Goal: Information Seeking & Learning: Learn about a topic

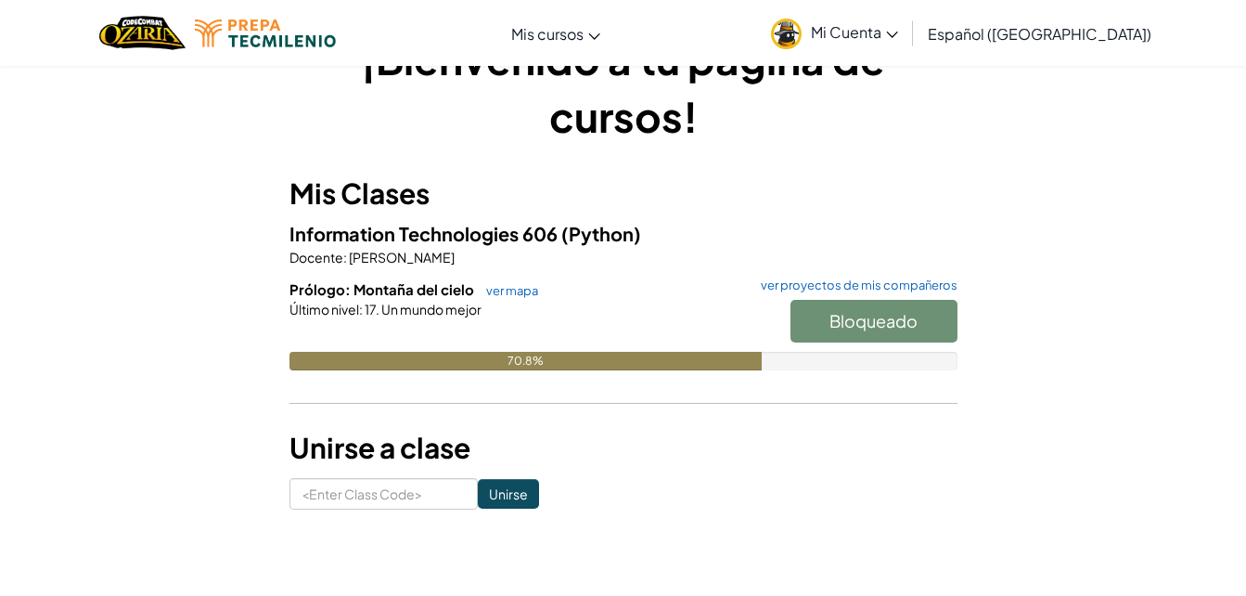
scroll to position [66, 0]
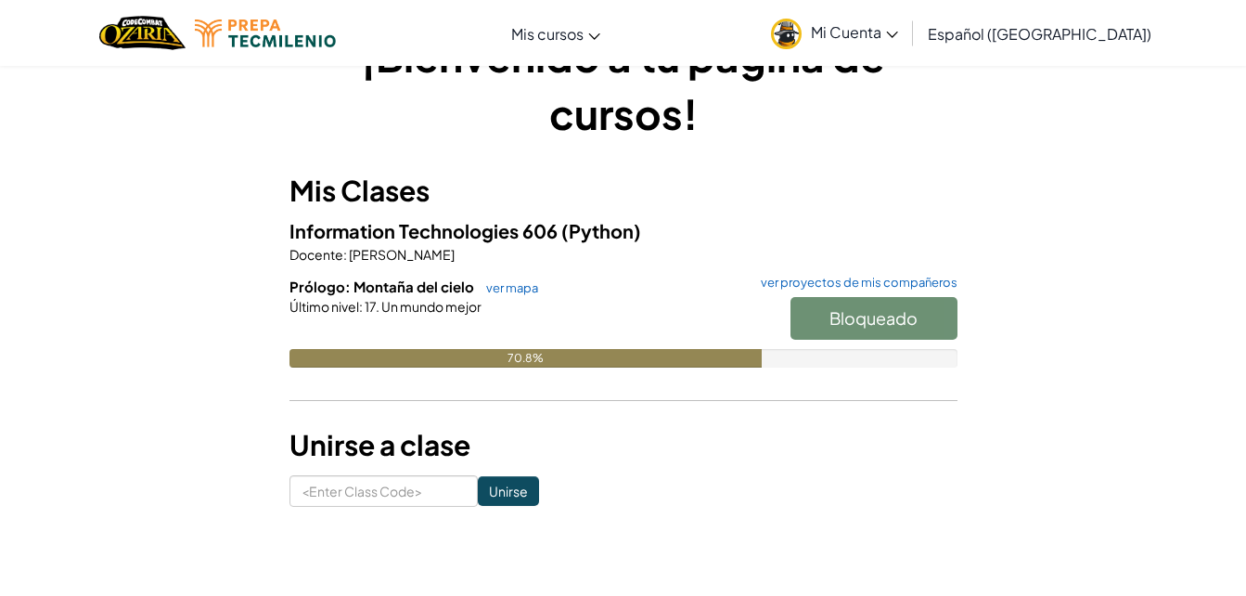
click at [511, 300] on div "Último nivel : 17. Un mundo mejor" at bounding box center [624, 306] width 668 height 19
click at [503, 279] on h6 "Prólogo: Montaña del cielo ver mapa ver proyectos de mis compañeros" at bounding box center [624, 287] width 668 height 20
click at [502, 289] on link "ver mapa" at bounding box center [507, 287] width 61 height 15
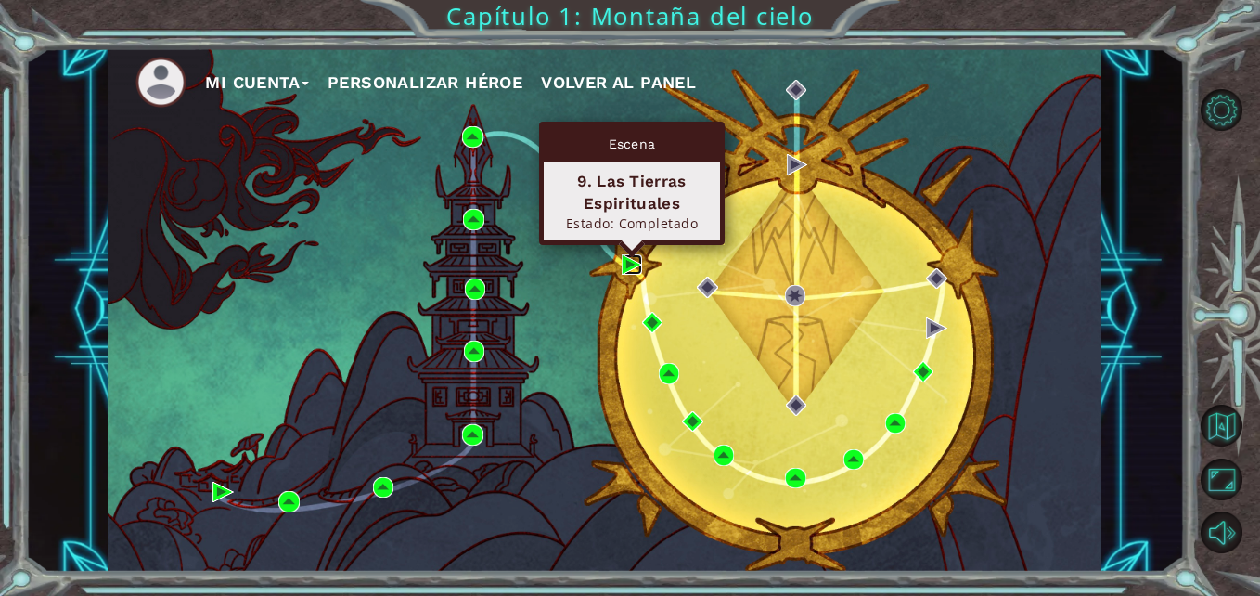
click at [629, 266] on img at bounding box center [632, 264] width 20 height 20
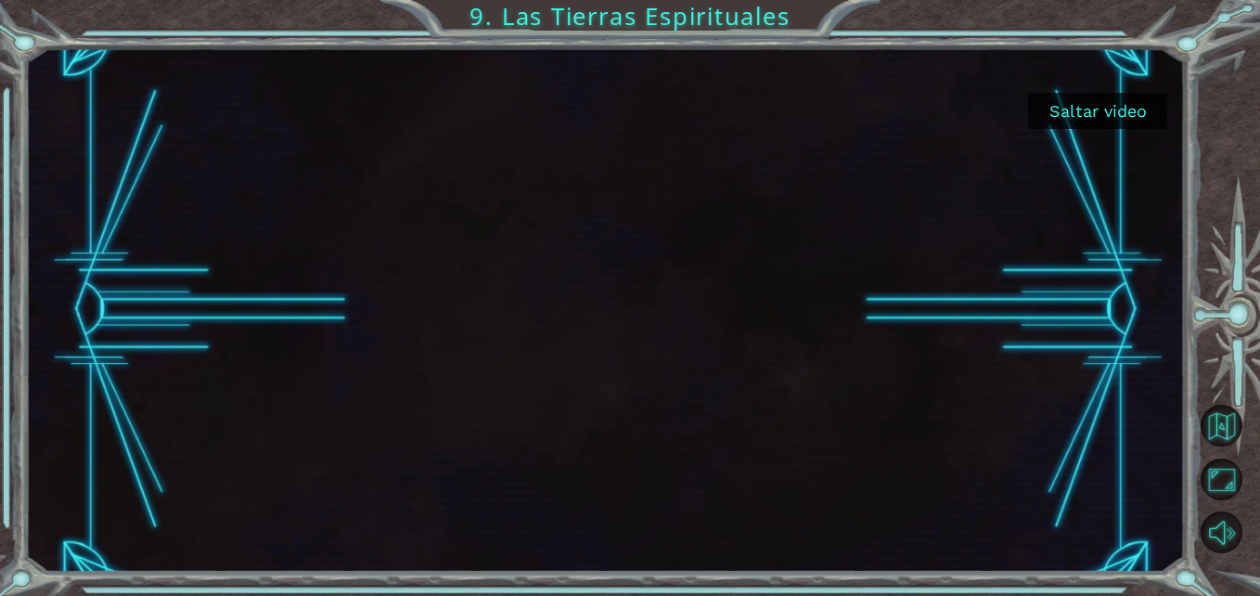
click at [1096, 115] on button "Saltar video" at bounding box center [1097, 111] width 139 height 36
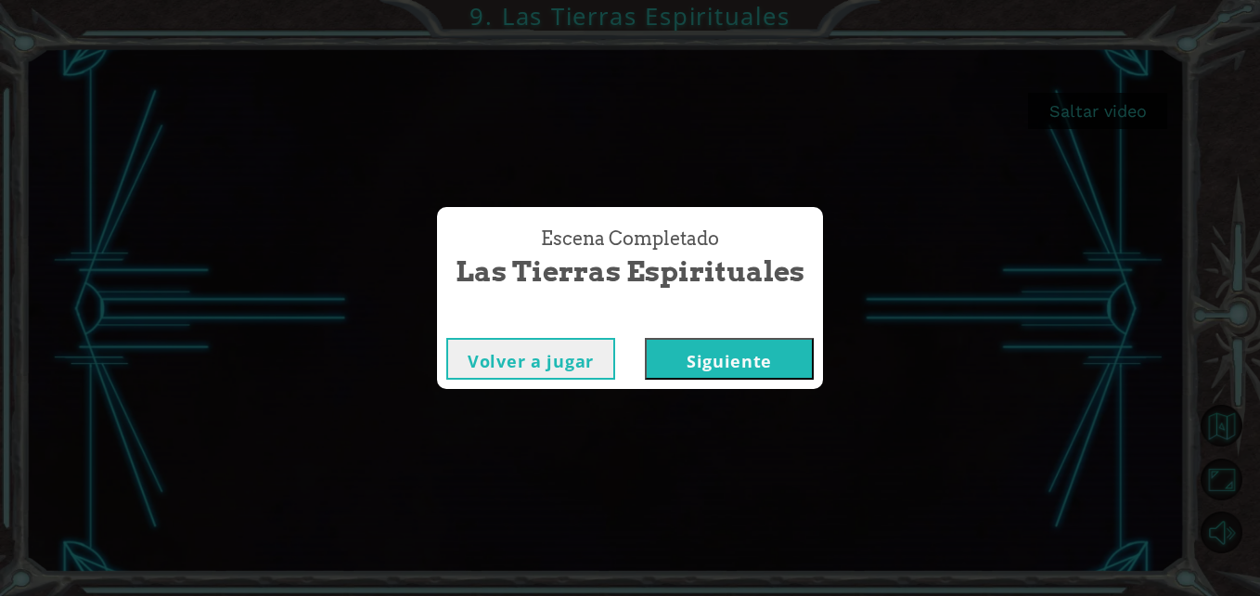
click at [725, 355] on button "Siguiente" at bounding box center [729, 359] width 169 height 42
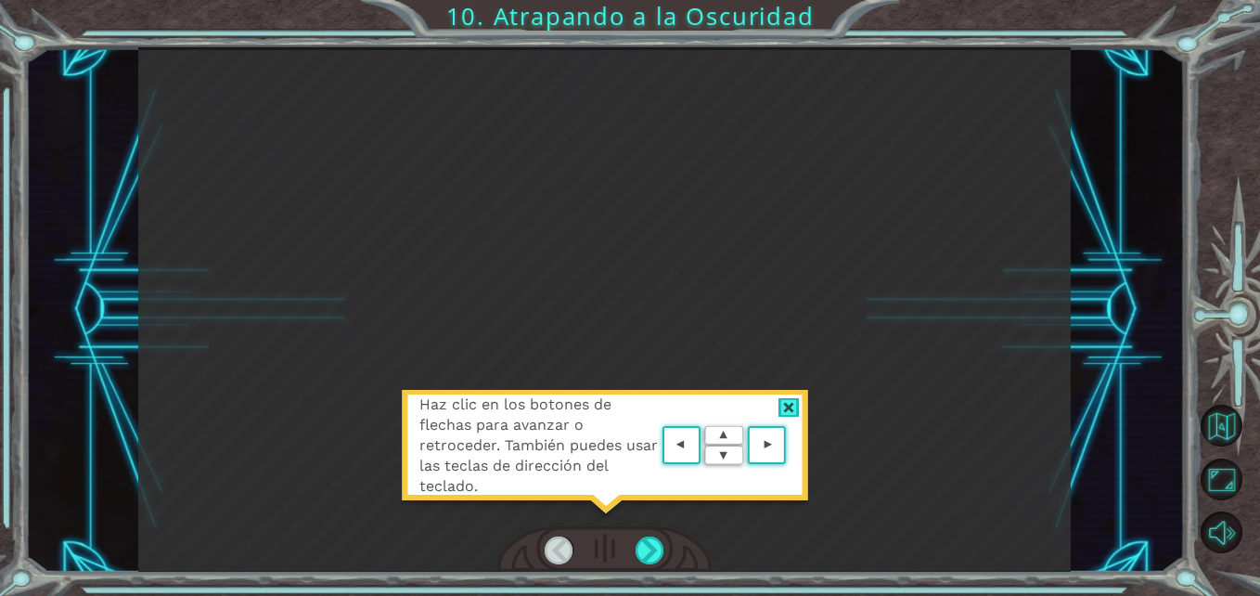
click at [784, 400] on div at bounding box center [789, 407] width 21 height 19
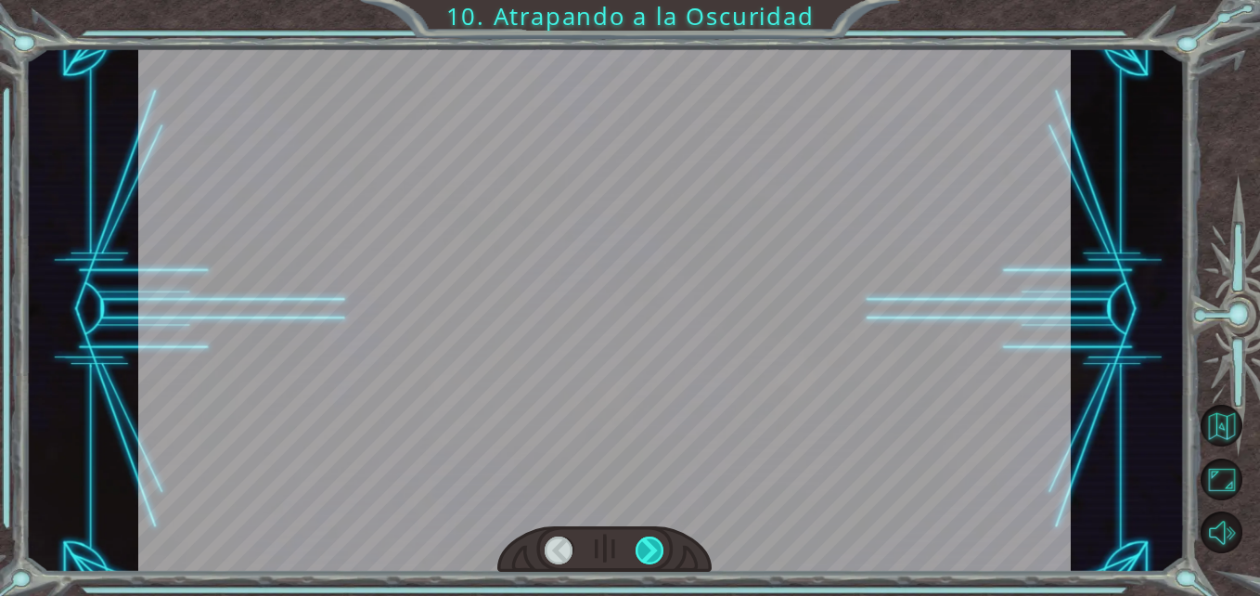
click at [651, 538] on div at bounding box center [650, 550] width 29 height 29
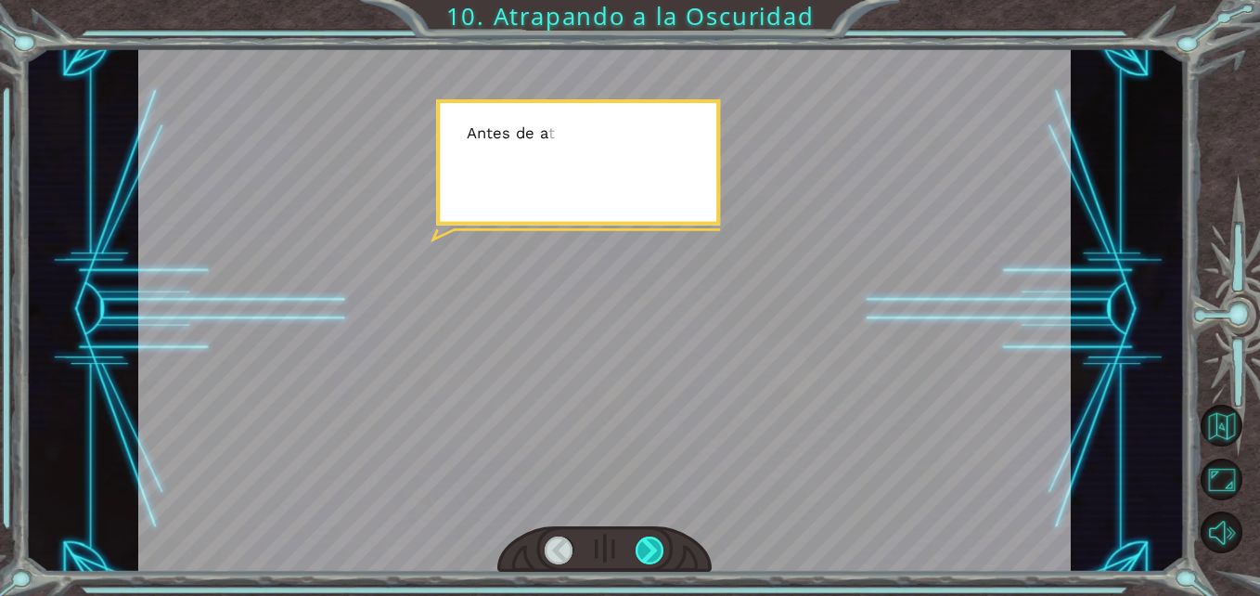
drag, startPoint x: 651, startPoint y: 538, endPoint x: 654, endPoint y: 555, distance: 17.1
click at [654, 555] on div at bounding box center [650, 550] width 29 height 29
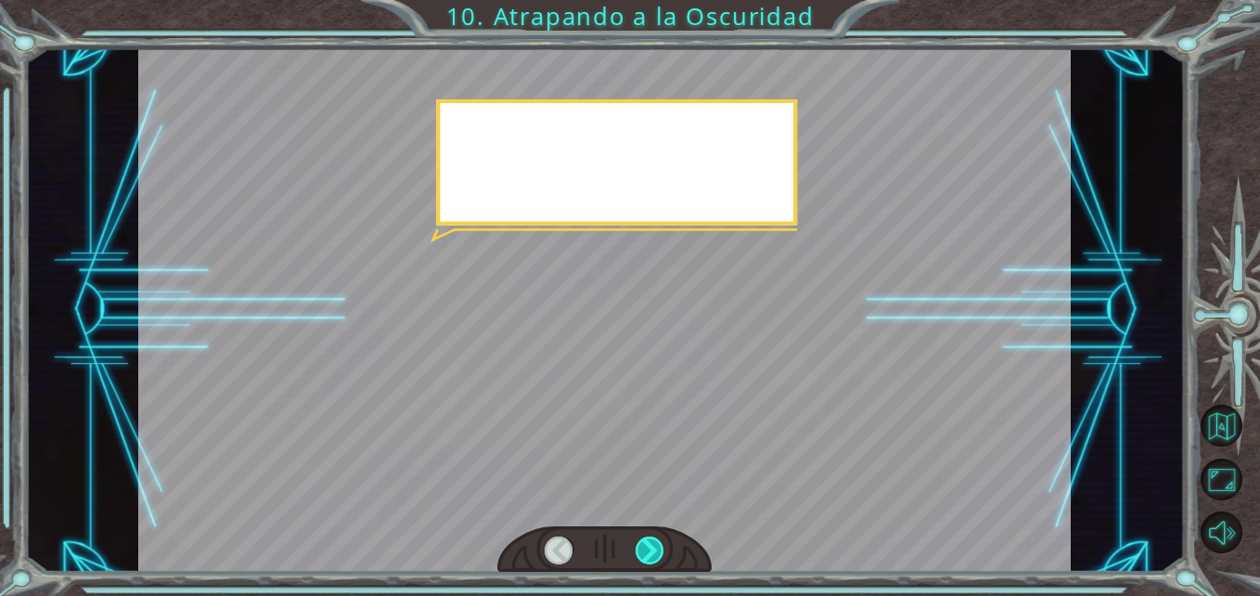
click at [654, 557] on div at bounding box center [650, 550] width 29 height 29
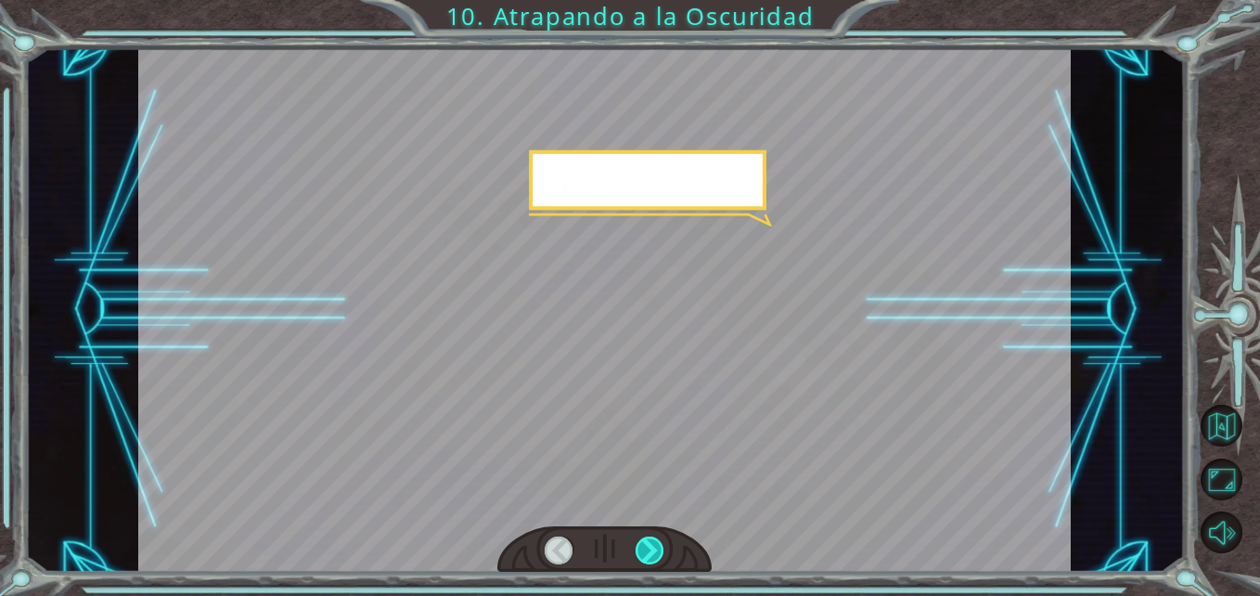
click at [654, 557] on div at bounding box center [650, 550] width 29 height 29
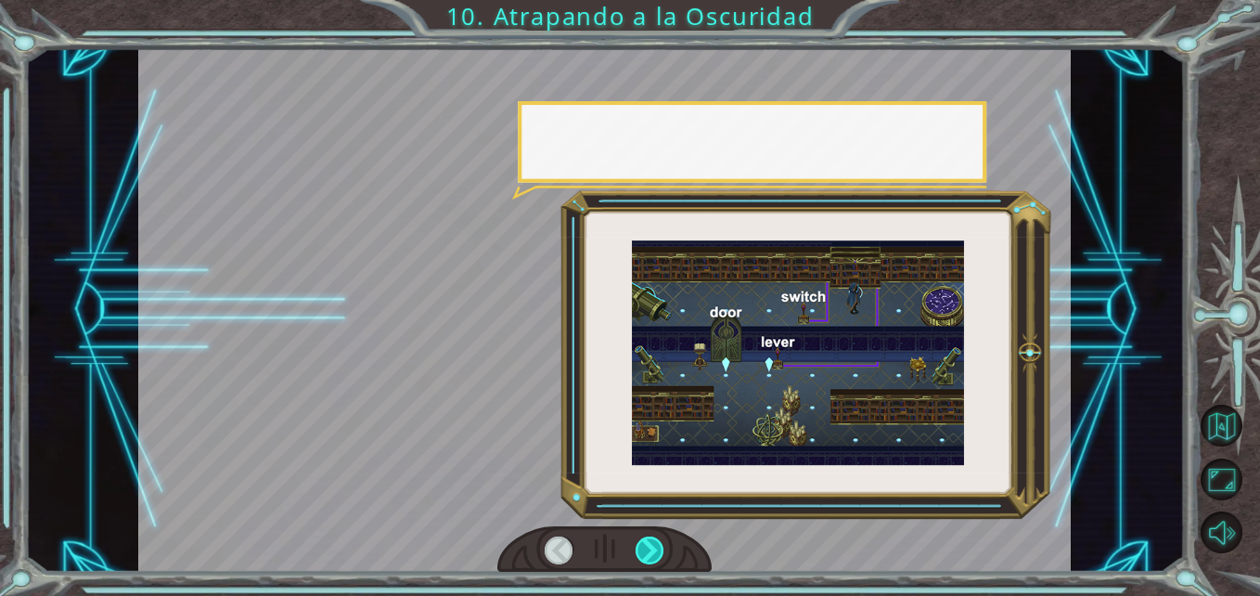
click at [654, 557] on div at bounding box center [650, 550] width 29 height 29
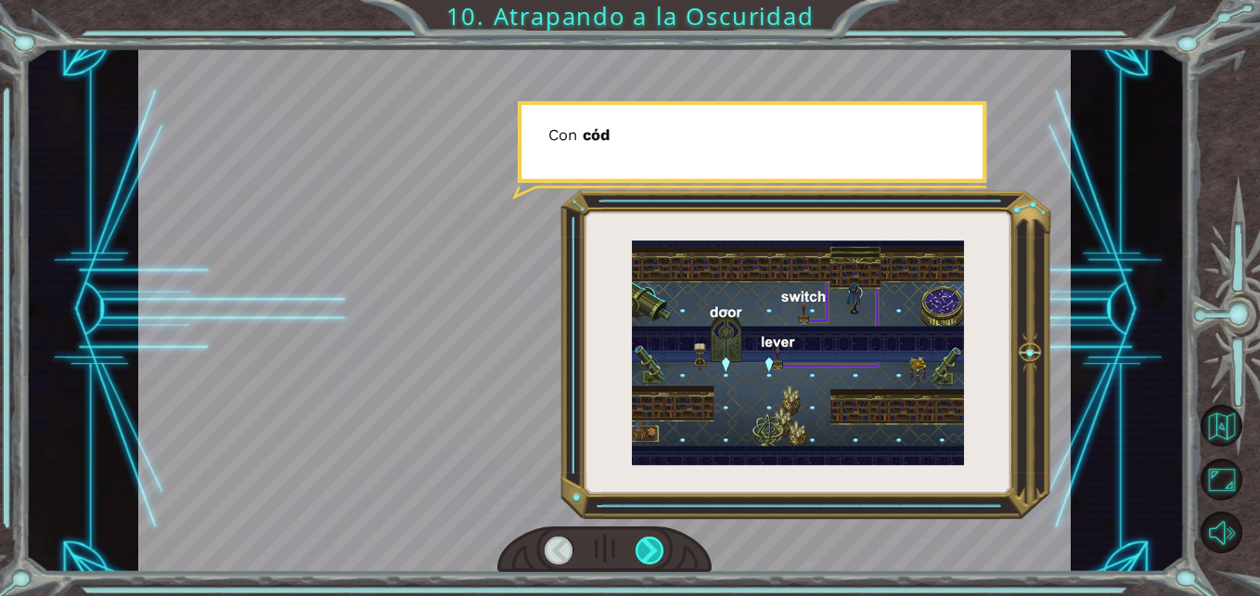
click at [654, 557] on div at bounding box center [650, 550] width 29 height 29
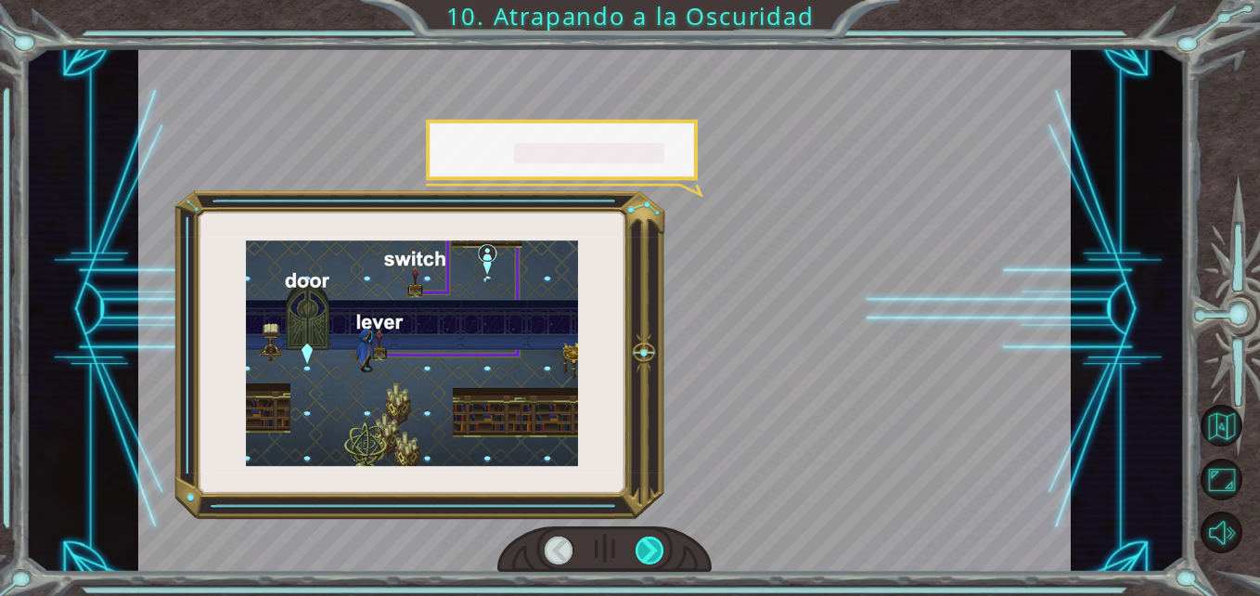
click at [654, 557] on div at bounding box center [650, 550] width 29 height 29
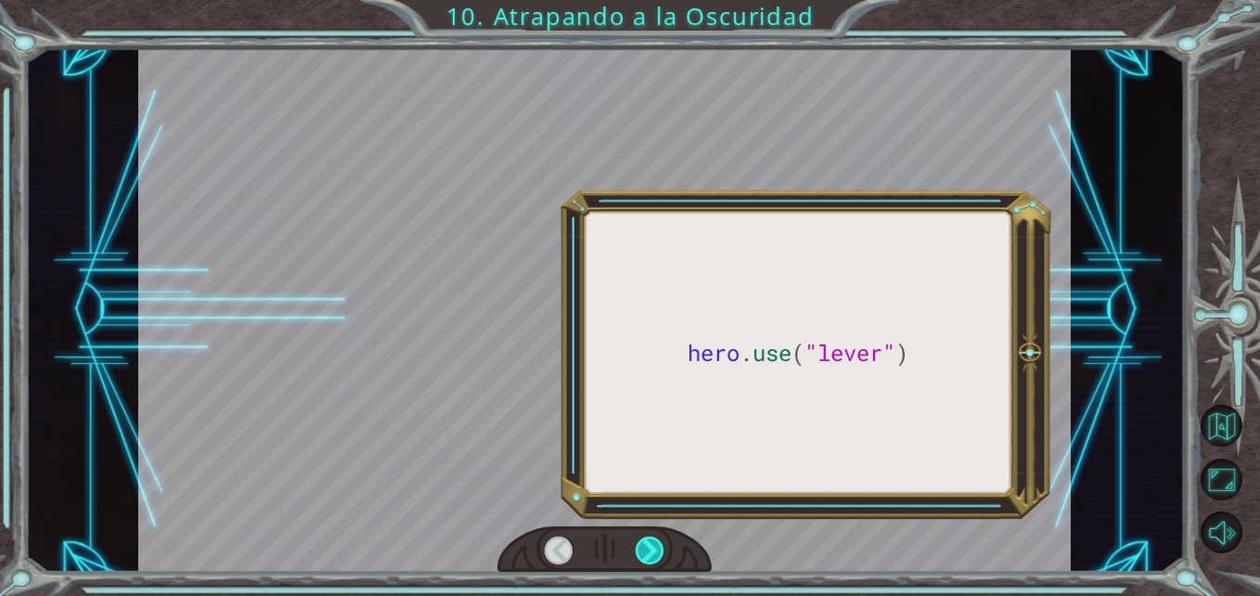
click at [654, 557] on div at bounding box center [650, 550] width 29 height 29
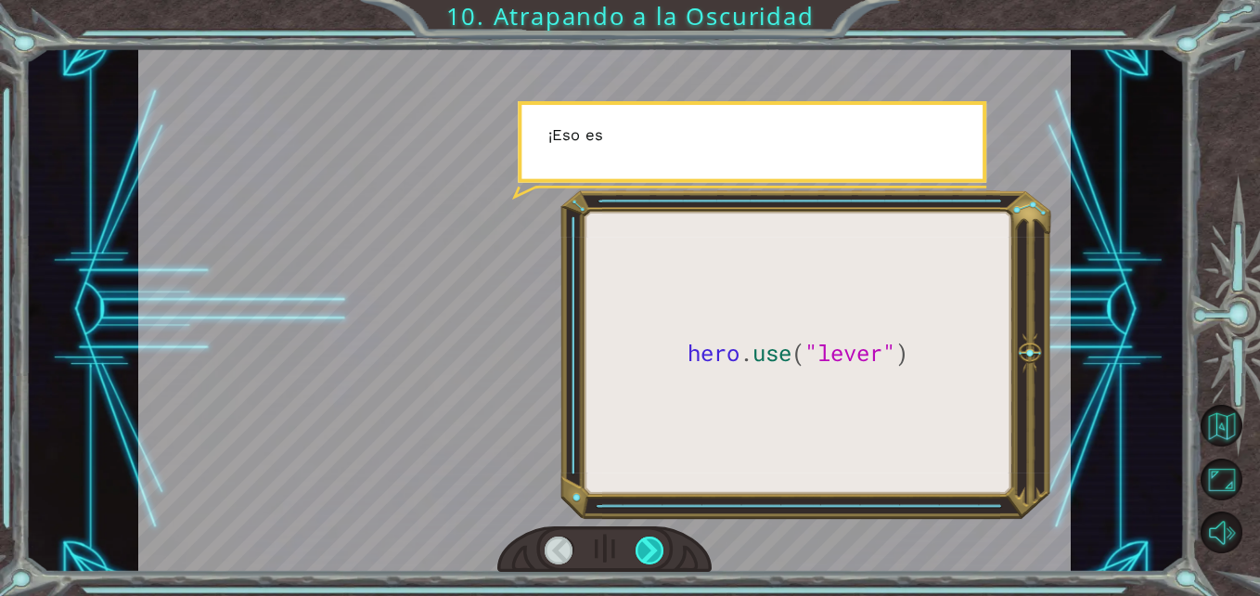
click at [654, 557] on div at bounding box center [650, 550] width 29 height 29
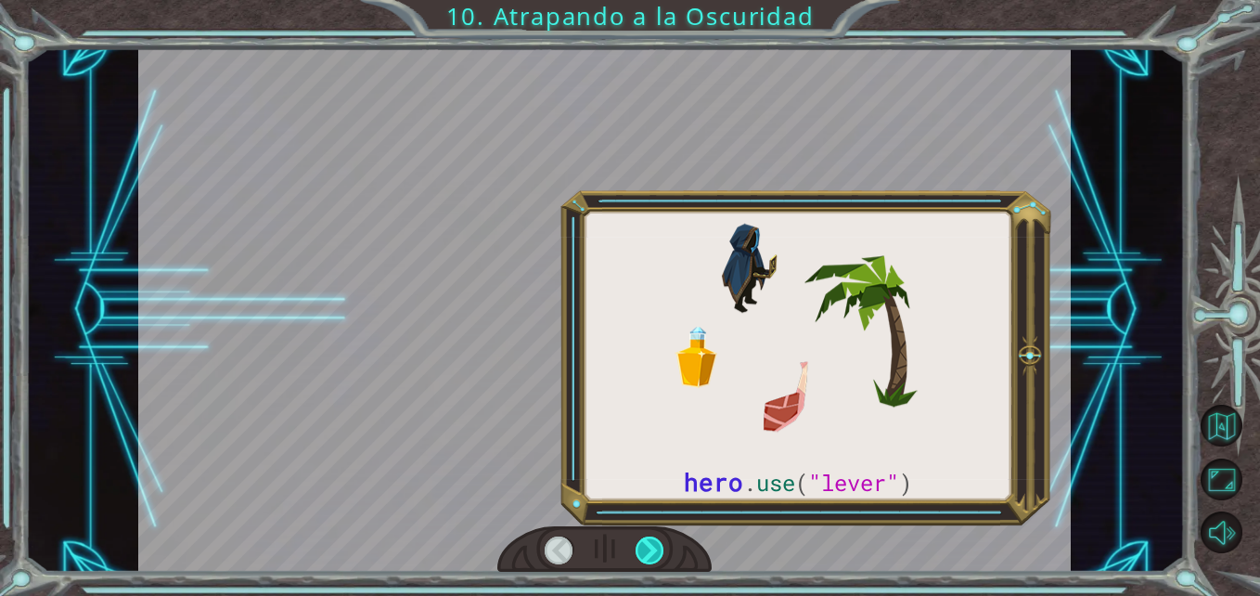
click at [654, 557] on div at bounding box center [650, 550] width 29 height 29
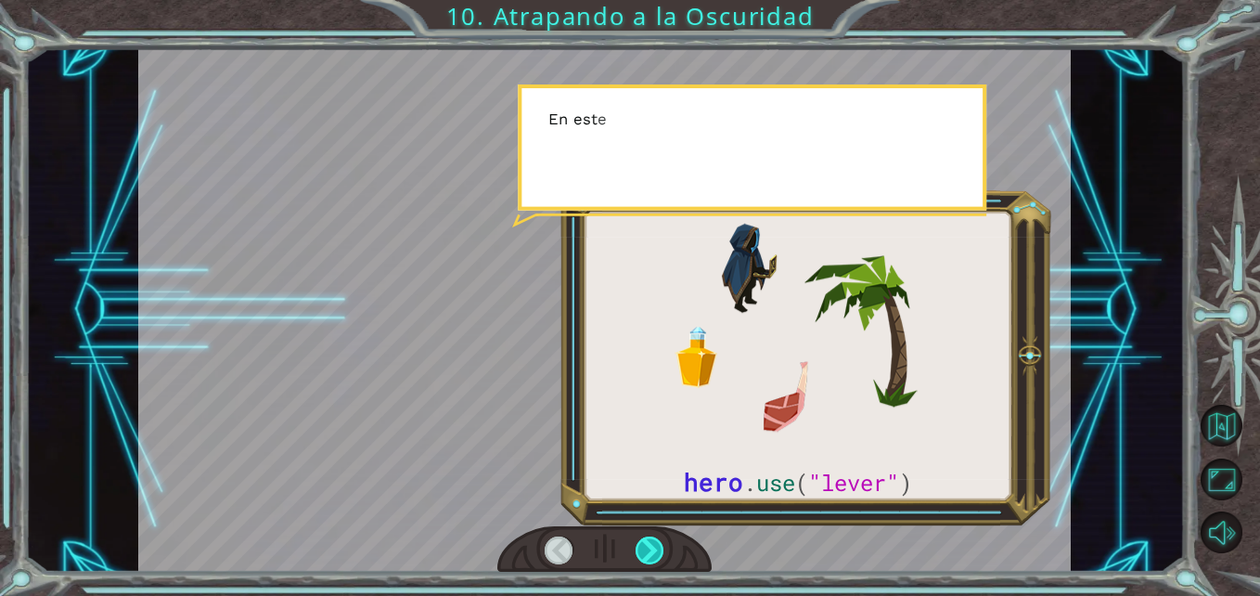
click at [654, 557] on div at bounding box center [650, 550] width 29 height 29
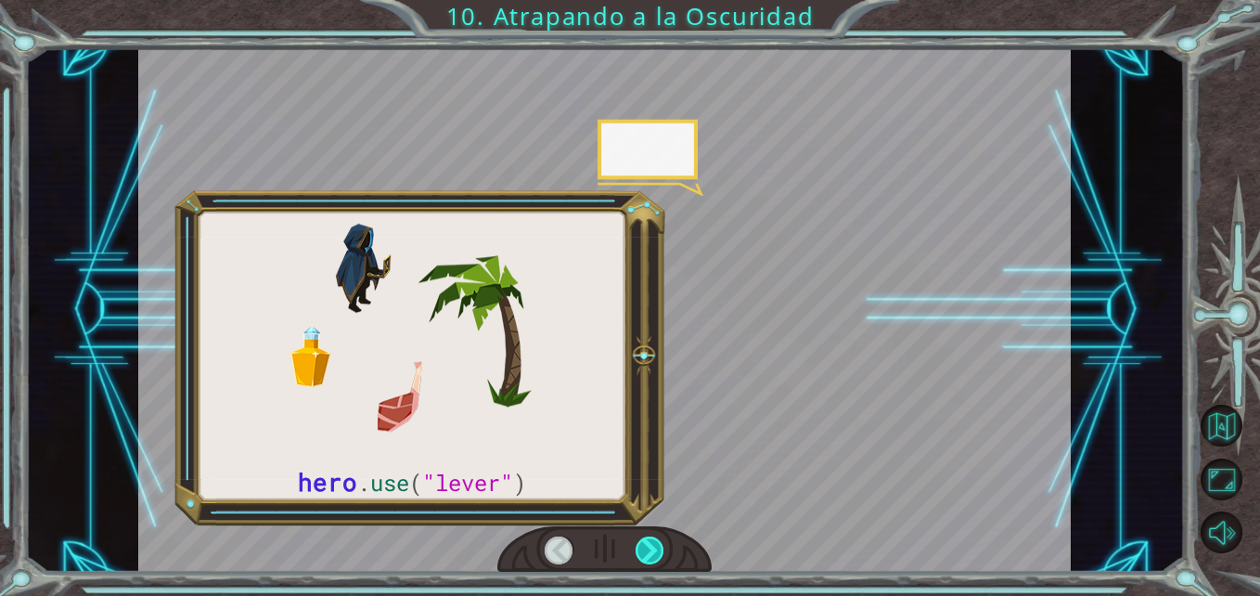
click at [654, 557] on div at bounding box center [650, 550] width 29 height 29
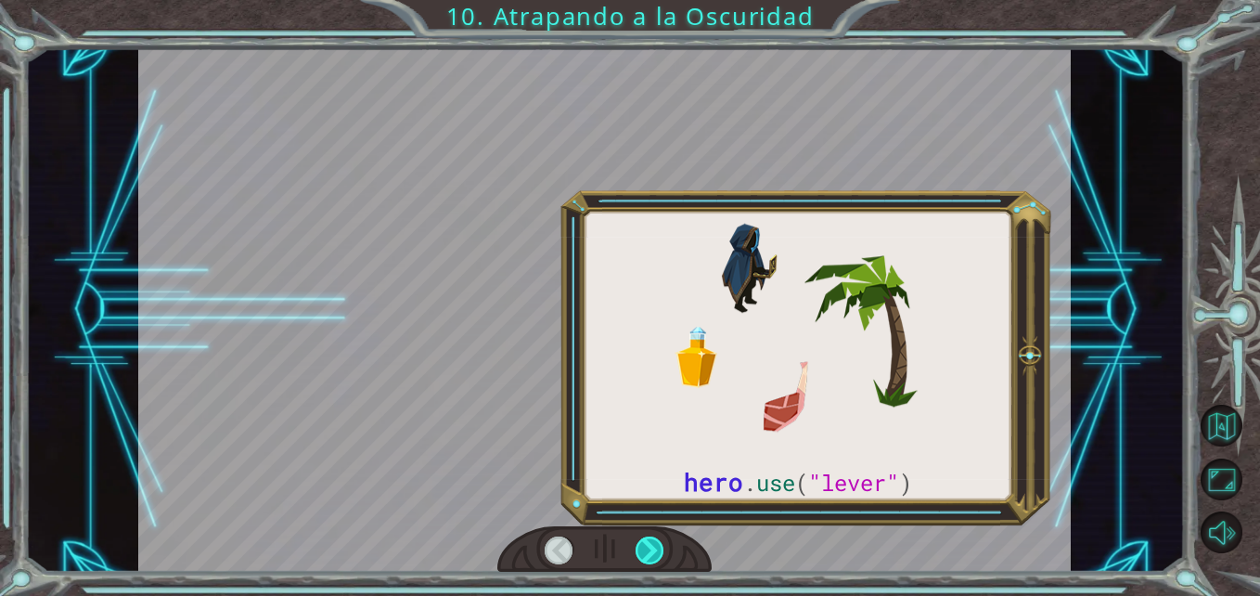
click at [654, 557] on div at bounding box center [650, 550] width 29 height 29
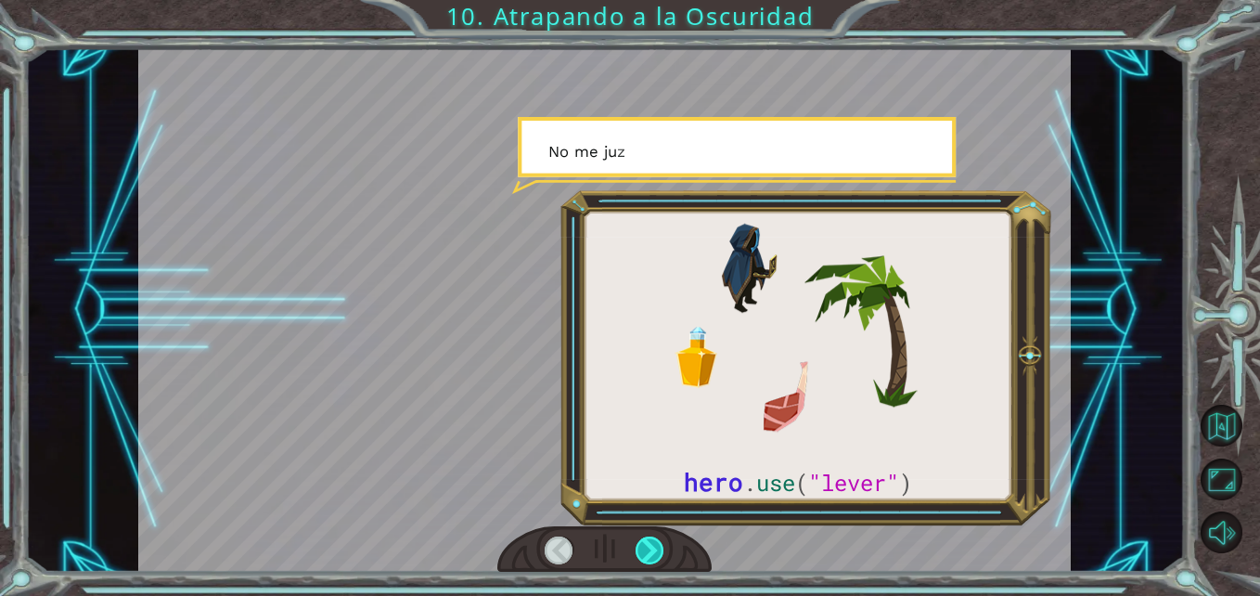
click at [654, 557] on div at bounding box center [650, 550] width 29 height 29
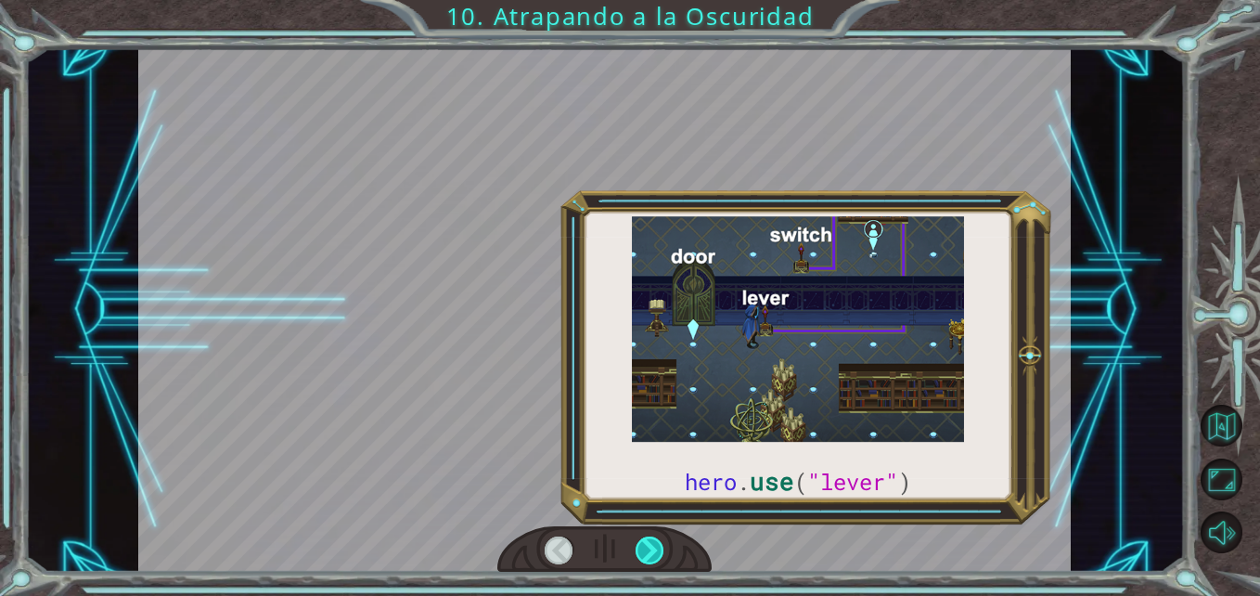
click at [654, 557] on div at bounding box center [650, 550] width 29 height 29
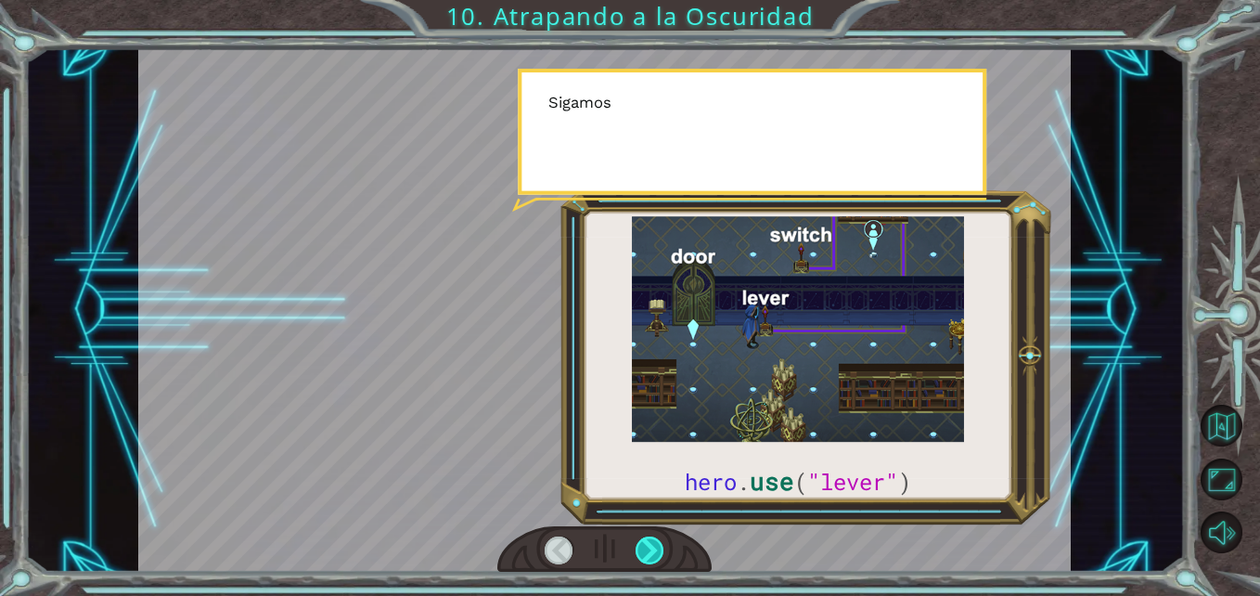
click at [654, 557] on div at bounding box center [650, 550] width 29 height 29
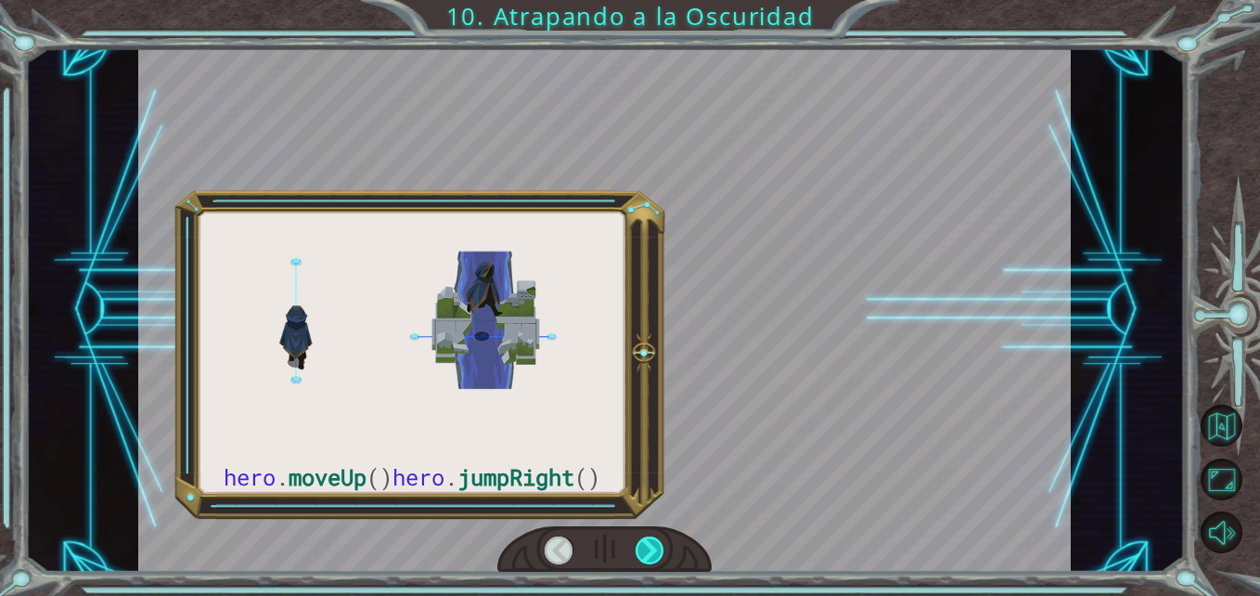
click at [654, 557] on div at bounding box center [650, 550] width 29 height 29
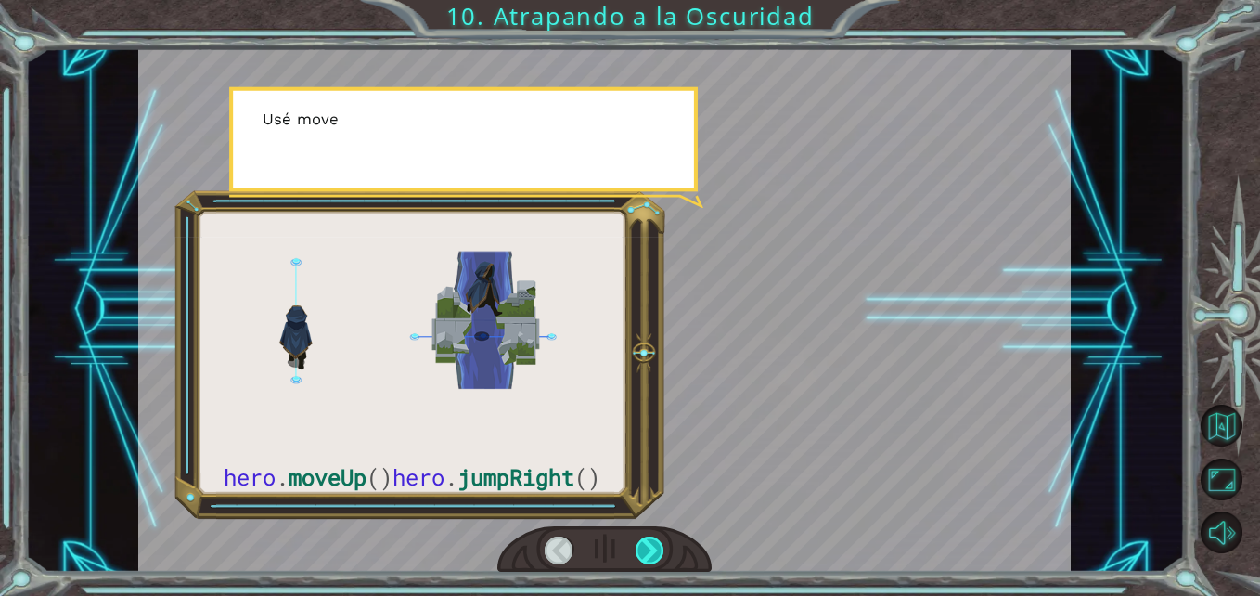
click at [654, 557] on div at bounding box center [650, 550] width 29 height 29
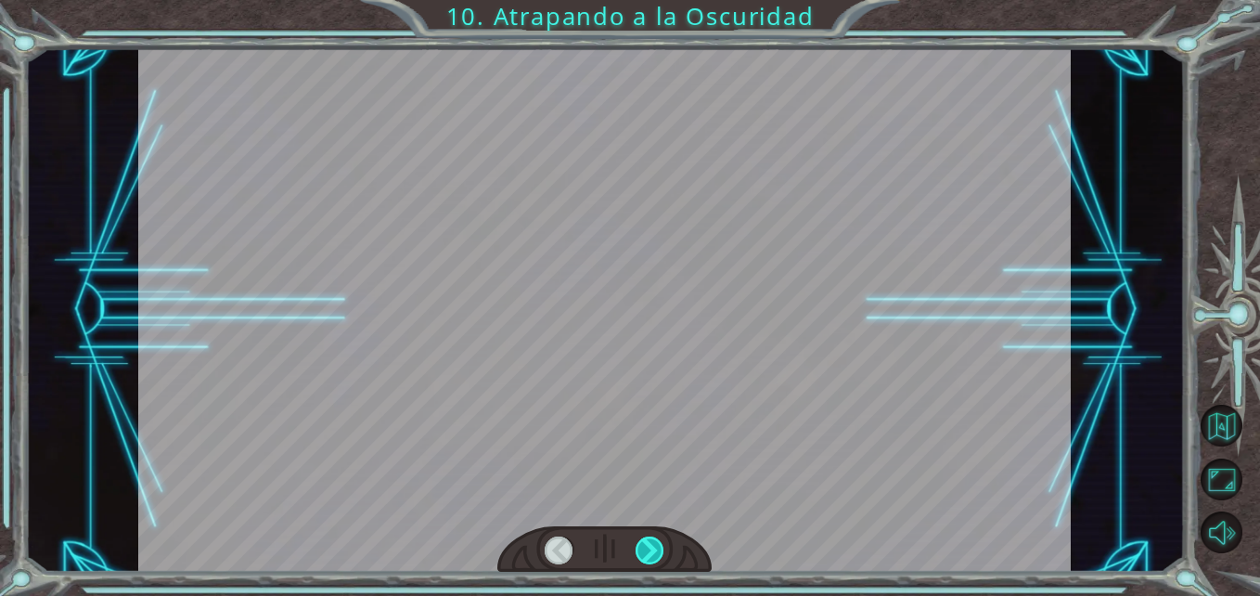
click at [654, 557] on div at bounding box center [650, 550] width 29 height 29
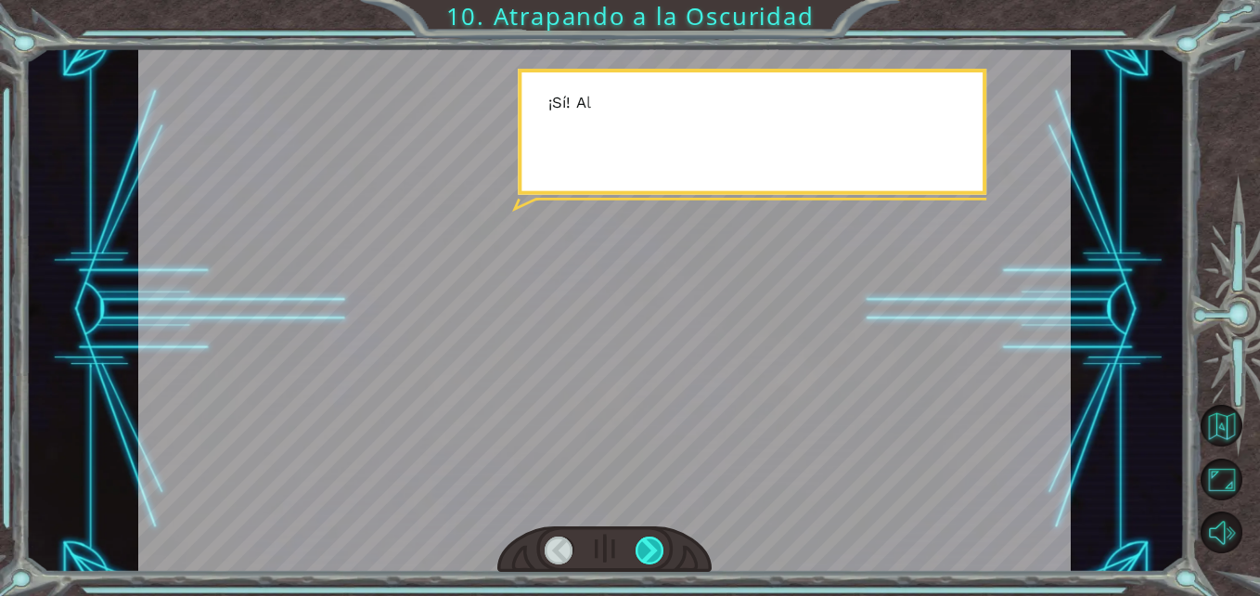
click at [654, 557] on div at bounding box center [650, 550] width 29 height 29
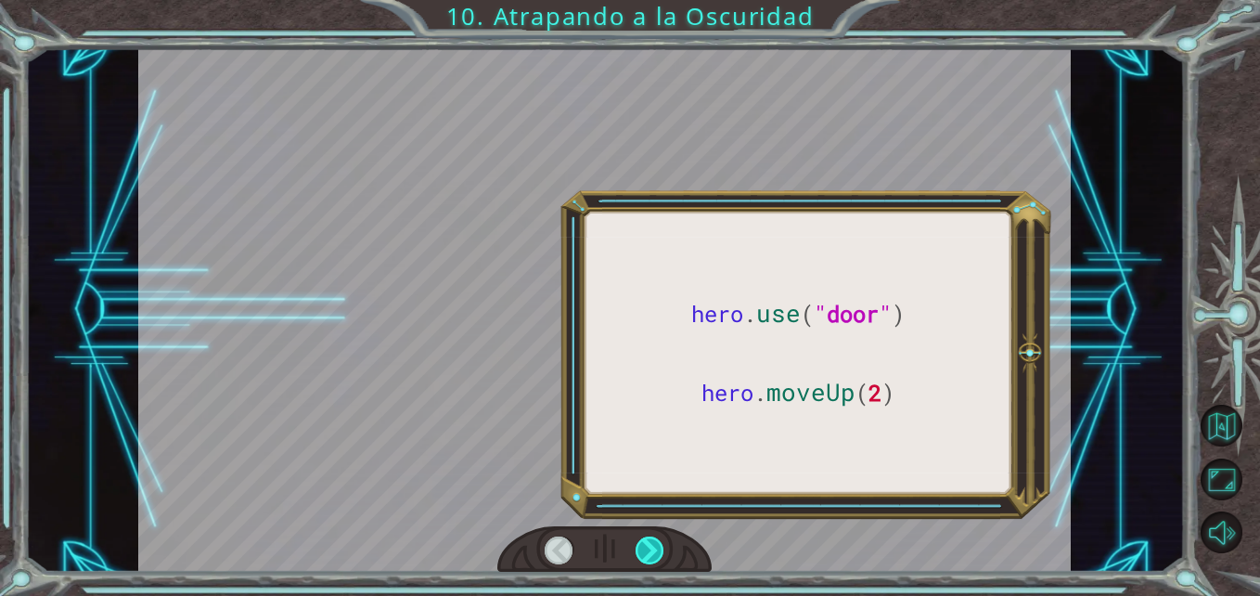
click at [654, 557] on div at bounding box center [650, 550] width 29 height 29
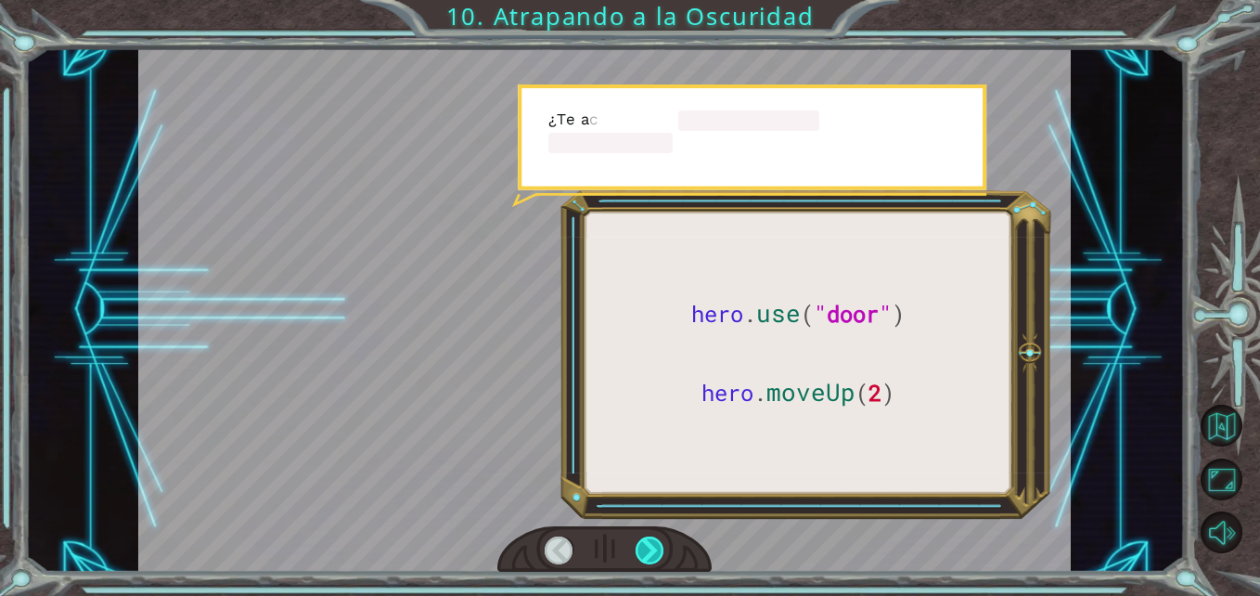
click at [654, 557] on div at bounding box center [650, 550] width 29 height 29
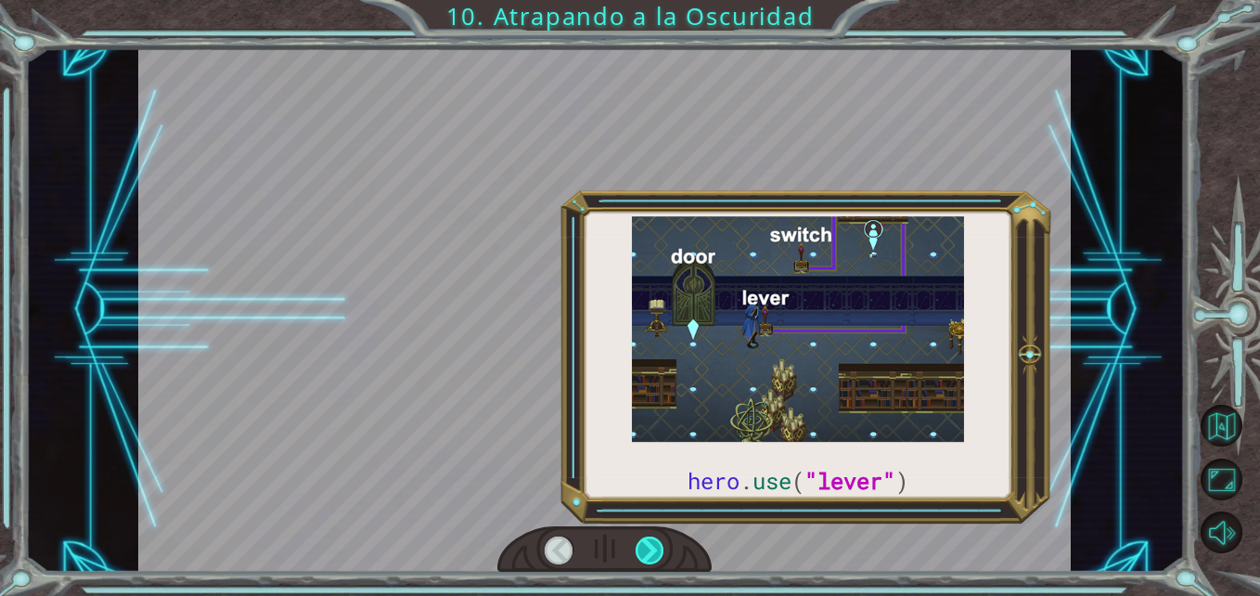
click at [654, 557] on div at bounding box center [650, 550] width 29 height 29
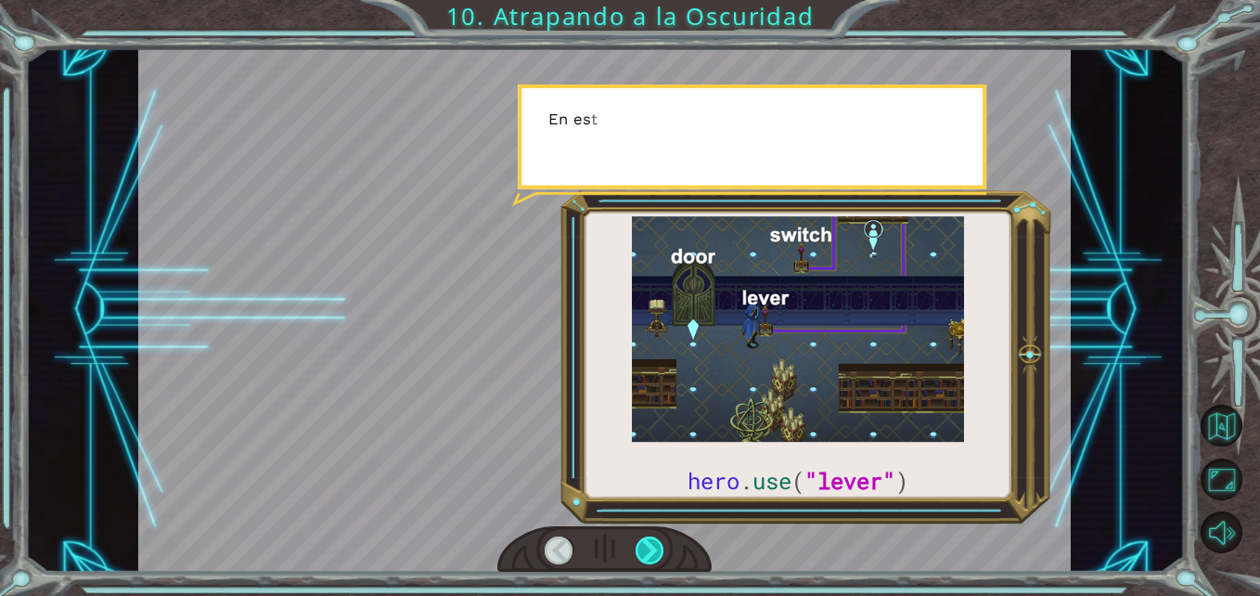
click at [654, 557] on div at bounding box center [650, 550] width 29 height 29
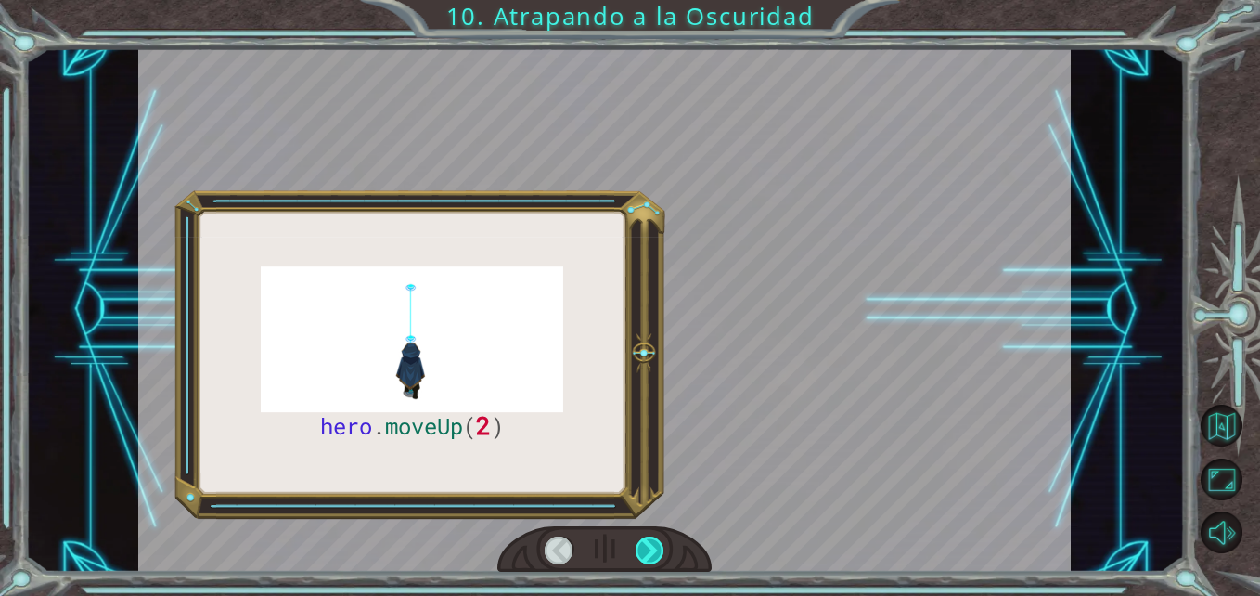
click at [654, 557] on div at bounding box center [650, 550] width 29 height 29
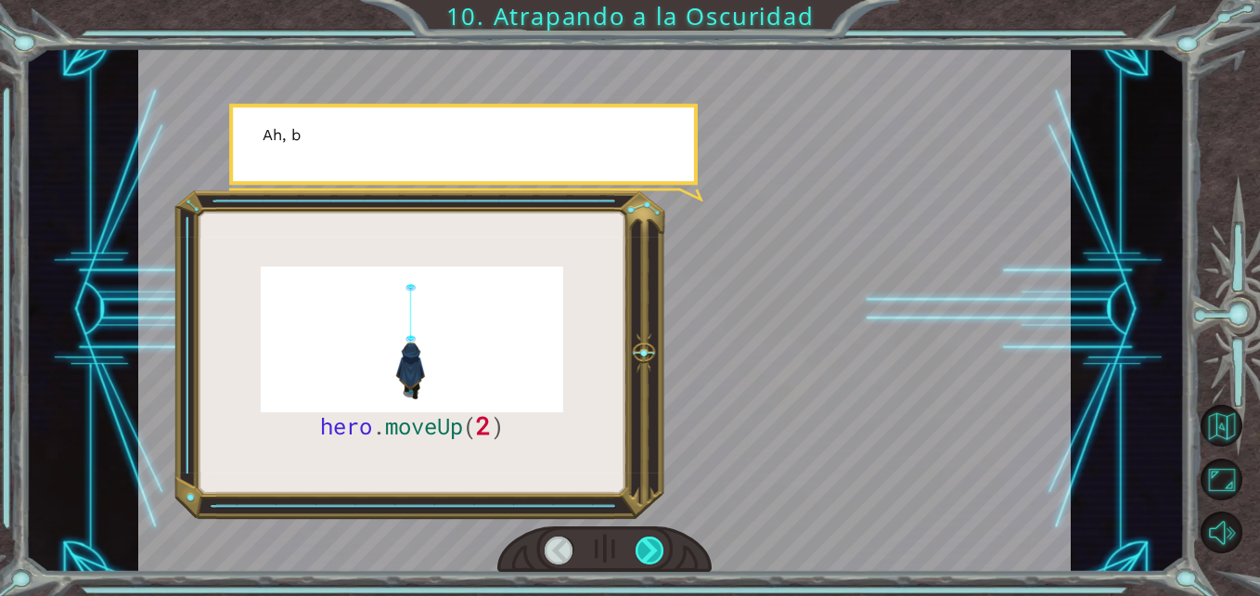
click at [654, 557] on div at bounding box center [650, 550] width 29 height 29
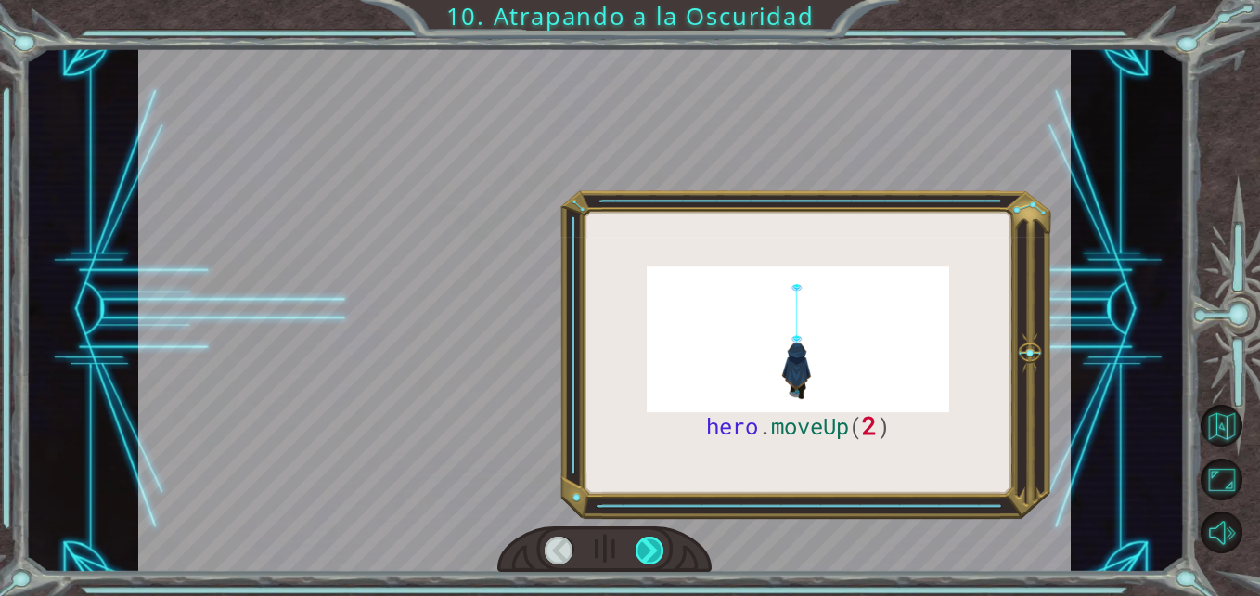
click at [654, 557] on div at bounding box center [650, 550] width 29 height 29
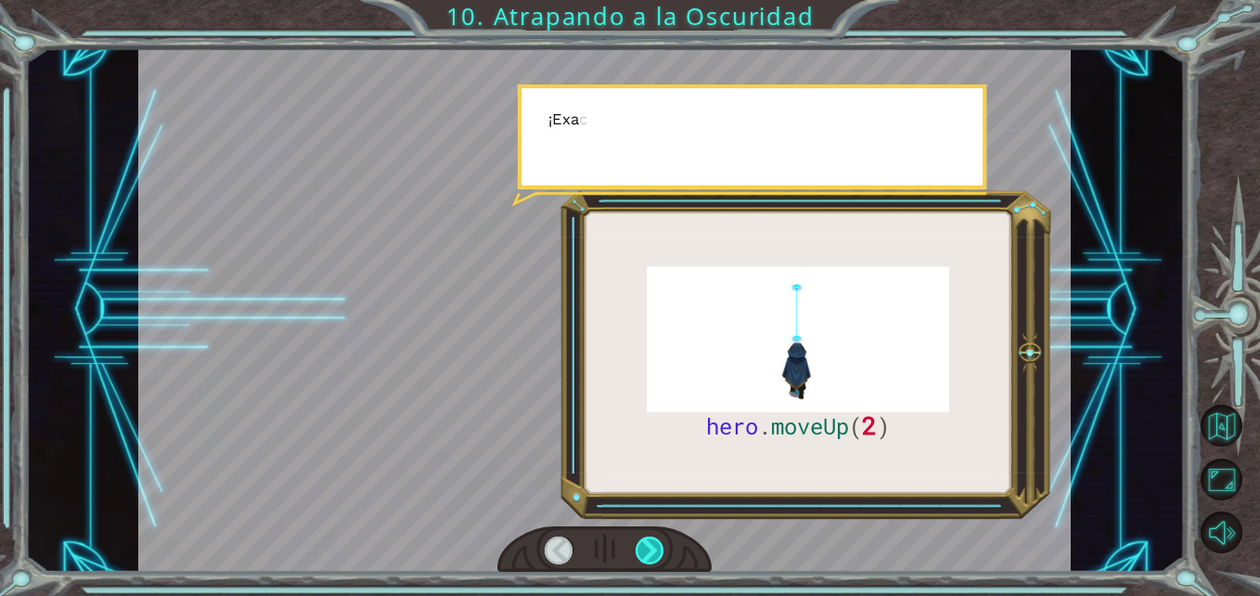
click at [654, 557] on div at bounding box center [650, 550] width 29 height 29
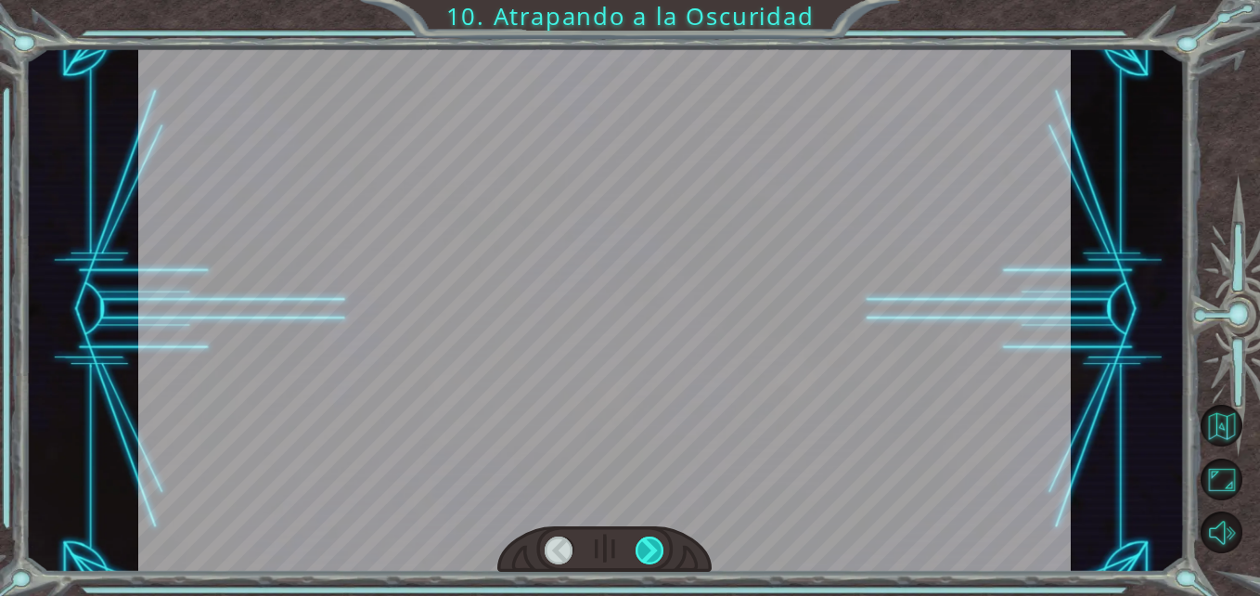
click at [654, 557] on div at bounding box center [650, 550] width 29 height 29
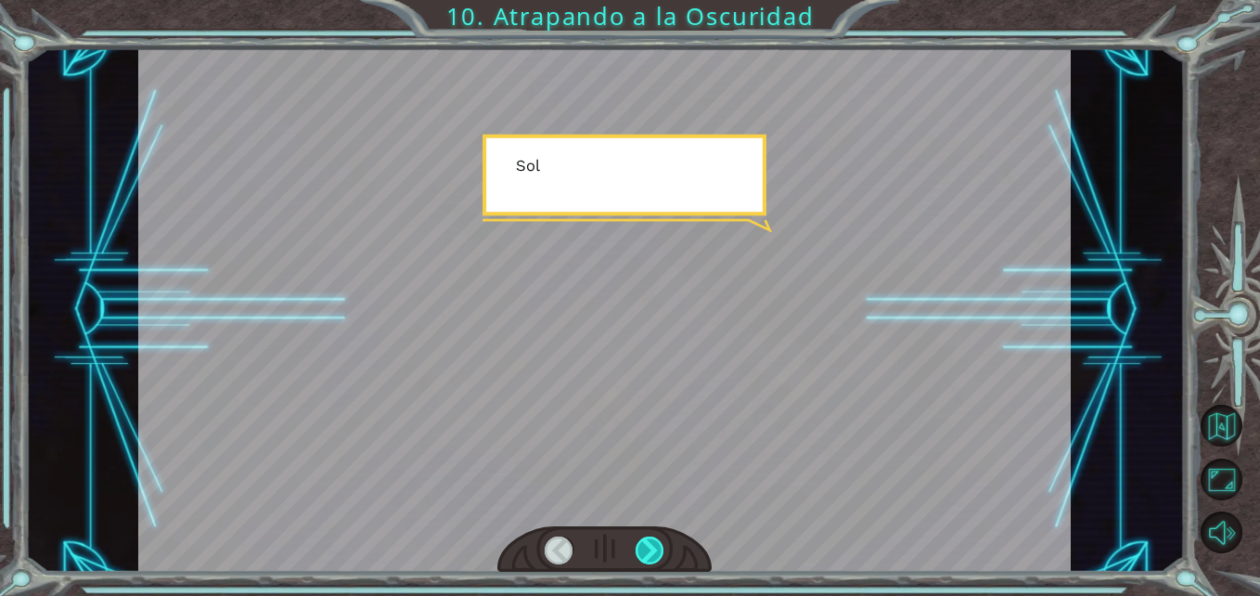
click at [654, 557] on div at bounding box center [650, 550] width 29 height 29
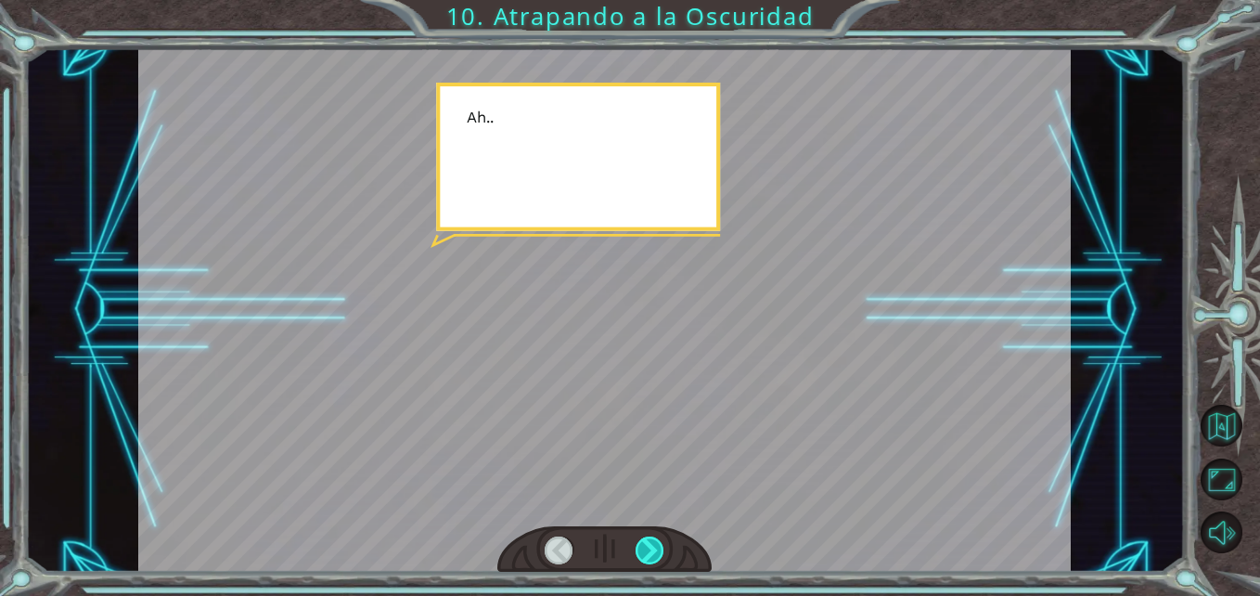
click at [654, 557] on div at bounding box center [650, 550] width 29 height 29
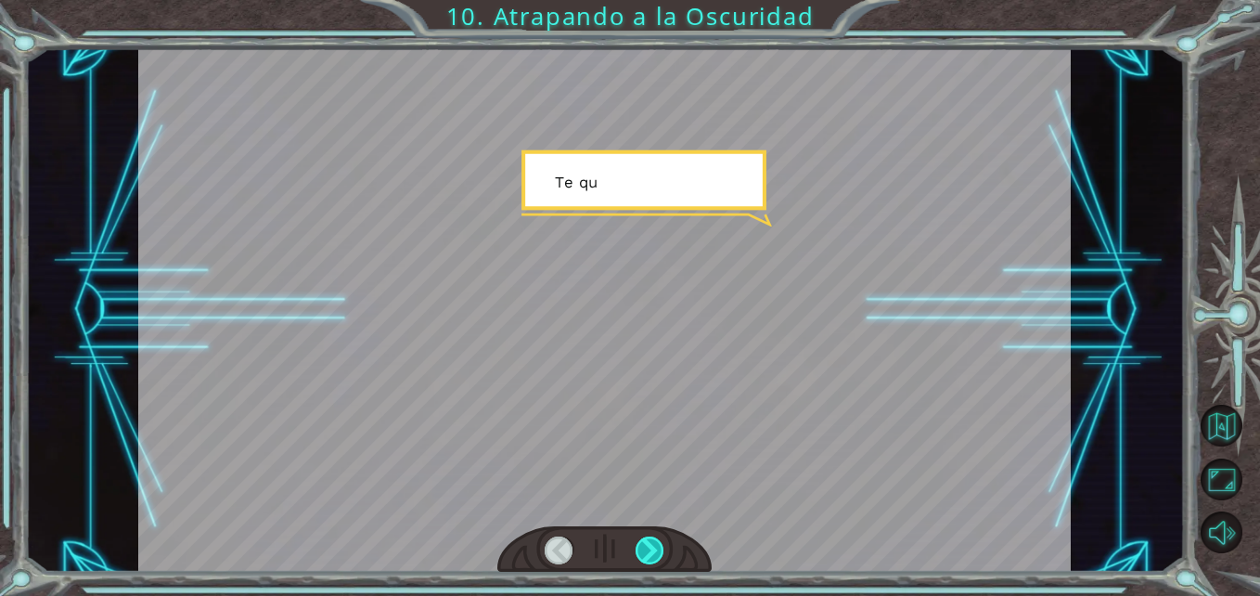
click at [654, 557] on div at bounding box center [650, 550] width 29 height 29
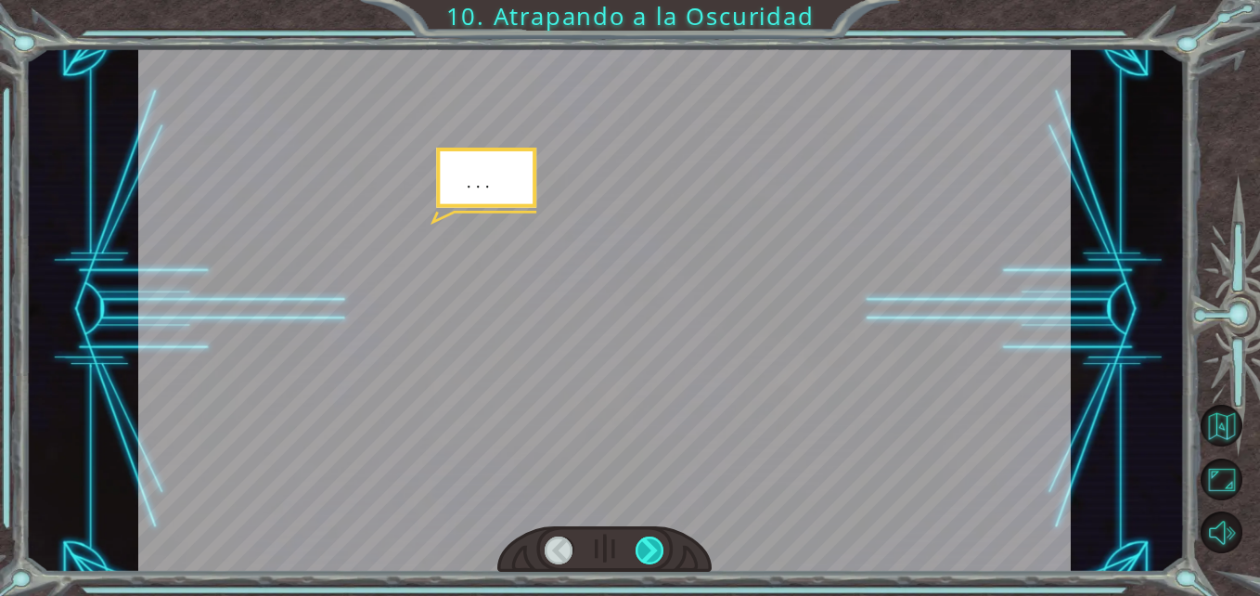
click at [654, 557] on div at bounding box center [650, 550] width 29 height 29
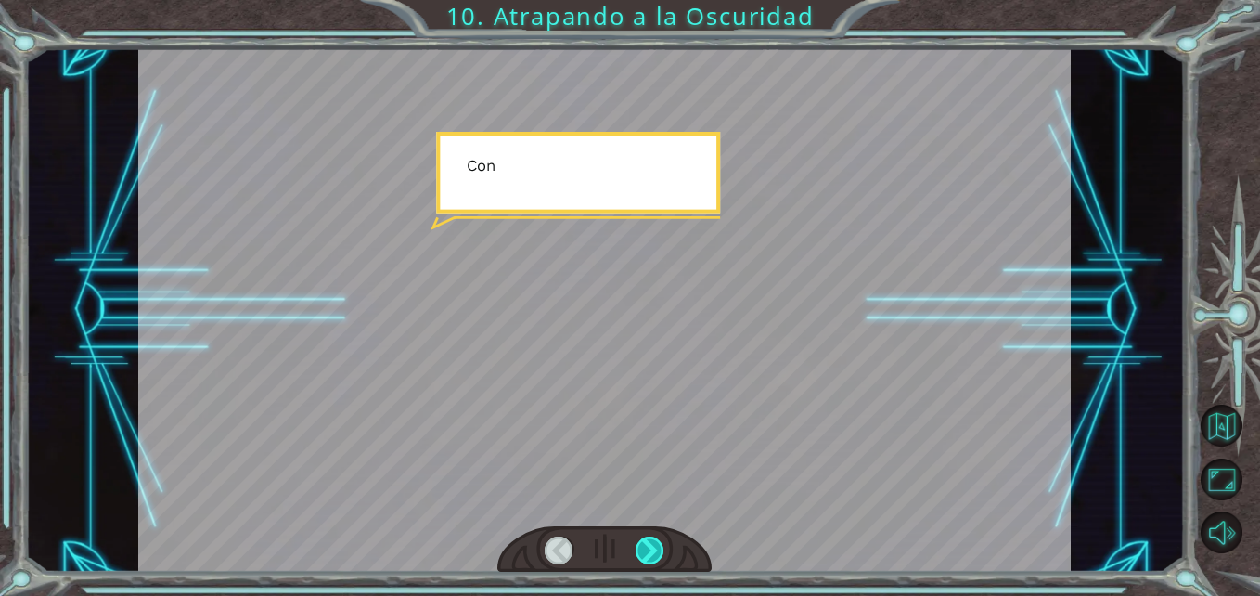
click at [654, 557] on div at bounding box center [650, 550] width 29 height 29
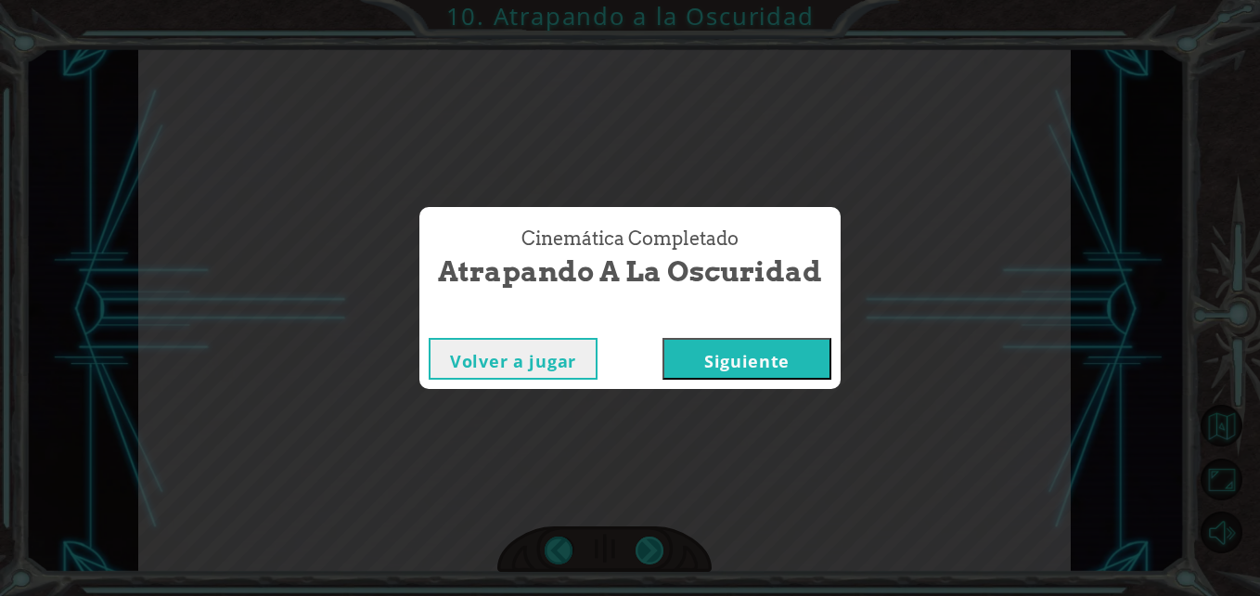
click at [654, 557] on div "Cinemática Completado Atrapando a la Oscuridad Volver a jugar [GEOGRAPHIC_DATA]" at bounding box center [630, 298] width 1260 height 596
drag, startPoint x: 654, startPoint y: 557, endPoint x: 578, endPoint y: 521, distance: 84.3
click at [578, 521] on div "Cinemática Completado Atrapando a la Oscuridad Volver a jugar [GEOGRAPHIC_DATA]" at bounding box center [630, 298] width 1260 height 596
click at [696, 358] on button "Siguiente" at bounding box center [747, 359] width 169 height 42
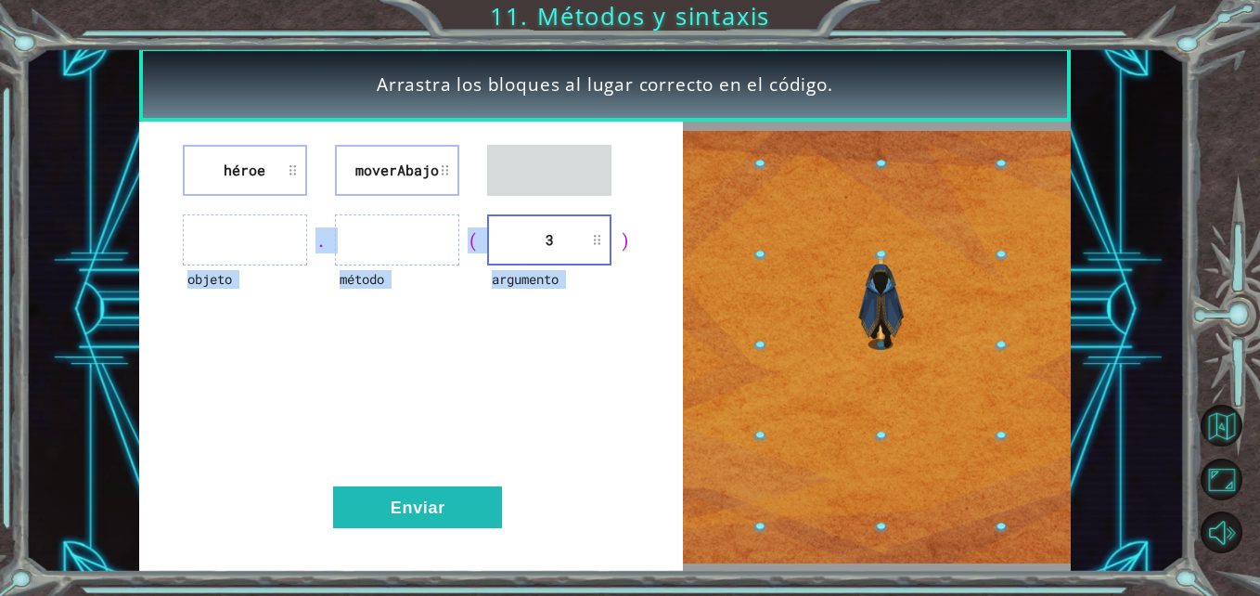
drag, startPoint x: 541, startPoint y: 213, endPoint x: 562, endPoint y: 158, distance: 59.6
click at [562, 158] on div "héroe moverAbajo objeto . método ( argumento 3 ) Enviar" at bounding box center [411, 347] width 545 height 450
drag, startPoint x: 562, startPoint y: 158, endPoint x: 521, endPoint y: 285, distance: 133.8
click at [521, 285] on div "argumento" at bounding box center [549, 290] width 124 height 51
click at [510, 367] on div "héroe moverAbajo objeto . método ( argumento 3 ) Enviar" at bounding box center [411, 347] width 545 height 450
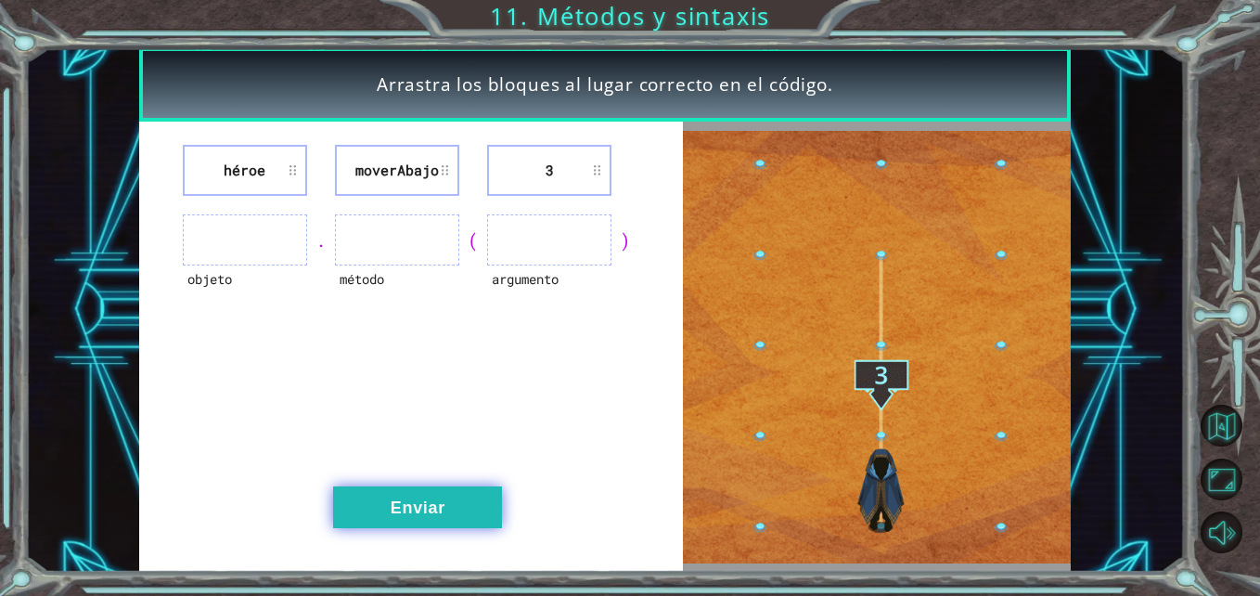
click at [458, 497] on button "Enviar" at bounding box center [417, 507] width 169 height 42
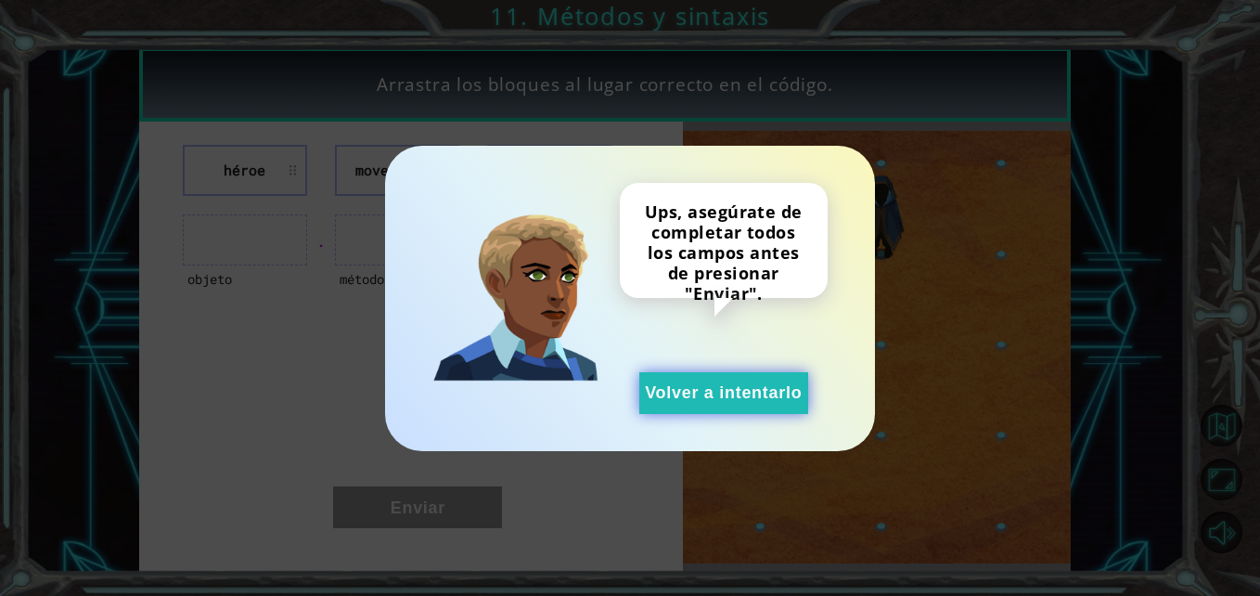
click at [665, 393] on button "Volver a intentarlo" at bounding box center [723, 393] width 169 height 42
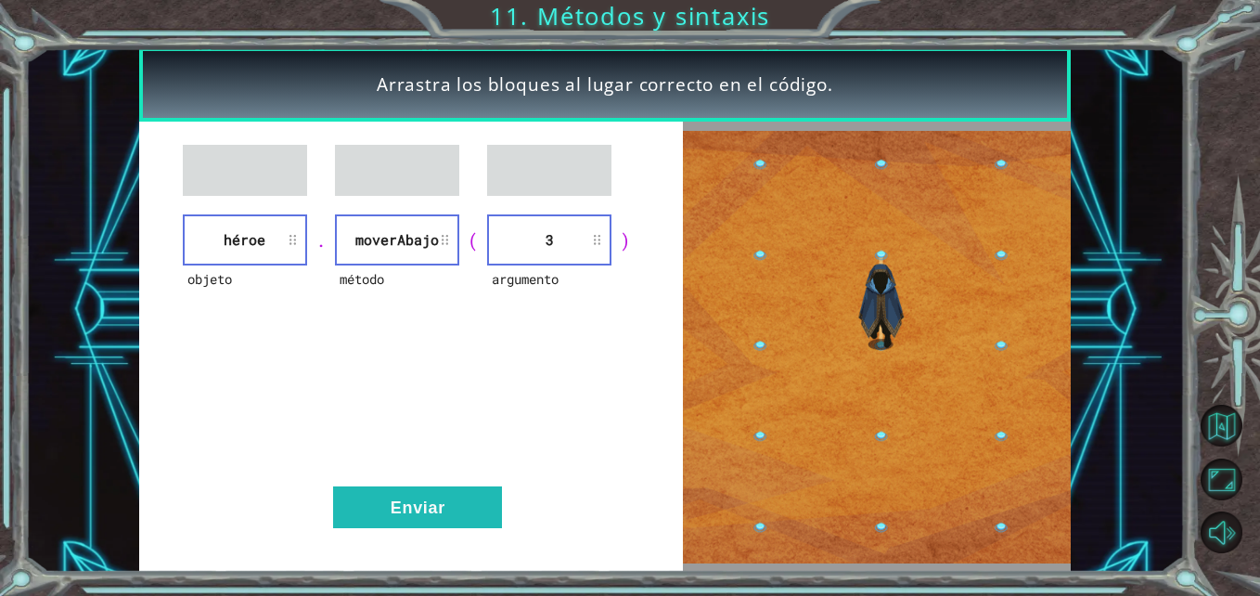
click at [264, 184] on ul at bounding box center [245, 170] width 124 height 51
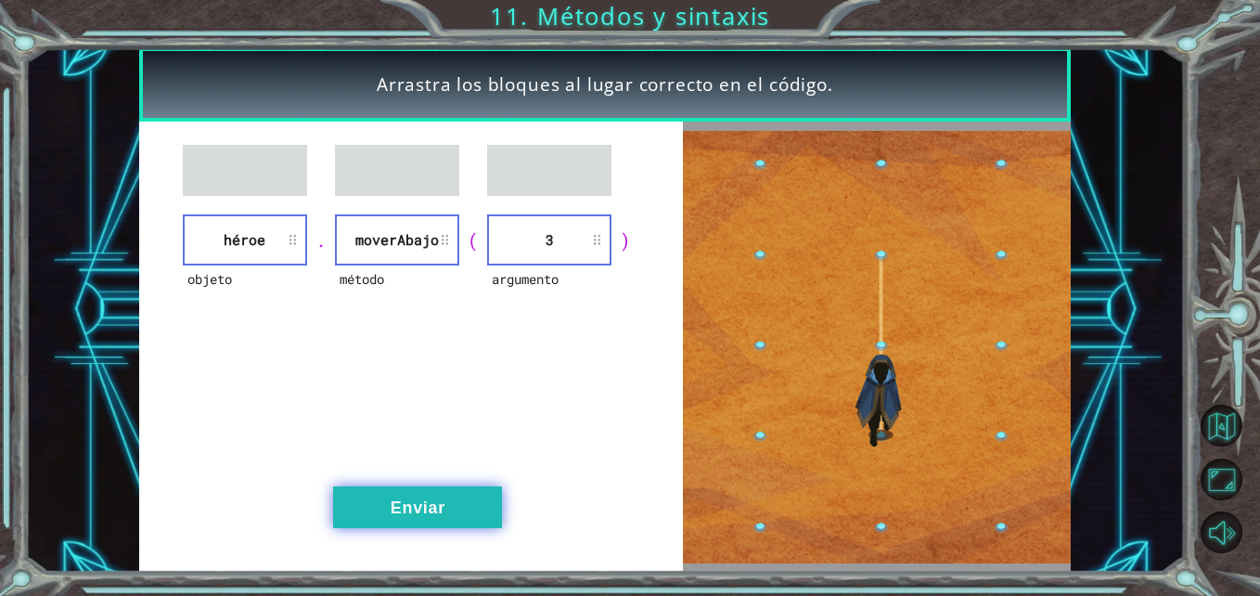
click at [424, 515] on button "Enviar" at bounding box center [417, 507] width 169 height 42
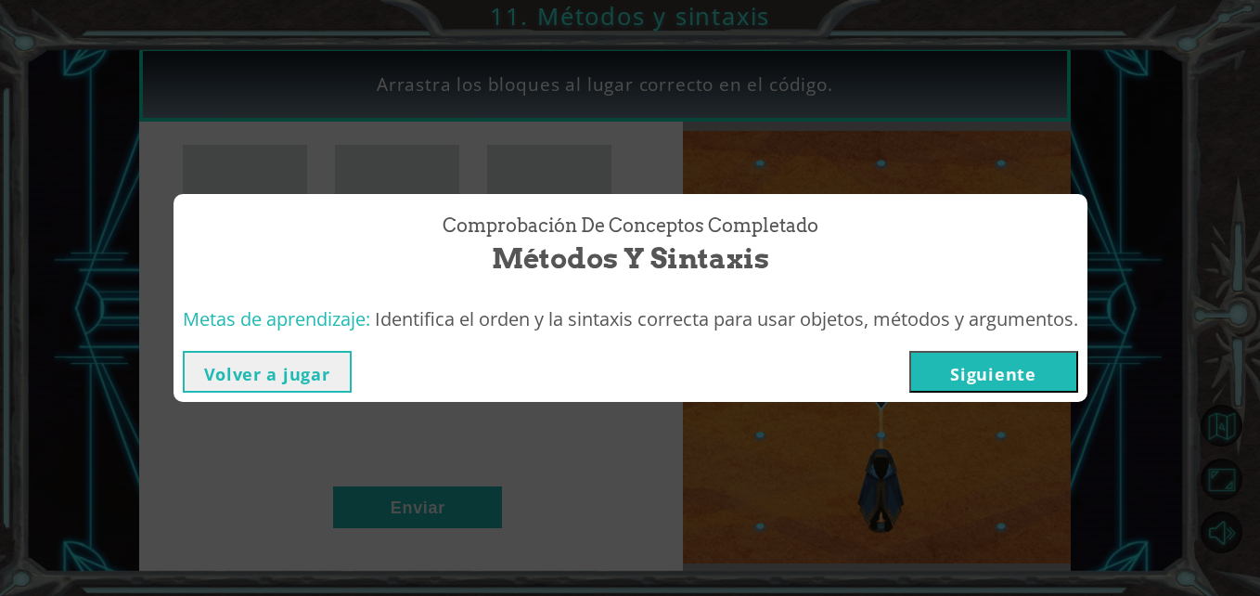
click at [317, 366] on button "Volver a jugar" at bounding box center [267, 372] width 169 height 42
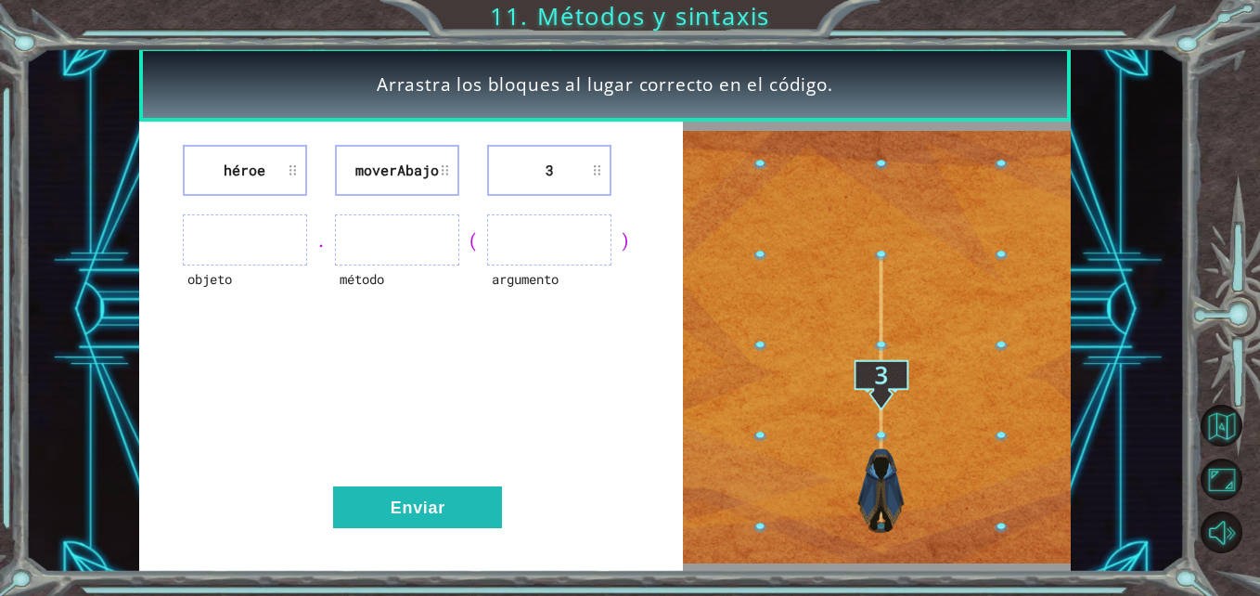
click at [601, 172] on li "3" at bounding box center [549, 170] width 124 height 51
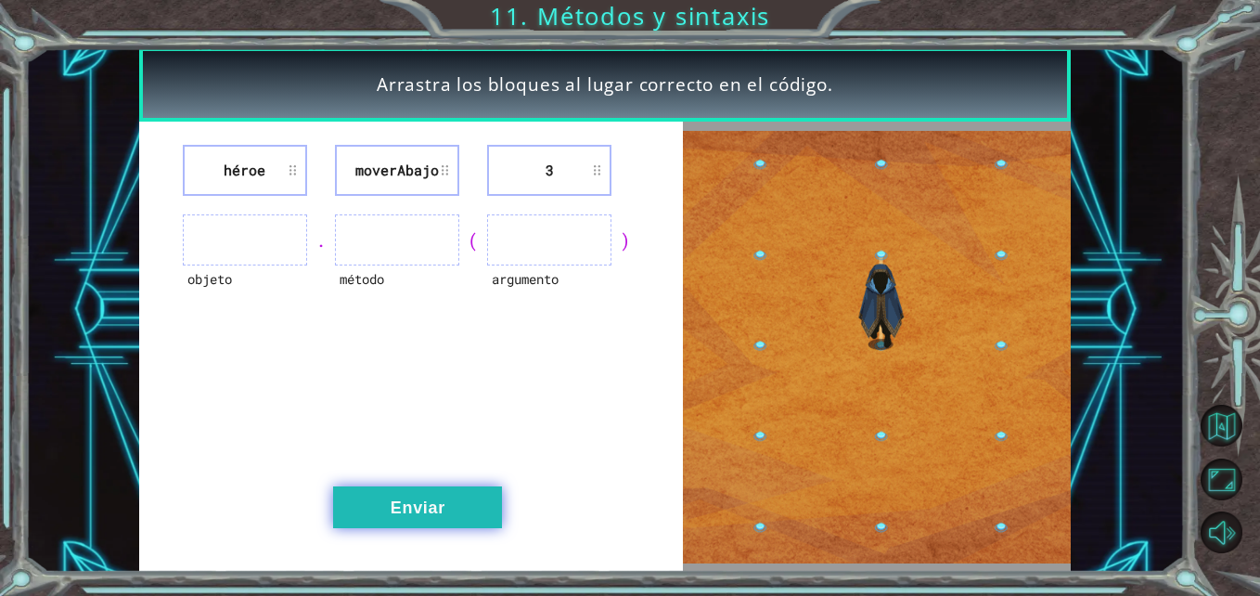
click at [462, 494] on button "Enviar" at bounding box center [417, 507] width 169 height 42
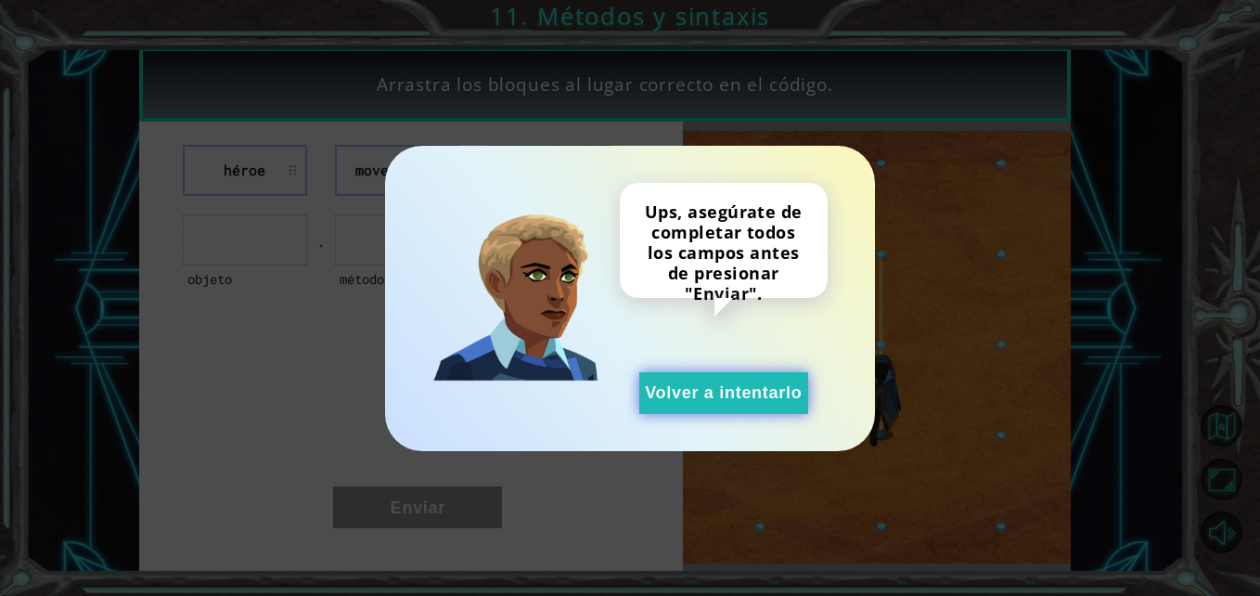
click at [700, 393] on button "Volver a intentarlo" at bounding box center [723, 393] width 169 height 42
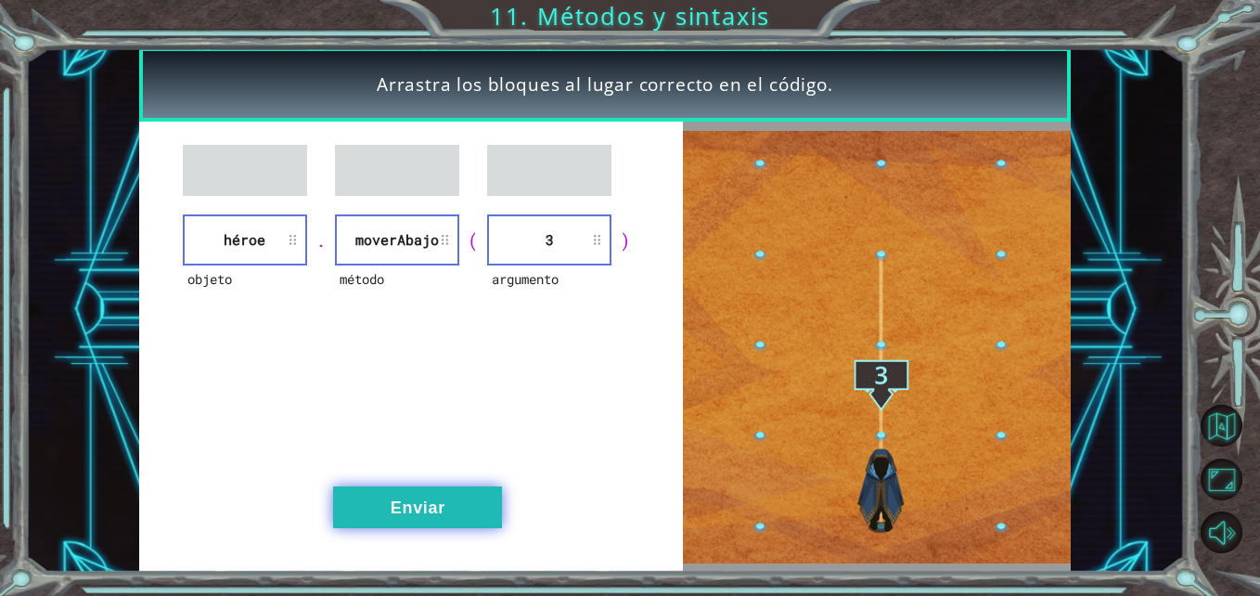
click at [444, 510] on button "Enviar" at bounding box center [417, 507] width 169 height 42
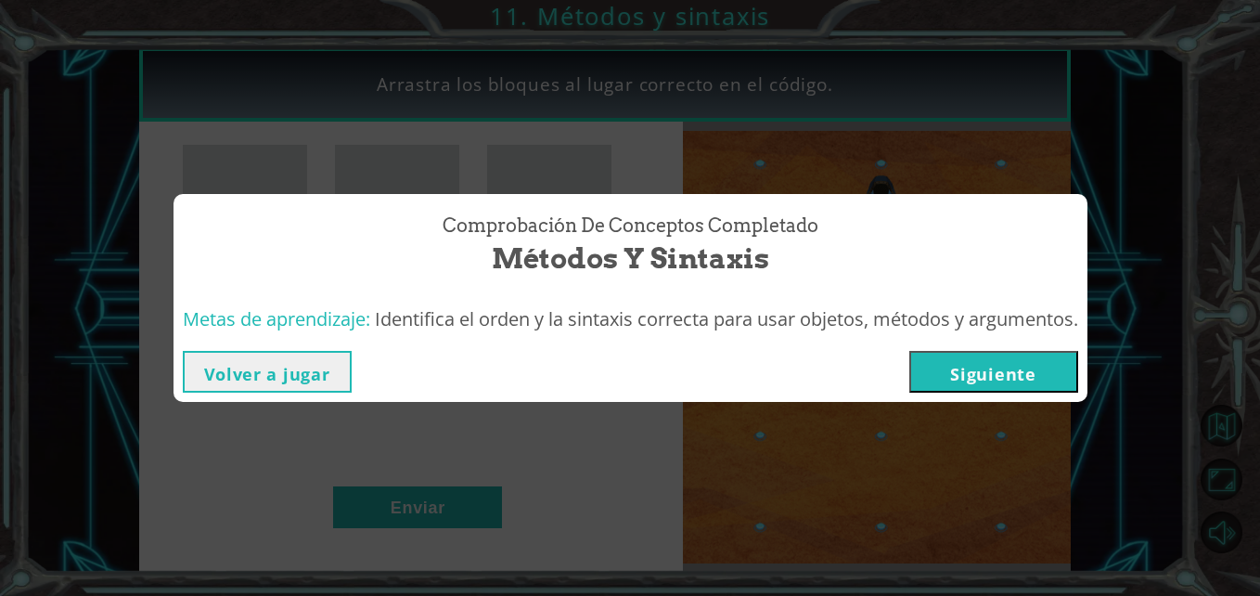
click at [336, 368] on button "Volver a jugar" at bounding box center [267, 372] width 169 height 42
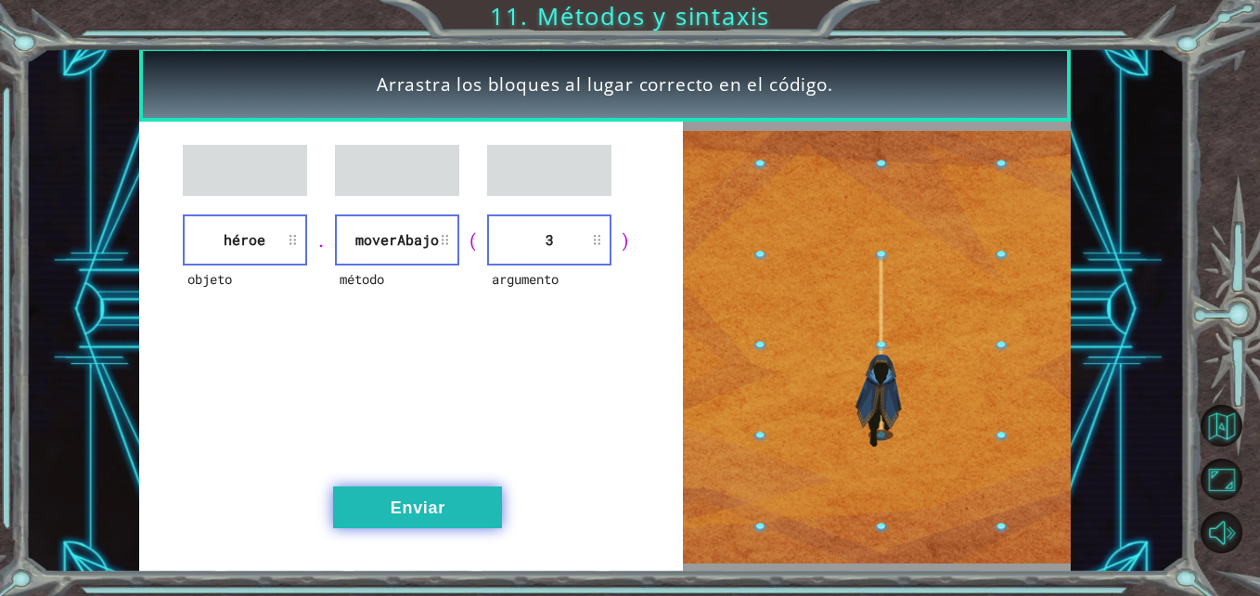
click at [490, 507] on button "Enviar" at bounding box center [417, 507] width 169 height 42
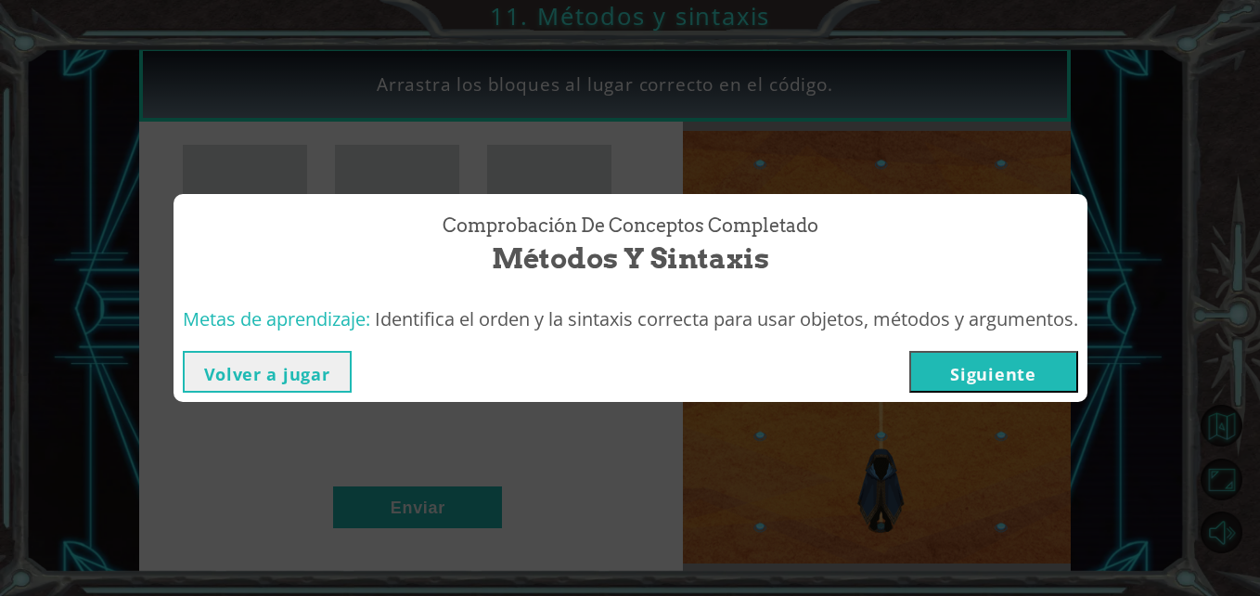
click at [1038, 366] on button "Siguiente" at bounding box center [993, 372] width 169 height 42
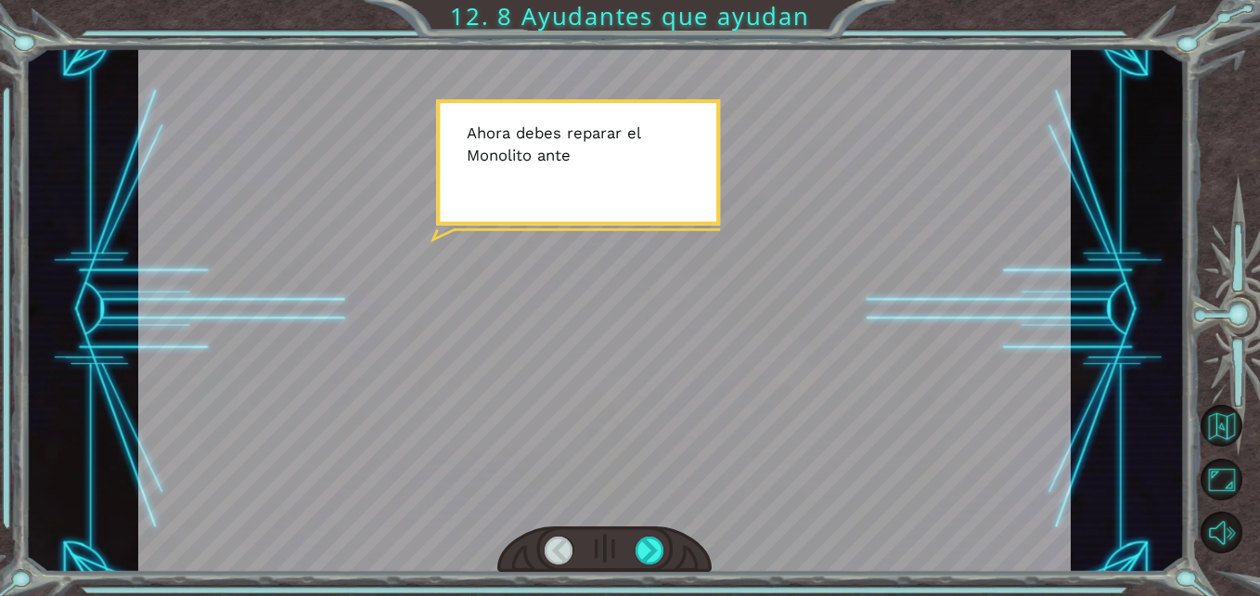
click at [664, 346] on div at bounding box center [604, 309] width 933 height 524
click at [652, 547] on div at bounding box center [650, 550] width 29 height 29
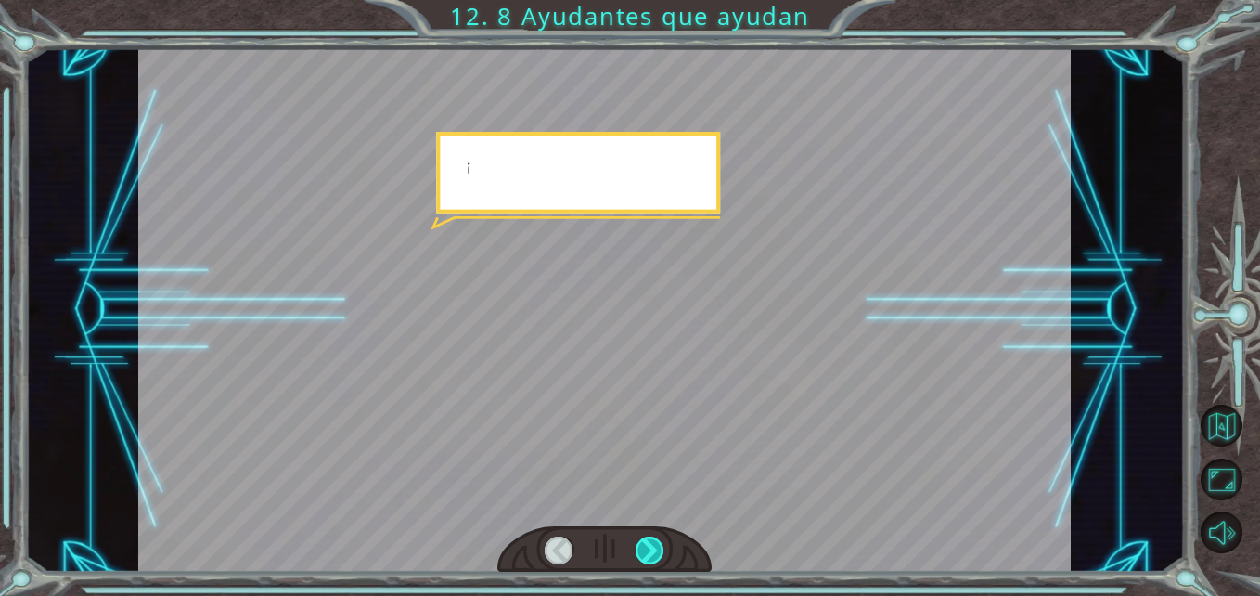
click at [652, 547] on div at bounding box center [650, 550] width 29 height 29
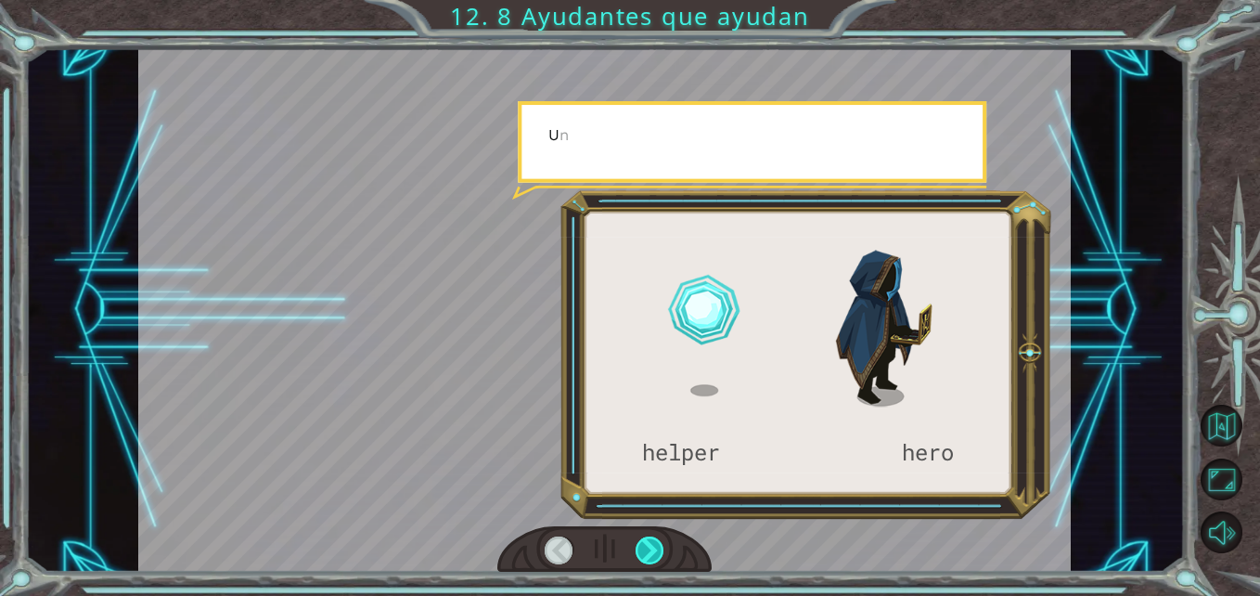
click at [652, 547] on div at bounding box center [650, 550] width 29 height 29
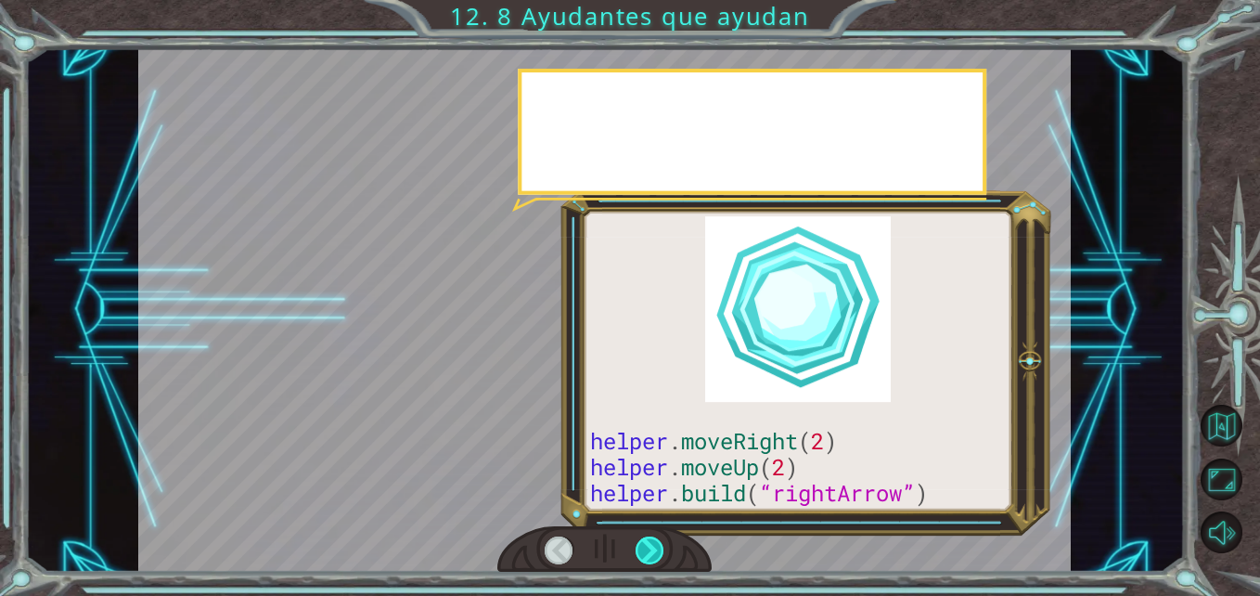
click at [652, 547] on div at bounding box center [650, 550] width 29 height 29
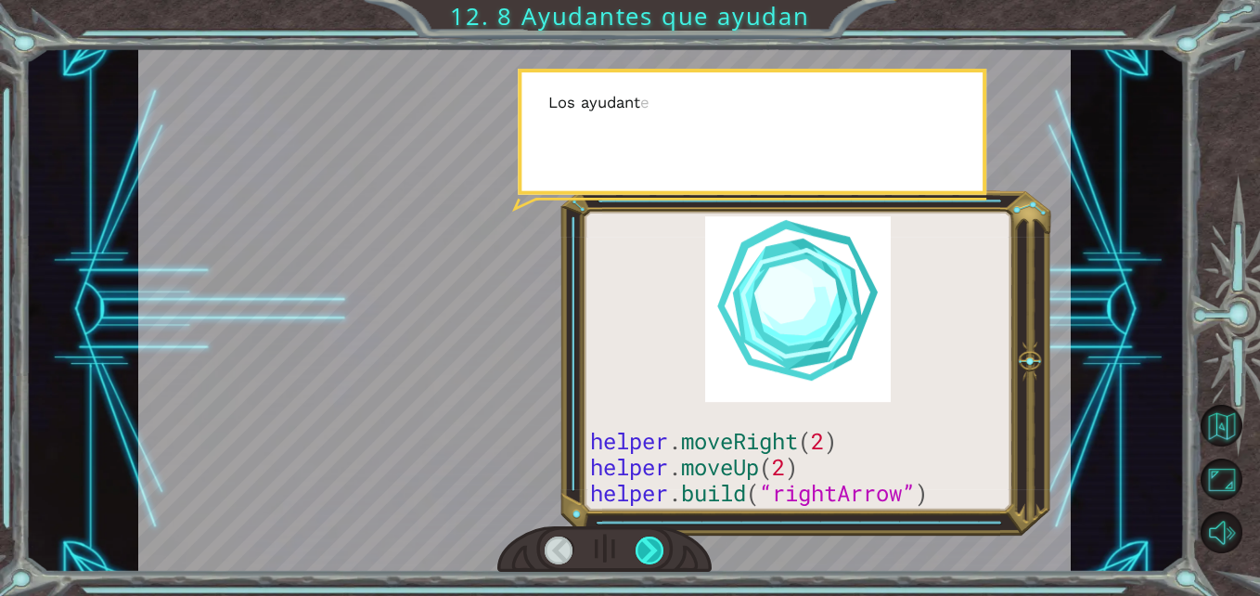
click at [652, 547] on div at bounding box center [650, 550] width 29 height 29
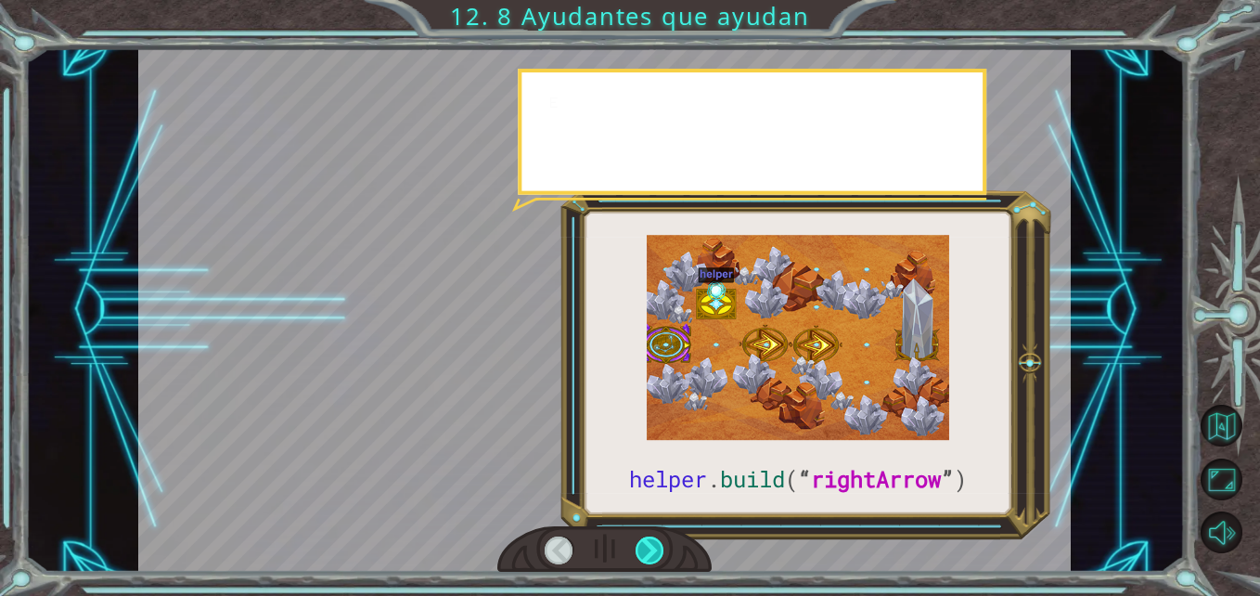
click at [652, 547] on div at bounding box center [650, 550] width 29 height 29
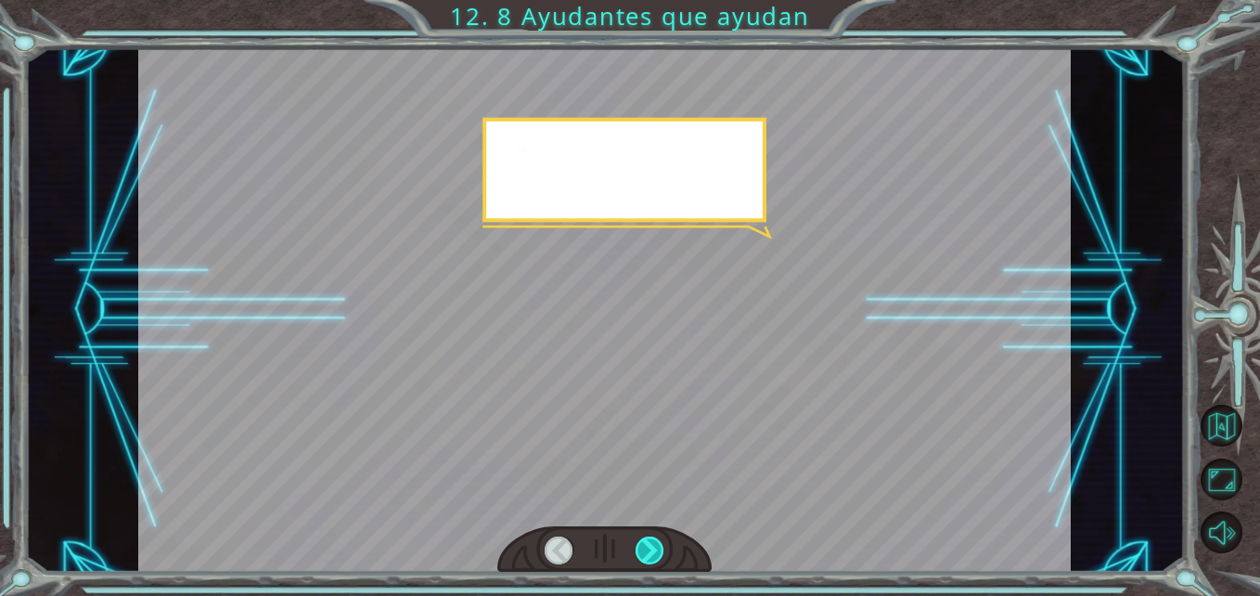
click at [652, 547] on div at bounding box center [650, 550] width 29 height 29
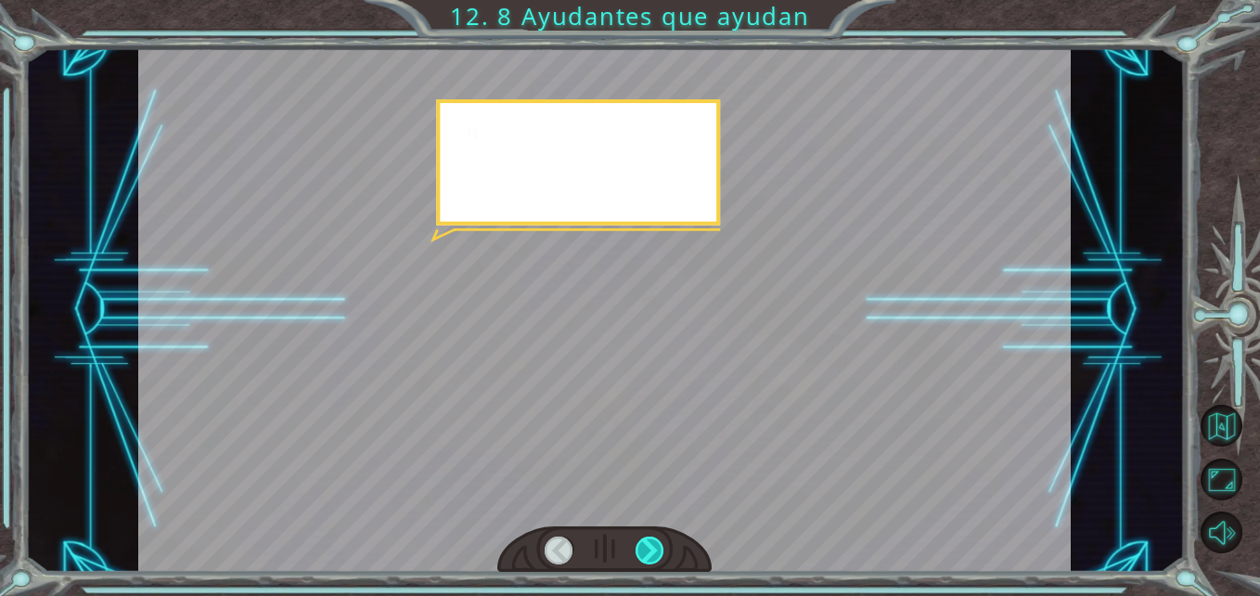
click at [652, 547] on div at bounding box center [650, 550] width 29 height 29
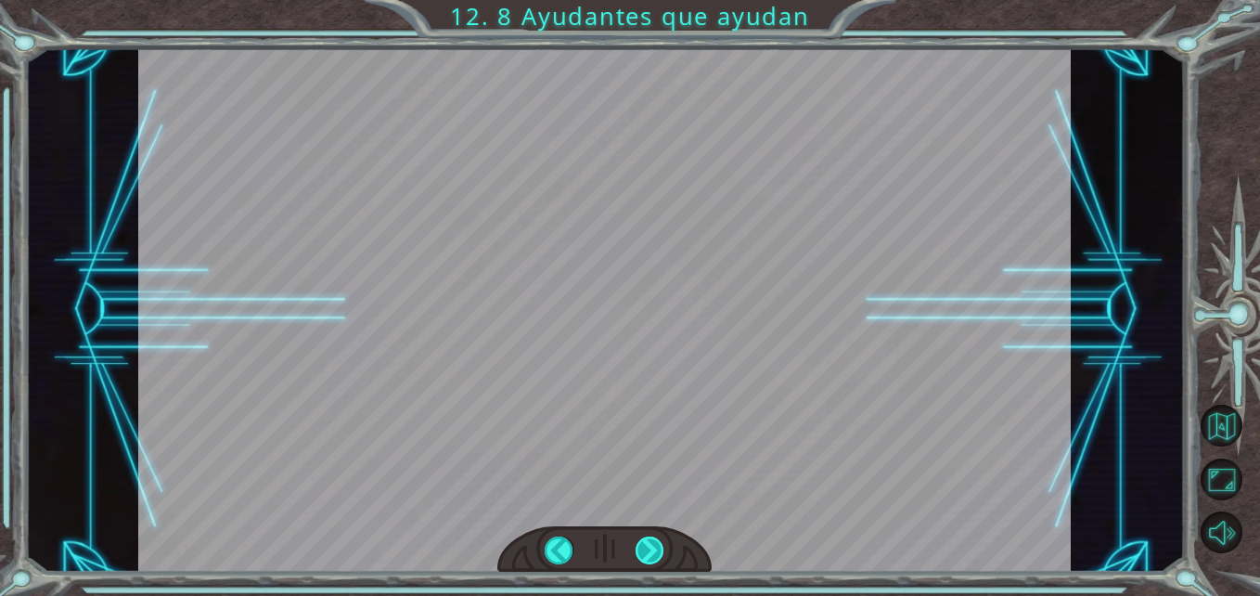
click at [652, 547] on div at bounding box center [650, 550] width 29 height 29
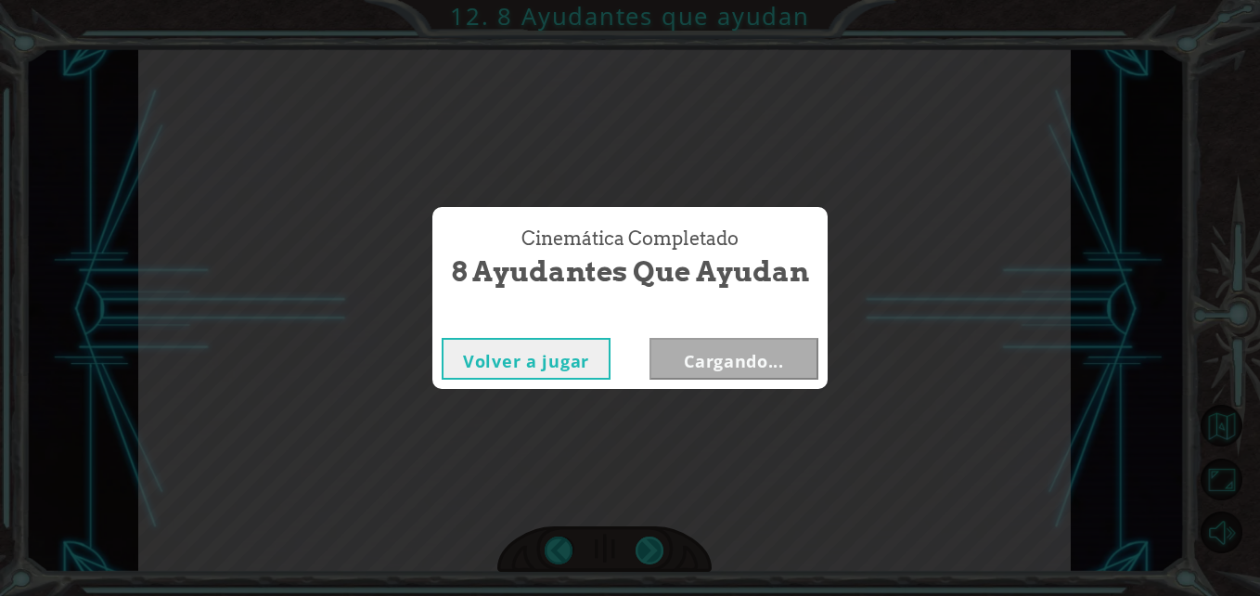
click at [652, 547] on div "Cinemática Completado 8 Ayudantes que ayudan Volver a jugar Cargando..." at bounding box center [630, 298] width 1260 height 596
drag, startPoint x: 652, startPoint y: 547, endPoint x: 570, endPoint y: 455, distance: 123.5
click at [570, 455] on div "Cinemática Completado 8 Ayudantes que ayudan Volver a jugar [GEOGRAPHIC_DATA]" at bounding box center [630, 298] width 1260 height 596
click at [747, 364] on button "Siguiente" at bounding box center [734, 359] width 169 height 42
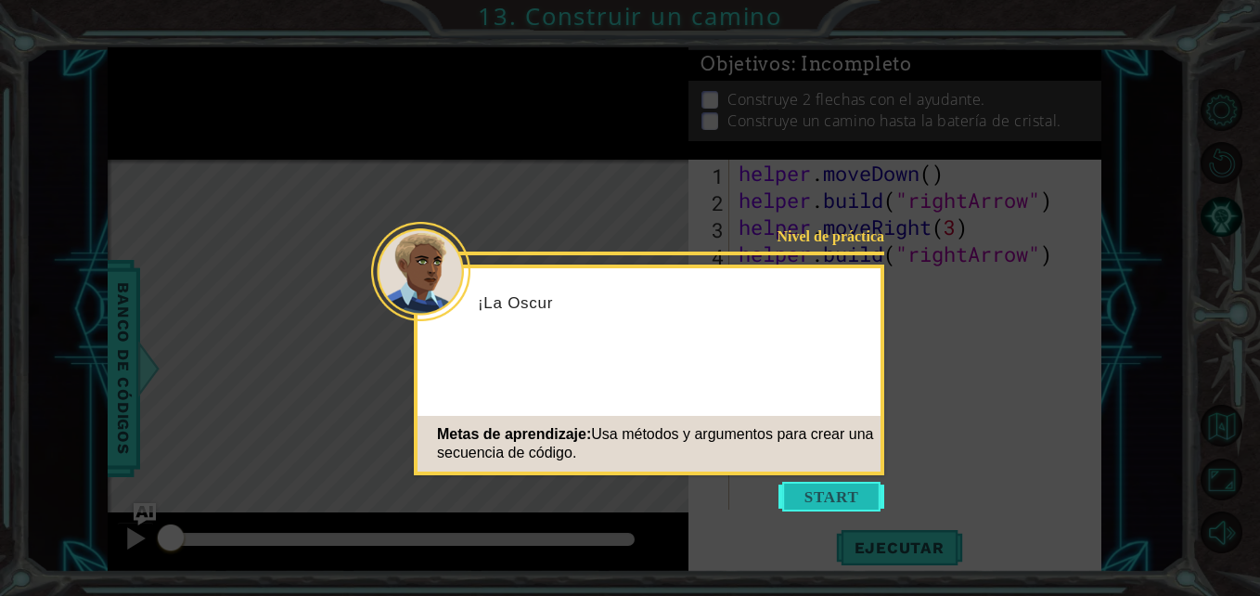
click at [834, 496] on button "Start" at bounding box center [832, 497] width 106 height 30
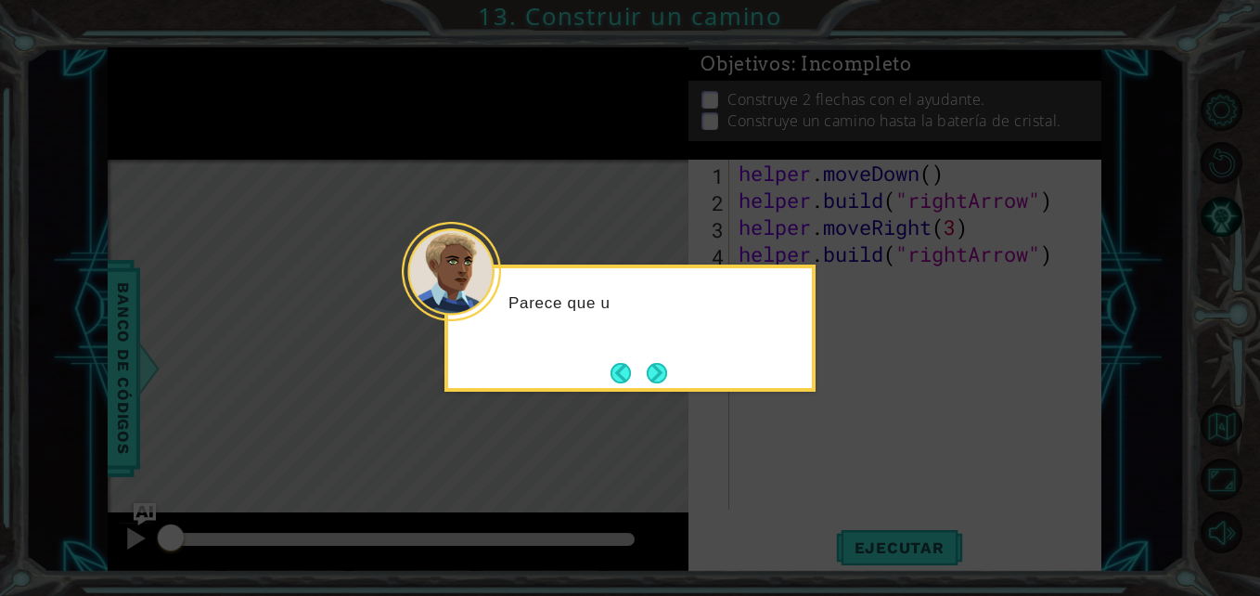
click at [663, 364] on button "Next" at bounding box center [657, 373] width 20 height 20
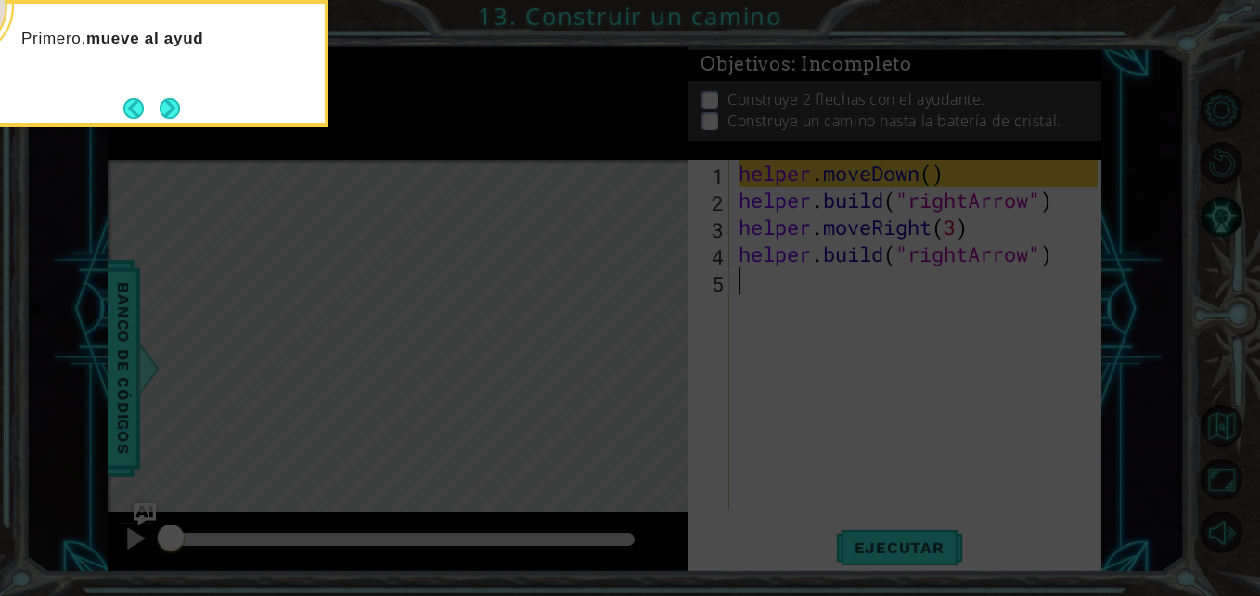
click at [172, 98] on button "Next" at bounding box center [170, 108] width 20 height 20
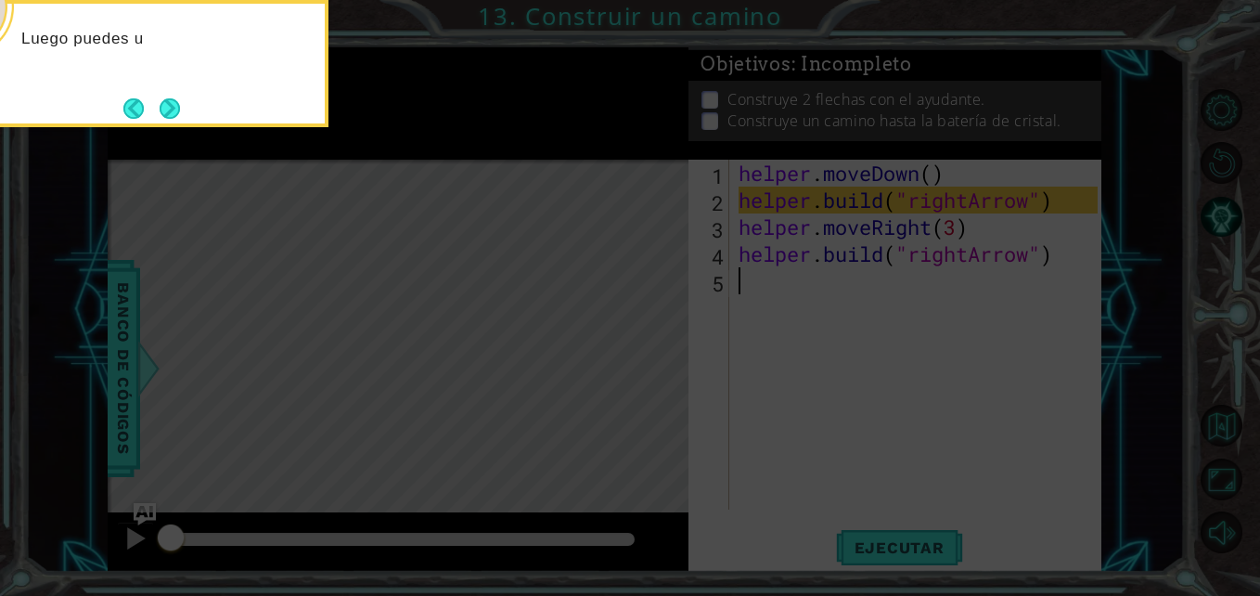
click at [172, 115] on button "Next" at bounding box center [170, 108] width 20 height 20
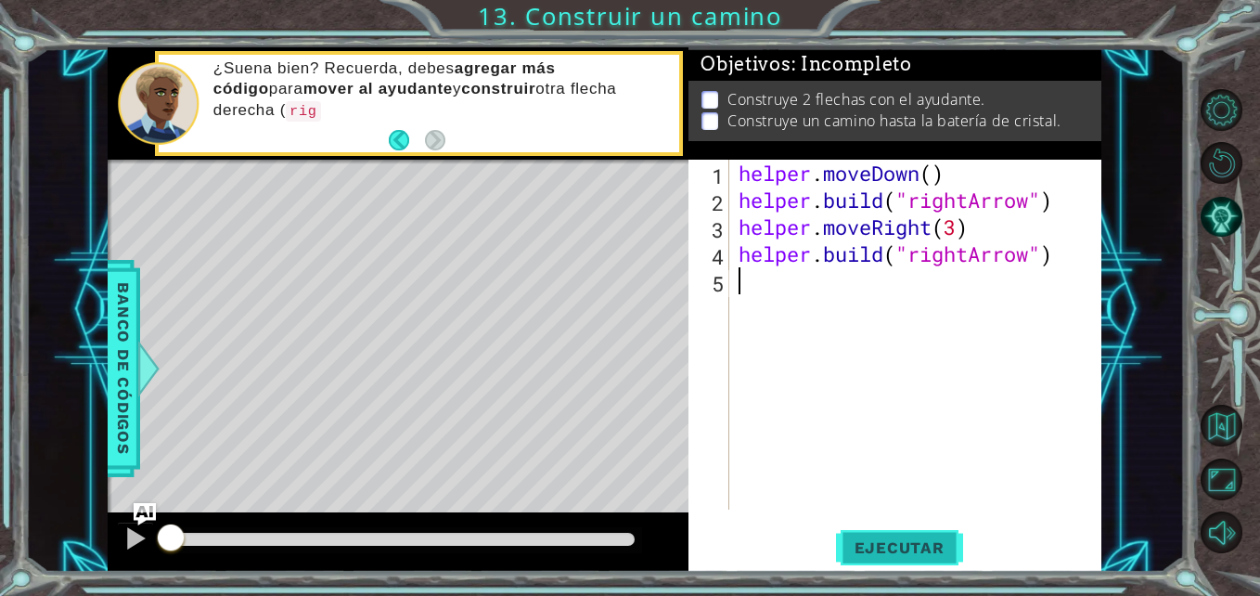
click at [891, 540] on span "Ejecutar" at bounding box center [899, 547] width 127 height 19
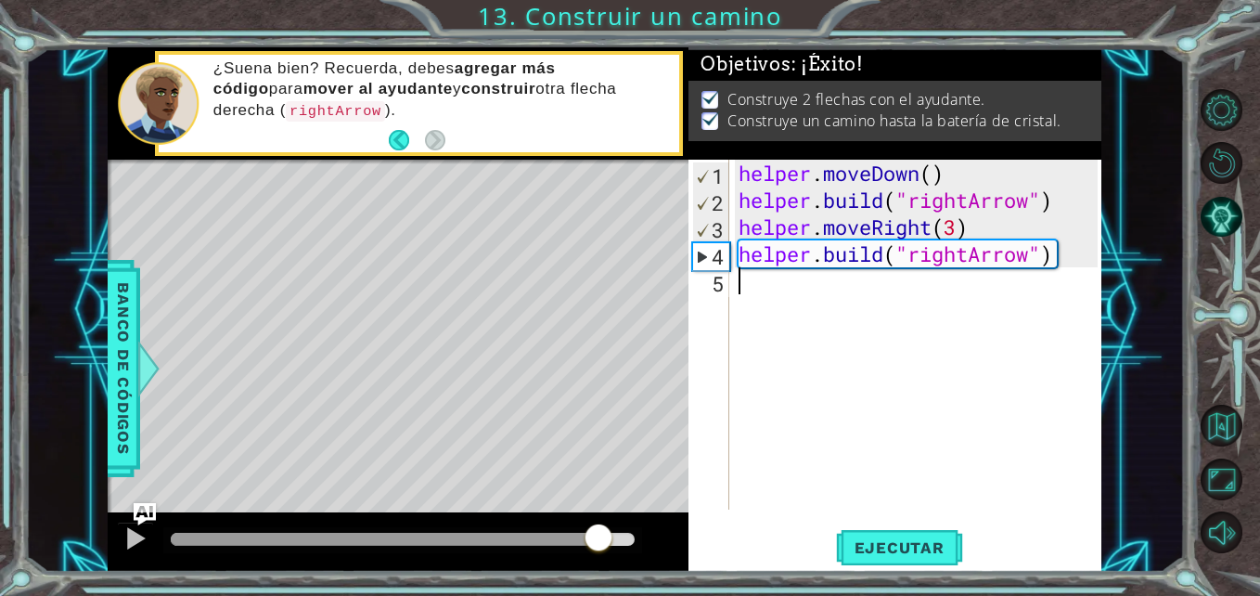
drag, startPoint x: 354, startPoint y: 540, endPoint x: 609, endPoint y: 535, distance: 255.3
click at [608, 535] on div at bounding box center [403, 539] width 464 height 13
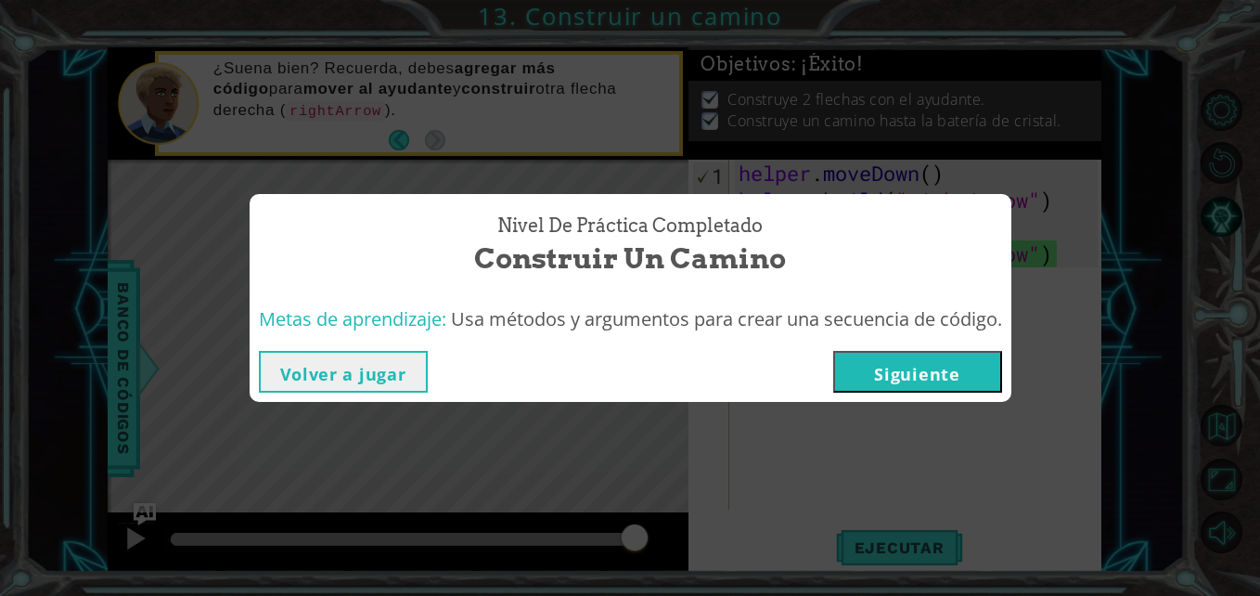
click at [351, 360] on button "Volver a jugar" at bounding box center [343, 372] width 169 height 42
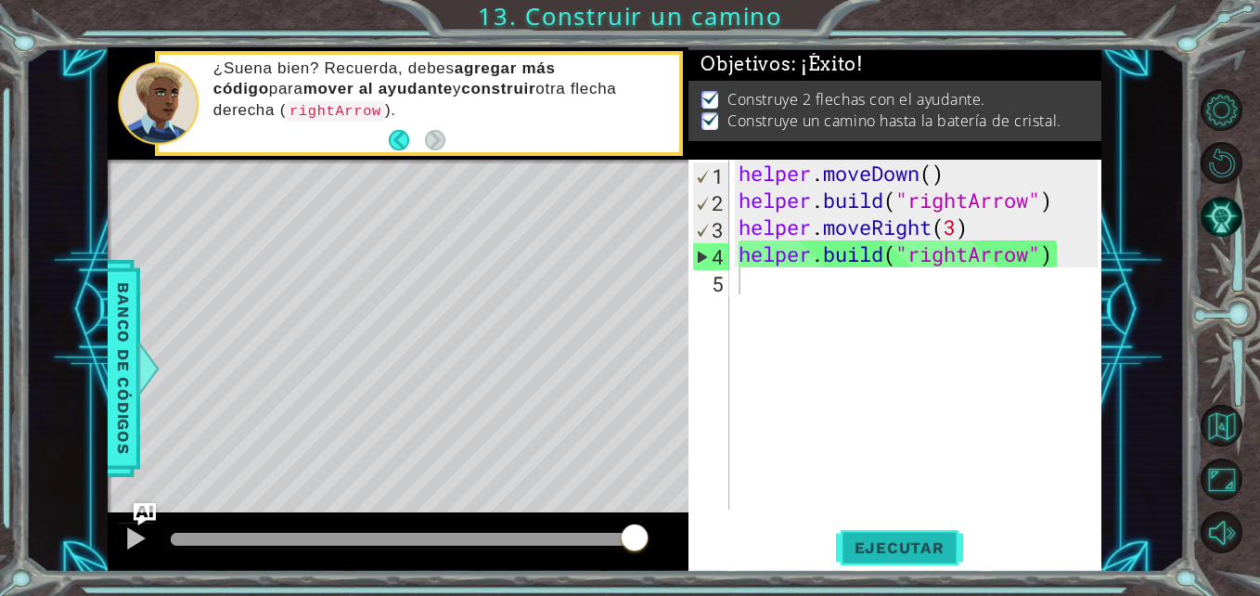
click at [857, 531] on button "Ejecutar" at bounding box center [899, 547] width 127 height 41
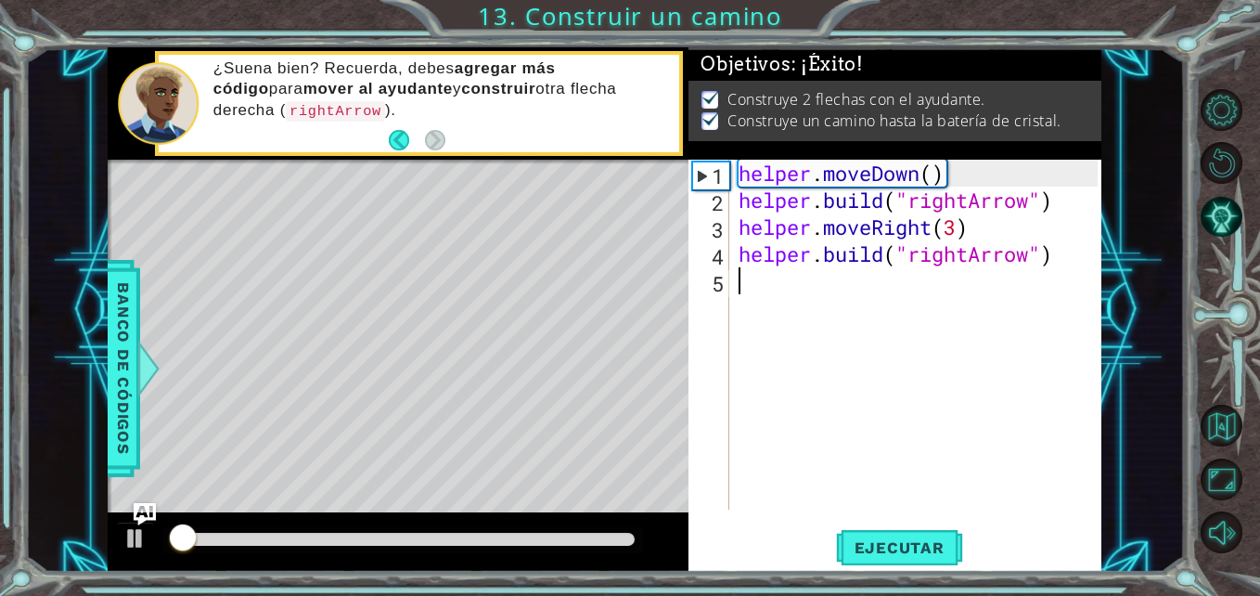
drag, startPoint x: 617, startPoint y: 534, endPoint x: 650, endPoint y: 537, distance: 32.7
click at [635, 537] on div at bounding box center [403, 539] width 464 height 13
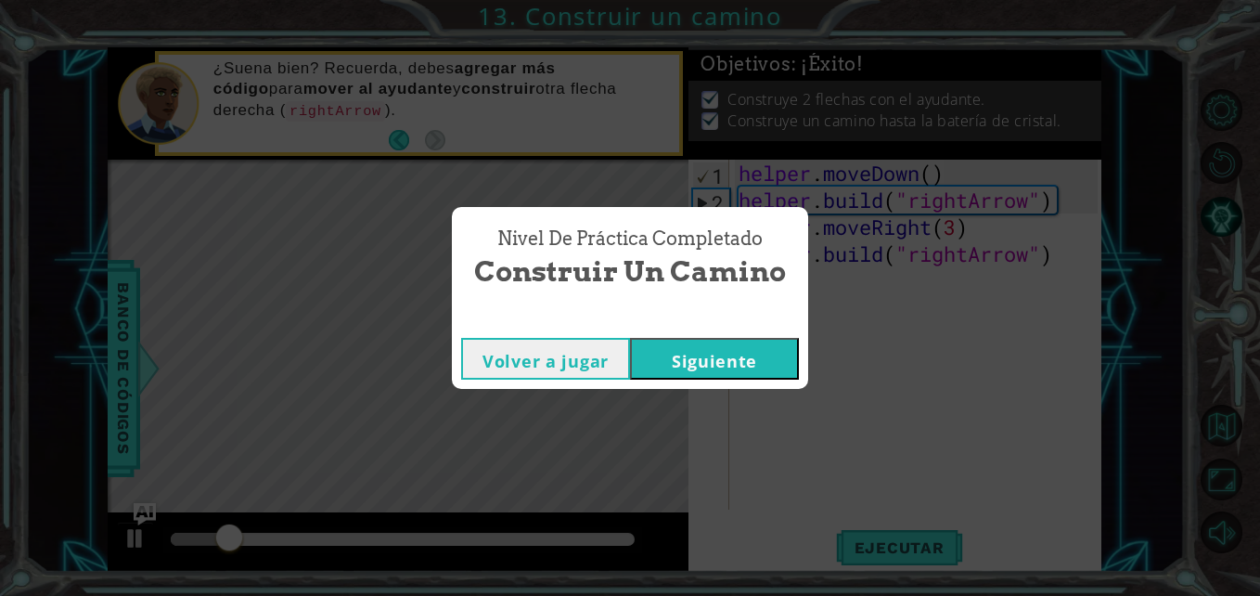
click at [706, 367] on button "Siguiente" at bounding box center [714, 359] width 169 height 42
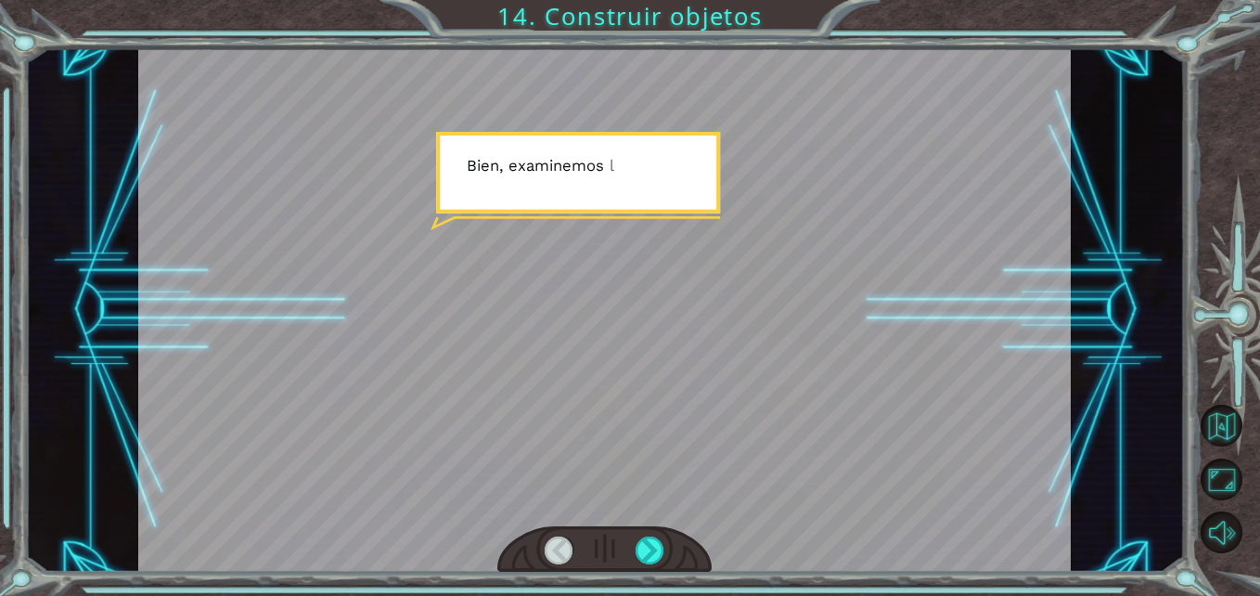
click at [882, 285] on div at bounding box center [604, 309] width 933 height 524
click at [647, 559] on div at bounding box center [650, 550] width 29 height 29
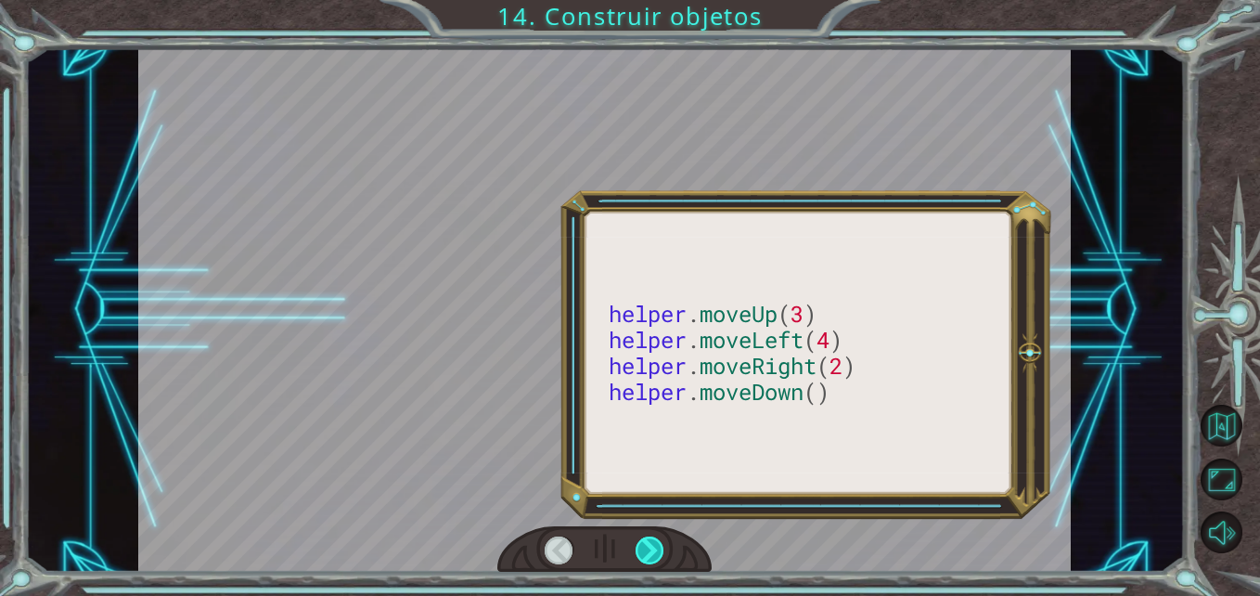
click at [647, 559] on div at bounding box center [650, 550] width 29 height 29
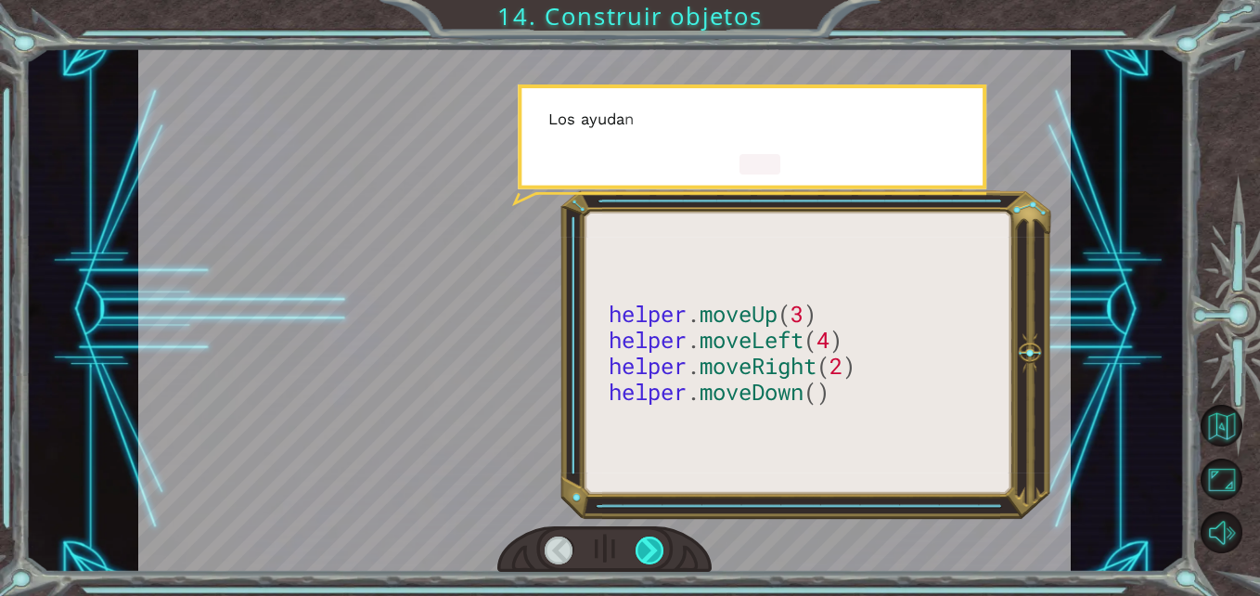
click at [647, 559] on div at bounding box center [650, 550] width 29 height 29
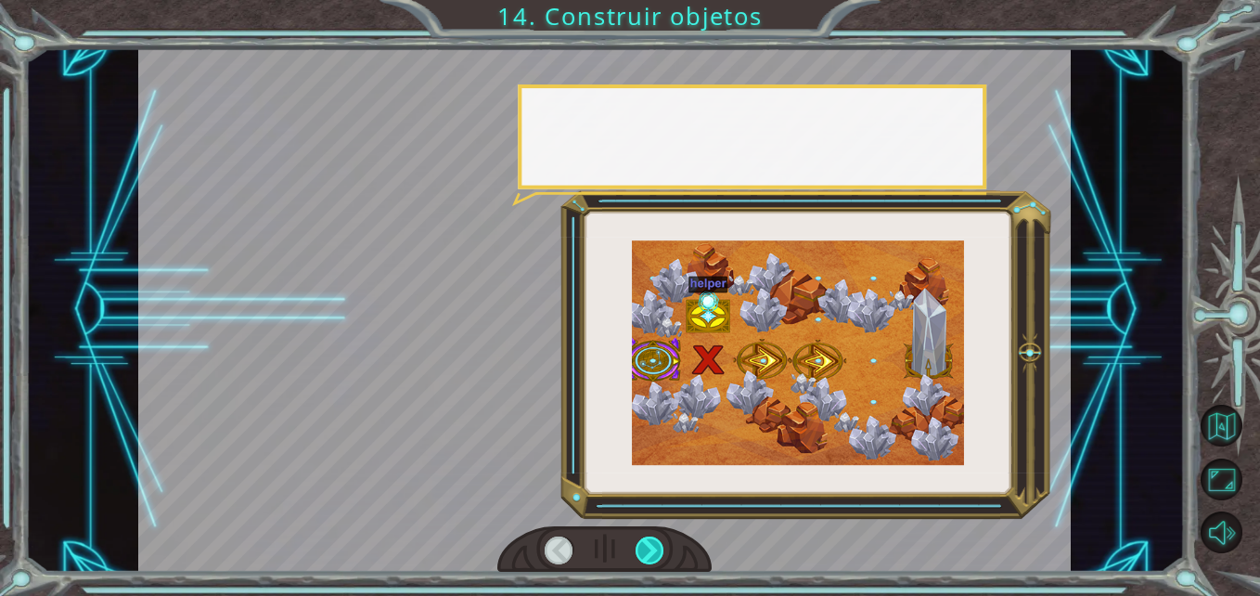
click at [647, 559] on div at bounding box center [650, 550] width 29 height 29
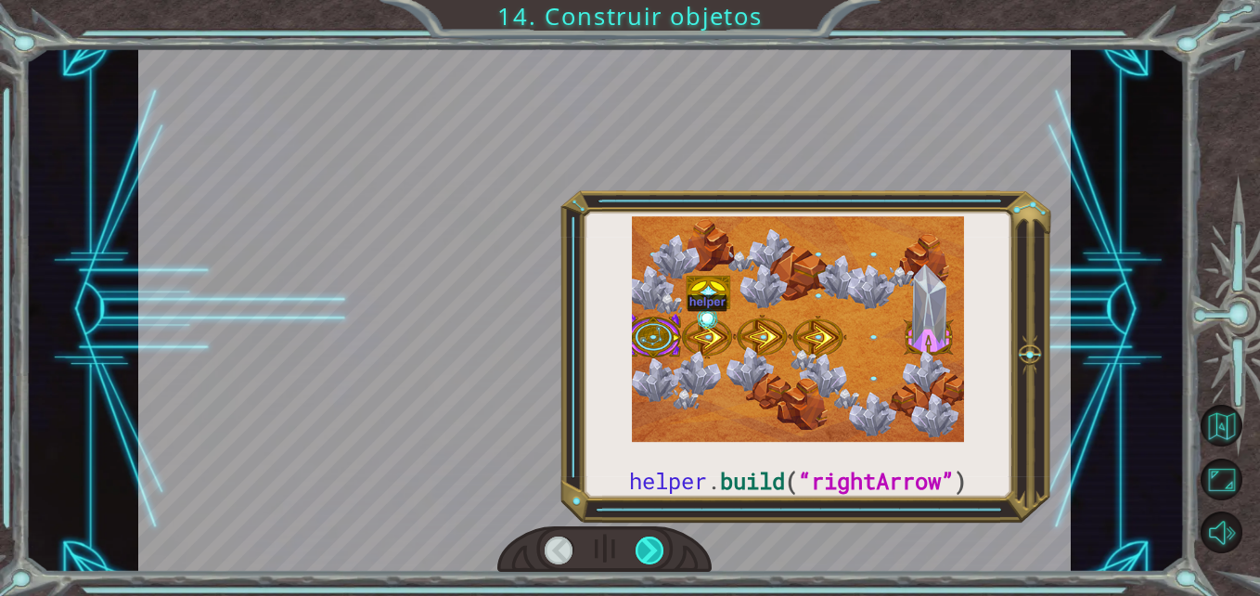
click at [647, 559] on div at bounding box center [650, 550] width 29 height 29
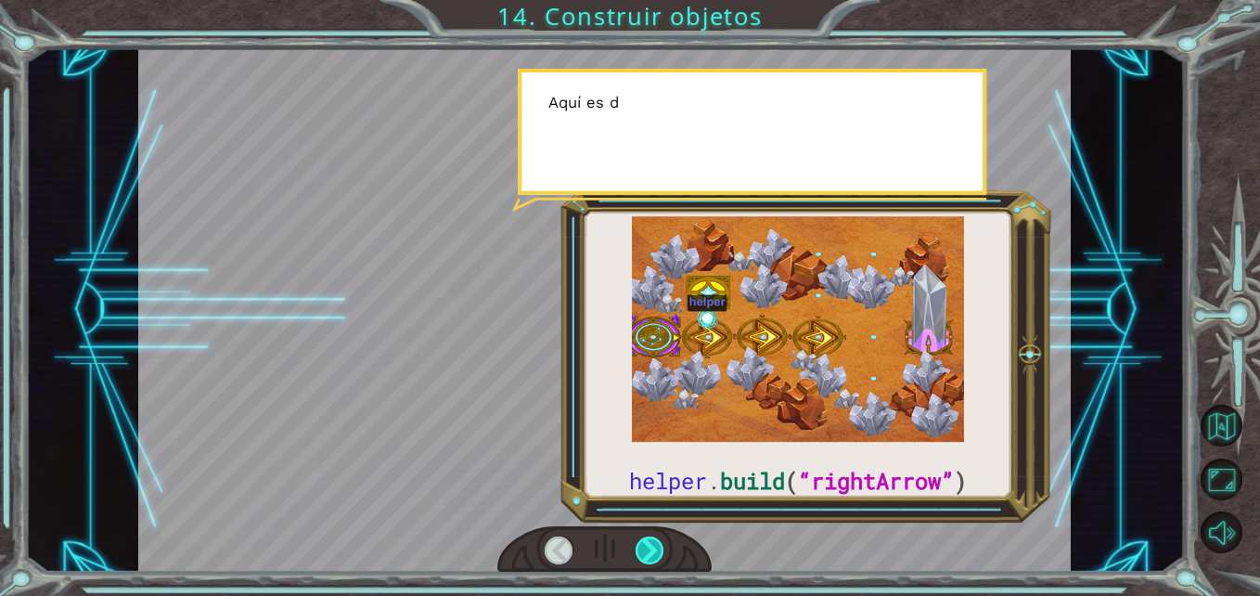
click at [647, 559] on div at bounding box center [650, 550] width 29 height 29
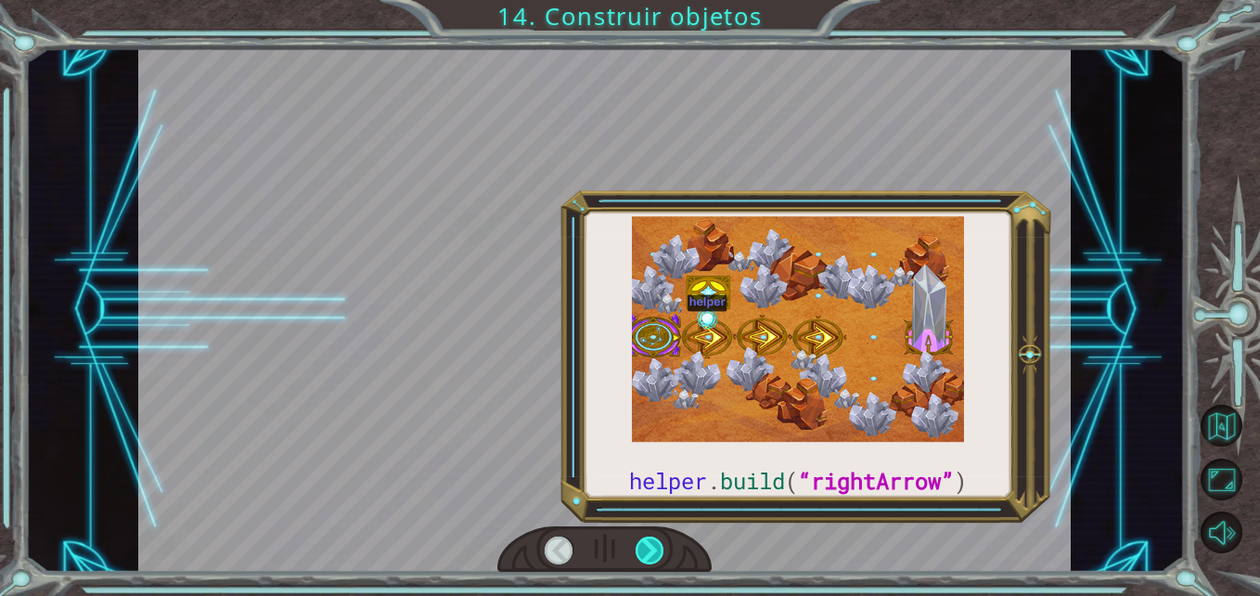
click at [647, 559] on div at bounding box center [650, 550] width 29 height 29
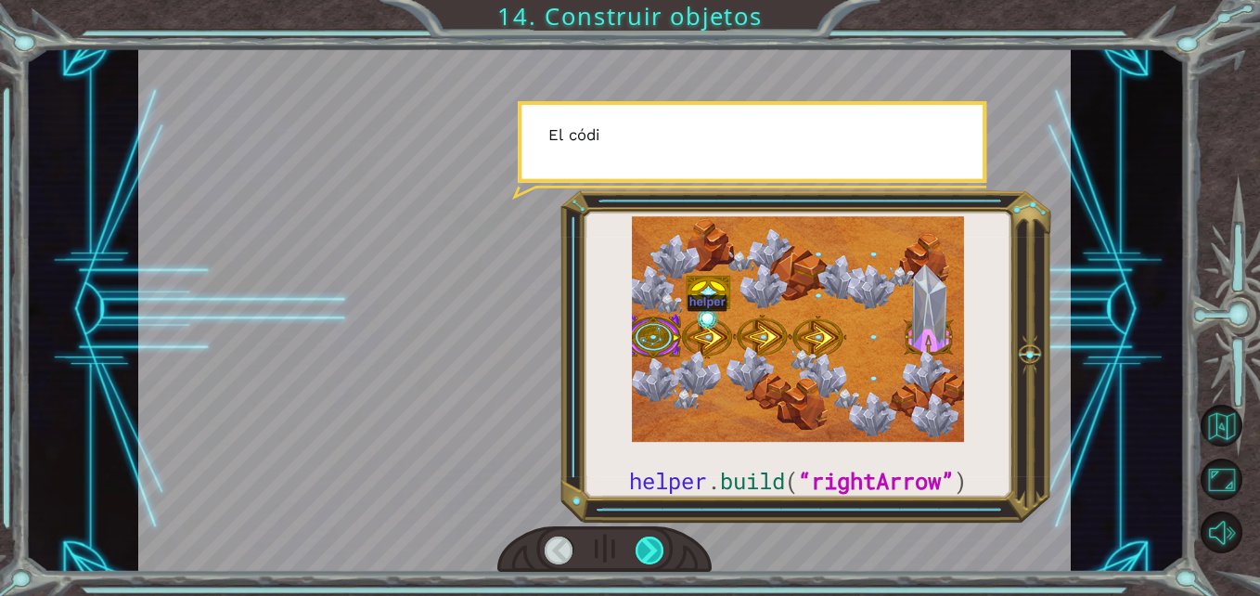
click at [647, 559] on div at bounding box center [650, 550] width 29 height 29
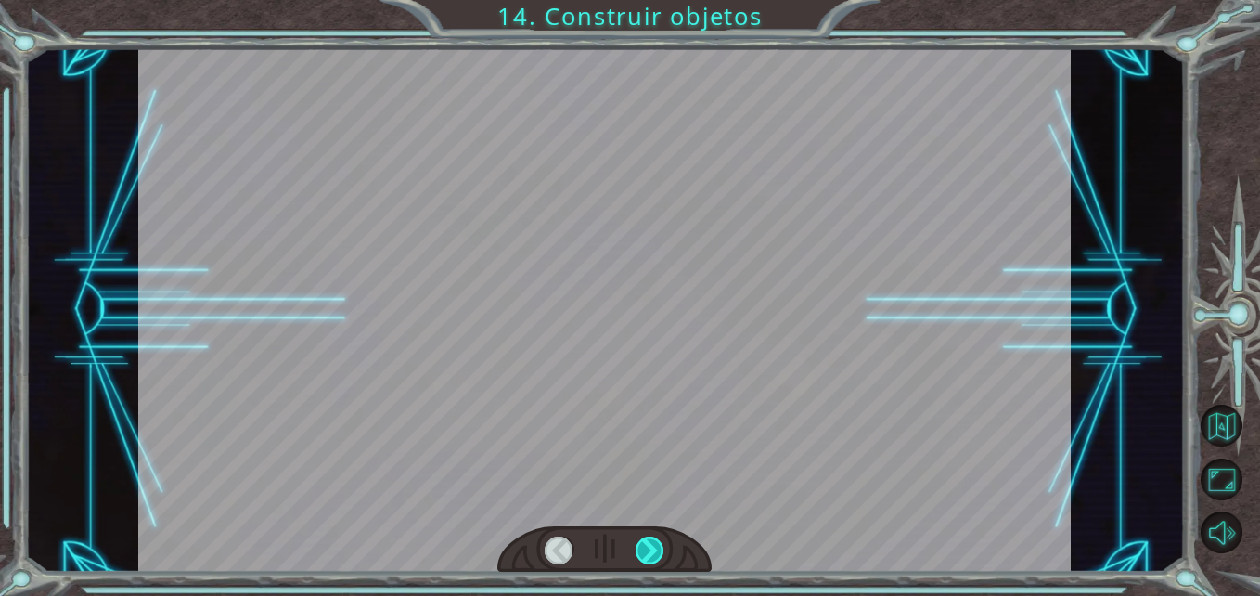
click at [647, 559] on div at bounding box center [650, 550] width 29 height 29
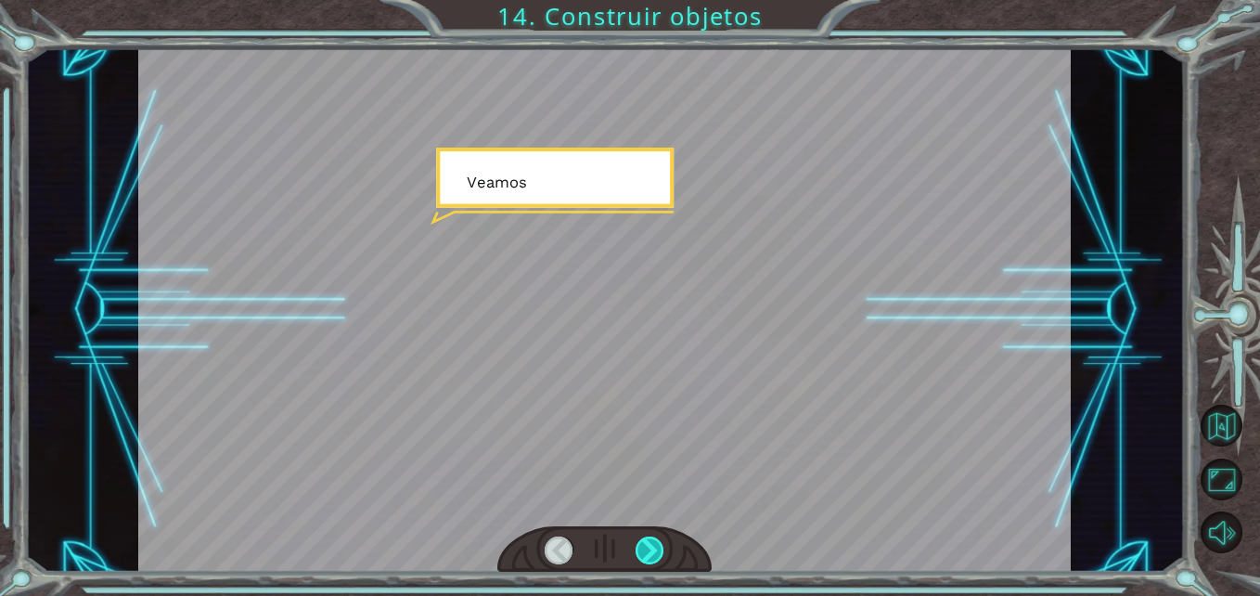
click at [647, 559] on div at bounding box center [650, 550] width 29 height 29
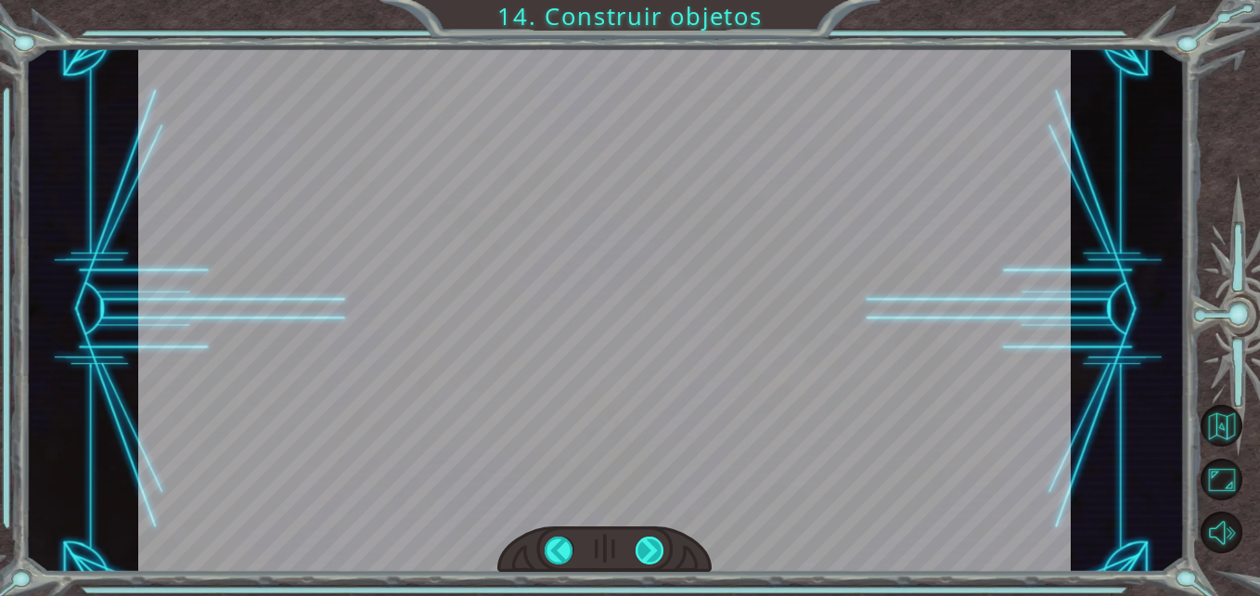
click at [647, 0] on div "helper . build ( “rightArrow” ) B i e n , e x a m i n e m o s l o s m é t o d o…" at bounding box center [630, 0] width 1260 height 0
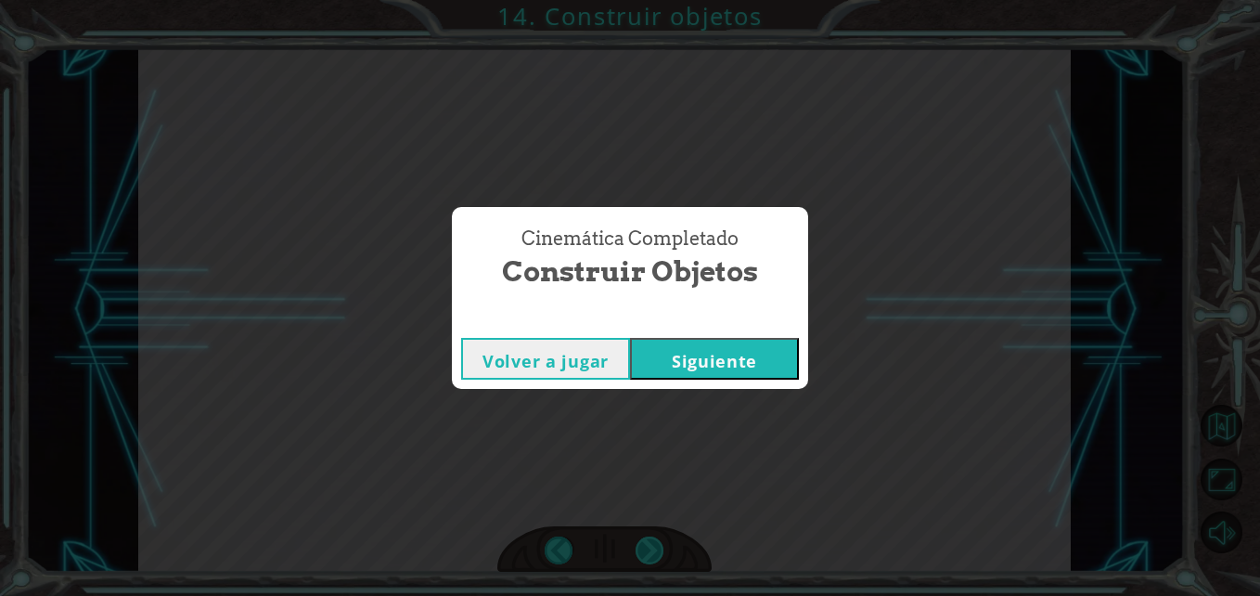
click at [647, 559] on div "Cinemática Completado Construir objetos Volver a jugar [GEOGRAPHIC_DATA]" at bounding box center [630, 298] width 1260 height 596
drag, startPoint x: 647, startPoint y: 559, endPoint x: 427, endPoint y: 502, distance: 227.1
click at [427, 502] on div "Cinemática Completado Construir objetos Volver a jugar [GEOGRAPHIC_DATA]" at bounding box center [630, 298] width 1260 height 596
click at [739, 364] on button "Siguiente" at bounding box center [714, 359] width 169 height 42
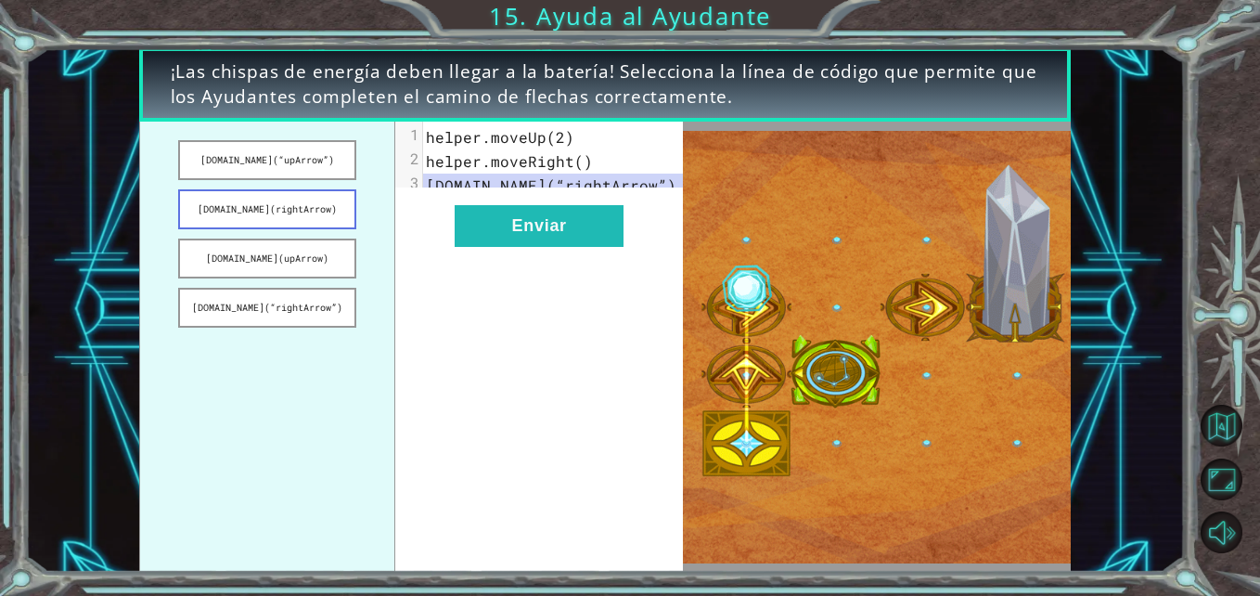
click at [350, 212] on button "[DOMAIN_NAME](rightArrow)" at bounding box center [267, 209] width 178 height 40
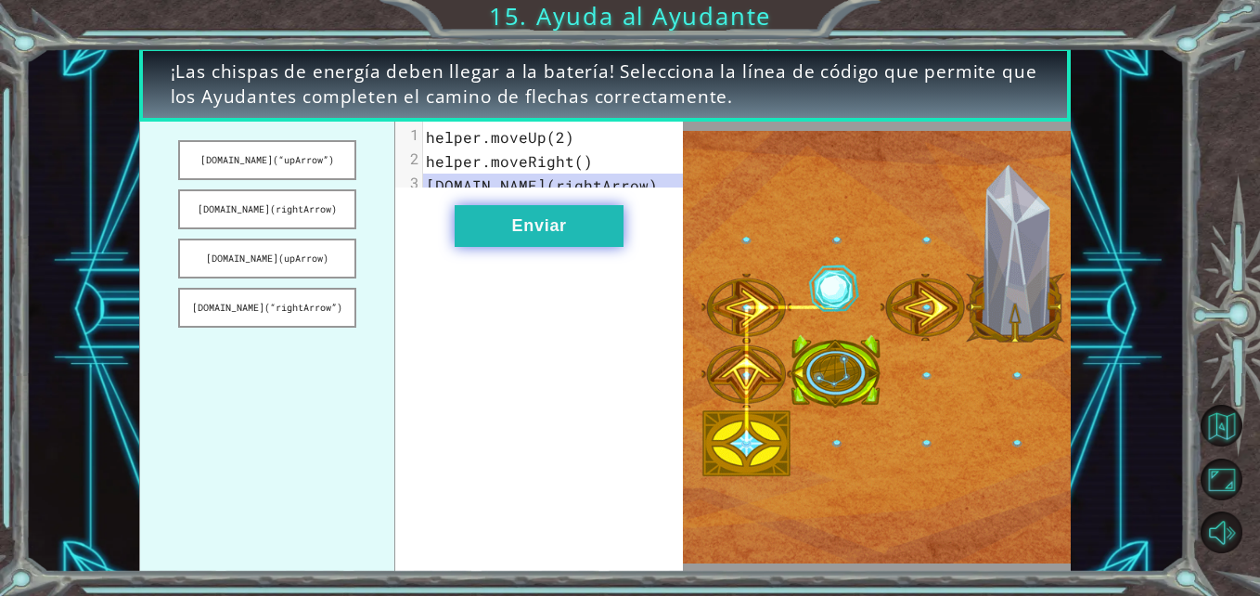
click at [522, 239] on button "Enviar" at bounding box center [539, 226] width 169 height 42
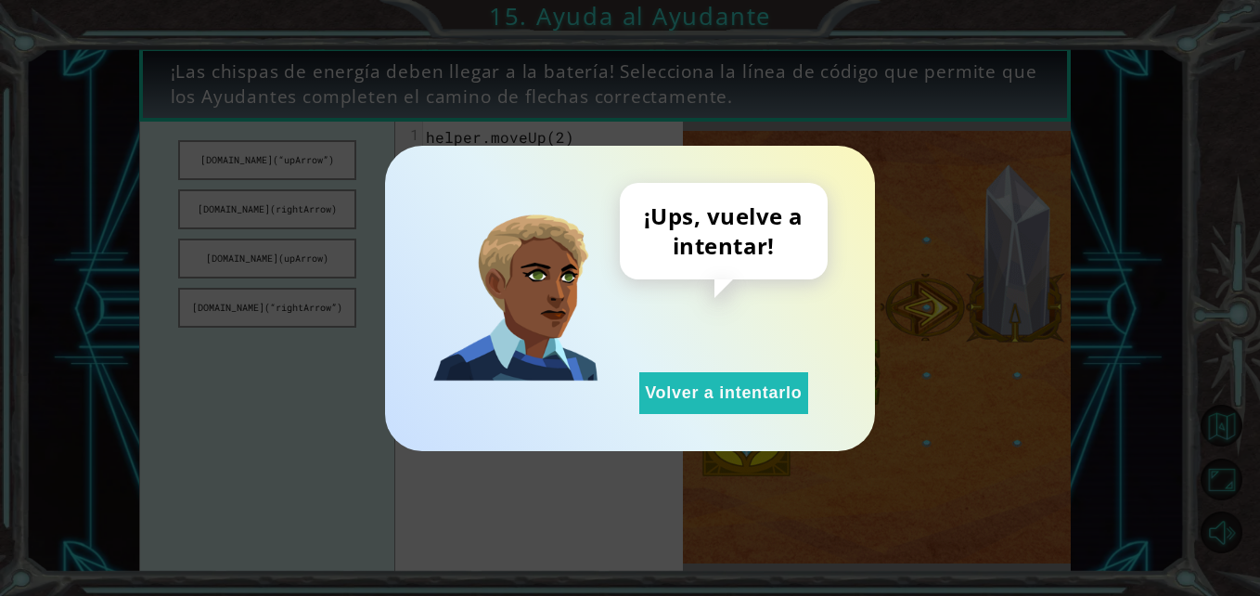
click at [522, 239] on img at bounding box center [515, 297] width 166 height 166
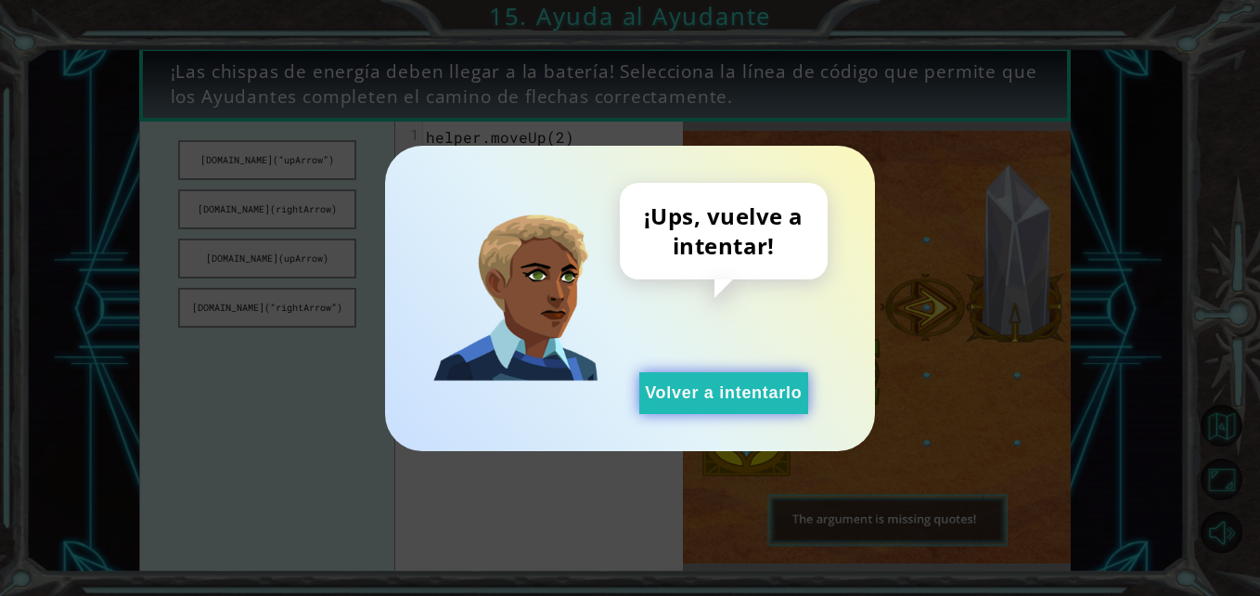
click at [684, 410] on button "Volver a intentarlo" at bounding box center [723, 393] width 169 height 42
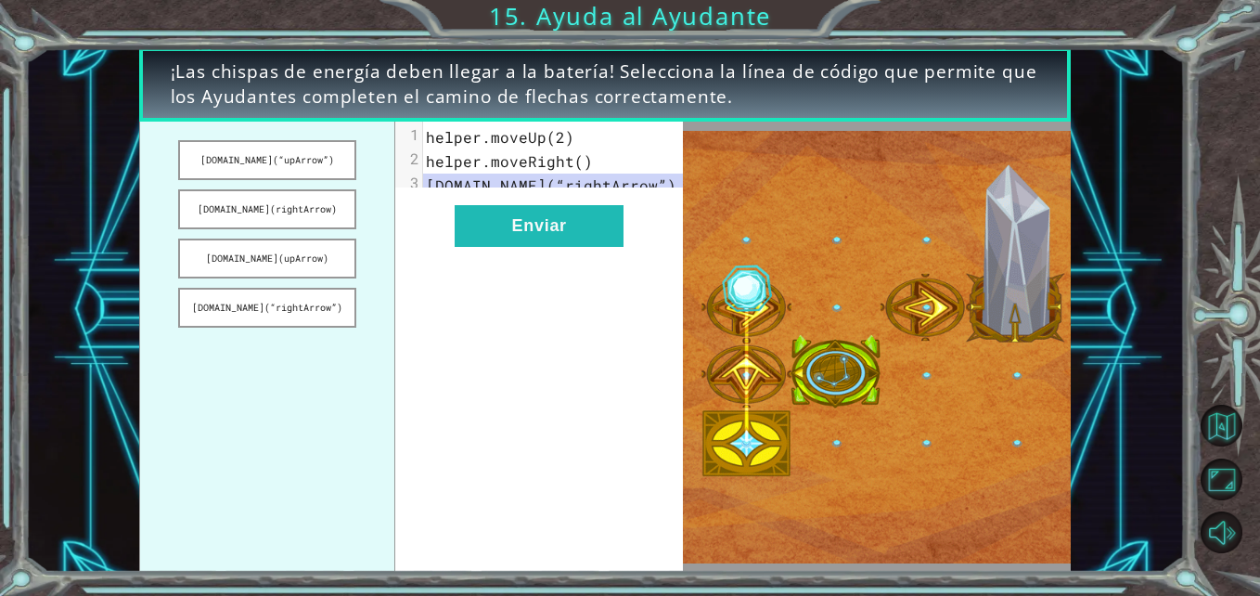
drag, startPoint x: 264, startPoint y: 204, endPoint x: 393, endPoint y: 238, distance: 132.4
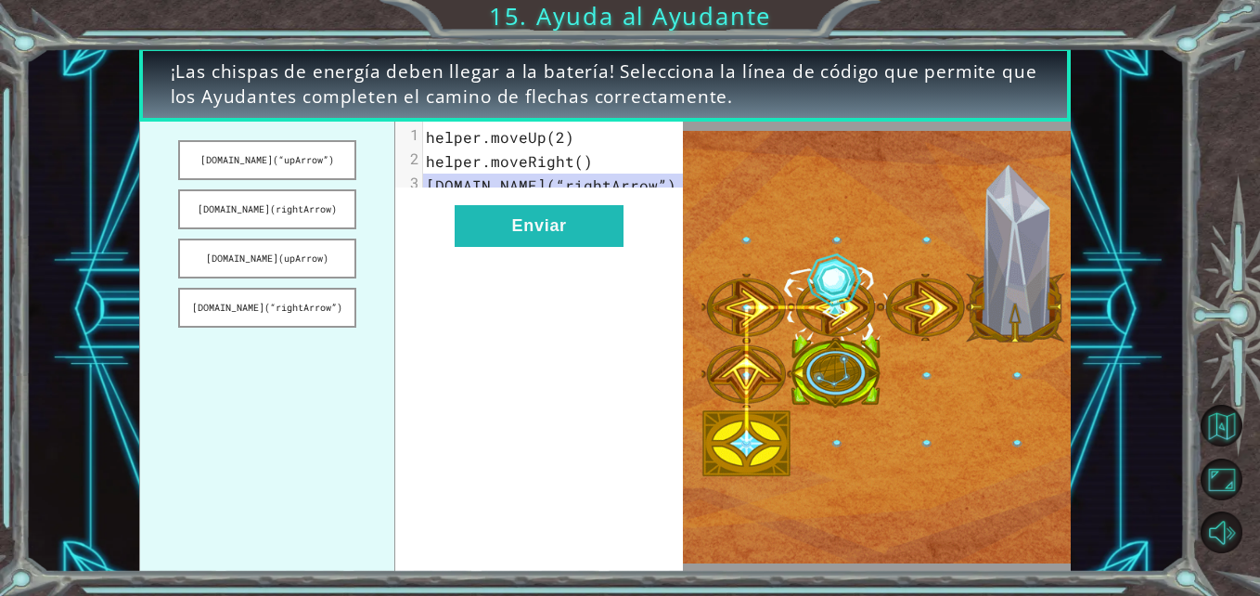
click at [393, 238] on ul "[DOMAIN_NAME](“upArrow”) [DOMAIN_NAME](rightArrow) [DOMAIN_NAME](upArrow) [DOMA…" at bounding box center [267, 347] width 257 height 450
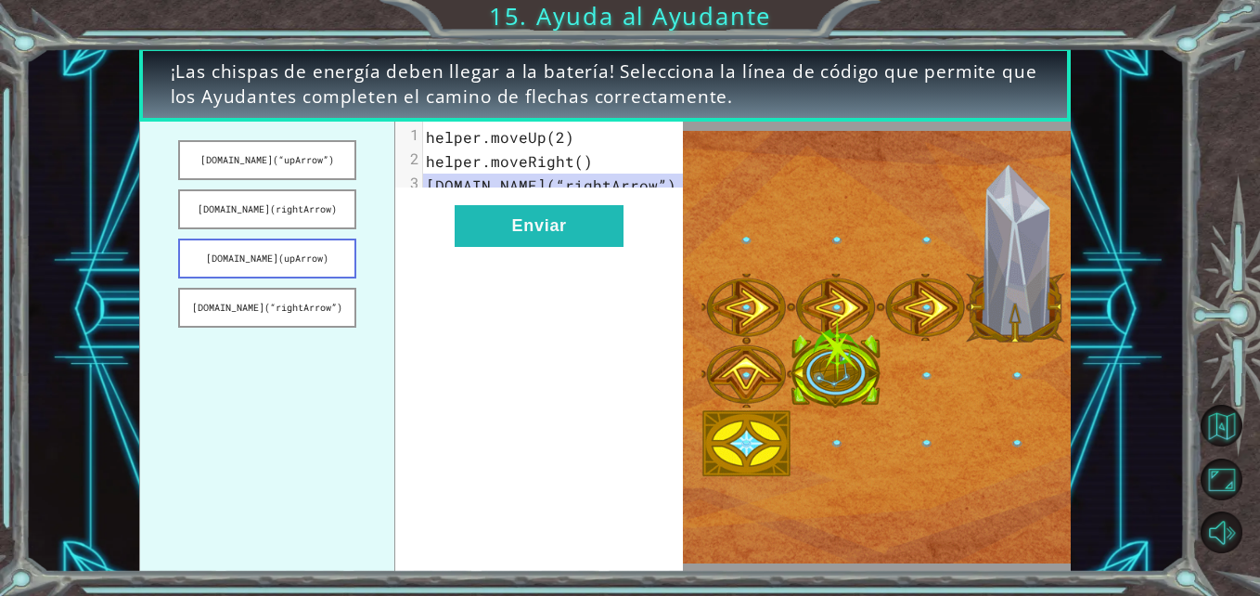
click at [305, 259] on button "[DOMAIN_NAME](upArrow)" at bounding box center [267, 259] width 178 height 40
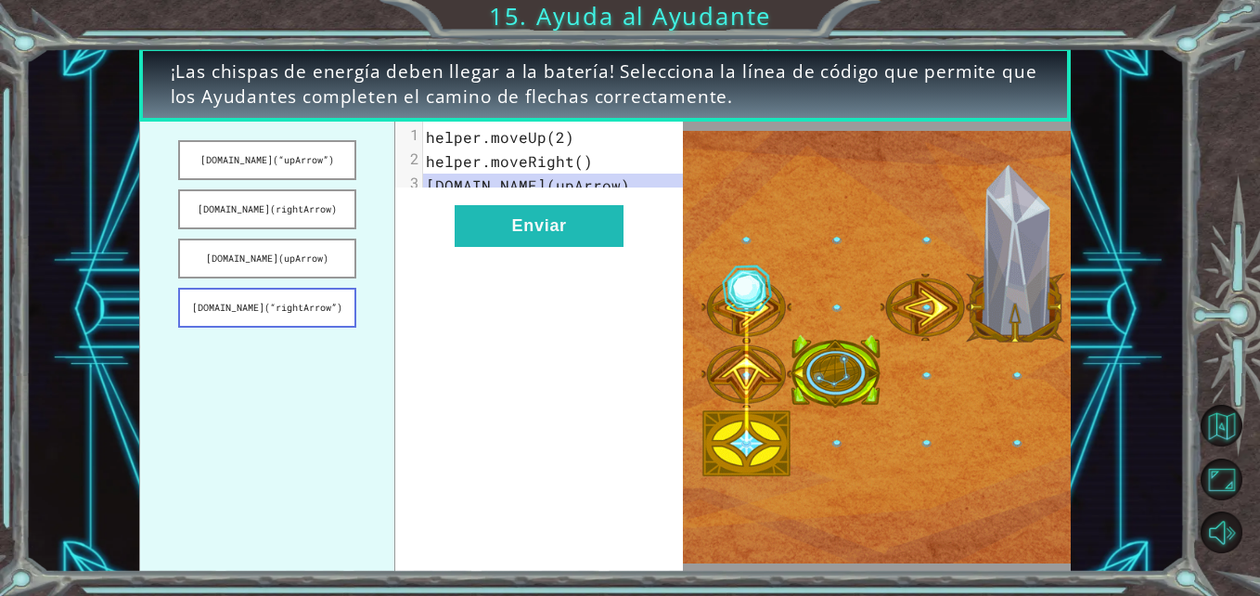
click at [300, 292] on button "[DOMAIN_NAME](“rightArrow”)" at bounding box center [267, 308] width 178 height 40
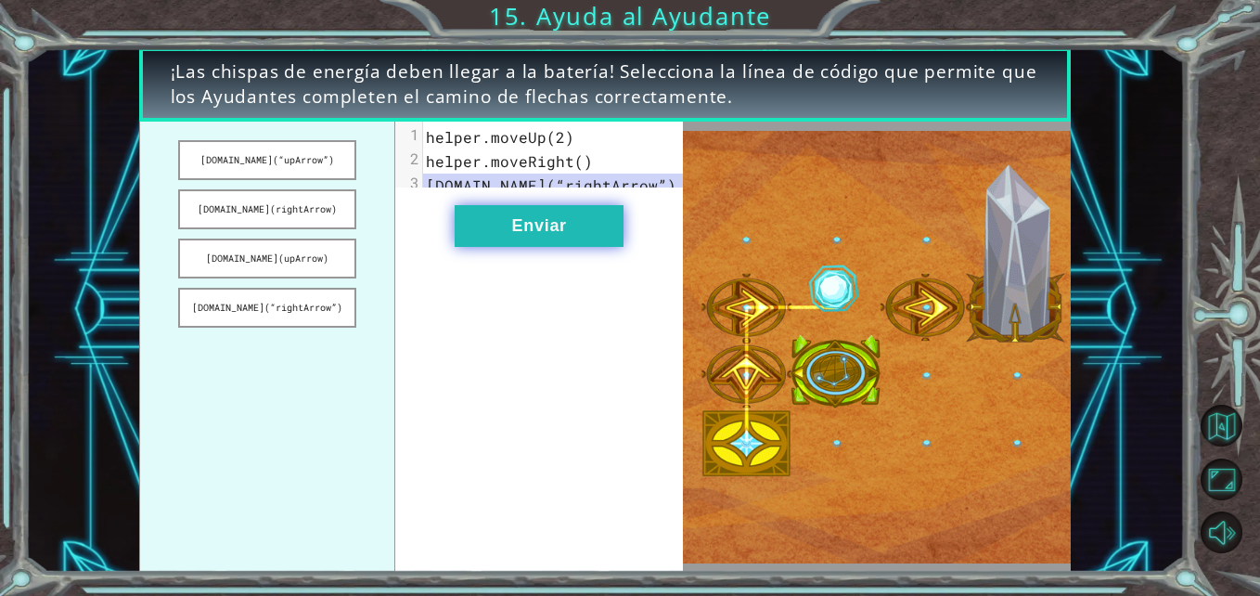
click at [513, 231] on button "Enviar" at bounding box center [539, 226] width 169 height 42
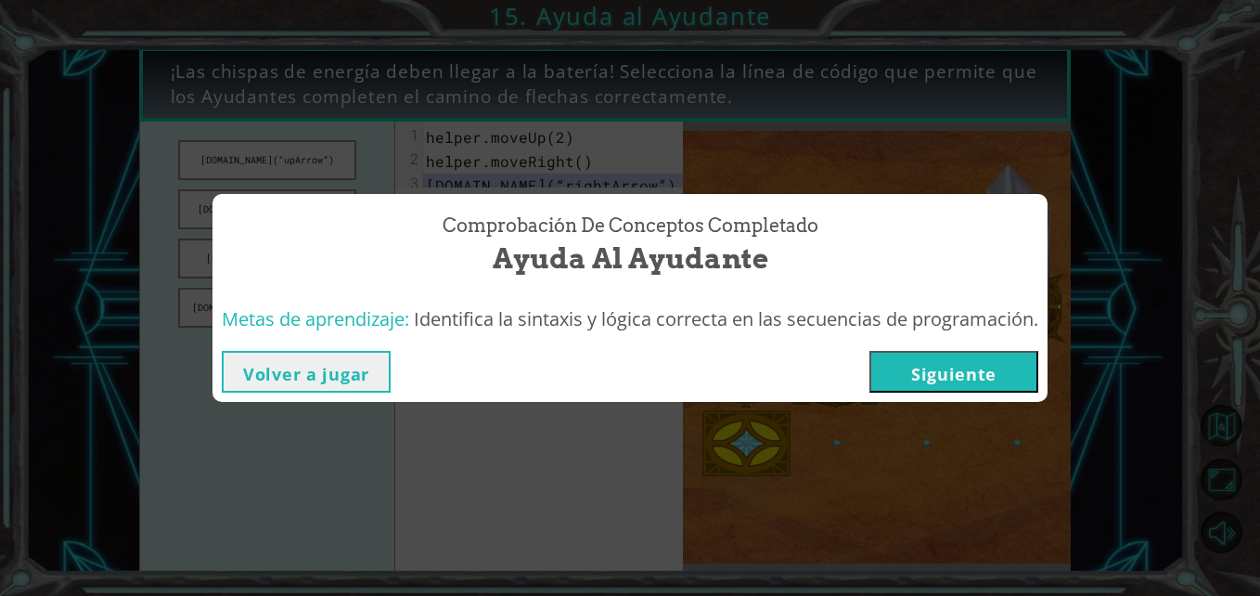
click at [334, 377] on button "Volver a jugar" at bounding box center [306, 372] width 169 height 42
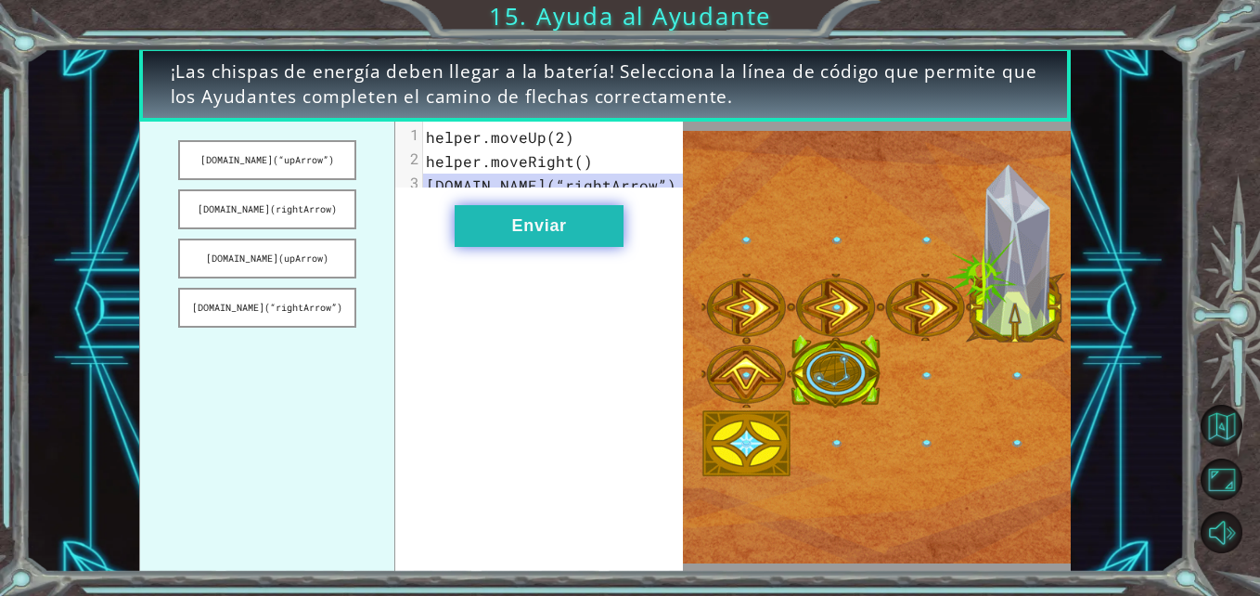
click at [507, 234] on button "Enviar" at bounding box center [539, 226] width 169 height 42
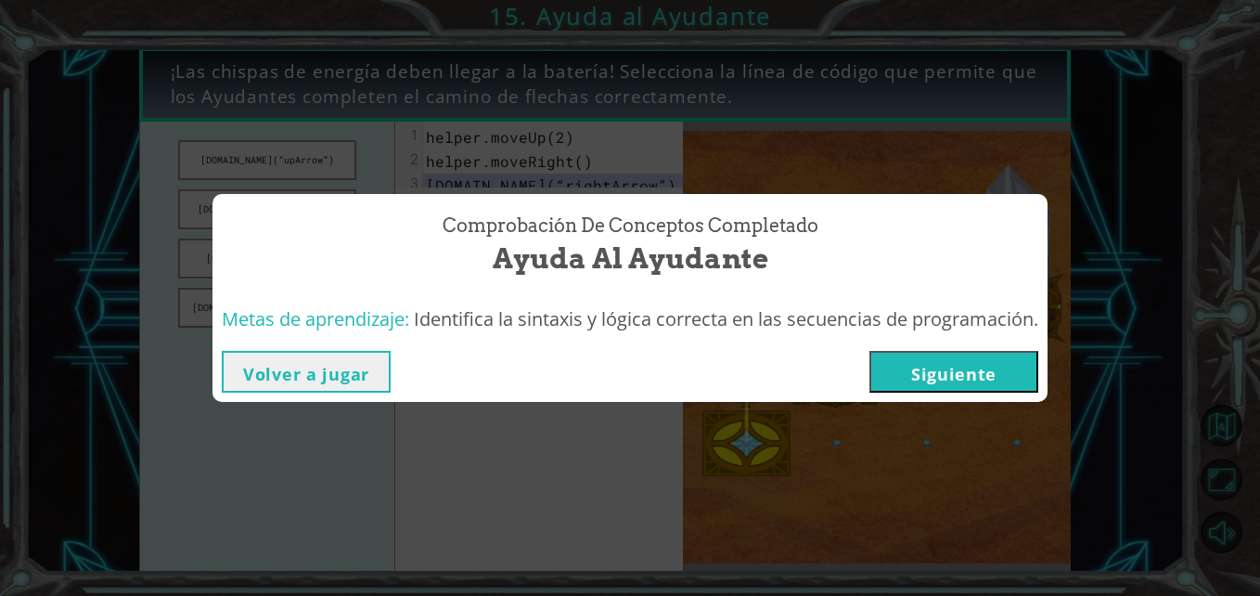
click at [956, 361] on button "Siguiente" at bounding box center [954, 372] width 169 height 42
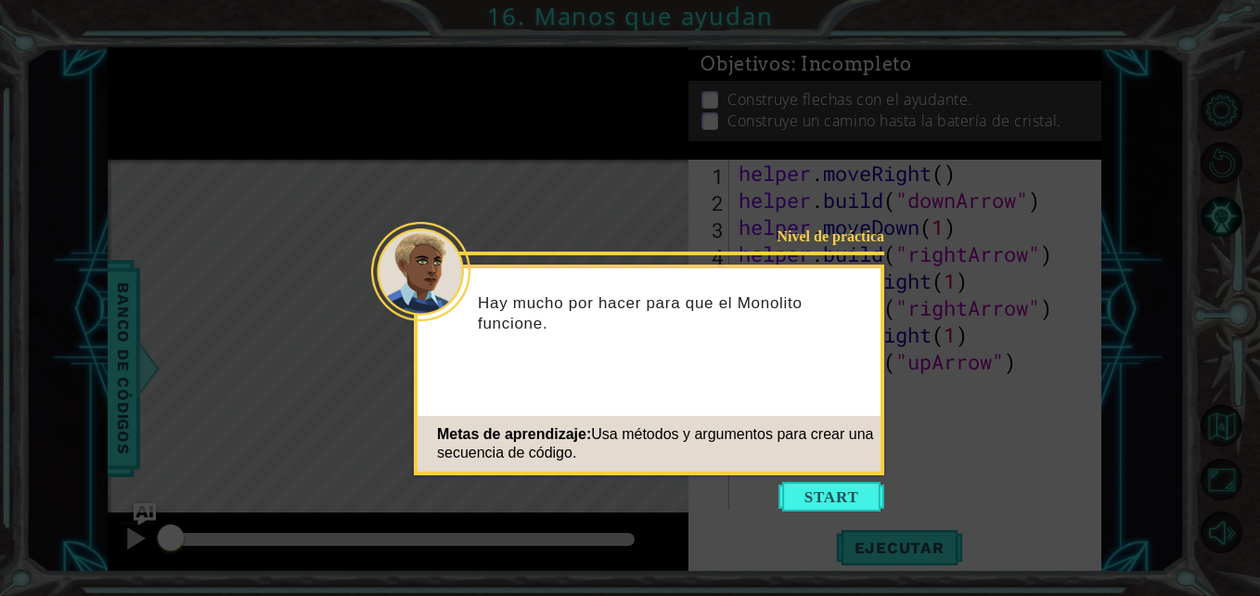
click at [793, 492] on button "Start" at bounding box center [832, 497] width 106 height 30
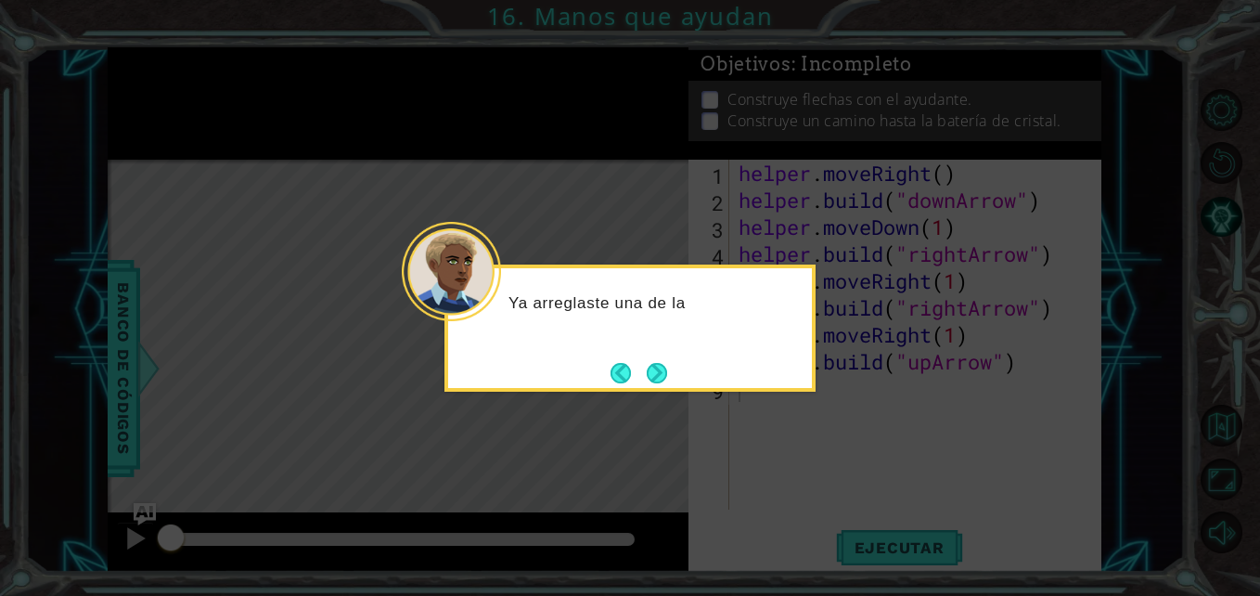
click at [661, 368] on button "Next" at bounding box center [657, 373] width 20 height 20
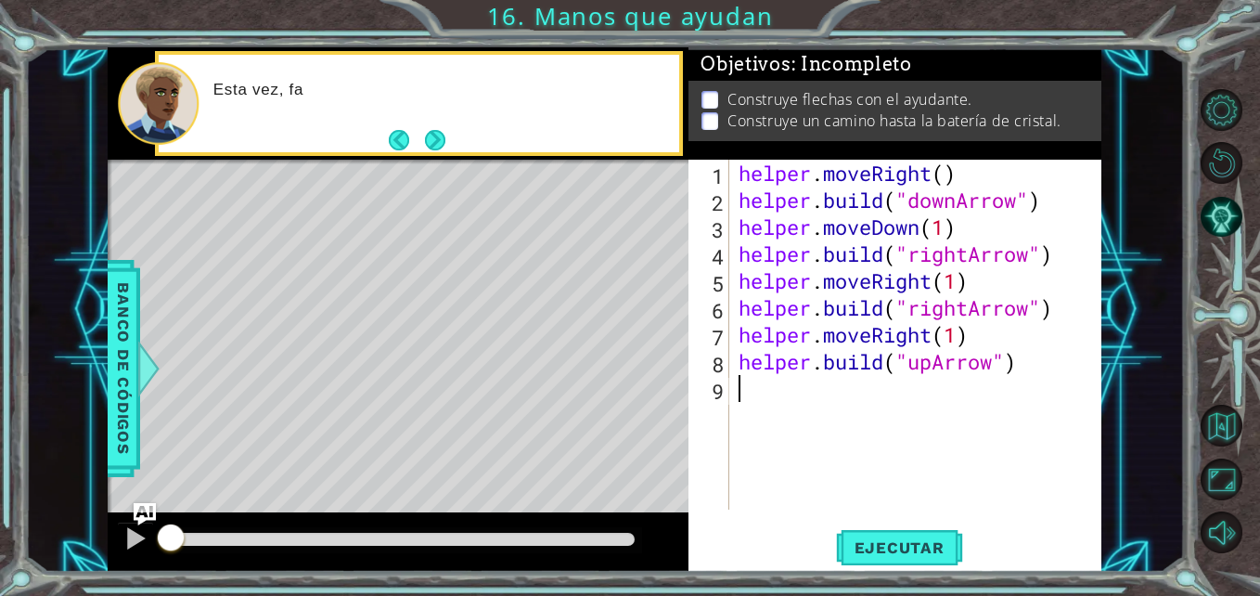
click at [429, 130] on button "Next" at bounding box center [435, 140] width 20 height 20
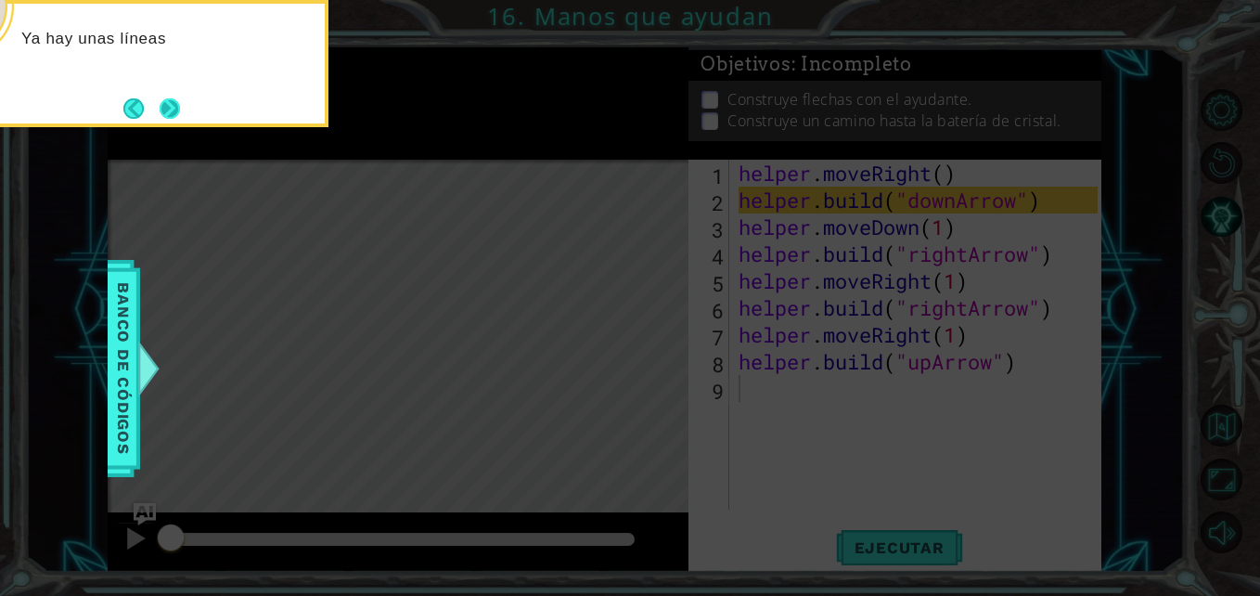
click at [161, 102] on button "Next" at bounding box center [170, 108] width 20 height 20
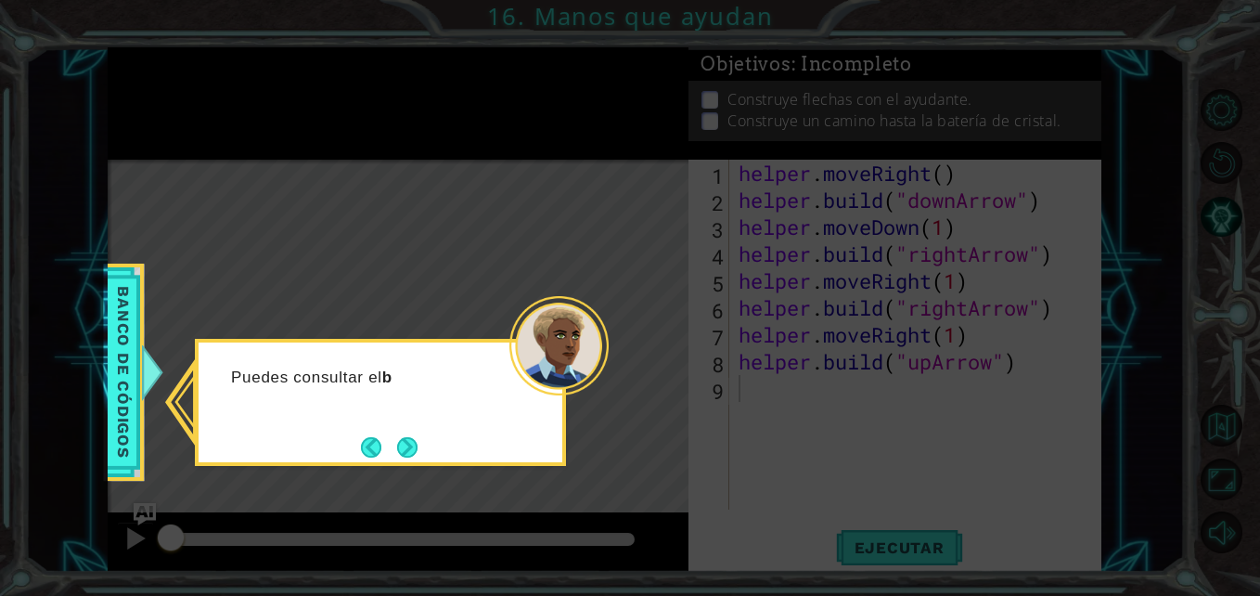
click at [409, 443] on button "Next" at bounding box center [407, 447] width 20 height 20
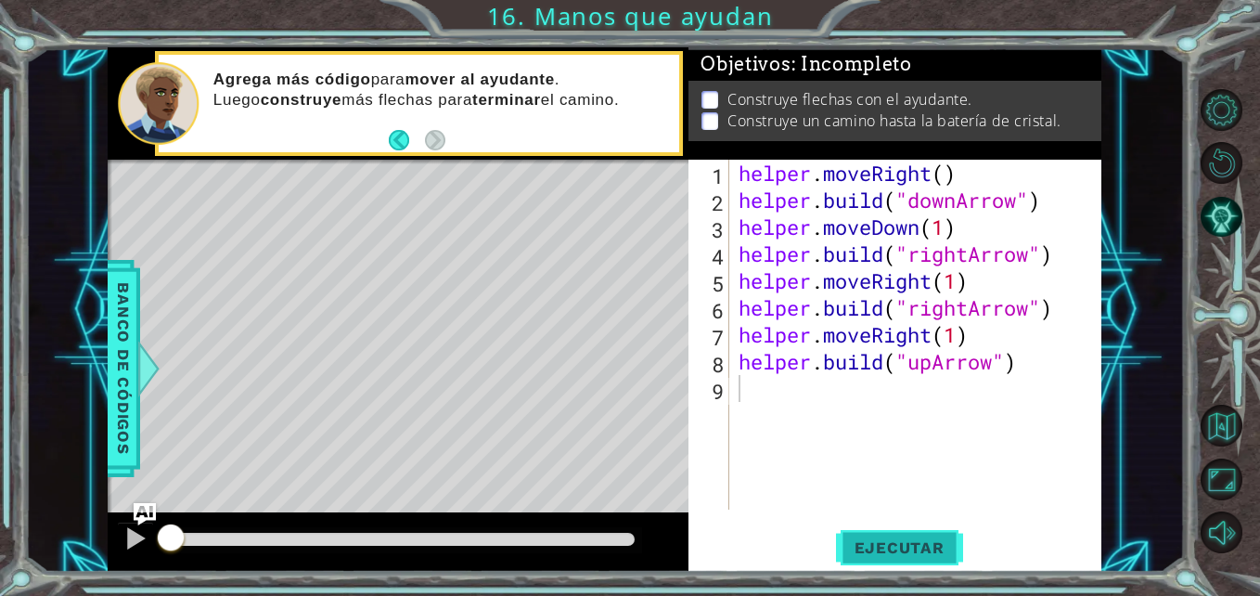
click at [876, 535] on button "Ejecutar" at bounding box center [899, 547] width 127 height 41
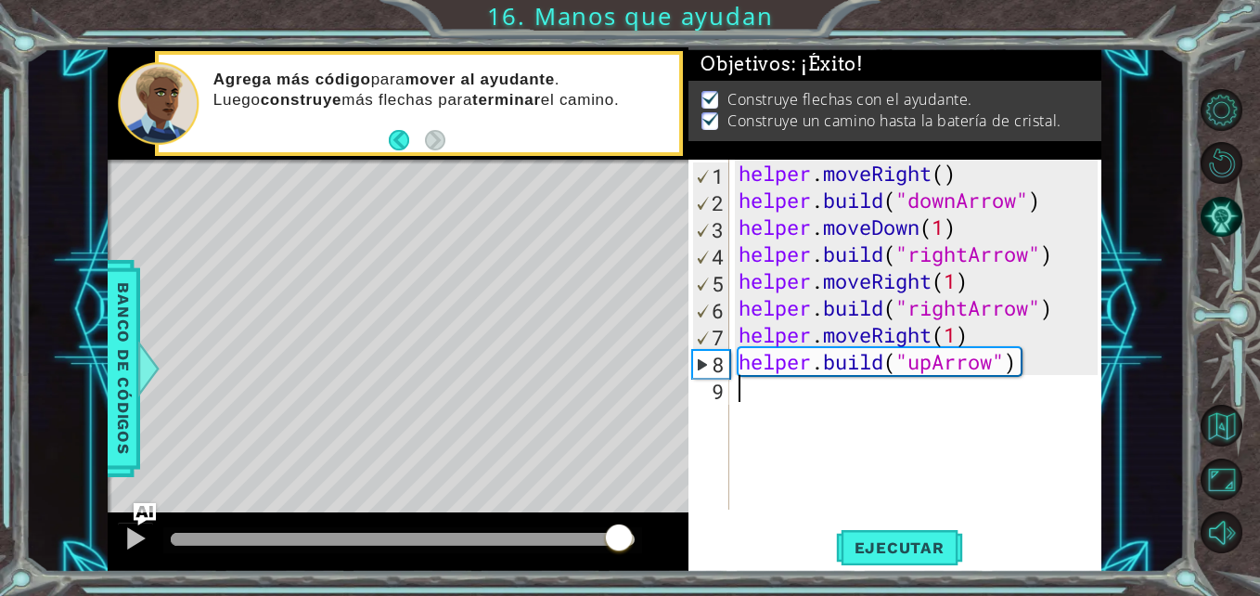
drag, startPoint x: 570, startPoint y: 540, endPoint x: 621, endPoint y: 541, distance: 51.1
click at [621, 541] on div at bounding box center [403, 539] width 464 height 13
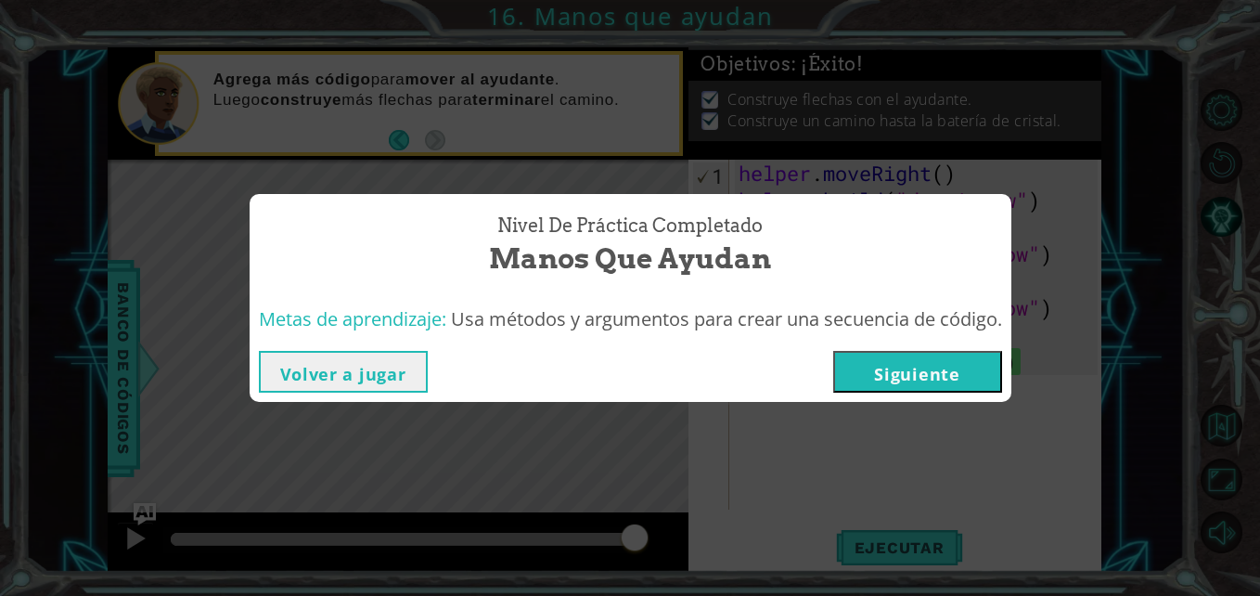
click at [396, 371] on button "Volver a jugar" at bounding box center [343, 372] width 169 height 42
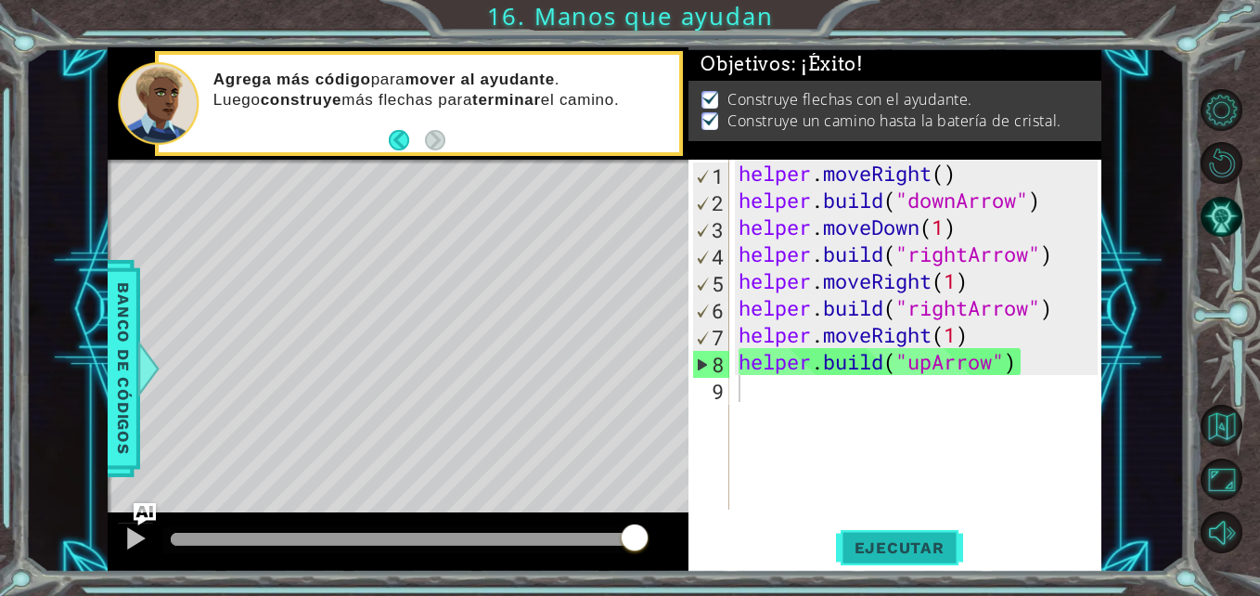
click at [889, 532] on button "Ejecutar" at bounding box center [899, 547] width 127 height 41
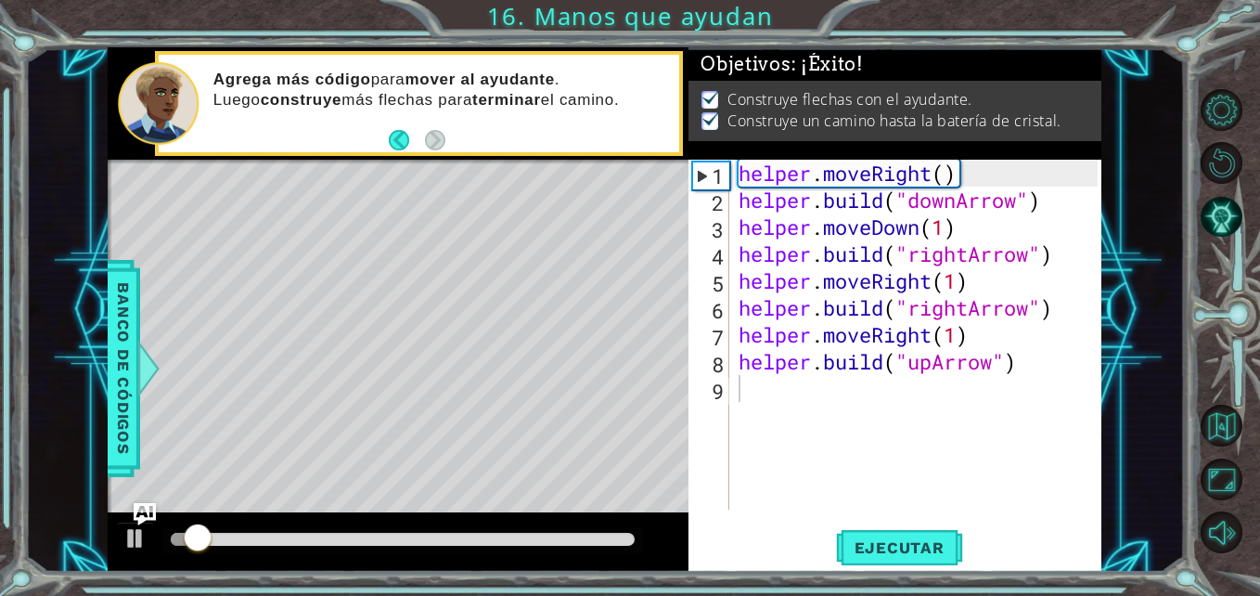
drag, startPoint x: 622, startPoint y: 531, endPoint x: 659, endPoint y: 537, distance: 37.7
click at [659, 537] on div at bounding box center [398, 541] width 581 height 59
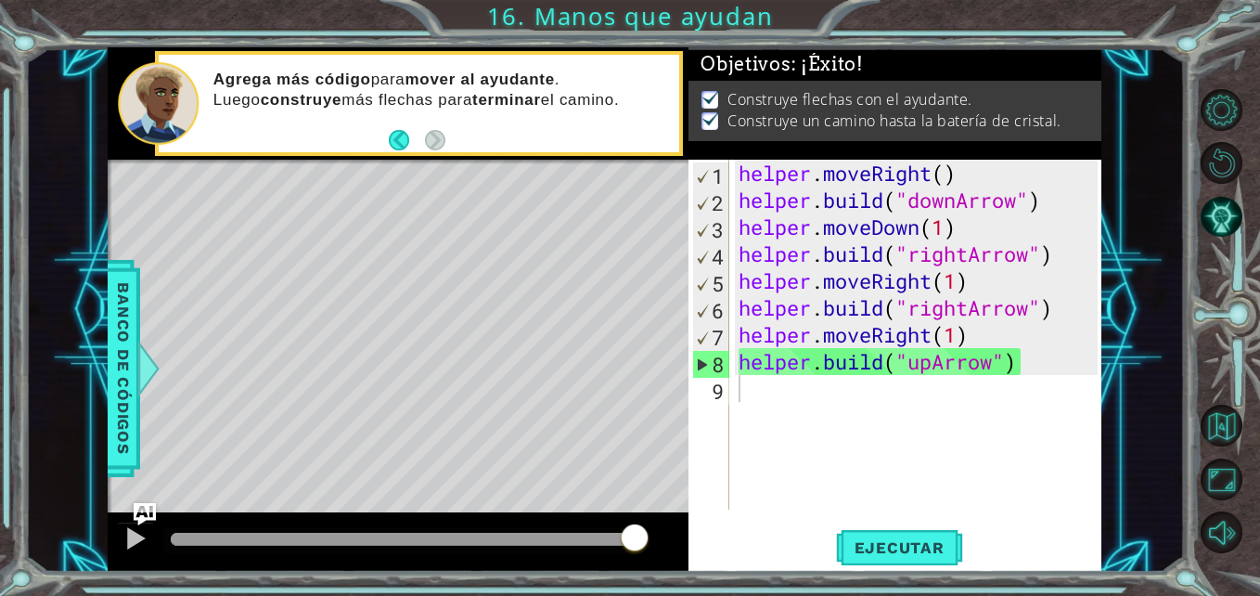
drag, startPoint x: 592, startPoint y: 534, endPoint x: 667, endPoint y: 533, distance: 75.2
click at [657, 533] on div at bounding box center [398, 541] width 581 height 59
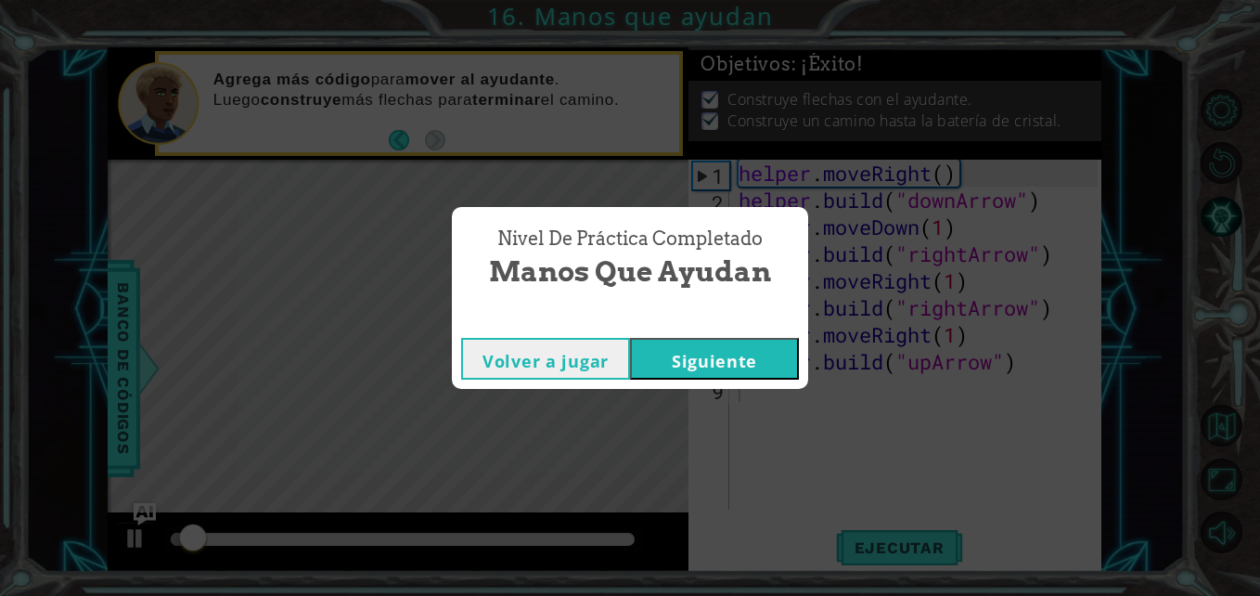
click at [680, 368] on button "Siguiente" at bounding box center [714, 359] width 169 height 42
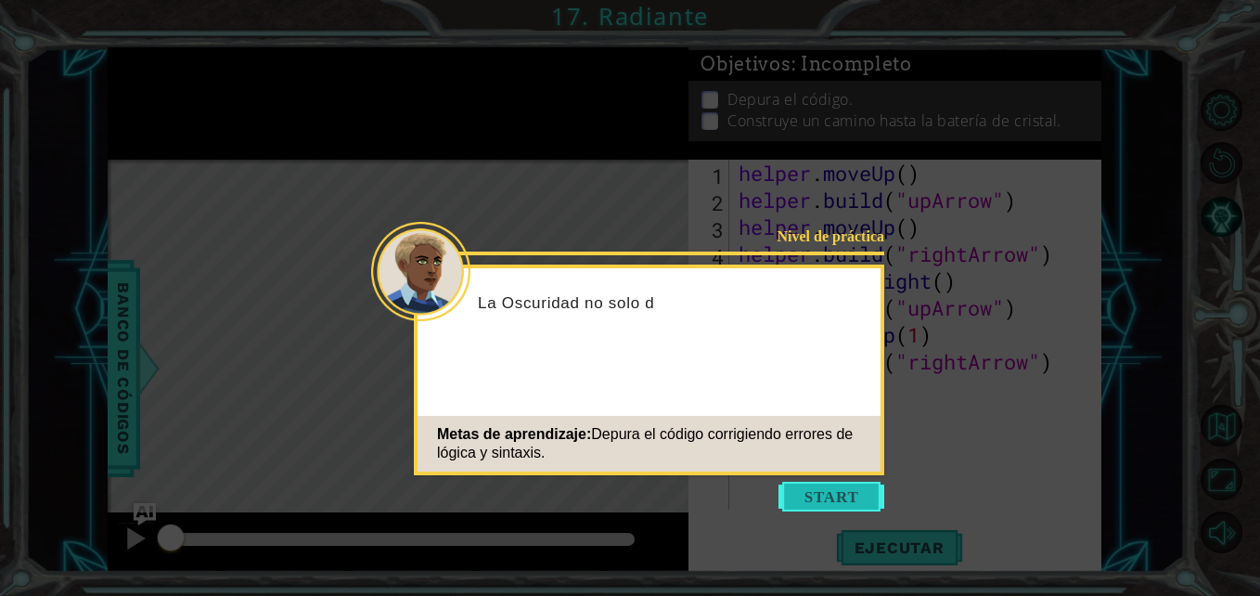
click at [819, 509] on button "Start" at bounding box center [832, 497] width 106 height 30
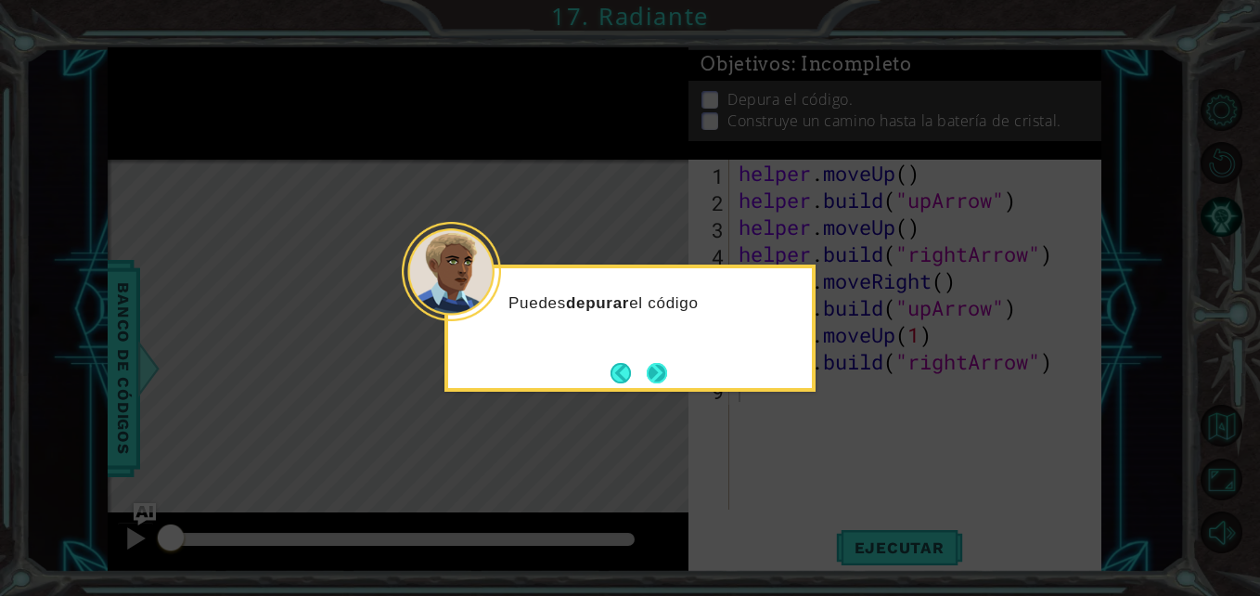
click at [658, 372] on button "Next" at bounding box center [657, 373] width 20 height 20
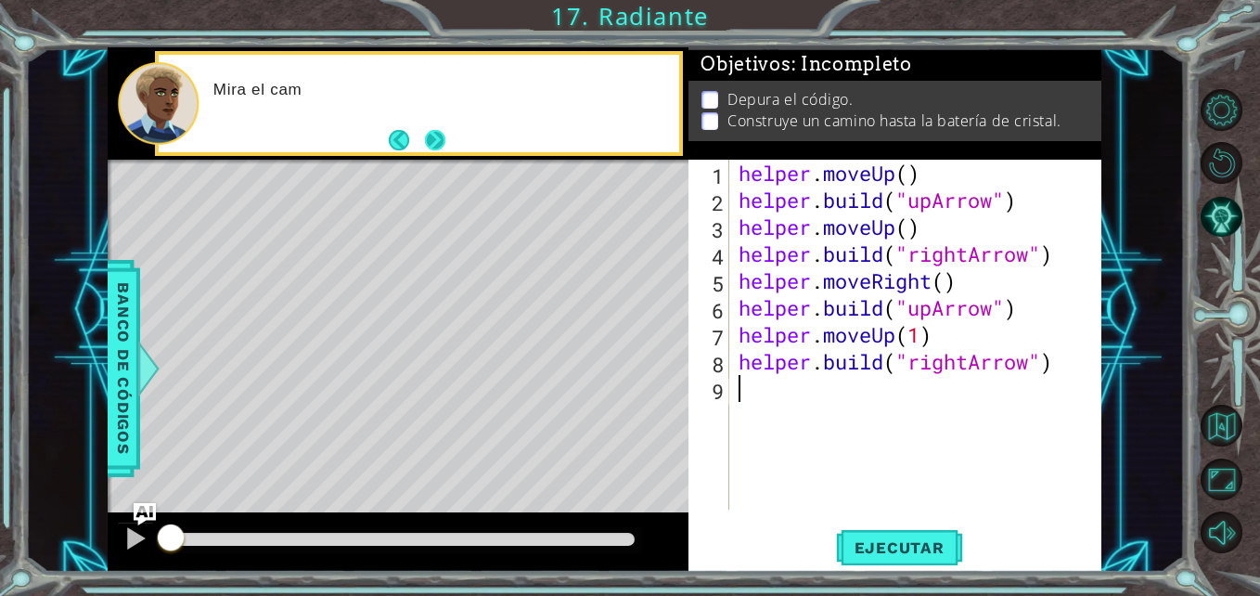
click at [432, 130] on button "Next" at bounding box center [435, 140] width 20 height 20
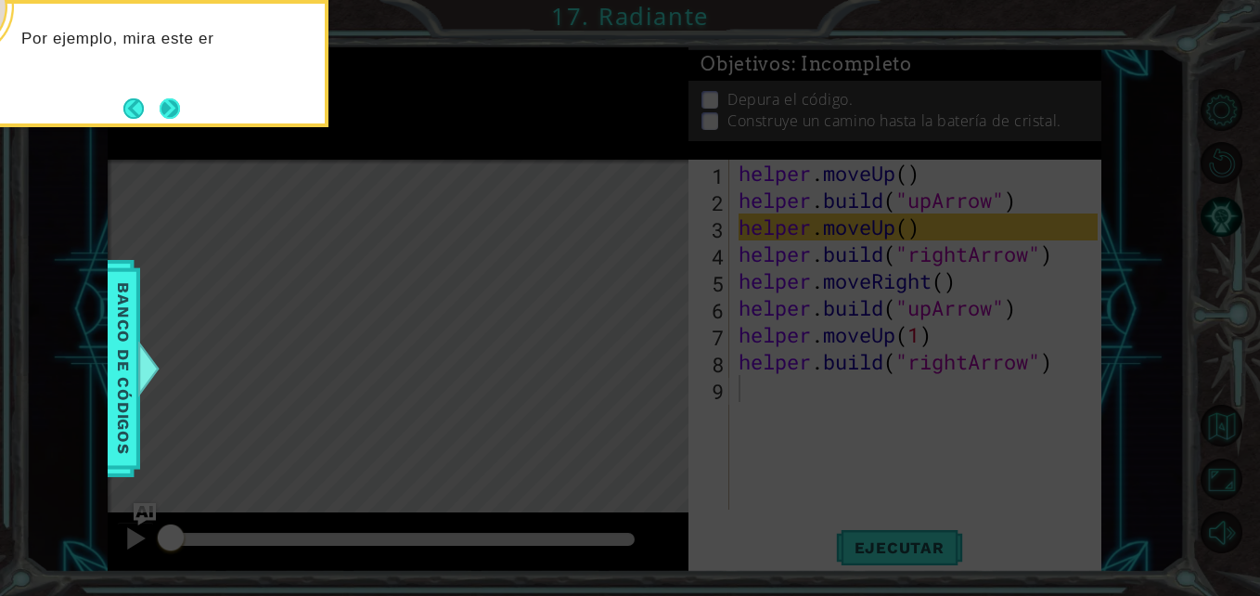
click at [166, 101] on button "Next" at bounding box center [170, 108] width 20 height 20
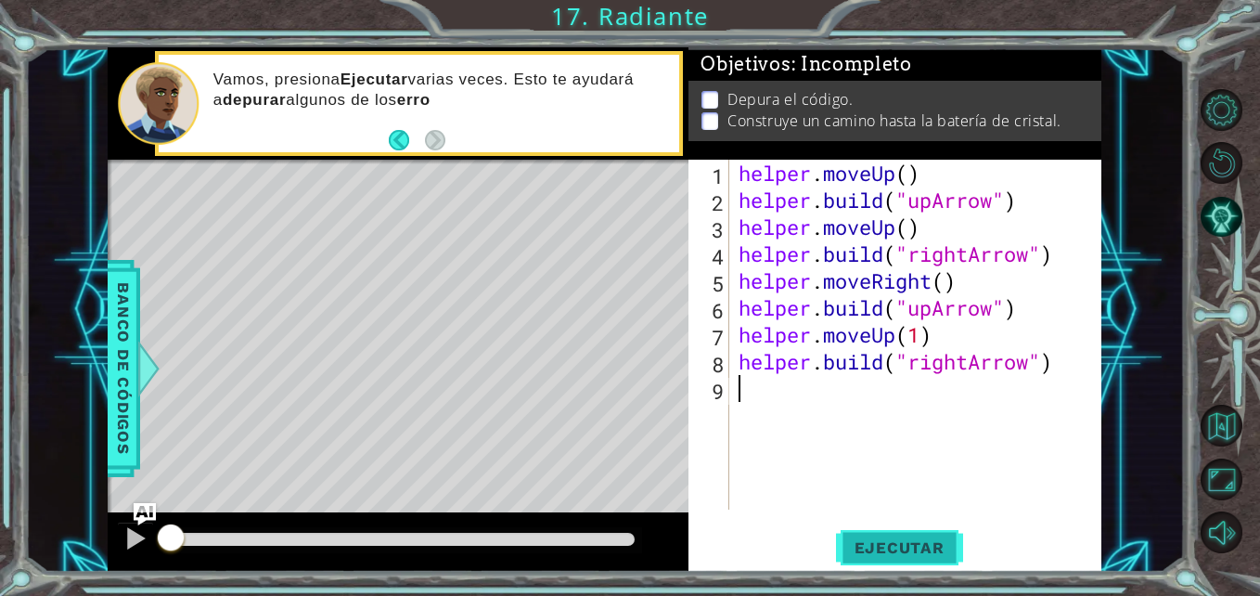
click at [894, 547] on span "Ejecutar" at bounding box center [899, 547] width 127 height 19
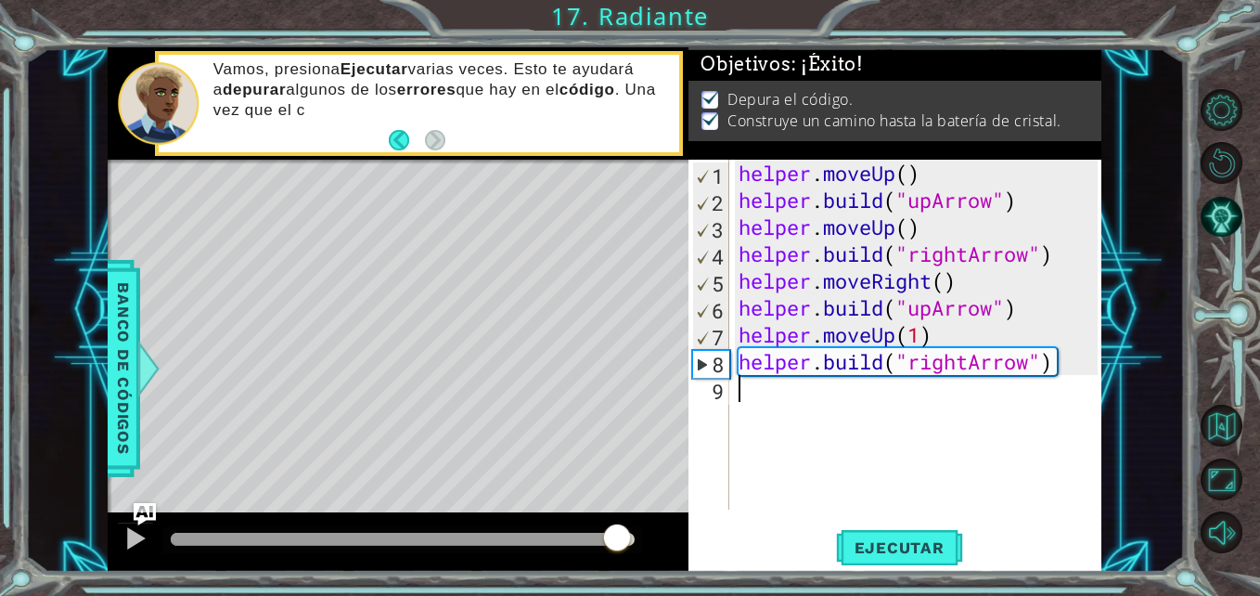
drag, startPoint x: 593, startPoint y: 533, endPoint x: 624, endPoint y: 531, distance: 30.7
click at [621, 533] on div at bounding box center [403, 539] width 464 height 13
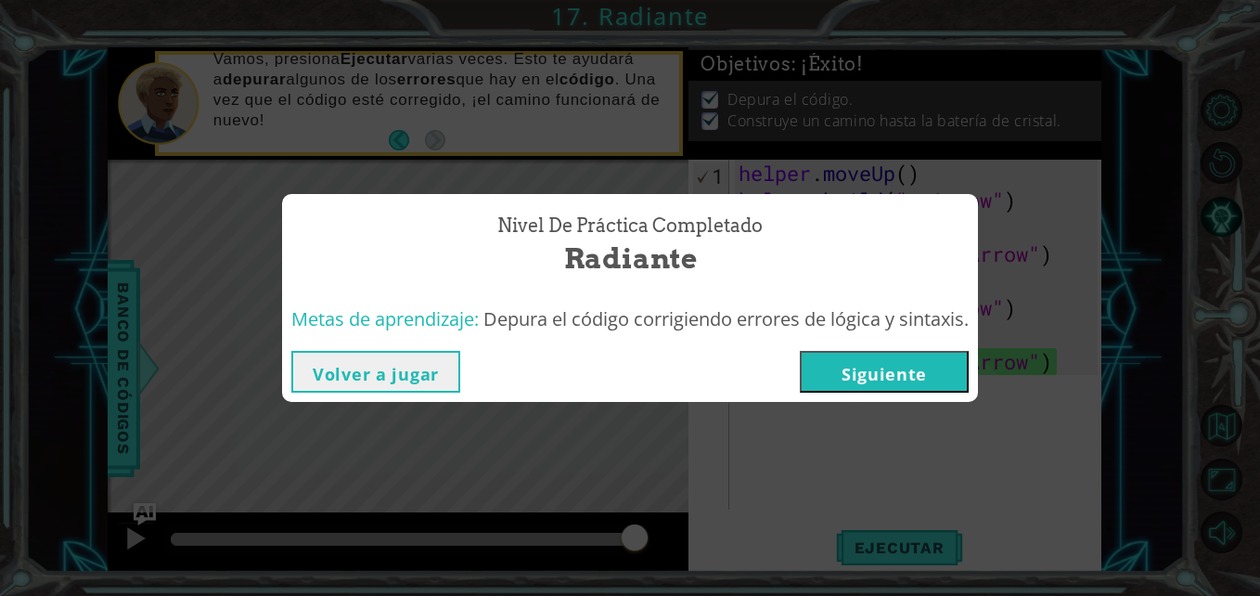
click at [385, 348] on div "Volver a jugar [GEOGRAPHIC_DATA]" at bounding box center [630, 372] width 696 height 60
click at [392, 368] on button "Volver a jugar" at bounding box center [375, 372] width 169 height 42
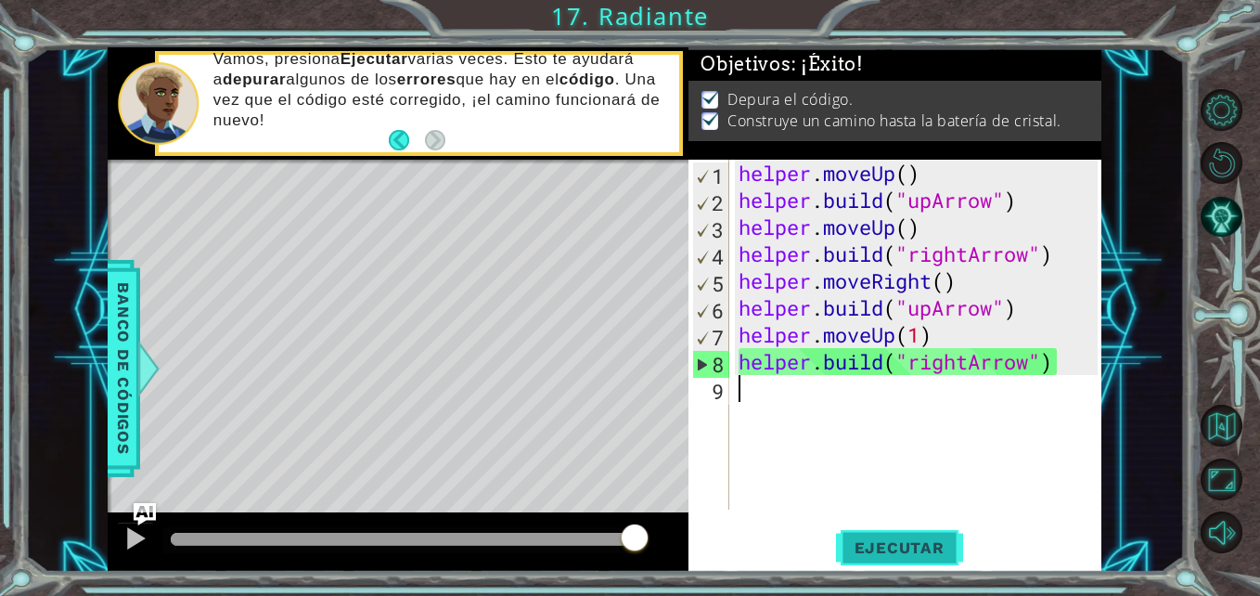
click at [867, 547] on span "Ejecutar" at bounding box center [899, 547] width 127 height 19
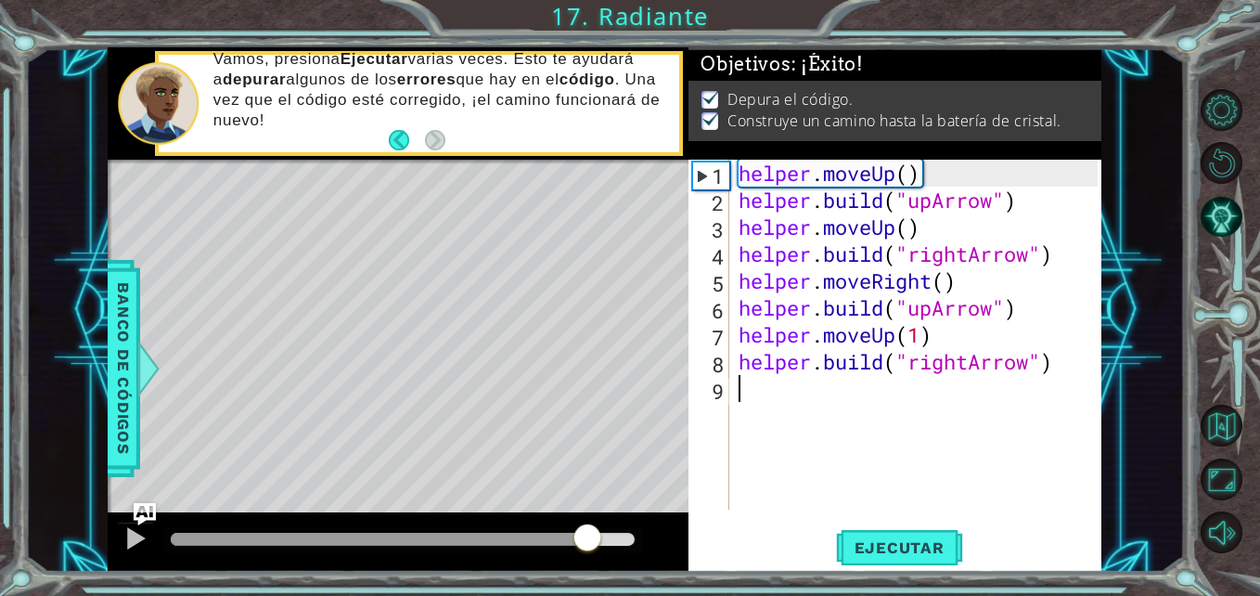
drag, startPoint x: 588, startPoint y: 544, endPoint x: 643, endPoint y: 547, distance: 54.8
click at [635, 546] on div at bounding box center [403, 539] width 464 height 13
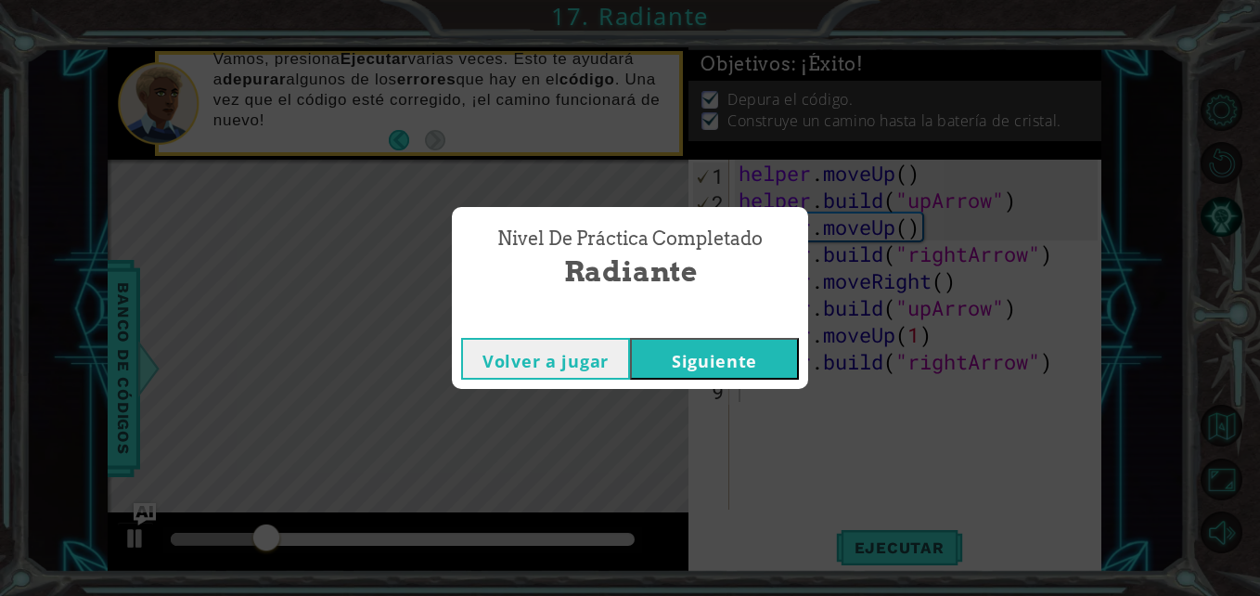
click at [594, 359] on button "Volver a jugar" at bounding box center [545, 359] width 169 height 42
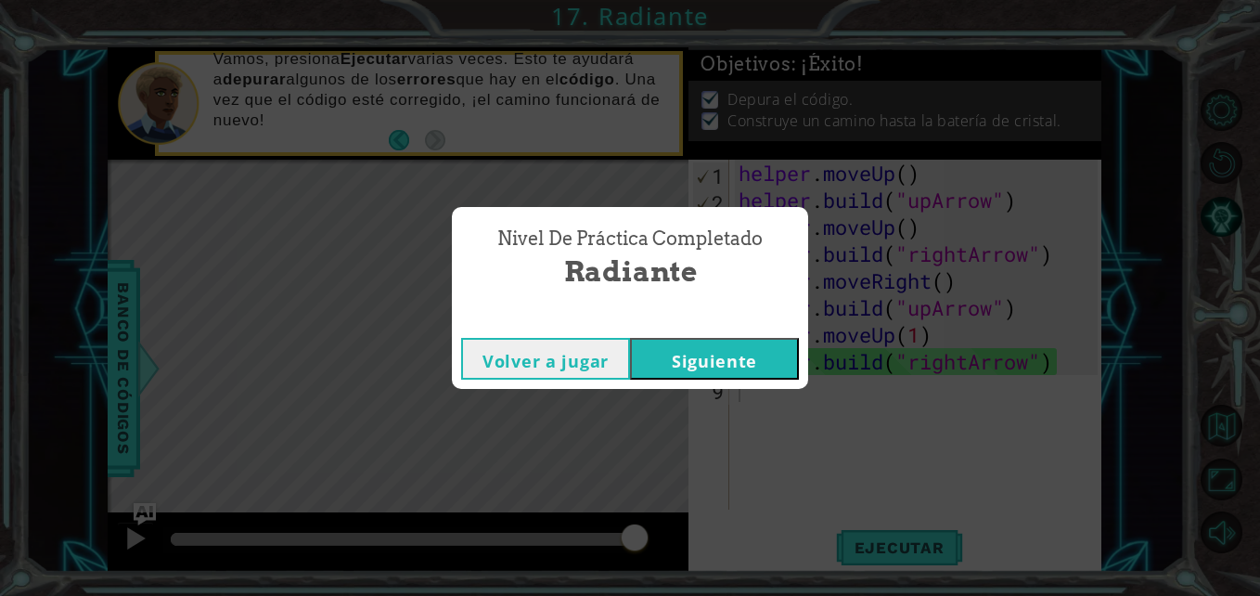
click at [738, 351] on button "Siguiente" at bounding box center [714, 359] width 169 height 42
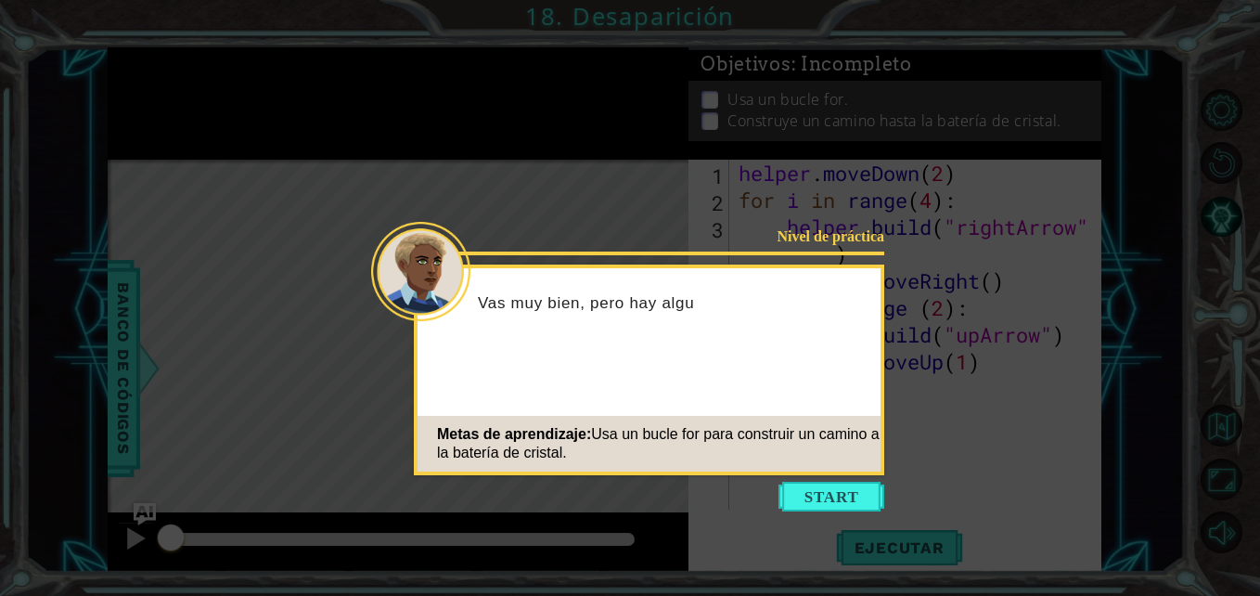
click at [840, 491] on button "Start" at bounding box center [832, 497] width 106 height 30
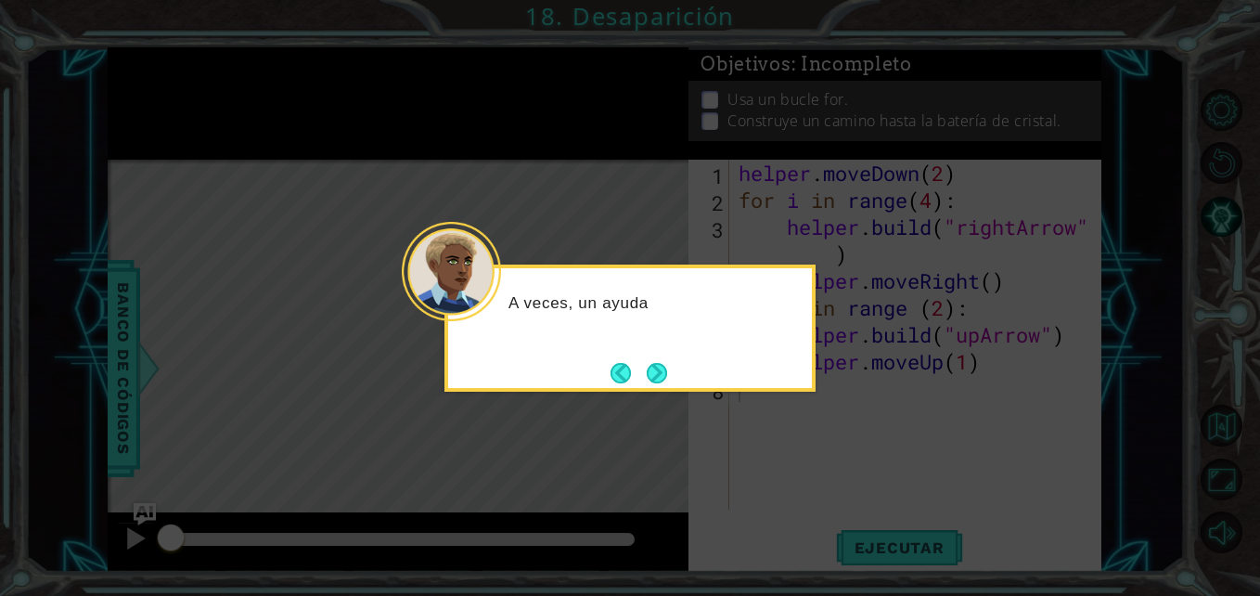
click at [664, 374] on button "Next" at bounding box center [657, 373] width 20 height 20
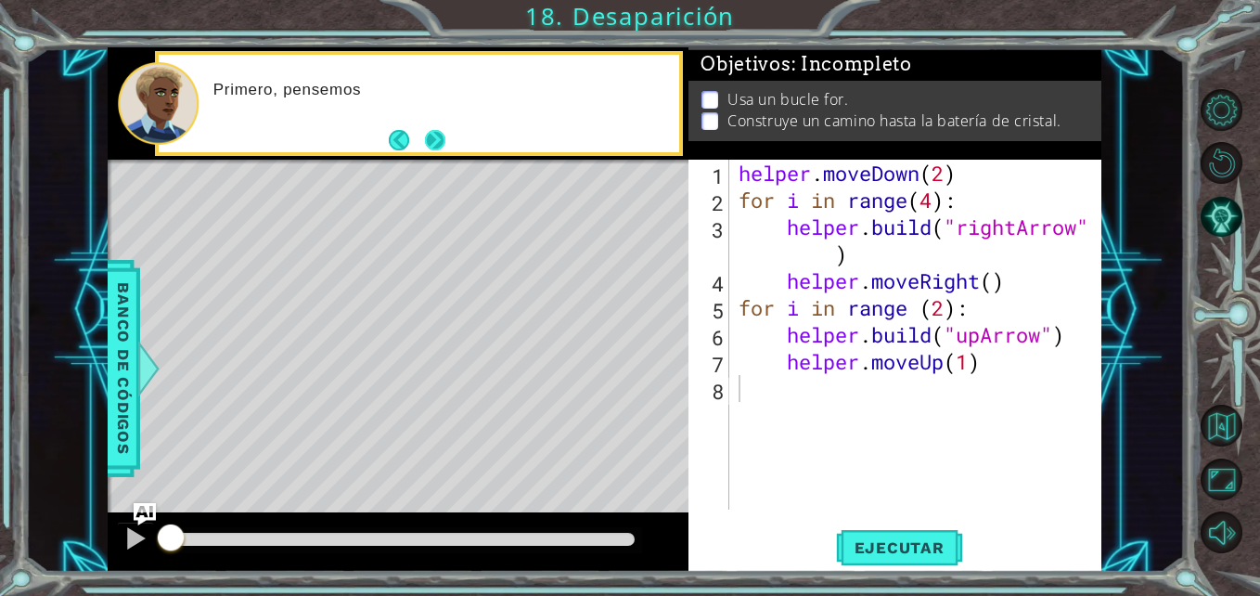
click at [434, 143] on button "Next" at bounding box center [435, 140] width 20 height 20
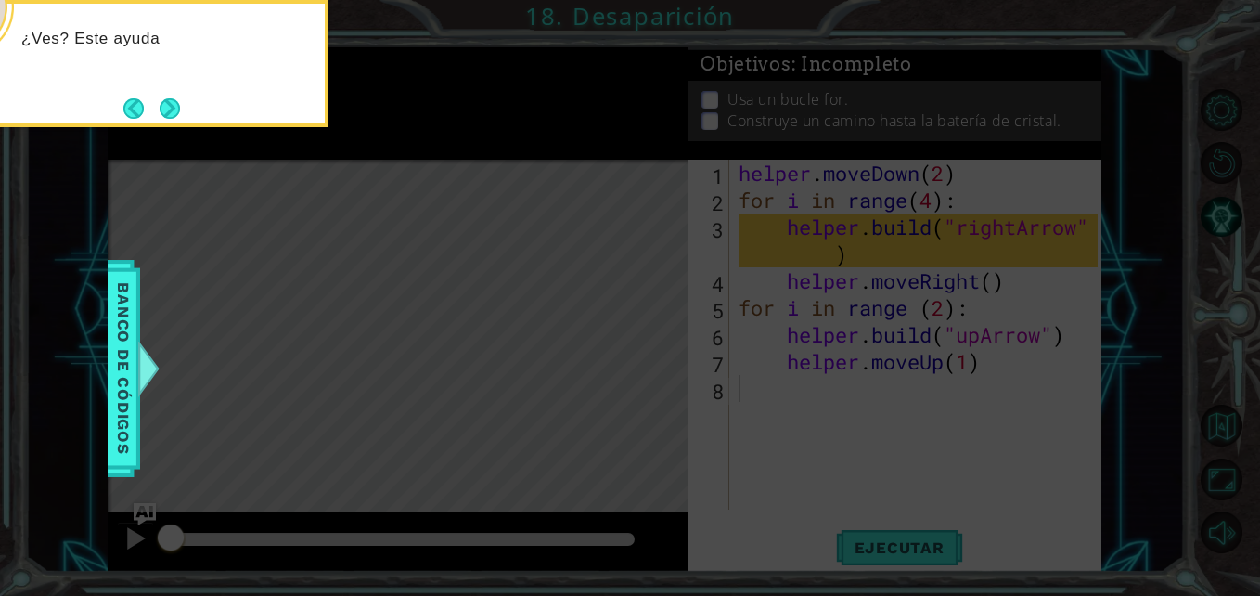
click at [164, 103] on button "Next" at bounding box center [170, 108] width 20 height 20
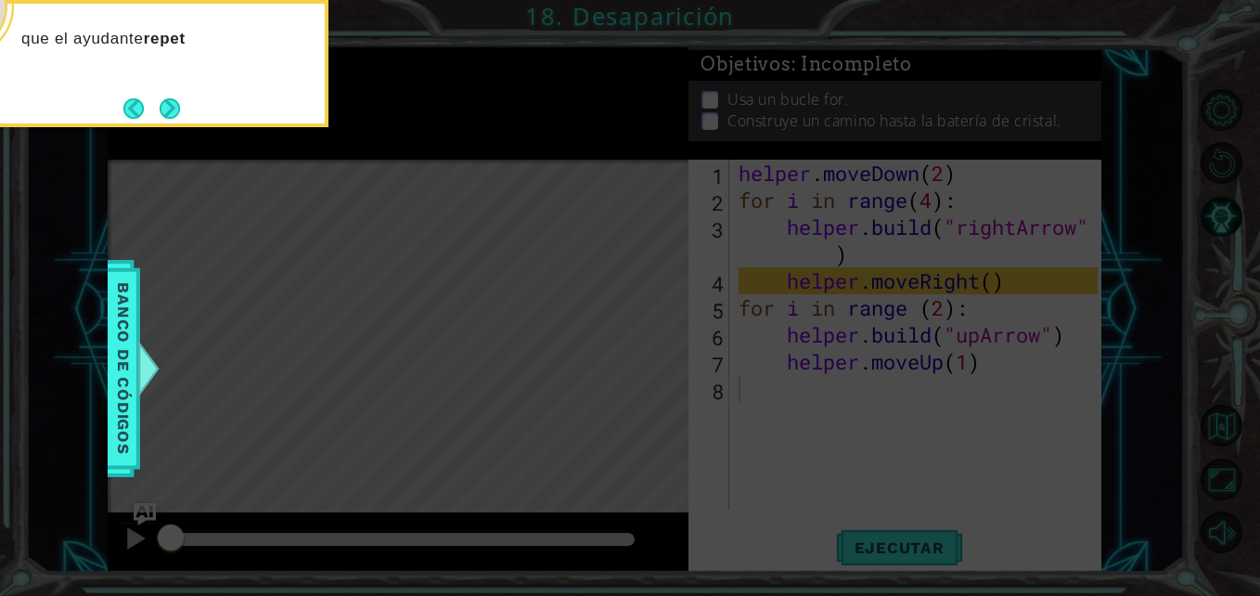
click at [149, 100] on button "Back" at bounding box center [141, 108] width 36 height 20
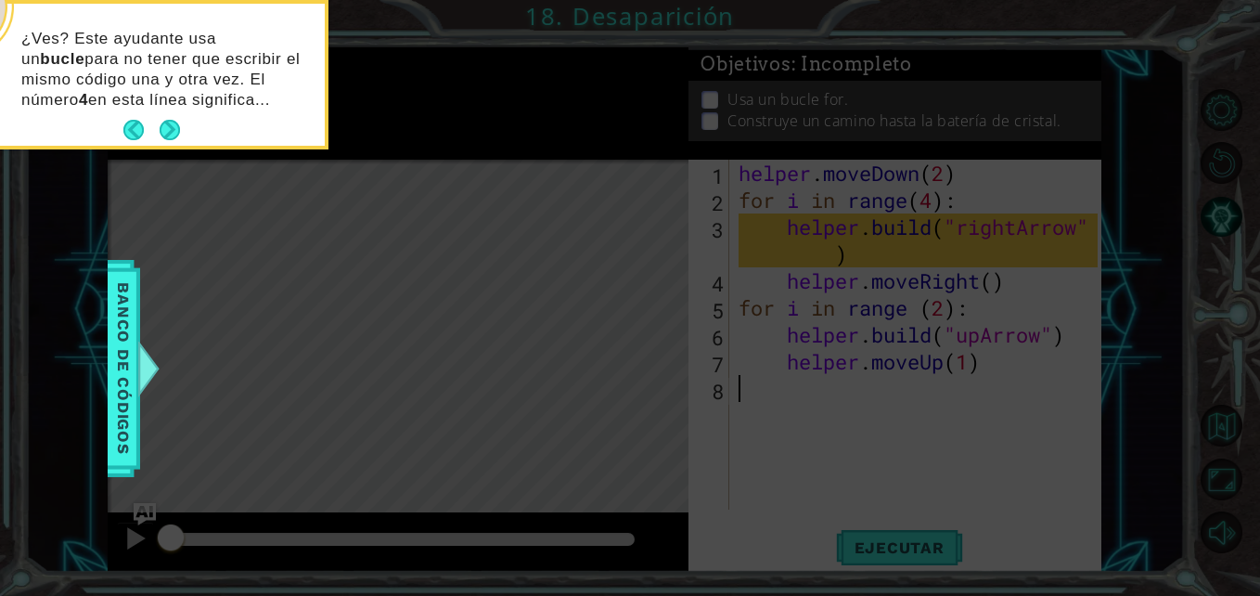
click at [168, 129] on button "Next" at bounding box center [170, 130] width 20 height 20
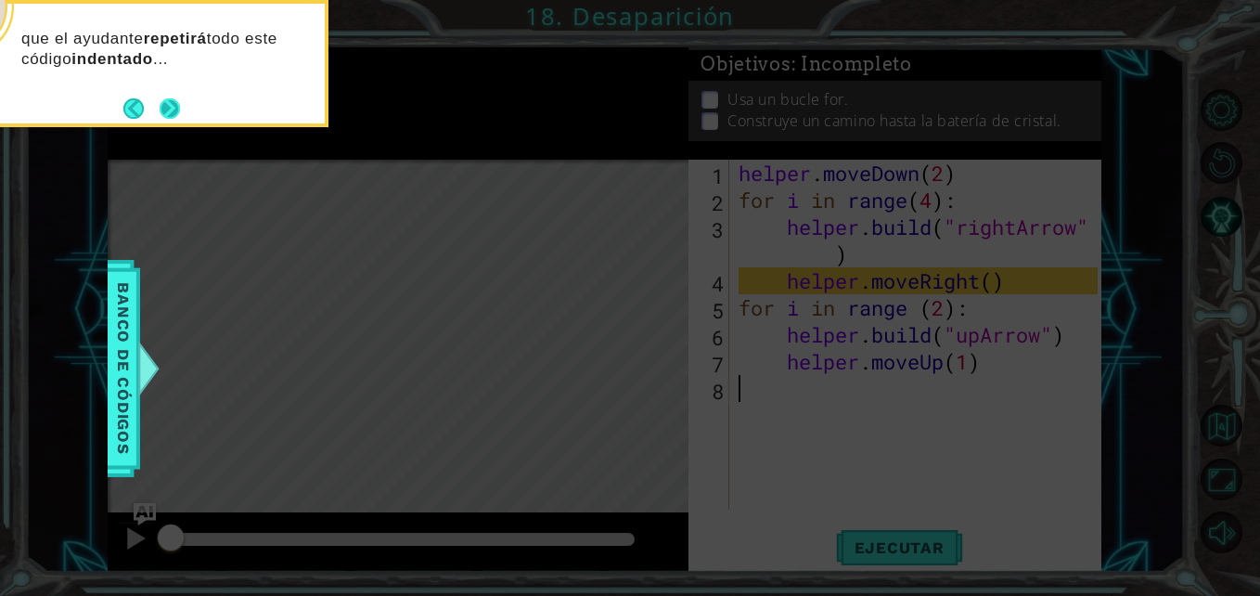
click at [174, 110] on button "Next" at bounding box center [170, 108] width 20 height 20
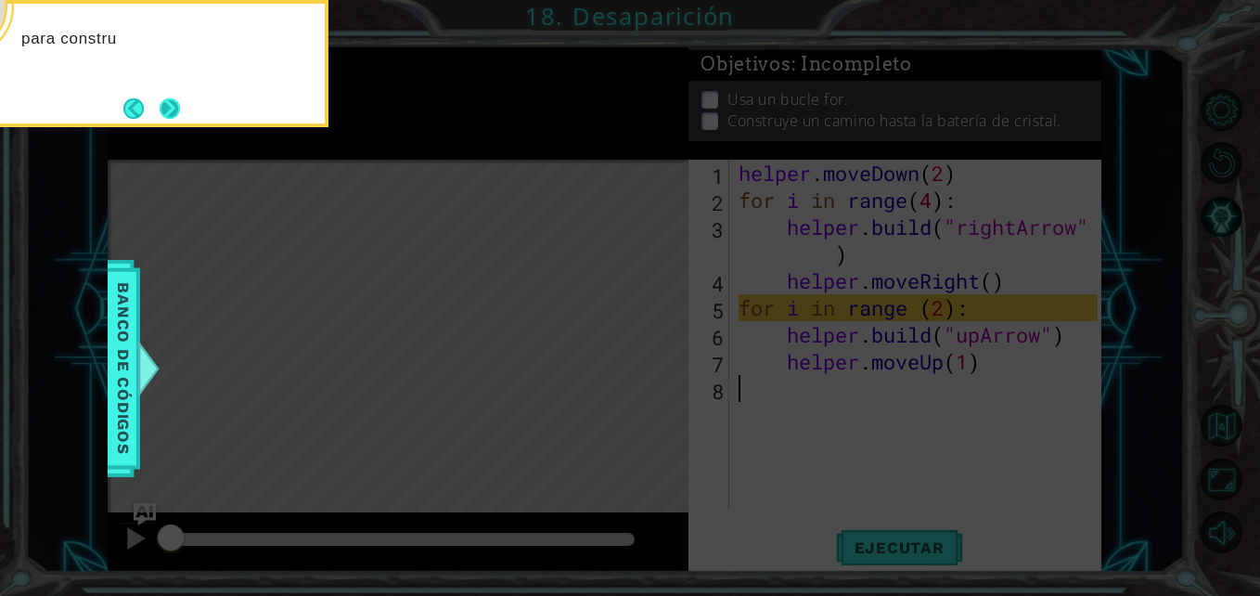
click at [172, 108] on button "Next" at bounding box center [170, 108] width 20 height 20
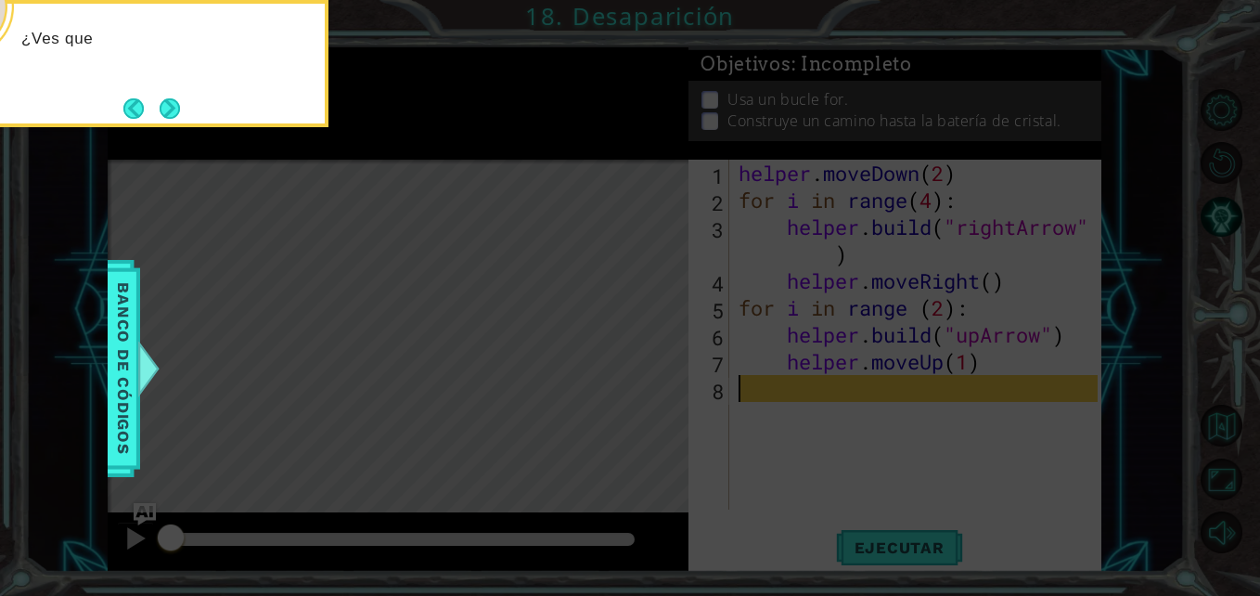
click at [166, 115] on button "Next" at bounding box center [170, 108] width 20 height 20
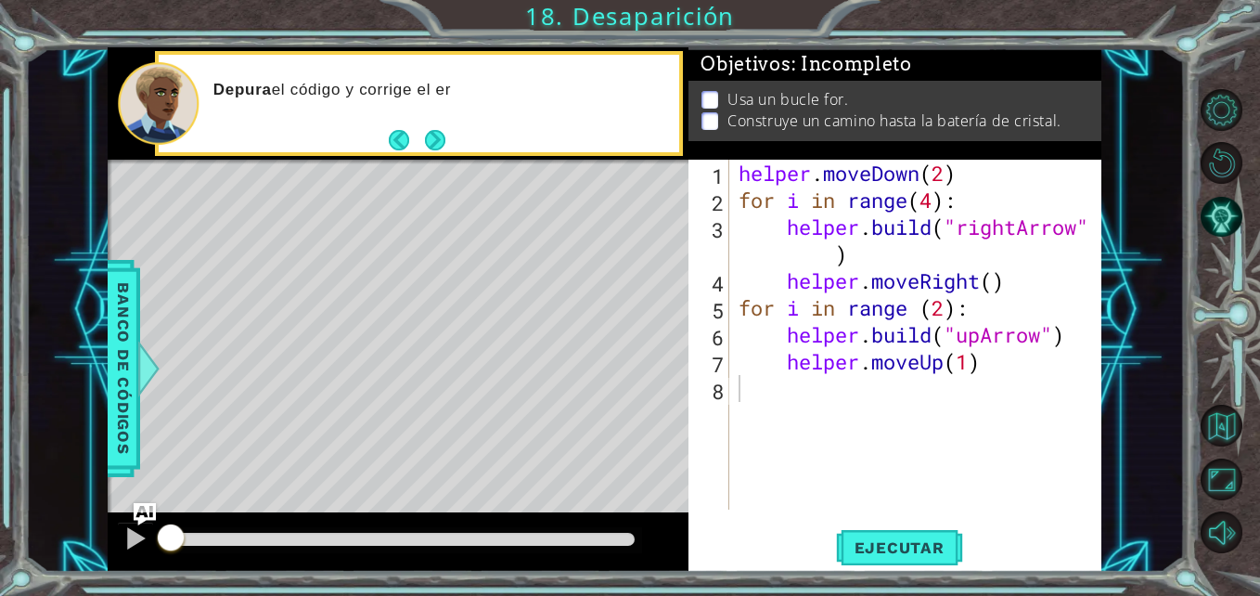
click at [445, 135] on button "Next" at bounding box center [435, 140] width 20 height 20
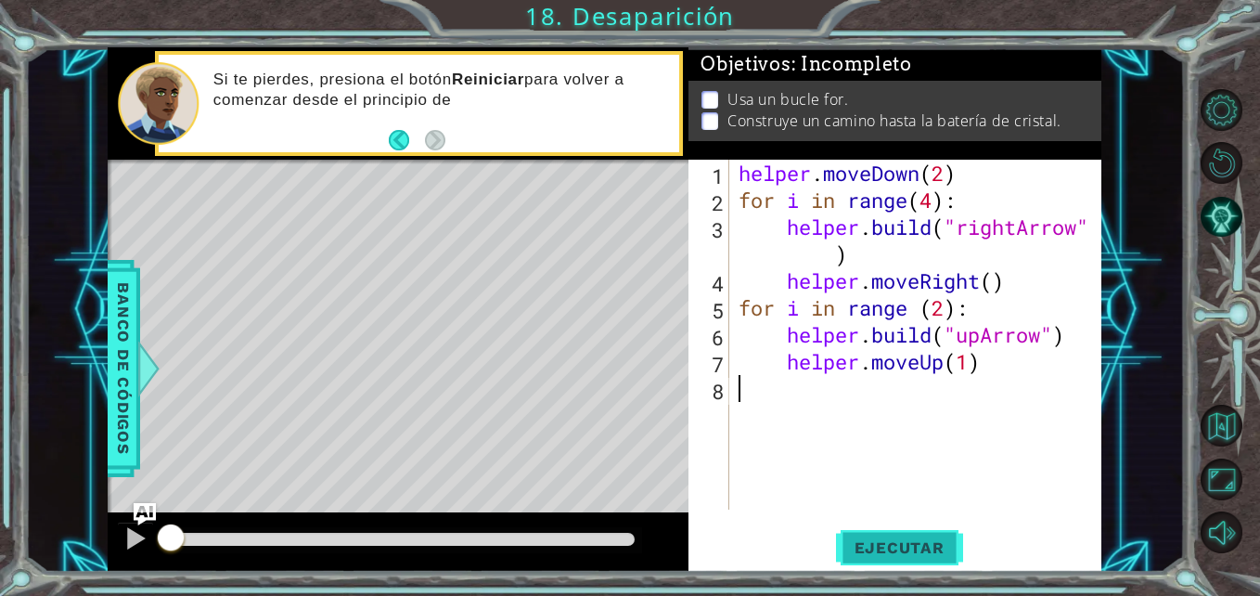
click at [907, 534] on button "Ejecutar" at bounding box center [899, 547] width 127 height 41
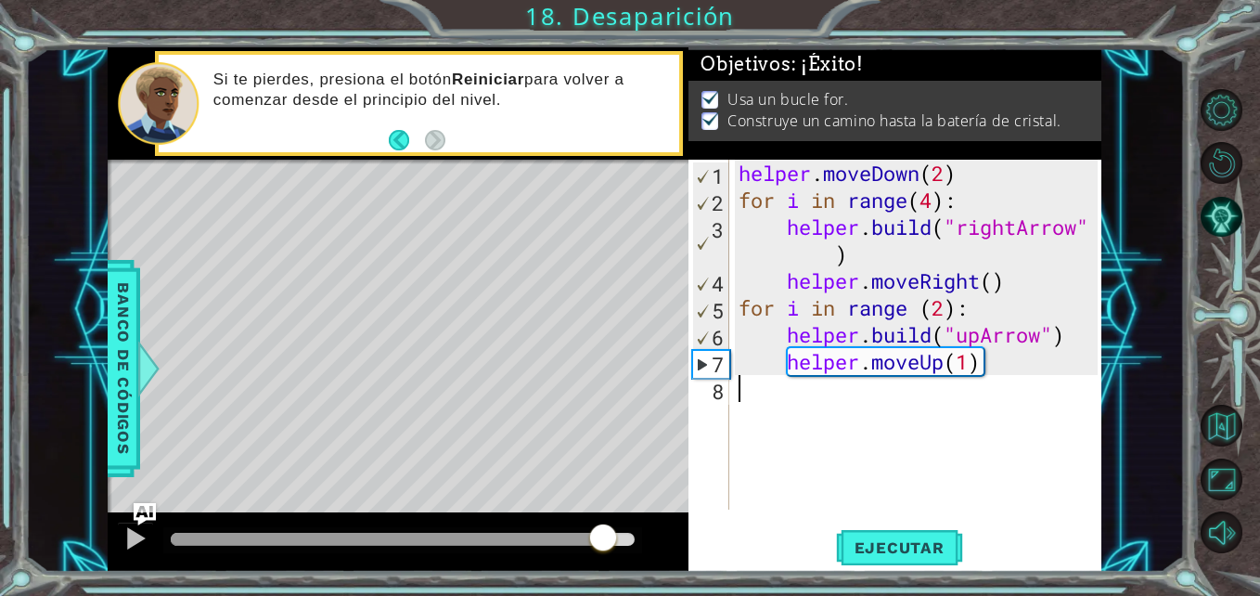
drag, startPoint x: 586, startPoint y: 535, endPoint x: 622, endPoint y: 543, distance: 36.9
click at [622, 543] on div at bounding box center [403, 539] width 464 height 13
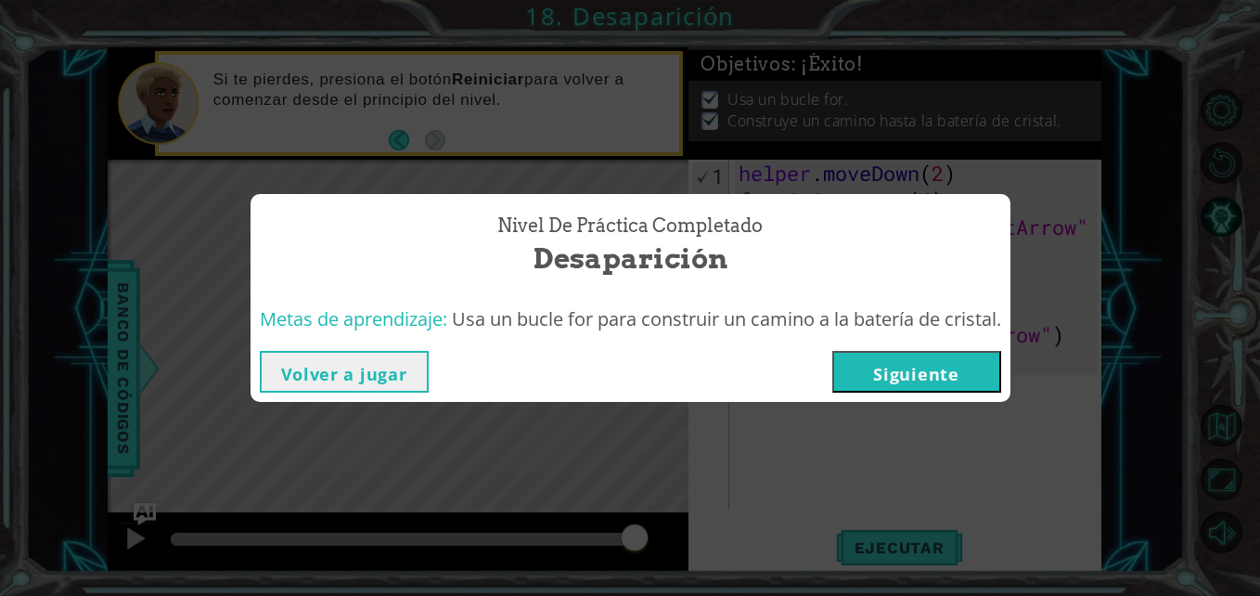
click at [387, 383] on button "Volver a jugar" at bounding box center [344, 372] width 169 height 42
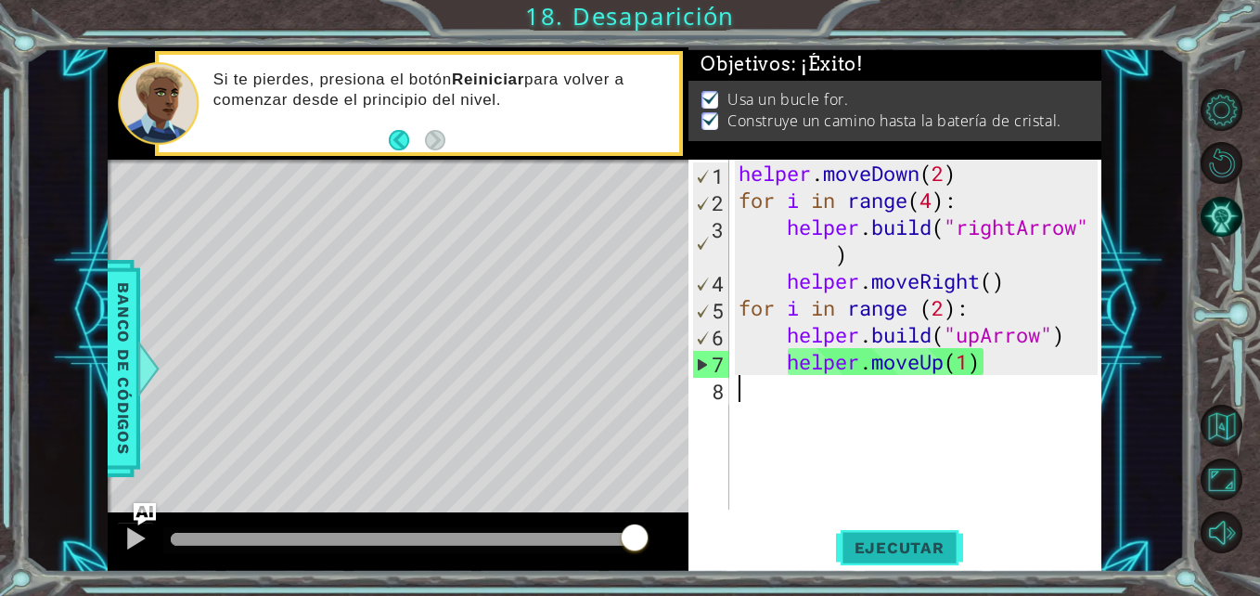
click at [899, 540] on span "Ejecutar" at bounding box center [899, 547] width 127 height 19
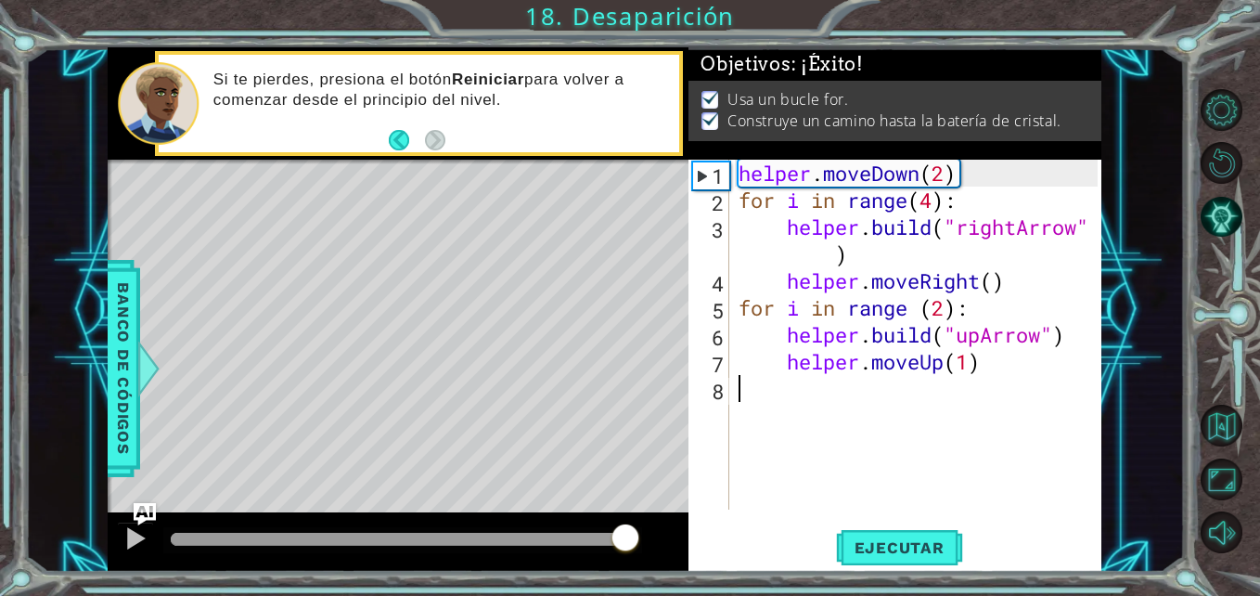
drag, startPoint x: 625, startPoint y: 540, endPoint x: 664, endPoint y: 539, distance: 39.0
click at [635, 538] on div at bounding box center [403, 539] width 464 height 13
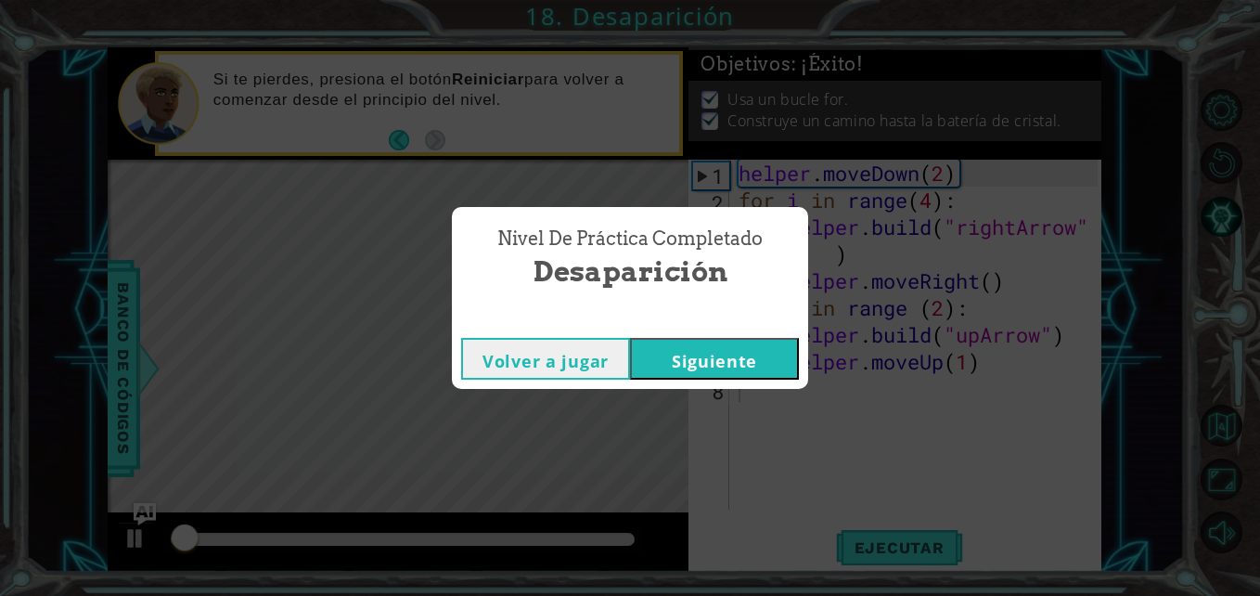
click at [677, 342] on button "Siguiente" at bounding box center [714, 359] width 169 height 42
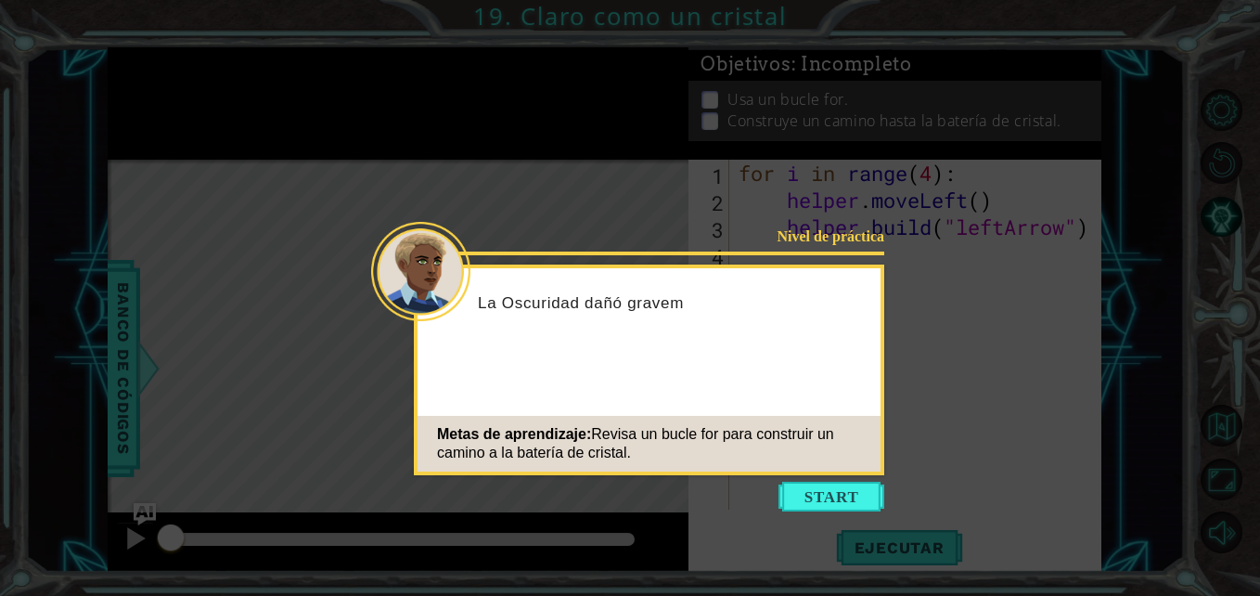
click at [823, 494] on button "Start" at bounding box center [832, 497] width 106 height 30
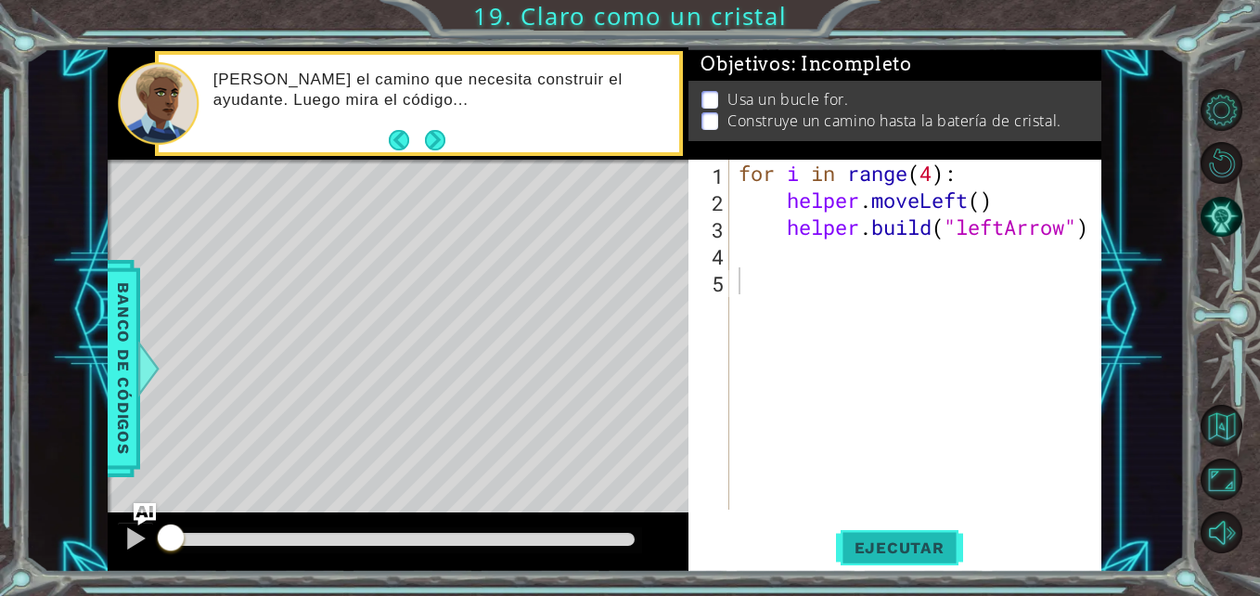
click at [947, 543] on span "Ejecutar" at bounding box center [899, 547] width 127 height 19
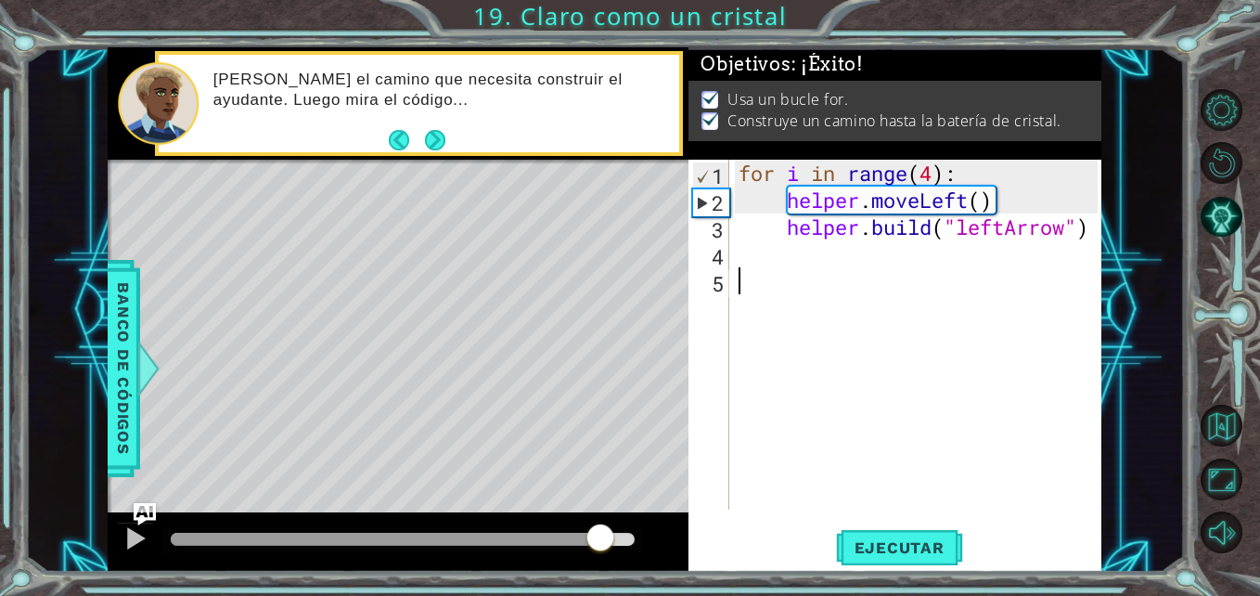
drag, startPoint x: 601, startPoint y: 540, endPoint x: 677, endPoint y: 535, distance: 76.2
click at [676, 535] on div at bounding box center [398, 541] width 581 height 59
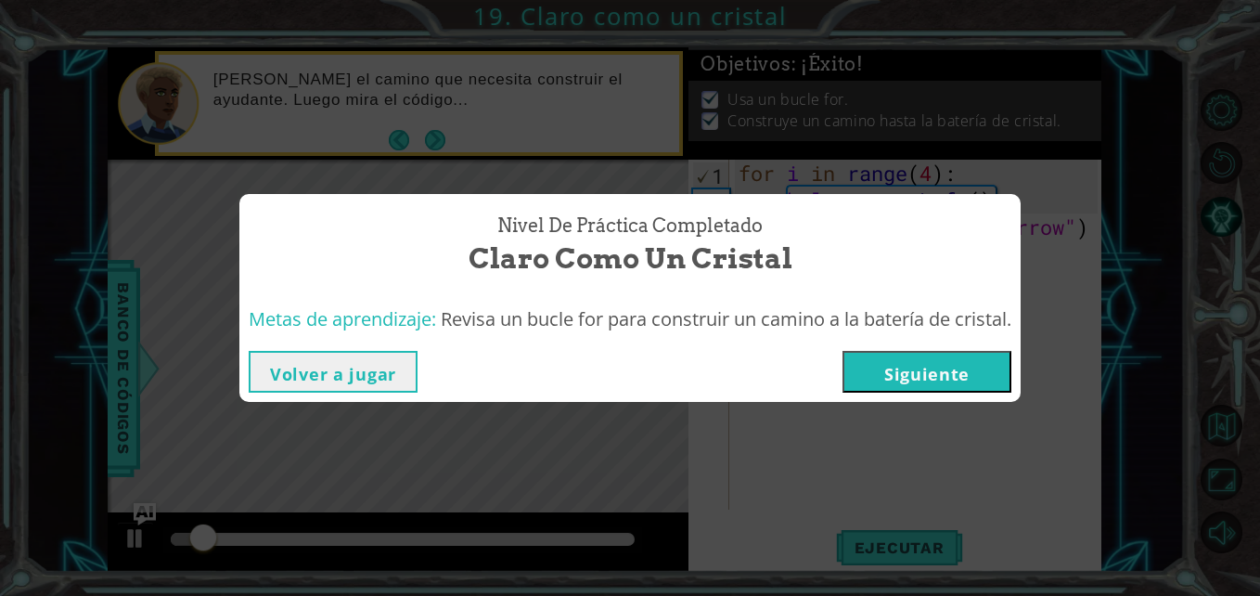
click at [313, 362] on button "Volver a jugar" at bounding box center [333, 372] width 169 height 42
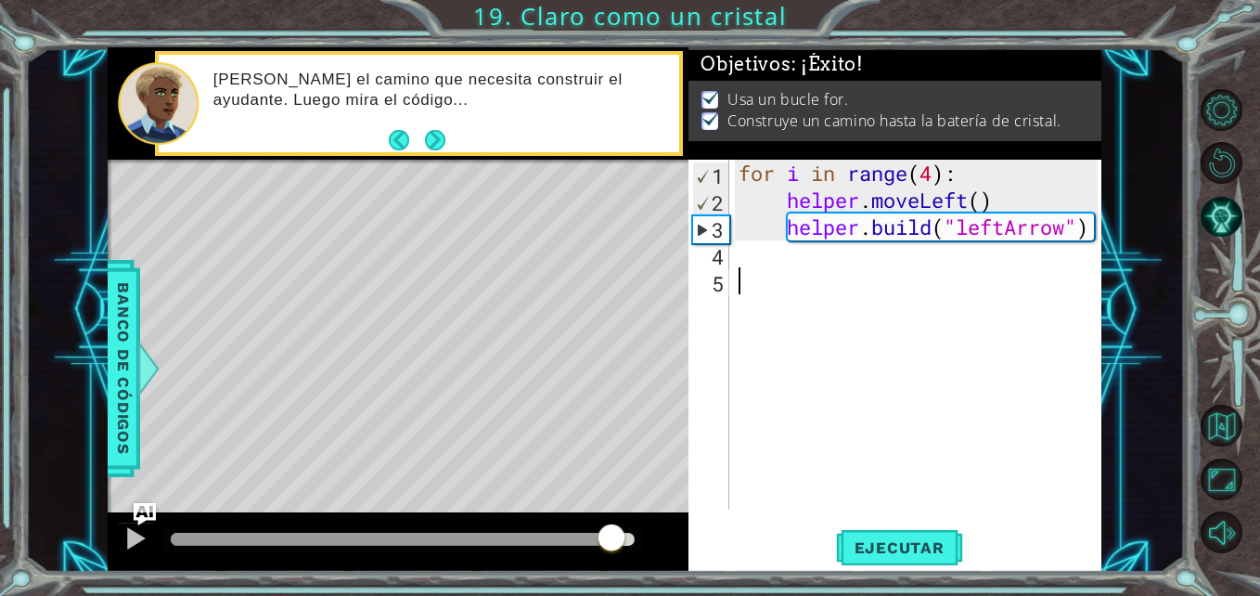
drag, startPoint x: 600, startPoint y: 534, endPoint x: 641, endPoint y: 534, distance: 40.8
click at [635, 534] on div at bounding box center [403, 539] width 464 height 13
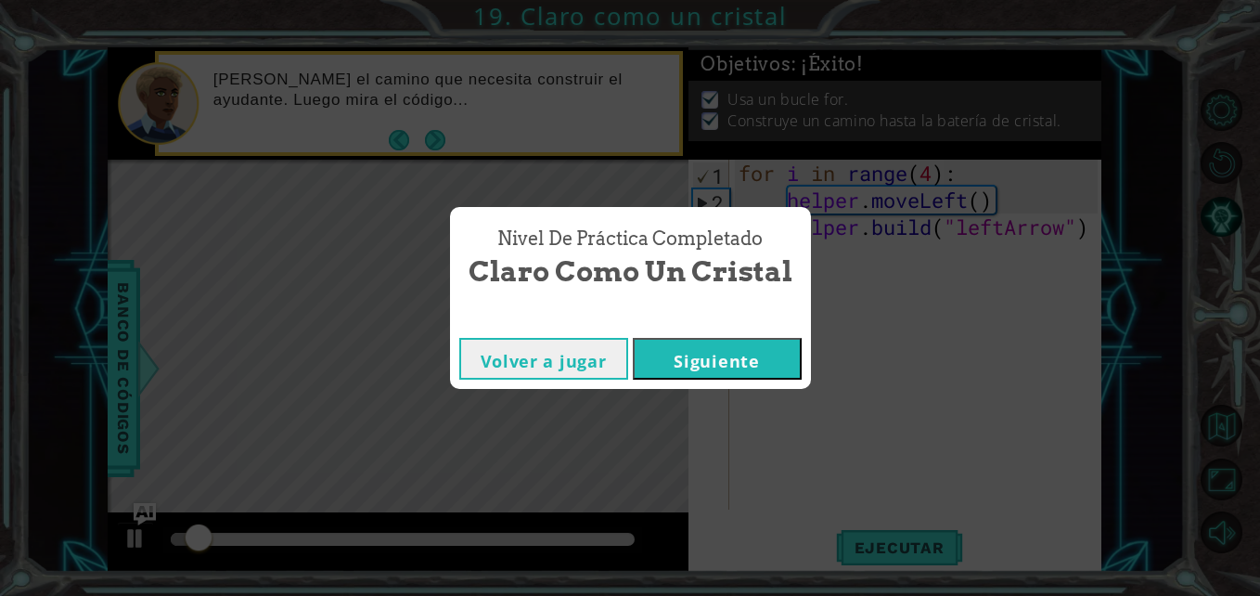
click at [690, 362] on button "Siguiente" at bounding box center [717, 359] width 169 height 42
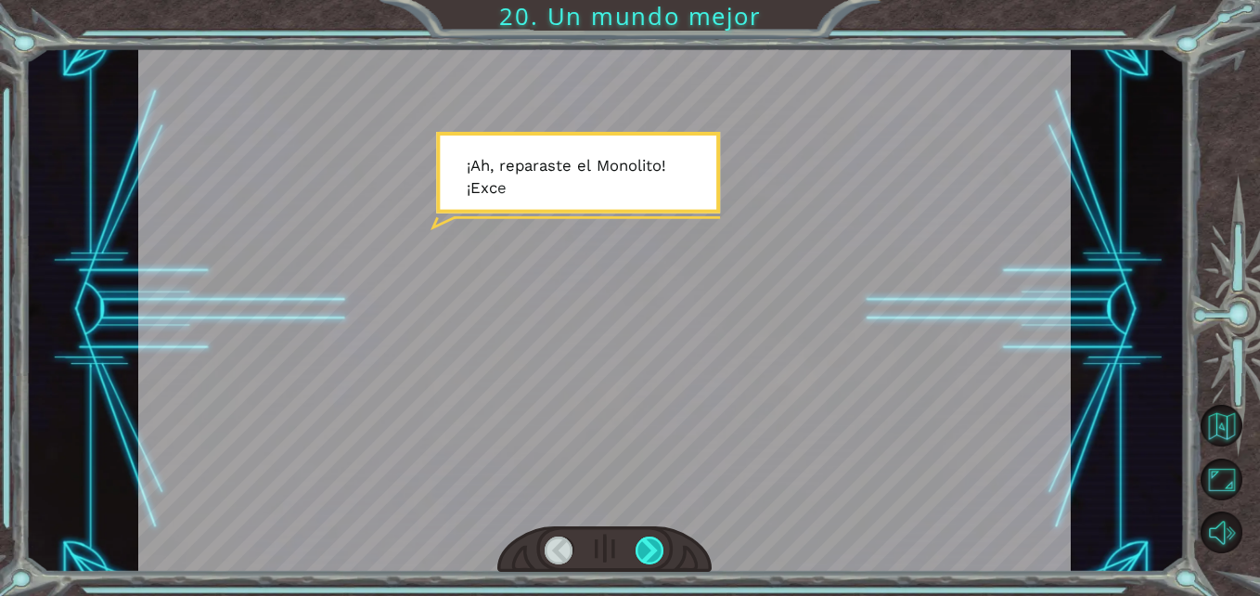
click at [653, 543] on div at bounding box center [650, 550] width 29 height 29
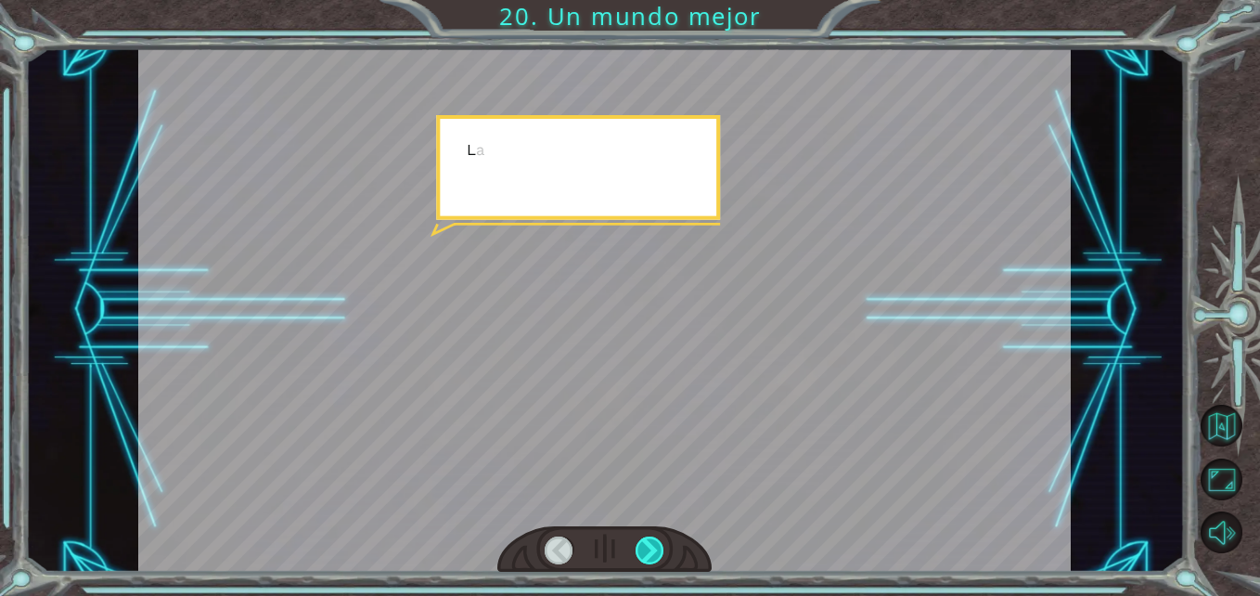
click at [653, 543] on div at bounding box center [650, 550] width 29 height 29
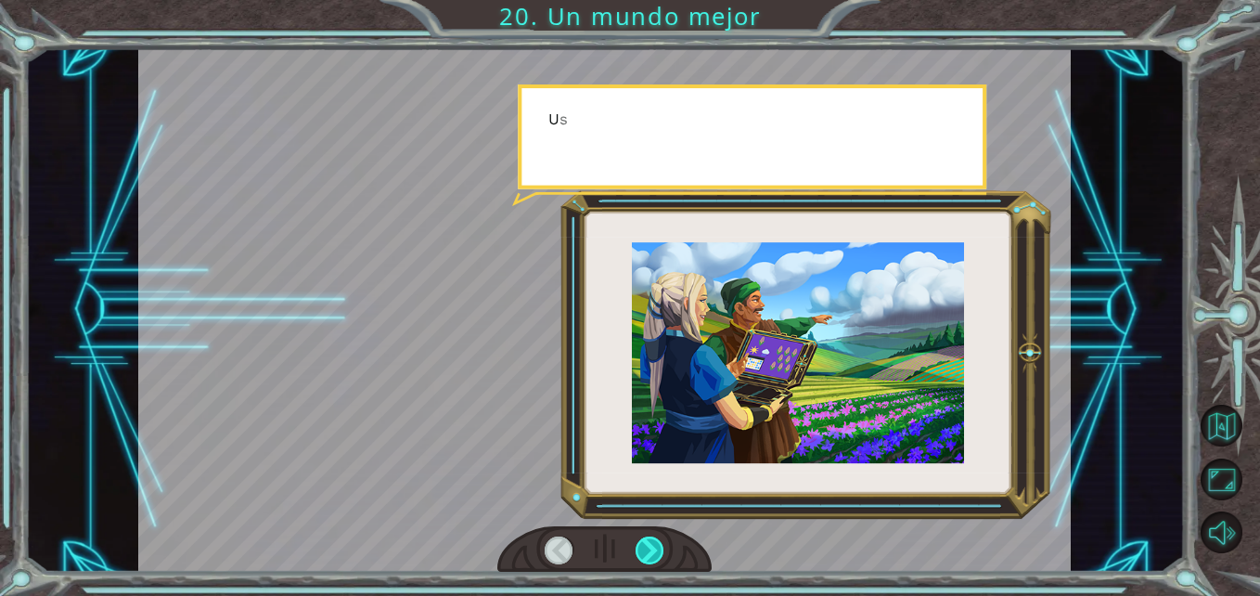
click at [653, 543] on div at bounding box center [650, 550] width 29 height 29
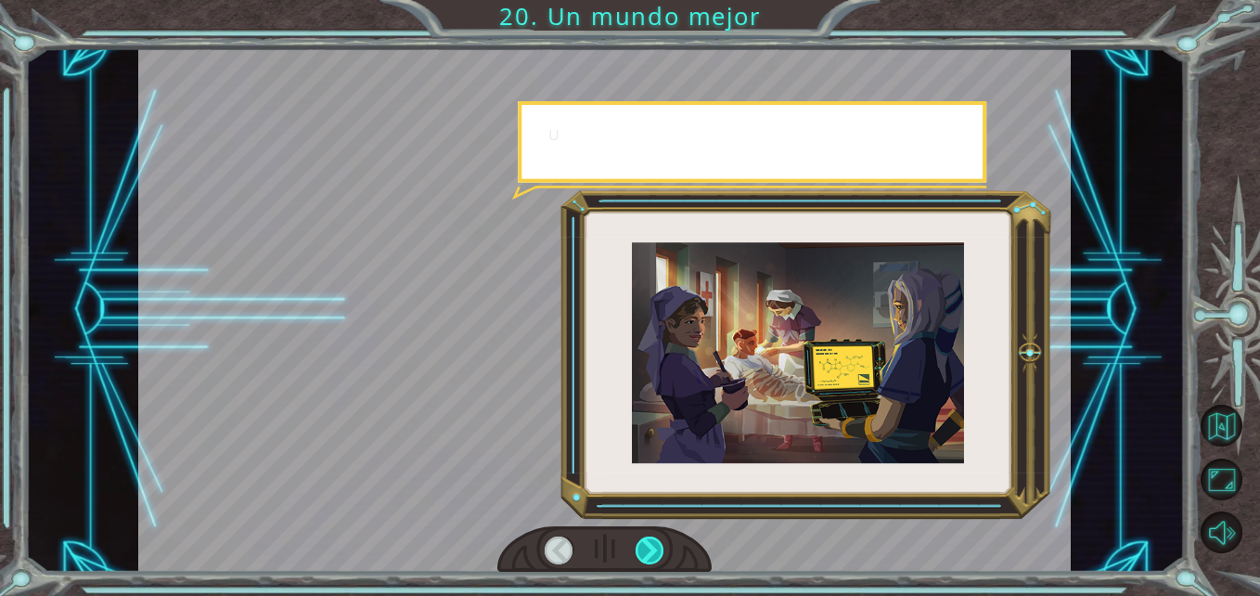
click at [653, 543] on div at bounding box center [650, 550] width 29 height 29
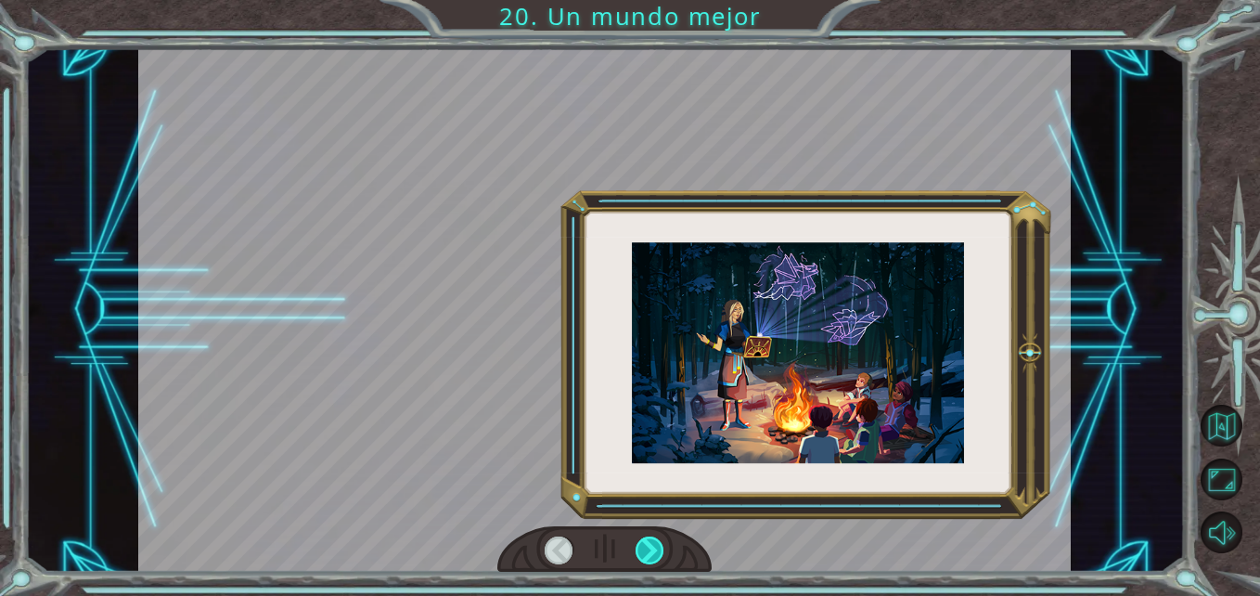
click at [653, 543] on div at bounding box center [650, 550] width 29 height 29
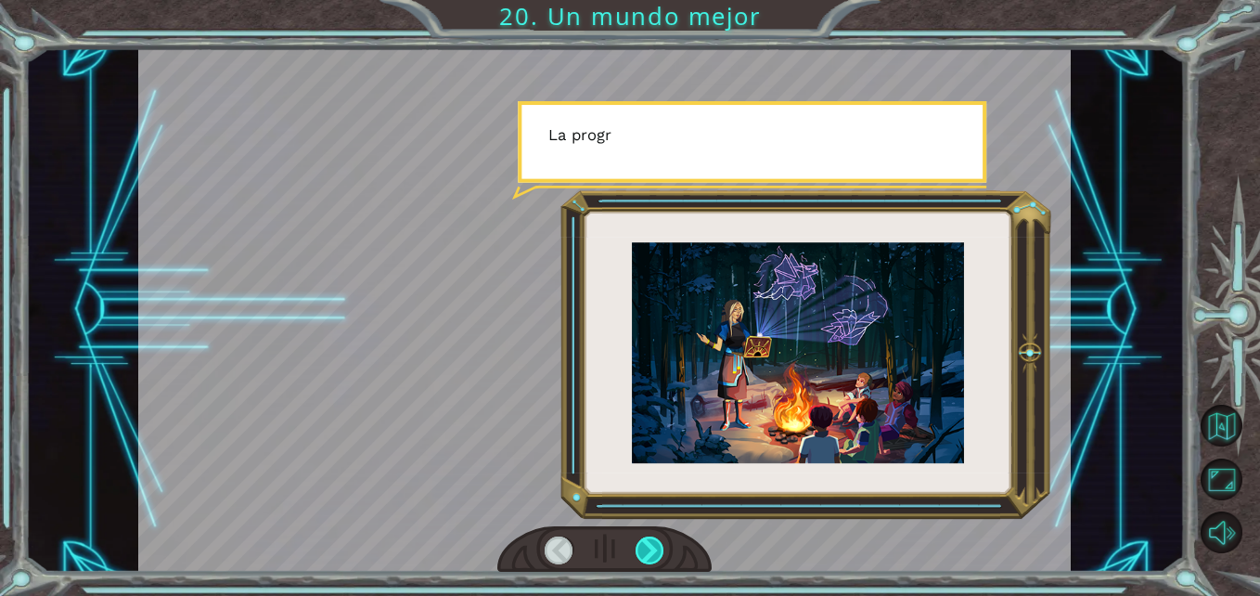
click at [653, 543] on div at bounding box center [650, 550] width 29 height 29
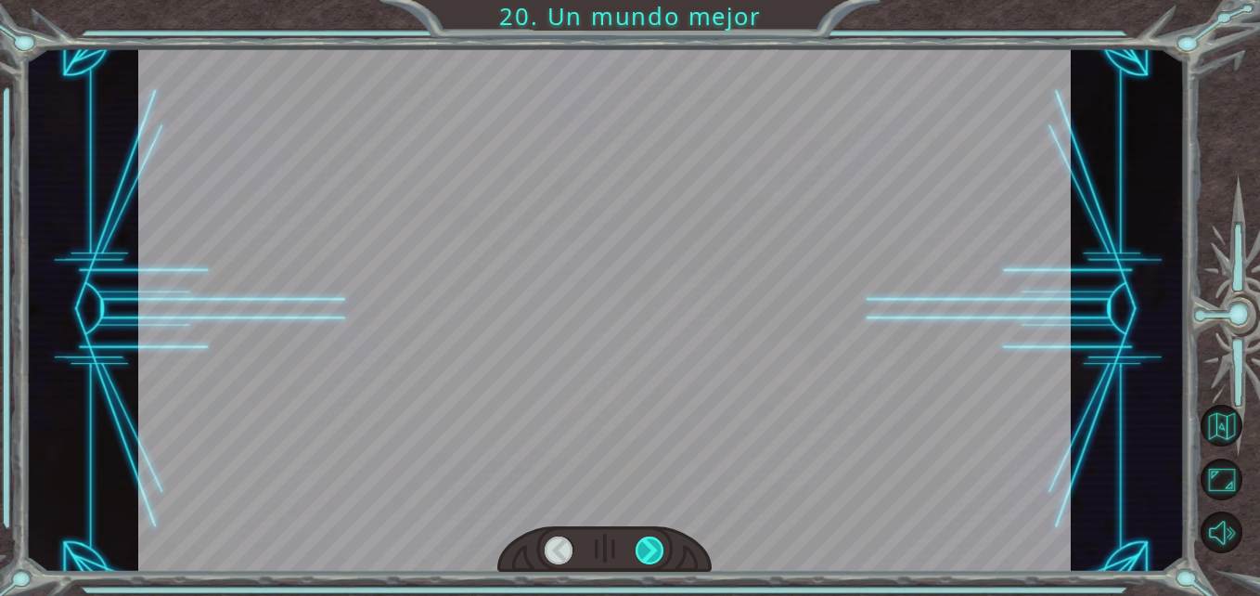
click at [653, 543] on div at bounding box center [650, 550] width 29 height 29
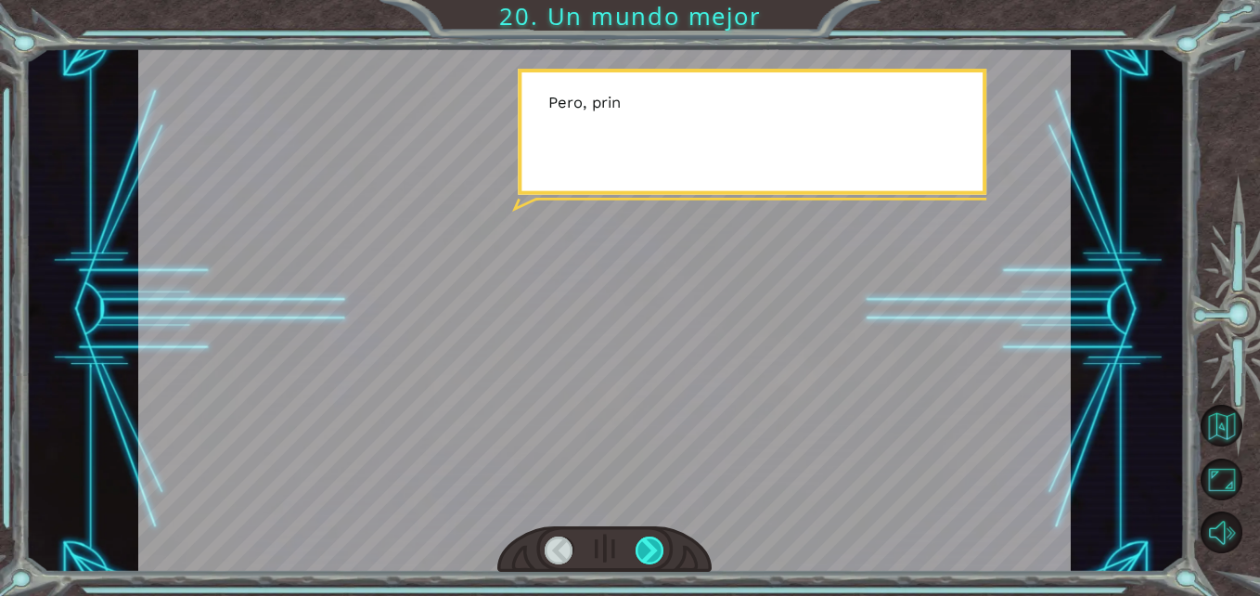
click at [653, 543] on div at bounding box center [650, 550] width 29 height 29
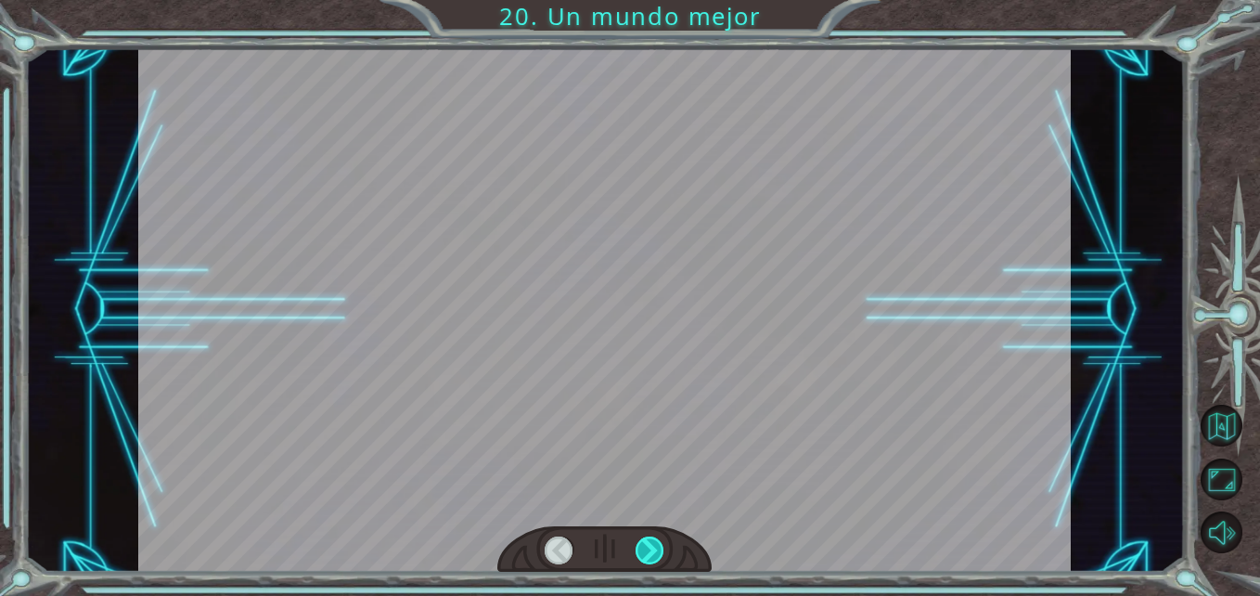
click at [653, 543] on div at bounding box center [650, 550] width 29 height 29
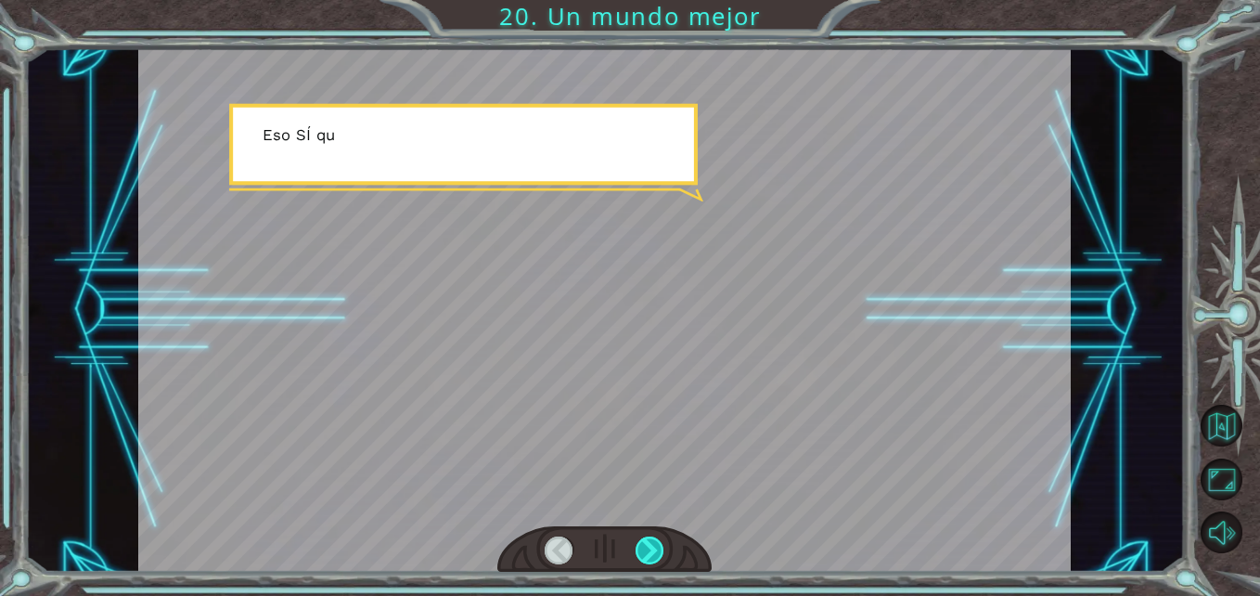
click at [653, 543] on div at bounding box center [650, 550] width 29 height 29
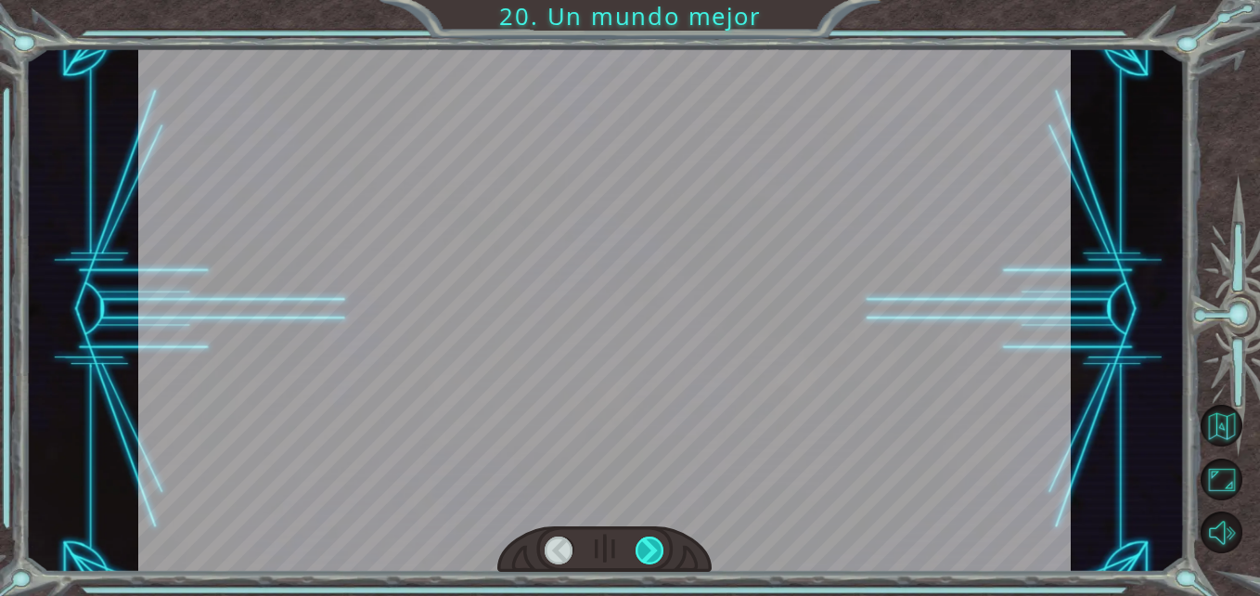
click at [653, 543] on div at bounding box center [650, 550] width 29 height 29
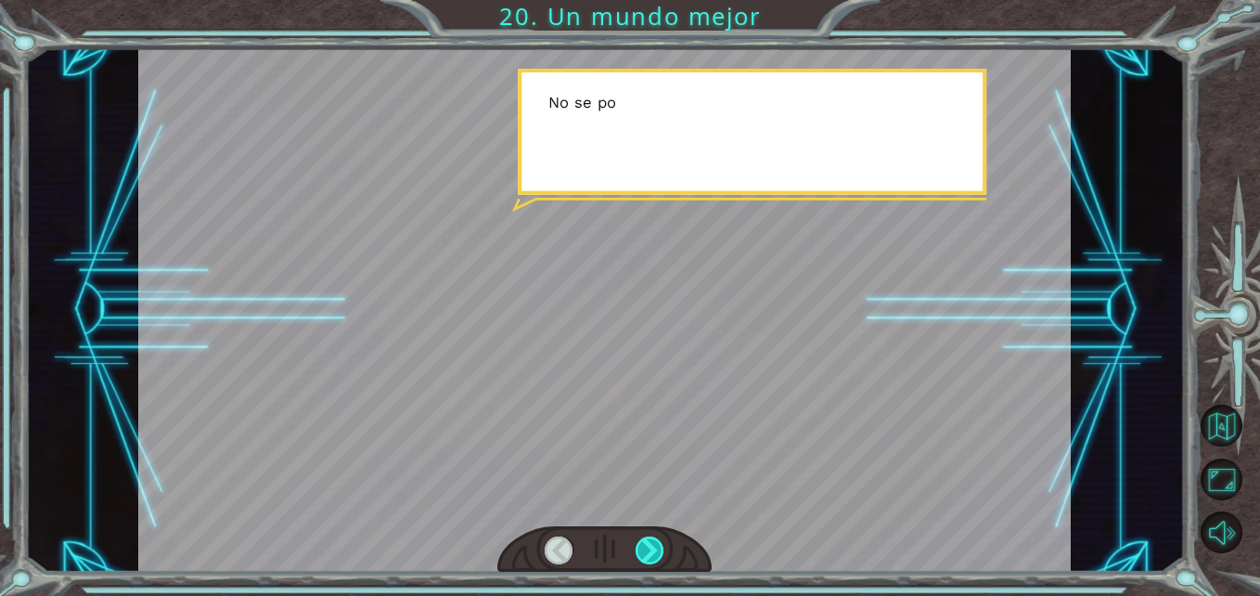
click at [653, 543] on div at bounding box center [650, 550] width 29 height 29
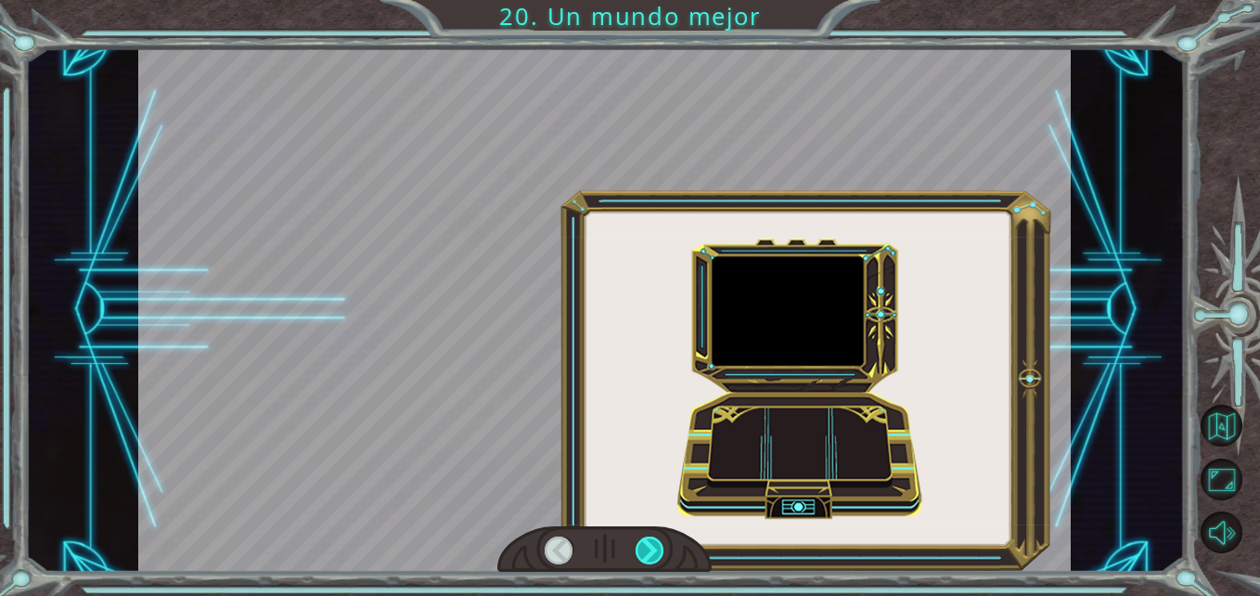
click at [653, 543] on div at bounding box center [650, 550] width 29 height 29
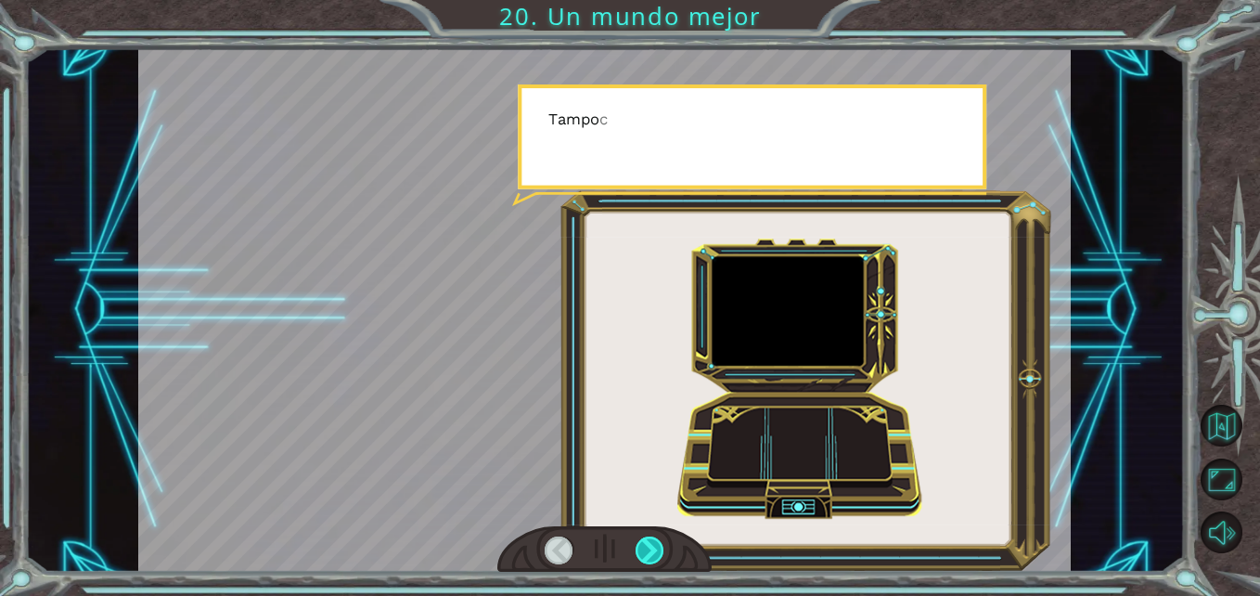
click at [653, 543] on div at bounding box center [650, 550] width 29 height 29
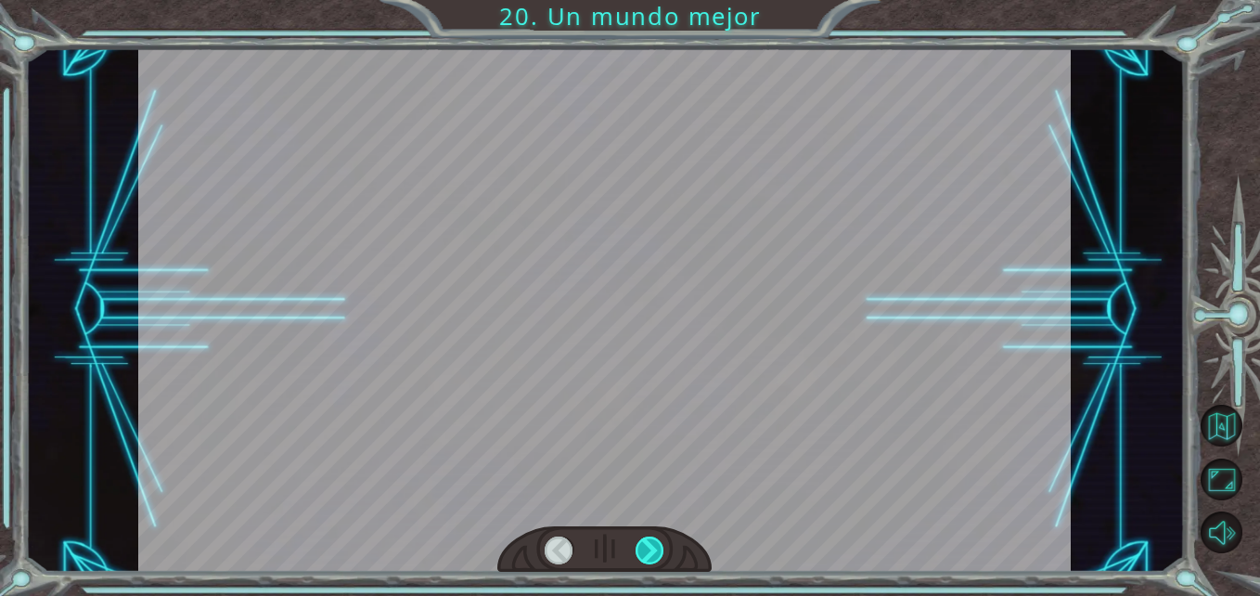
click at [653, 543] on div at bounding box center [650, 550] width 29 height 29
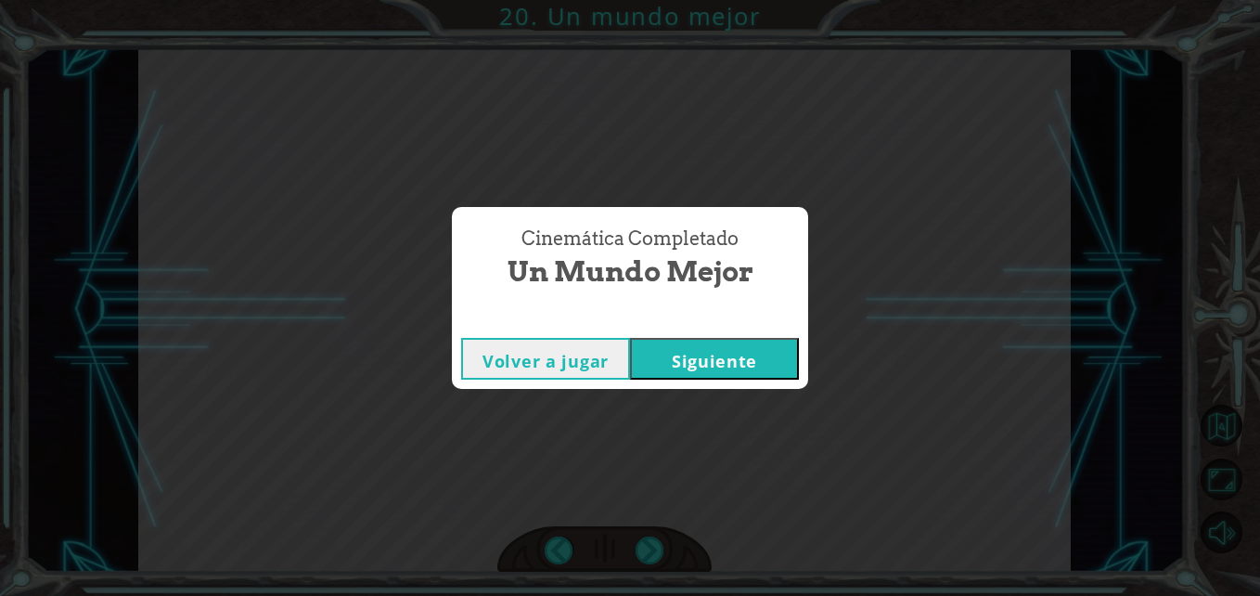
click at [653, 543] on div "Cinemática Completado Un mundo mejor Volver a jugar [GEOGRAPHIC_DATA]" at bounding box center [630, 298] width 1260 height 596
drag, startPoint x: 653, startPoint y: 543, endPoint x: 457, endPoint y: 484, distance: 205.2
click at [457, 484] on div "Cinemática Completado Un mundo mejor Volver a jugar [GEOGRAPHIC_DATA]" at bounding box center [630, 298] width 1260 height 596
click at [747, 364] on button "Siguiente" at bounding box center [714, 359] width 169 height 42
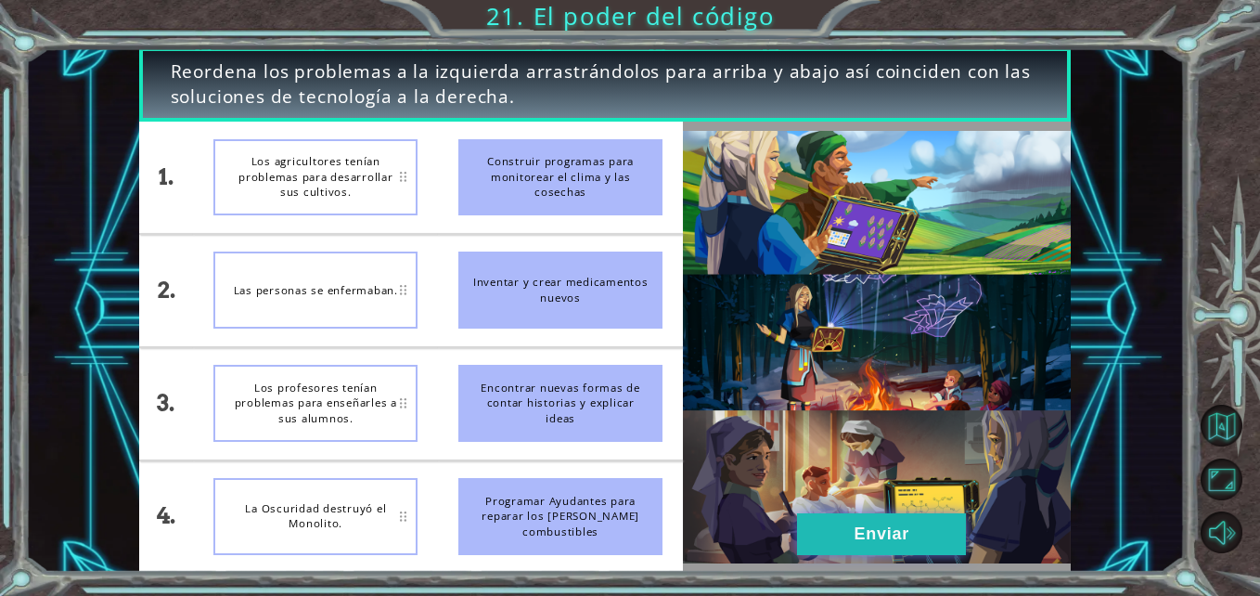
click at [894, 518] on button "Enviar" at bounding box center [881, 534] width 169 height 42
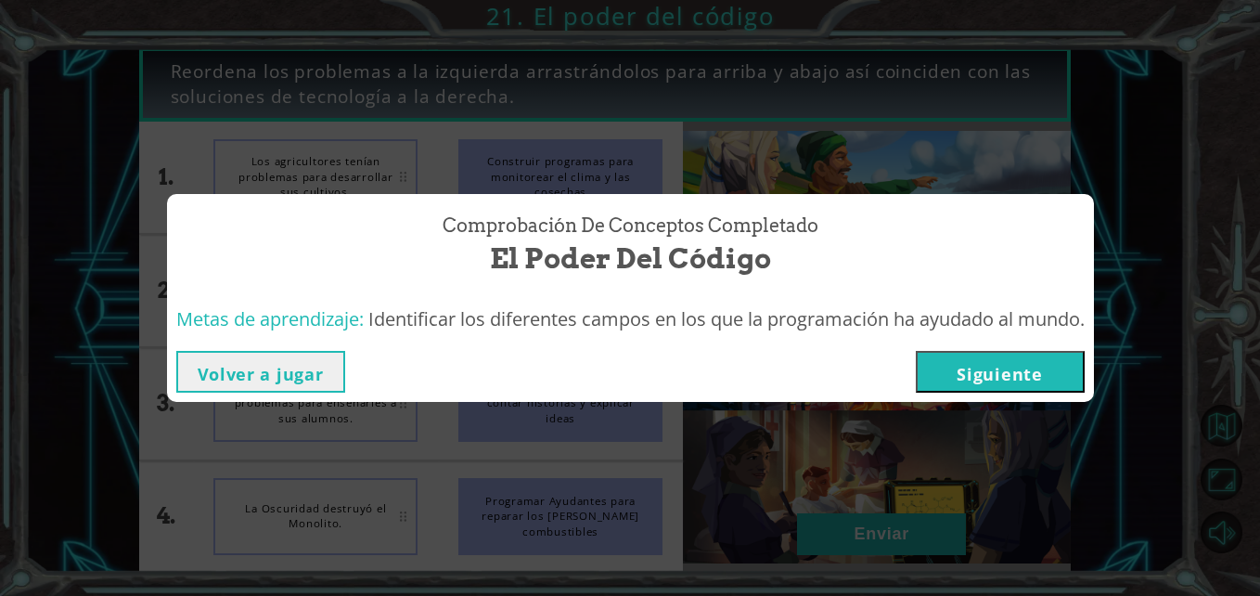
click at [1009, 374] on button "Siguiente" at bounding box center [1000, 372] width 169 height 42
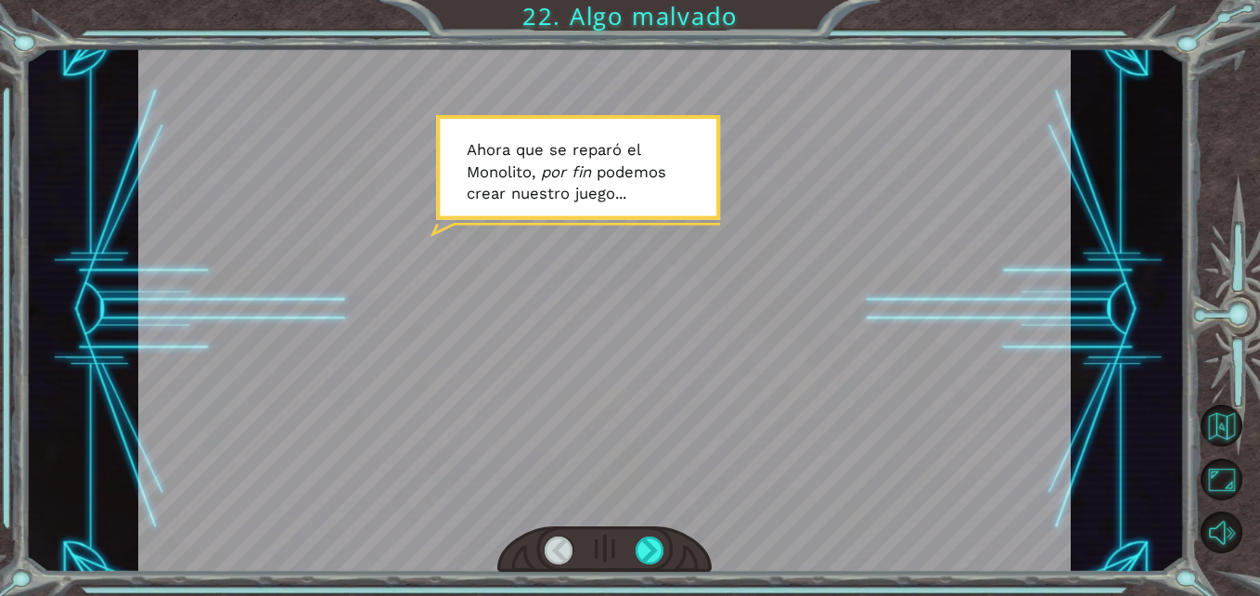
click at [674, 533] on div at bounding box center [604, 549] width 214 height 47
click at [655, 545] on div at bounding box center [650, 550] width 29 height 29
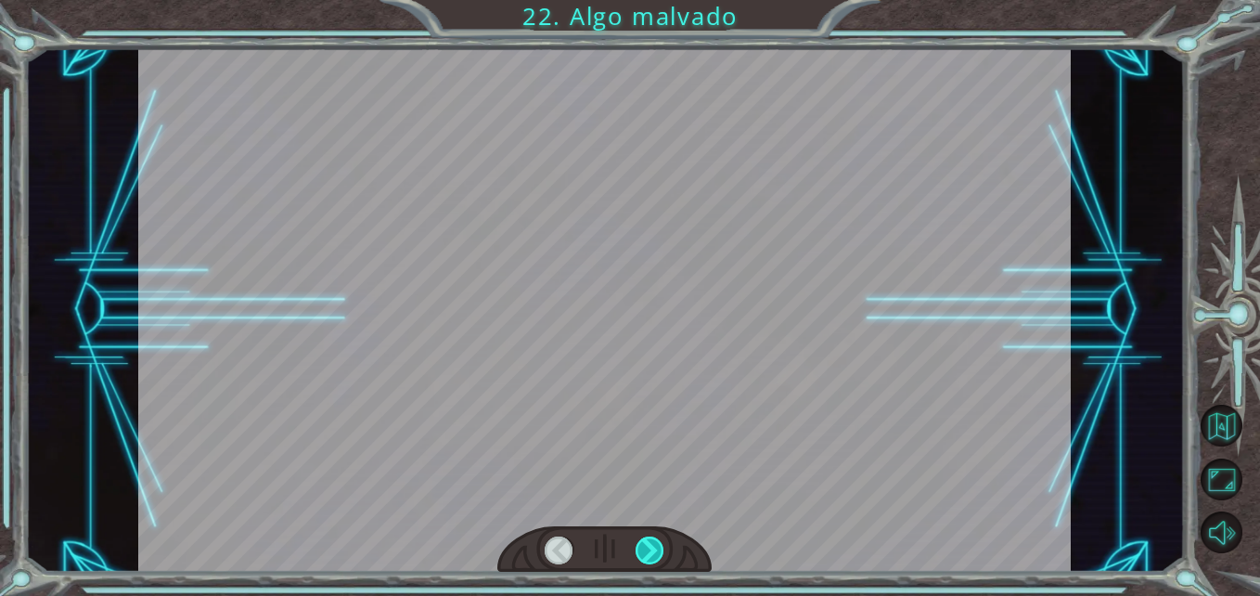
click at [655, 545] on div at bounding box center [650, 550] width 29 height 29
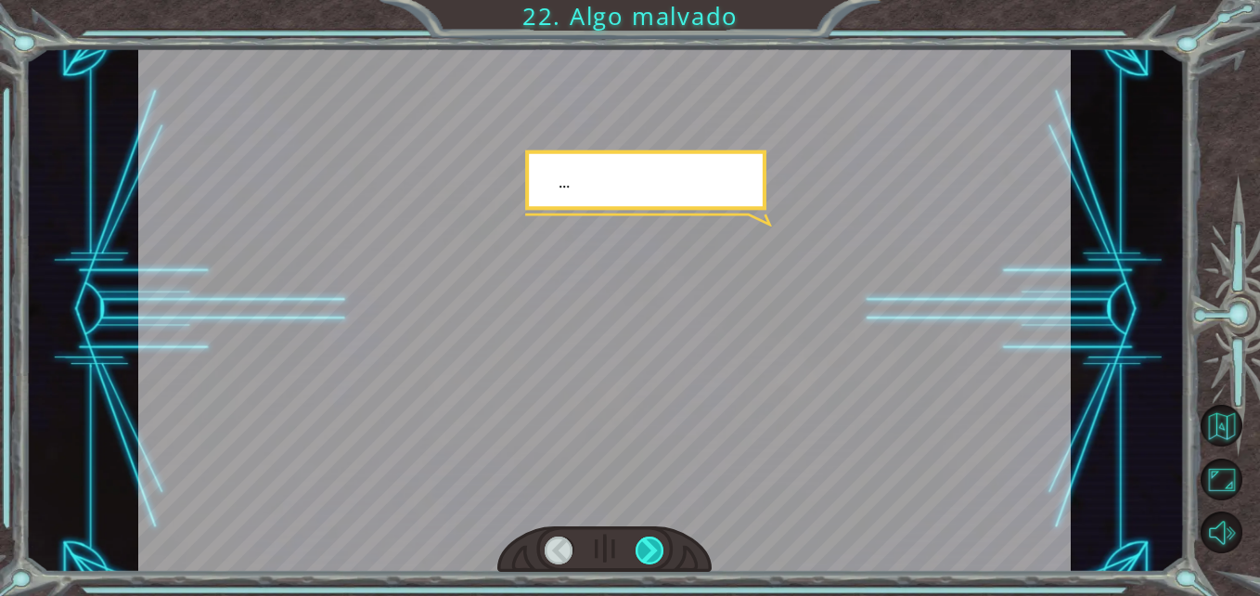
click at [655, 545] on div at bounding box center [650, 550] width 29 height 29
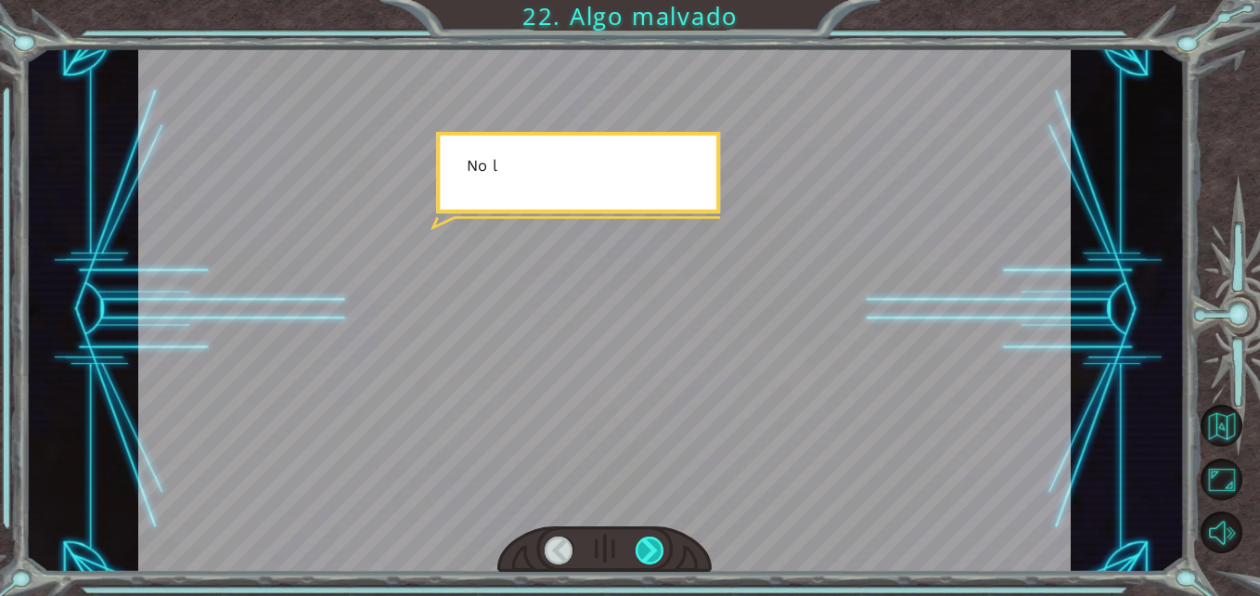
click at [655, 545] on div at bounding box center [650, 550] width 29 height 29
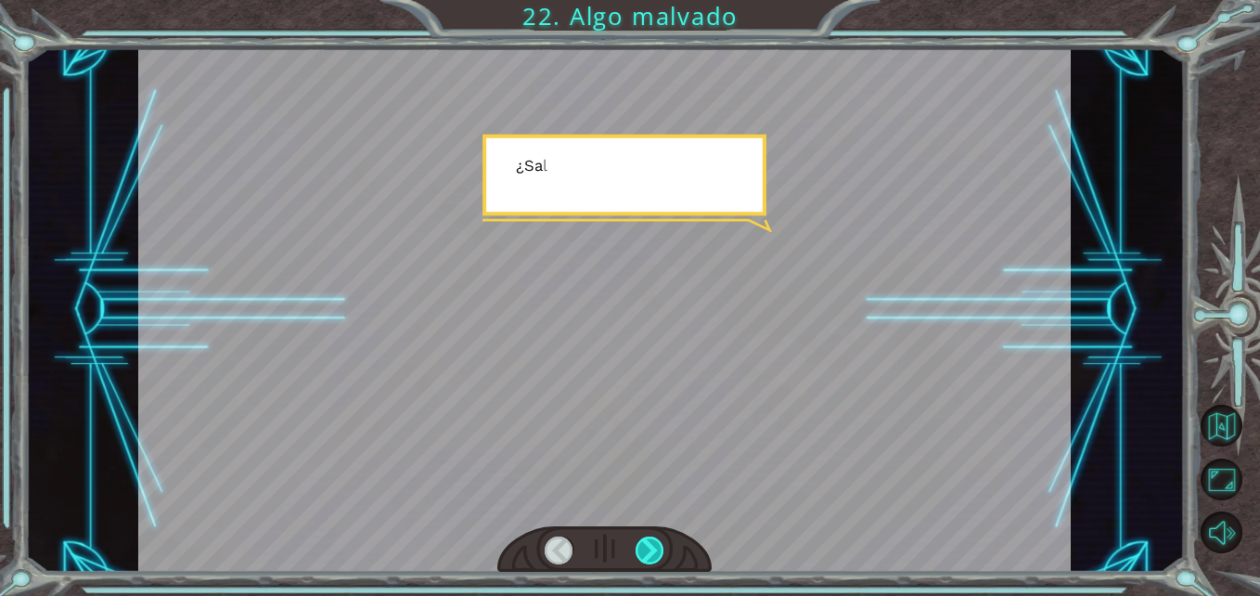
click at [655, 545] on div at bounding box center [650, 550] width 29 height 29
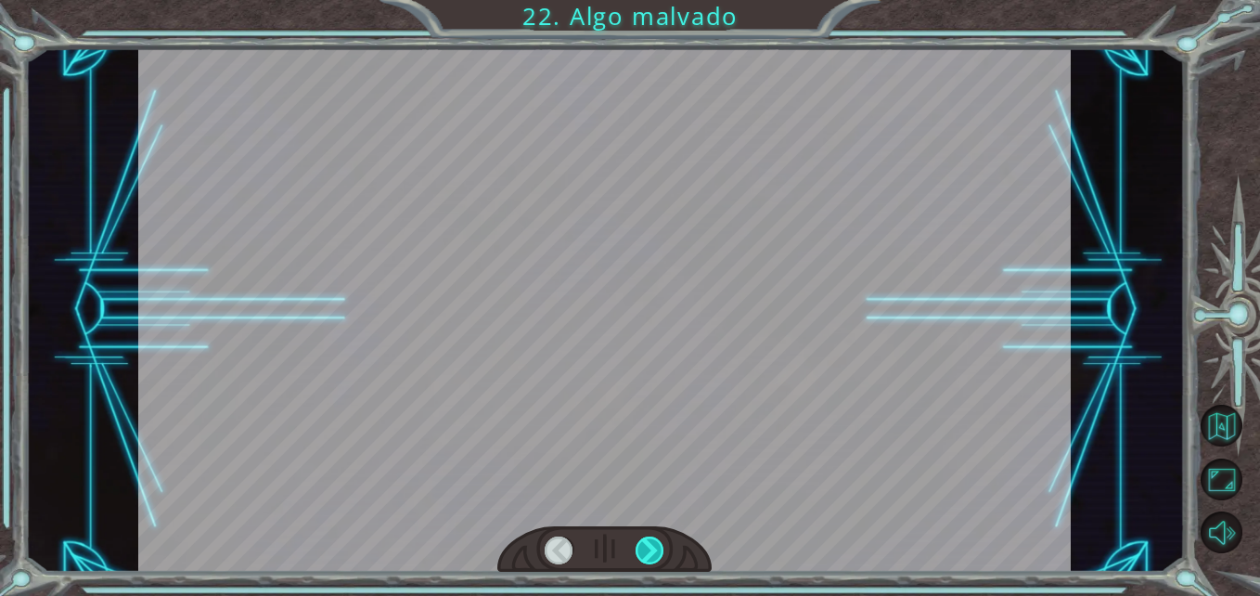
click at [655, 545] on div at bounding box center [650, 550] width 29 height 29
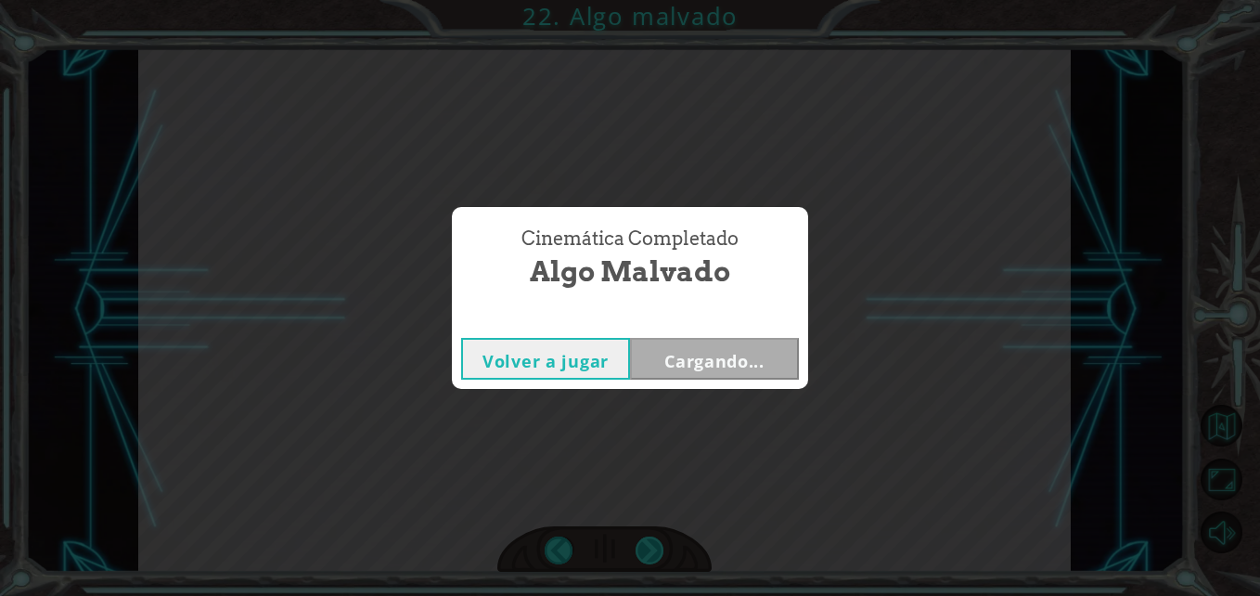
click at [655, 545] on div "Cinemática Completado Algo malvado Volver a jugar Cargando..." at bounding box center [630, 298] width 1260 height 596
click at [655, 545] on div "Cinemática Completado Algo malvado Volver a jugar Bloqueado" at bounding box center [630, 298] width 1260 height 596
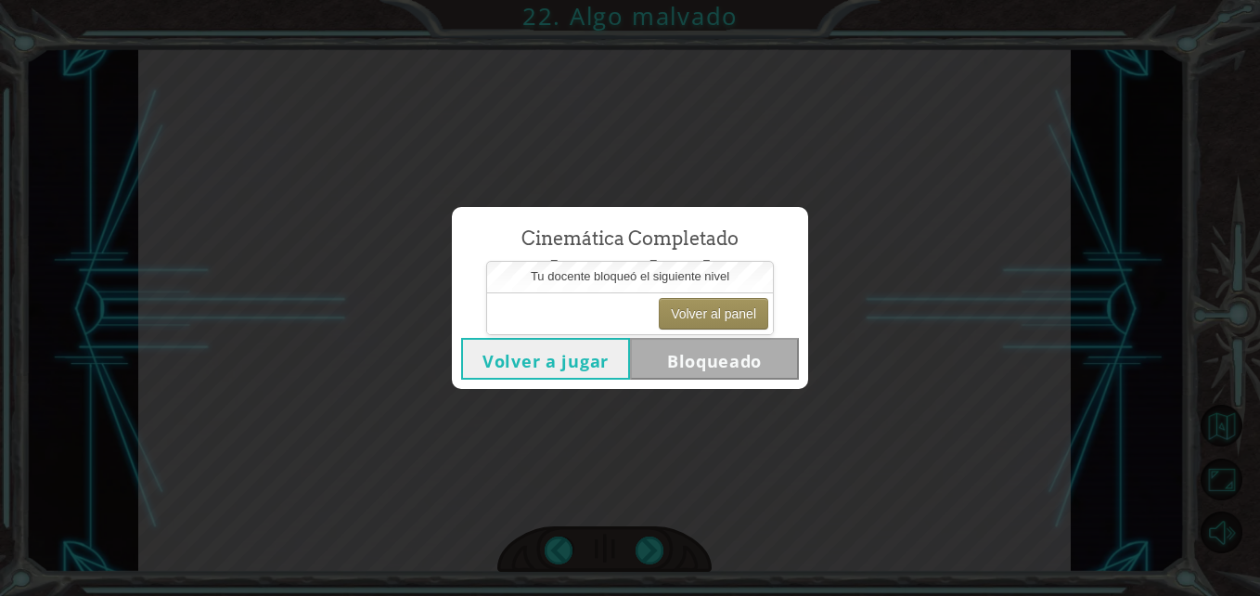
click at [622, 517] on div "Cinemática Completado Algo malvado Volver a jugar Bloqueado" at bounding box center [630, 298] width 1260 height 596
click at [733, 306] on button "Volver al panel" at bounding box center [714, 314] width 110 height 32
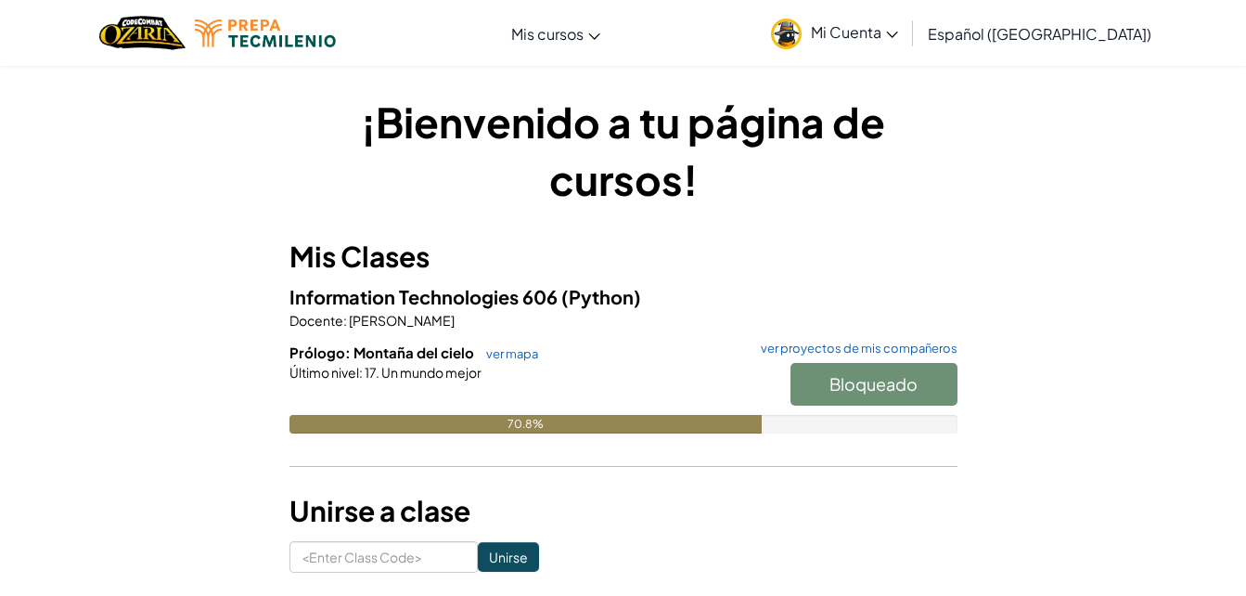
click at [514, 339] on div "Information Technologies 606 (Python) Docente : [PERSON_NAME]: Montaña del ciel…" at bounding box center [624, 371] width 668 height 179
click at [516, 350] on link "ver mapa" at bounding box center [507, 353] width 61 height 15
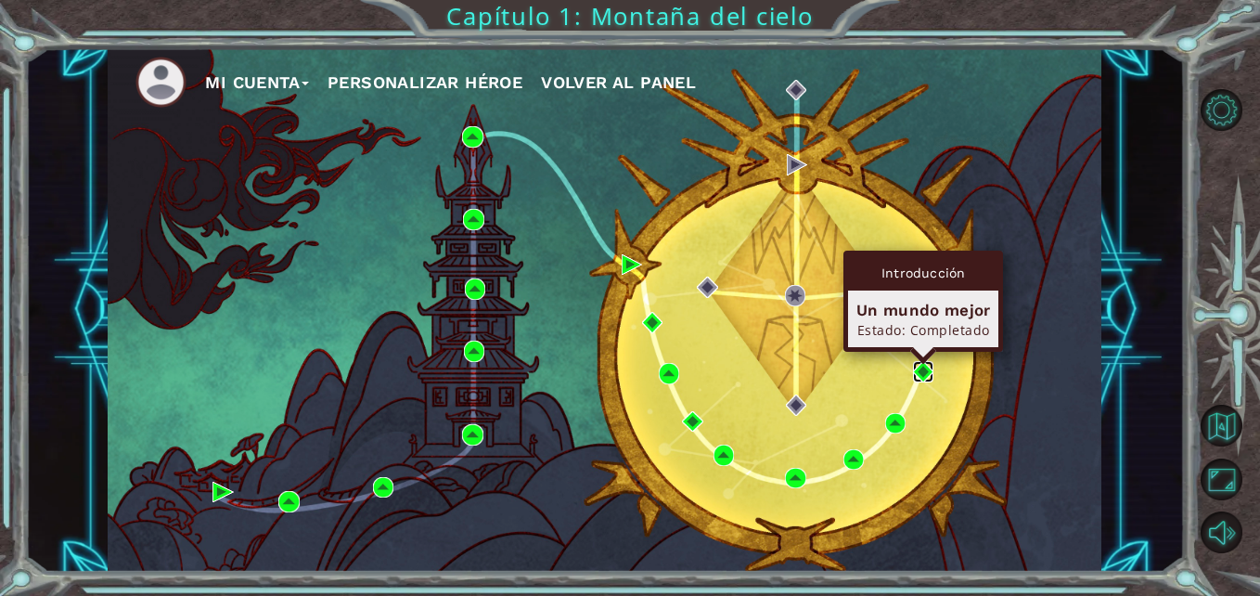
click at [916, 374] on img at bounding box center [923, 371] width 20 height 20
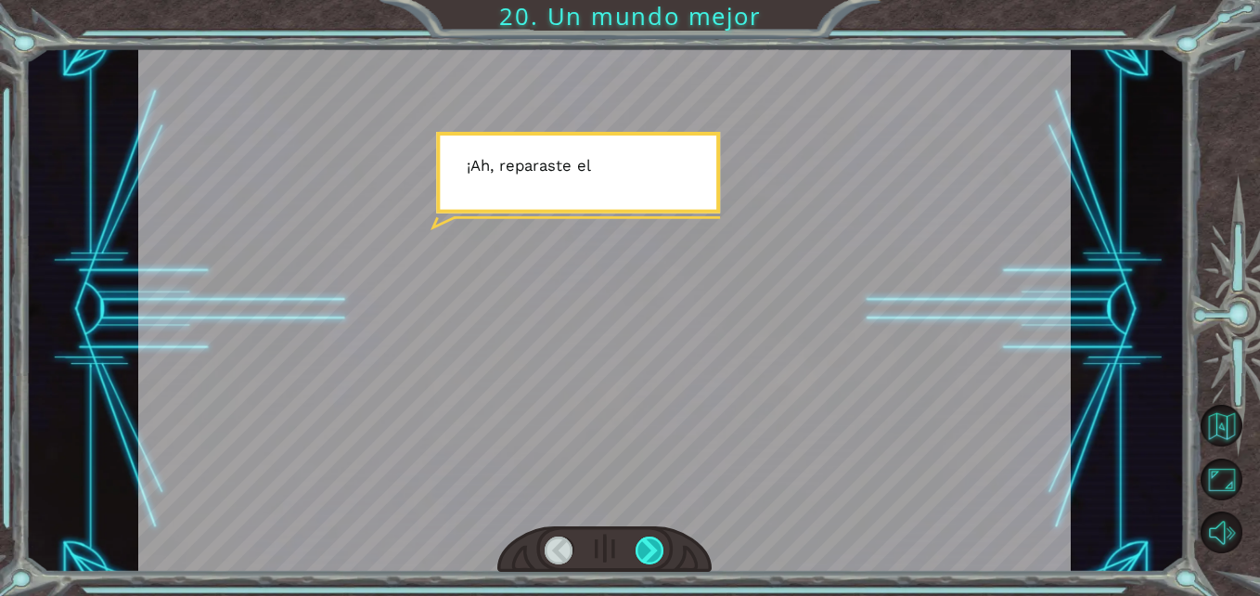
click at [661, 545] on div at bounding box center [650, 550] width 29 height 29
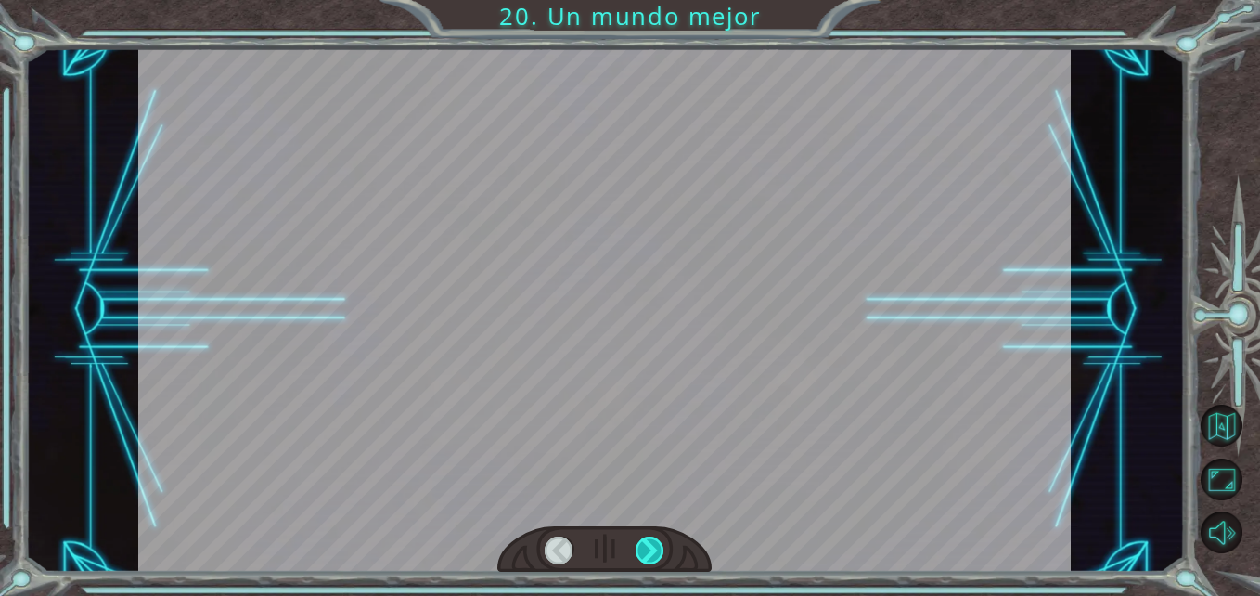
click at [661, 545] on div at bounding box center [650, 550] width 29 height 29
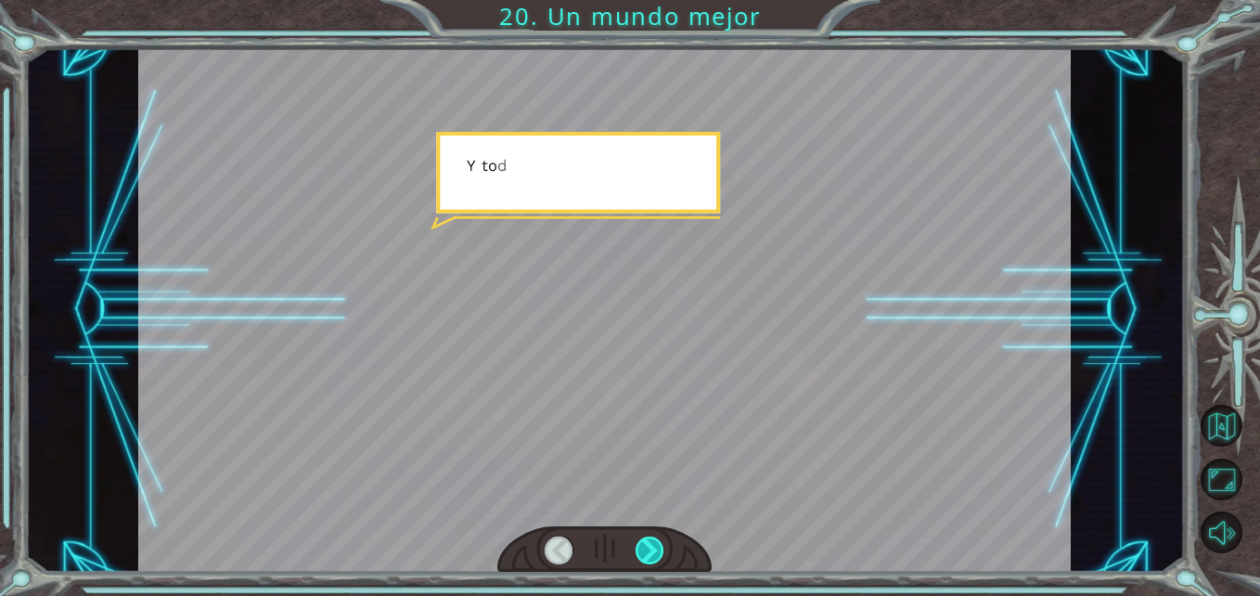
click at [661, 545] on div at bounding box center [650, 550] width 29 height 29
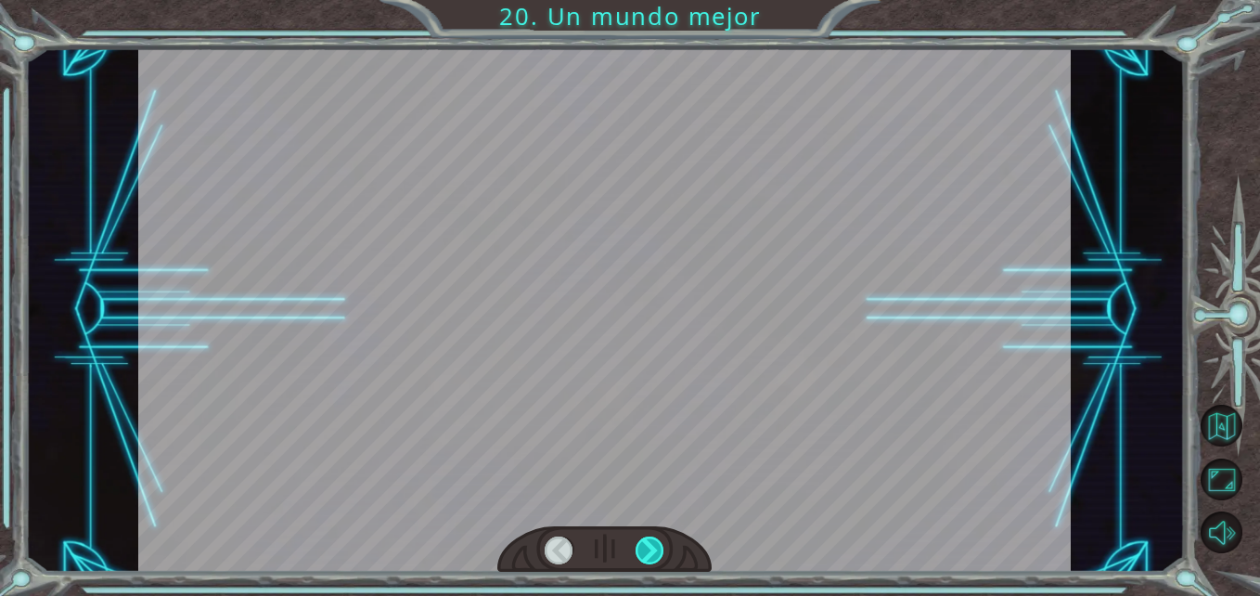
click at [661, 545] on div at bounding box center [650, 550] width 29 height 29
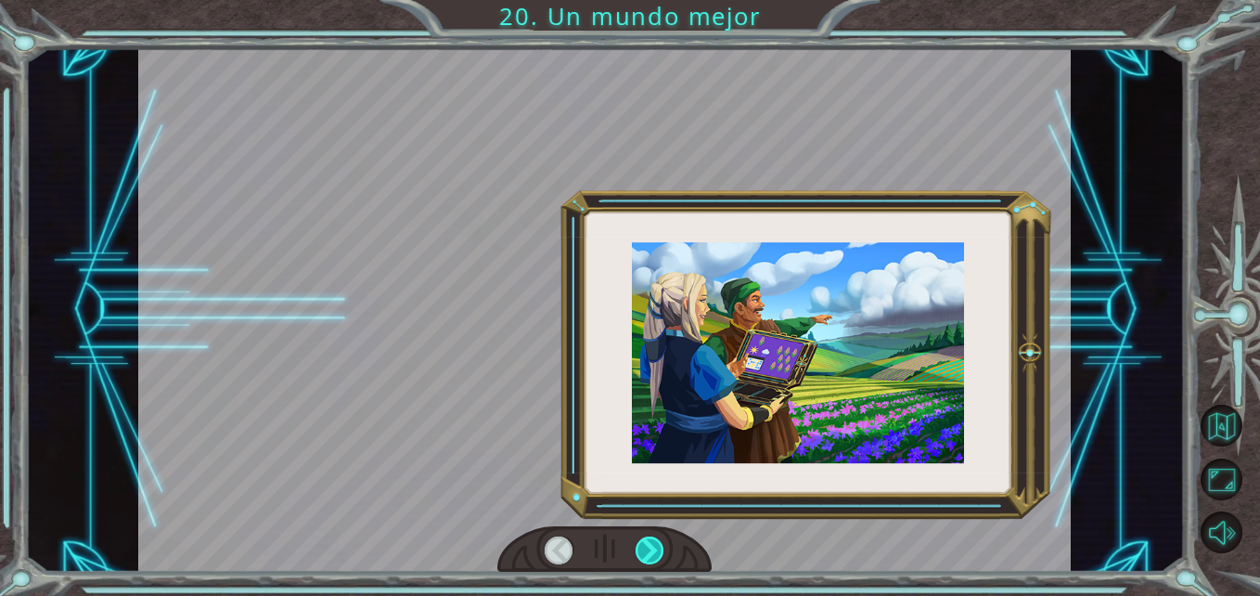
click at [661, 545] on div at bounding box center [650, 550] width 29 height 29
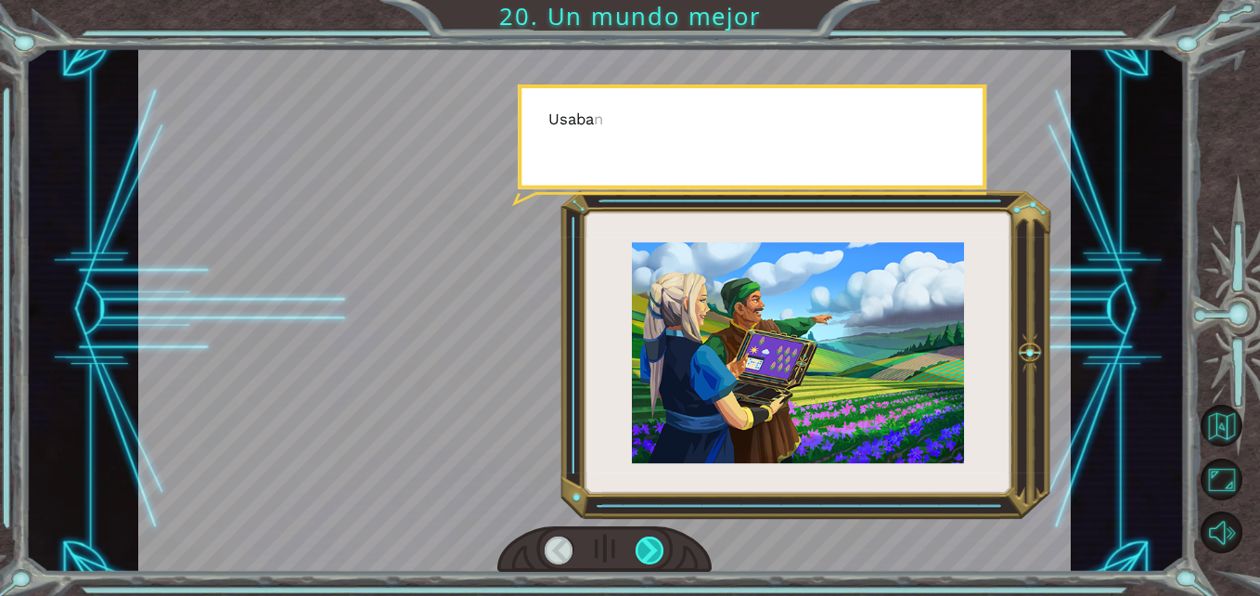
click at [661, 545] on div at bounding box center [650, 550] width 29 height 29
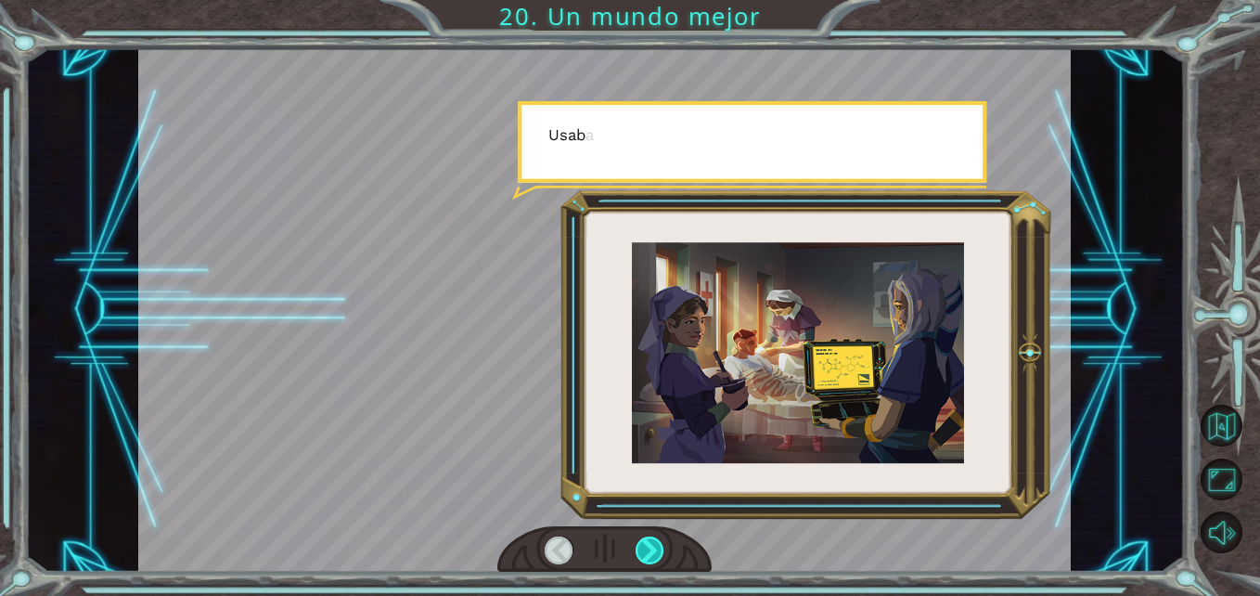
click at [661, 545] on div at bounding box center [650, 550] width 29 height 29
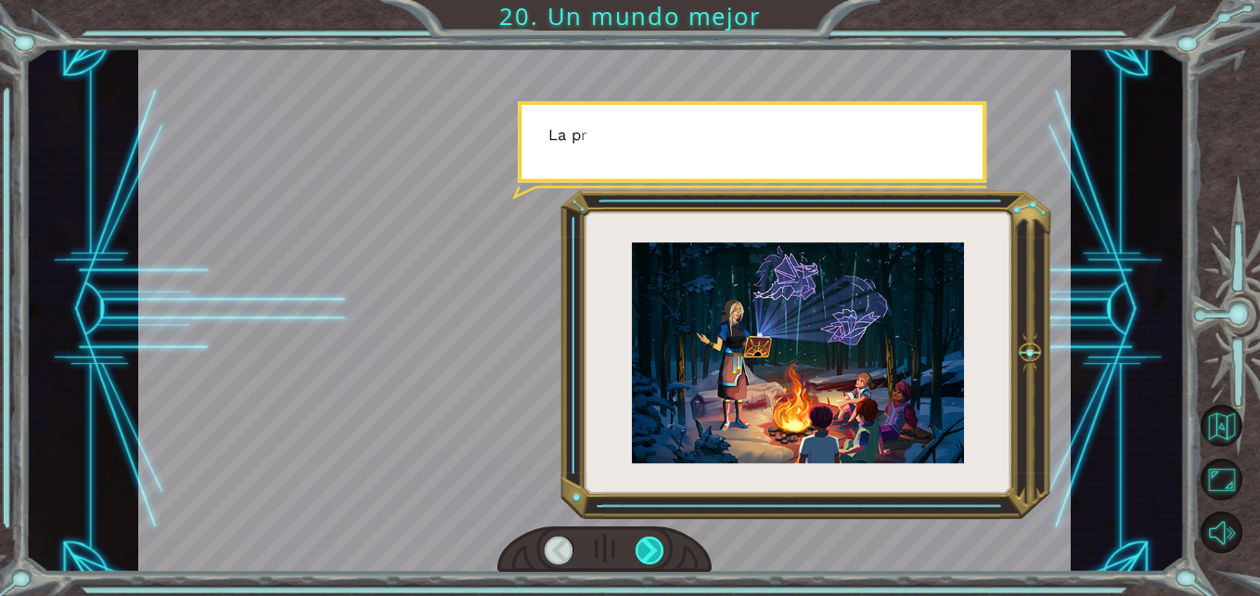
click at [661, 545] on div at bounding box center [650, 550] width 29 height 29
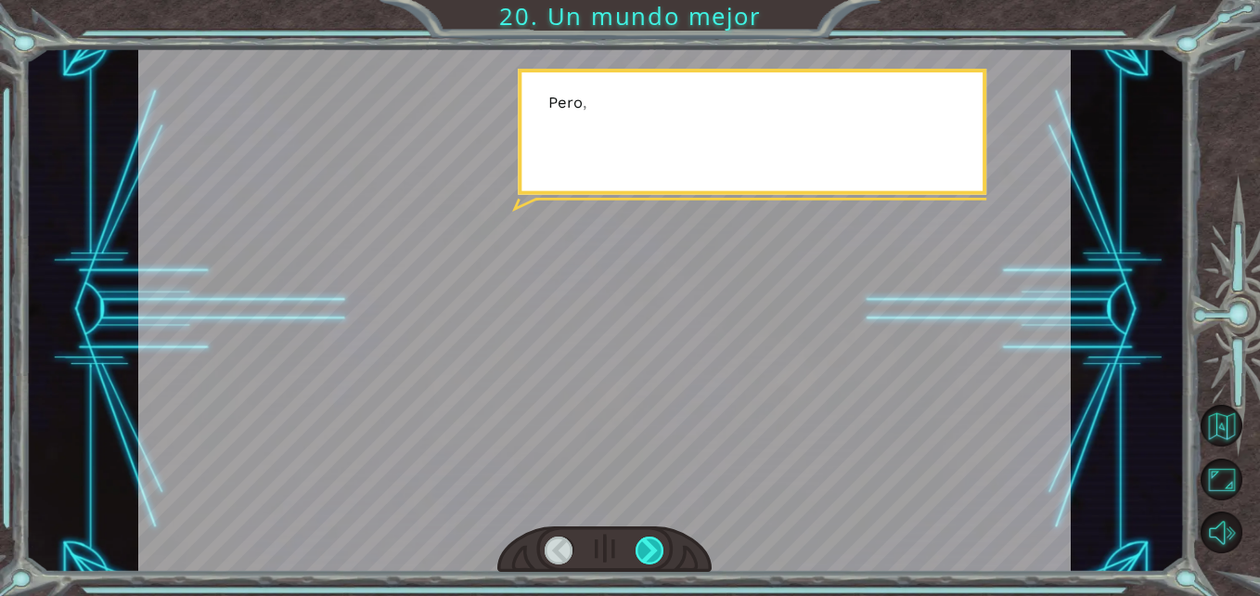
click at [661, 545] on div at bounding box center [650, 550] width 29 height 29
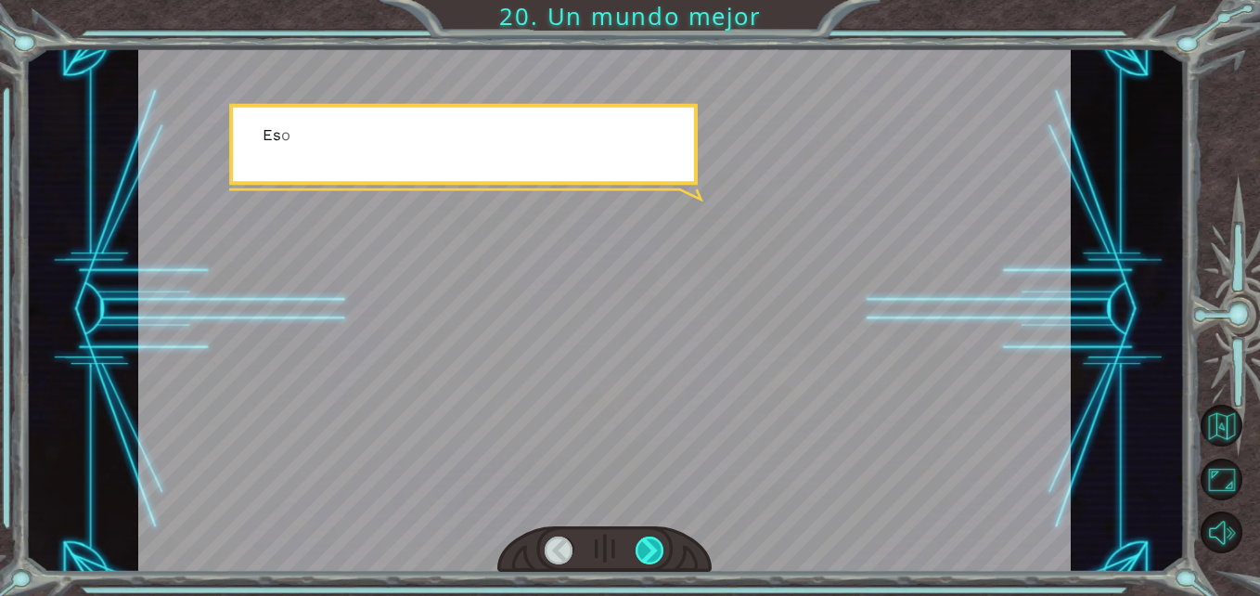
click at [661, 545] on div at bounding box center [650, 550] width 29 height 29
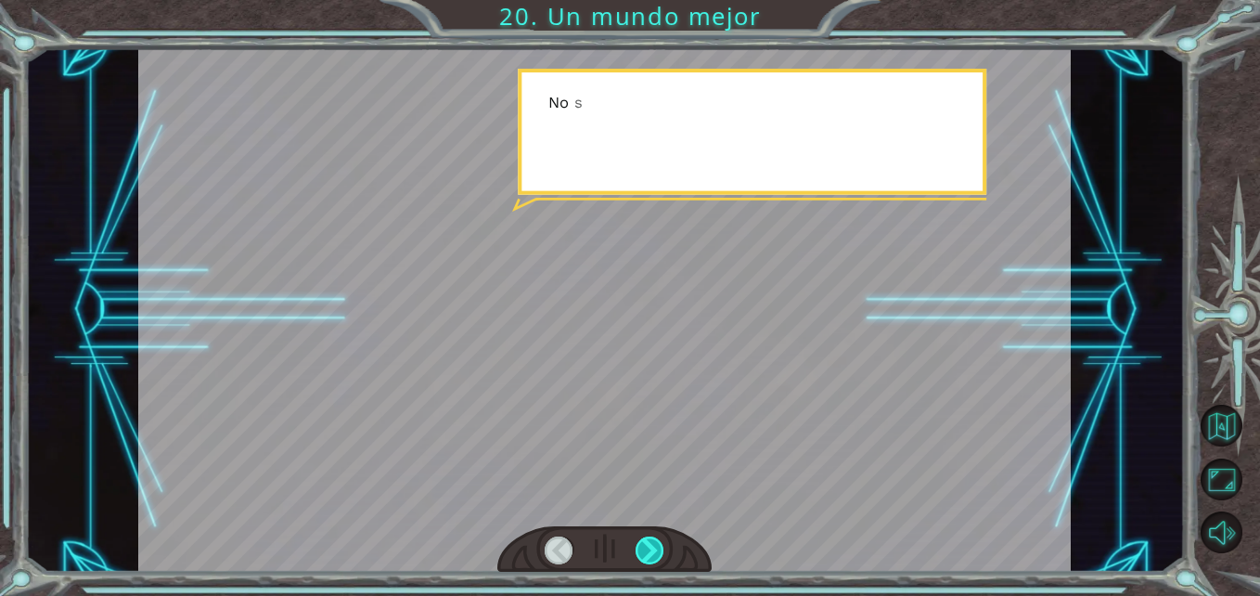
click at [661, 545] on div at bounding box center [650, 550] width 29 height 29
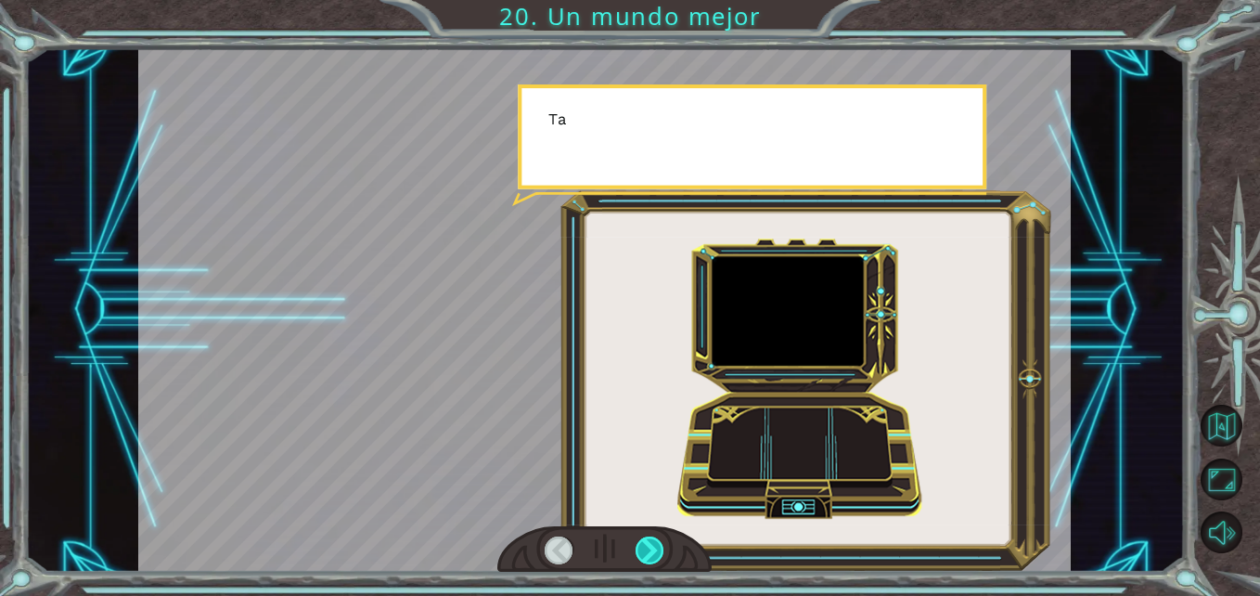
click at [661, 545] on div at bounding box center [650, 550] width 29 height 29
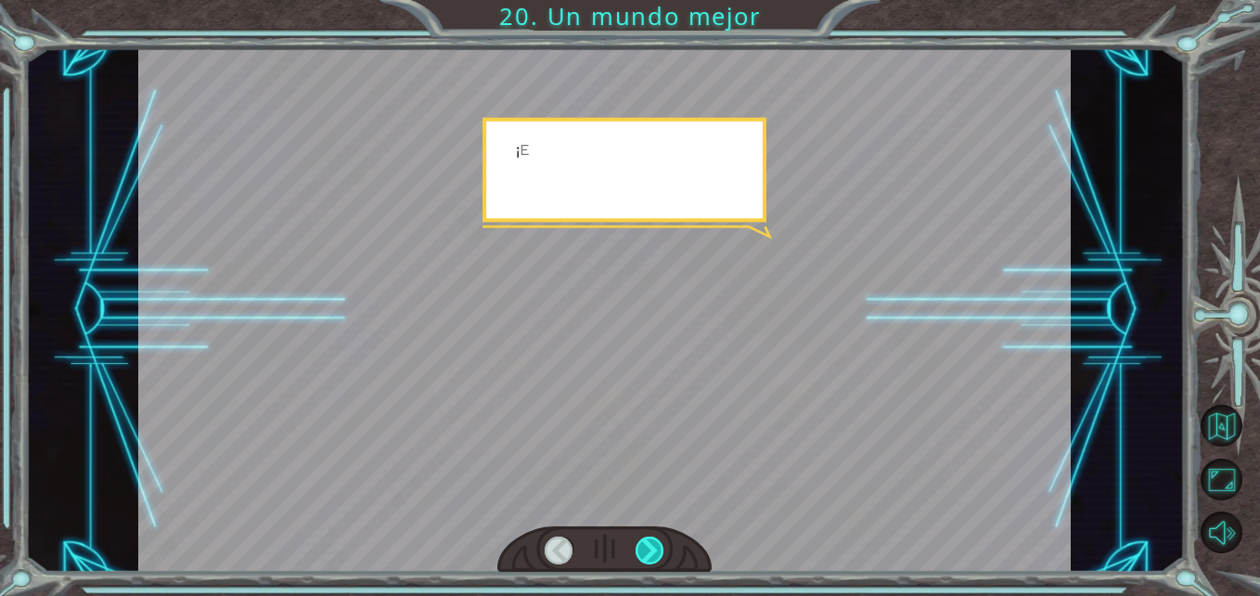
click at [661, 545] on div at bounding box center [650, 550] width 29 height 29
click at [661, 0] on div "¡ A h , r e p a r a s t e e l M o n o l i t o ! ¡ E x c e l e n t e ! Y t o d o…" at bounding box center [630, 0] width 1260 height 0
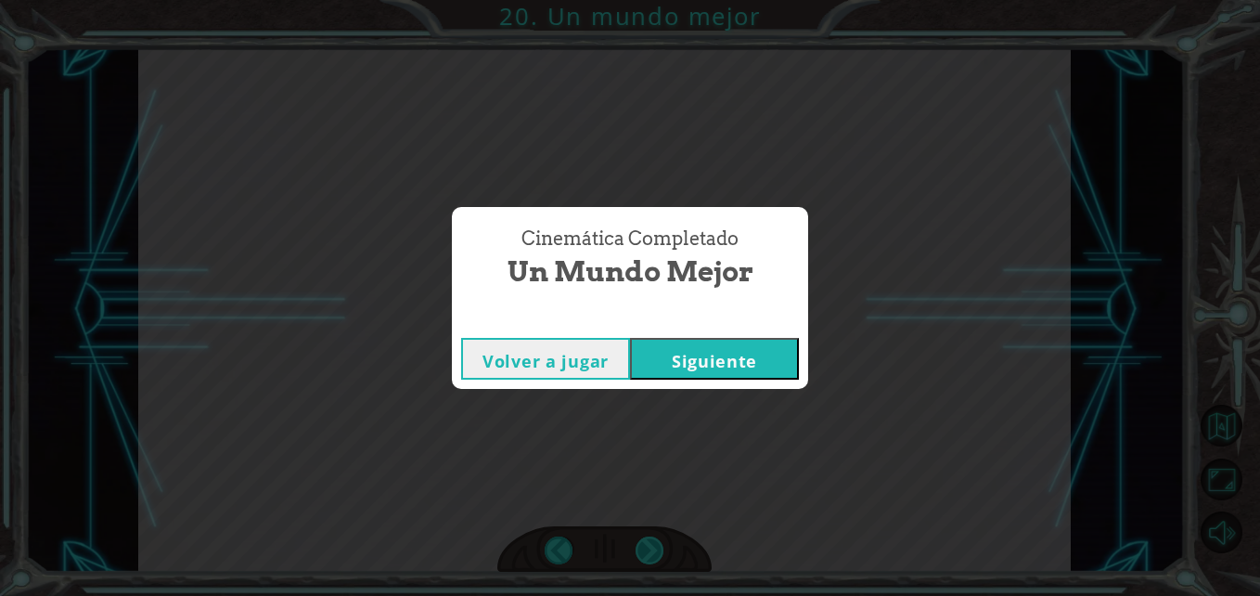
click at [661, 545] on div "Cinemática Completado Un mundo mejor Volver a jugar [GEOGRAPHIC_DATA]" at bounding box center [630, 298] width 1260 height 596
click at [782, 351] on button "Siguiente" at bounding box center [714, 359] width 169 height 42
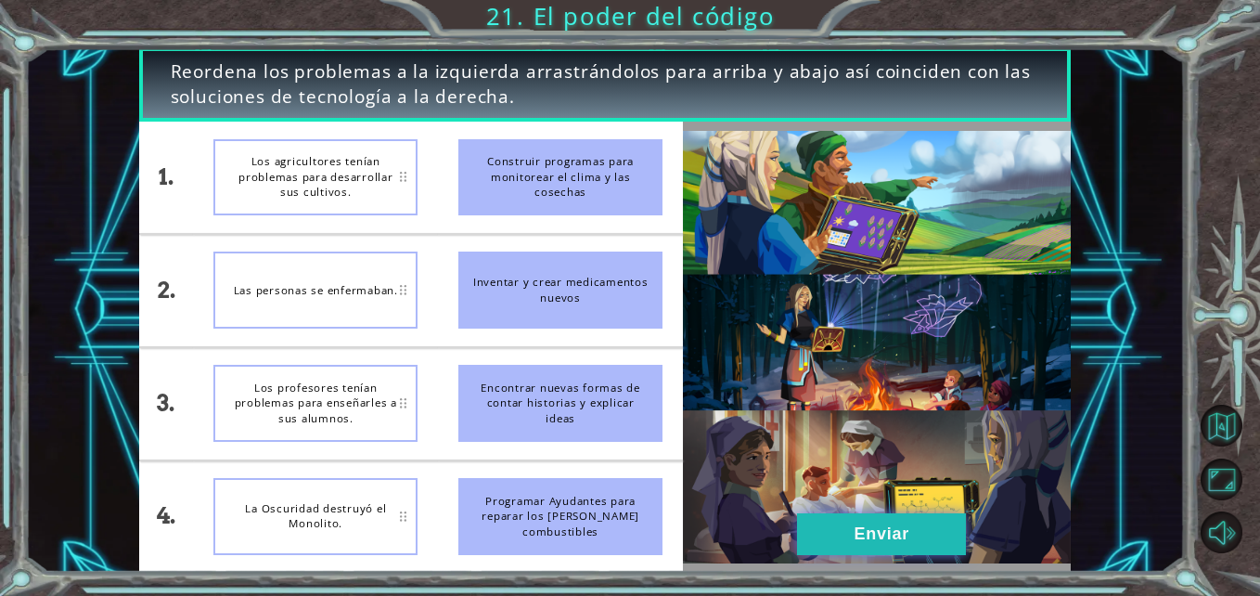
click at [875, 539] on button "Enviar" at bounding box center [881, 534] width 169 height 42
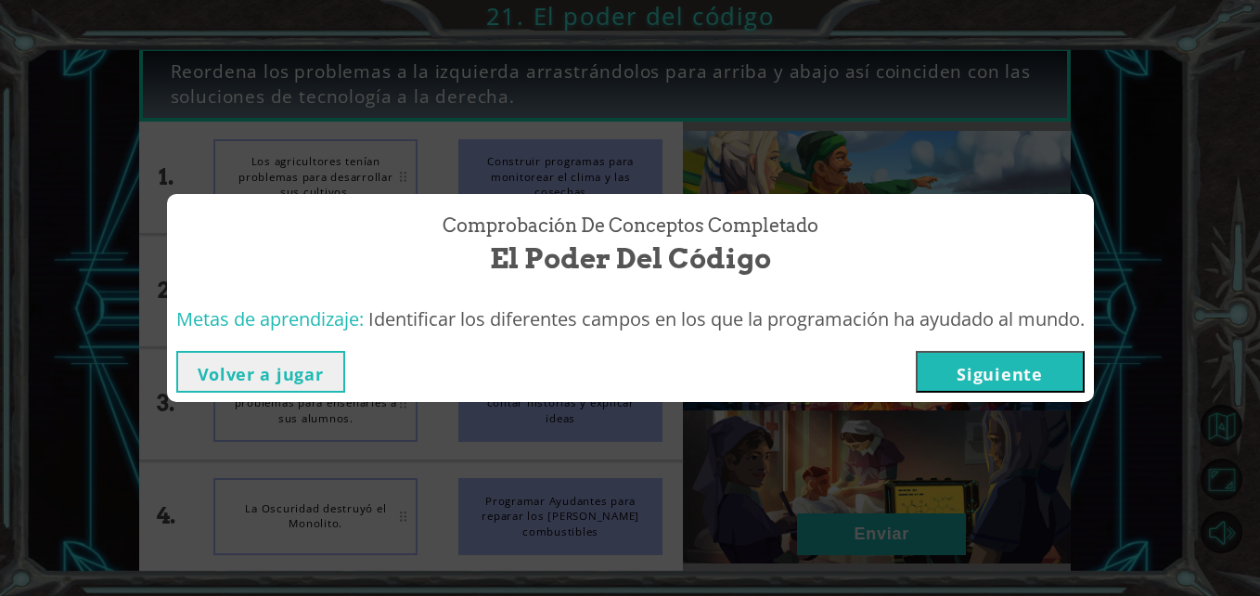
click at [981, 369] on button "Siguiente" at bounding box center [1000, 372] width 169 height 42
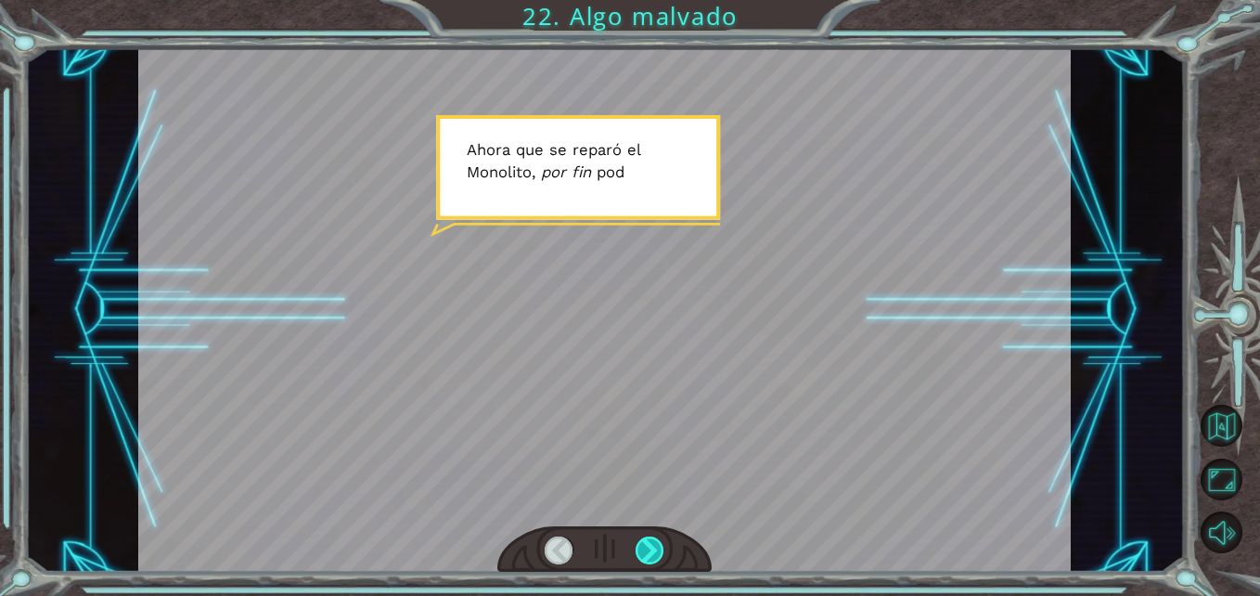
click at [649, 549] on div at bounding box center [650, 550] width 29 height 29
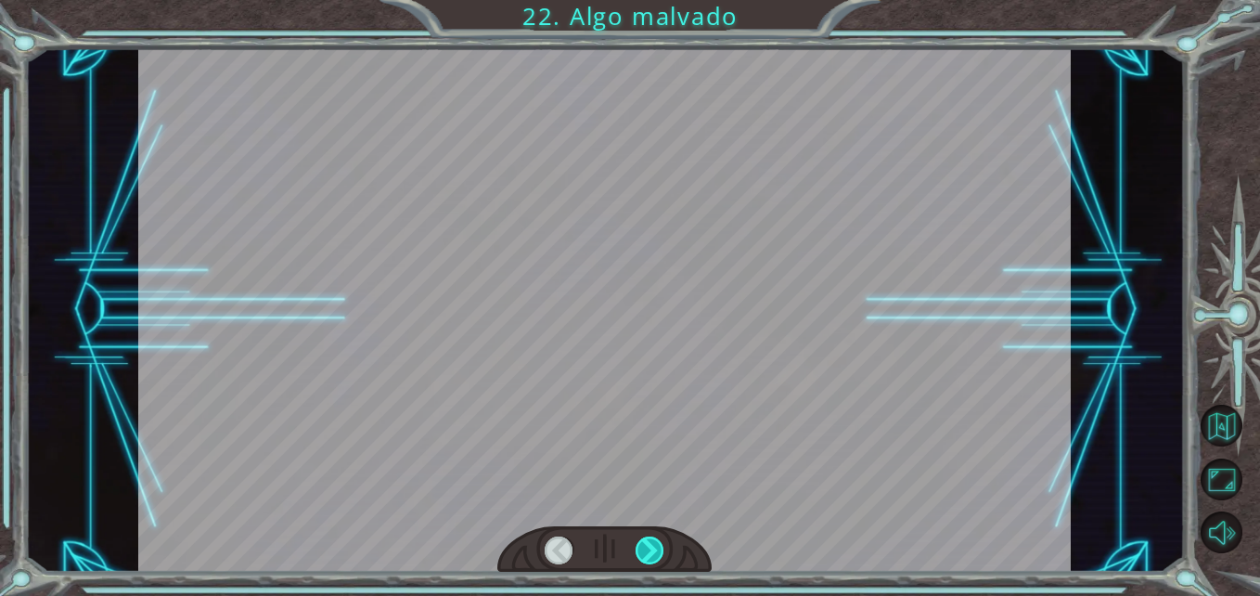
click at [649, 549] on div at bounding box center [650, 550] width 29 height 29
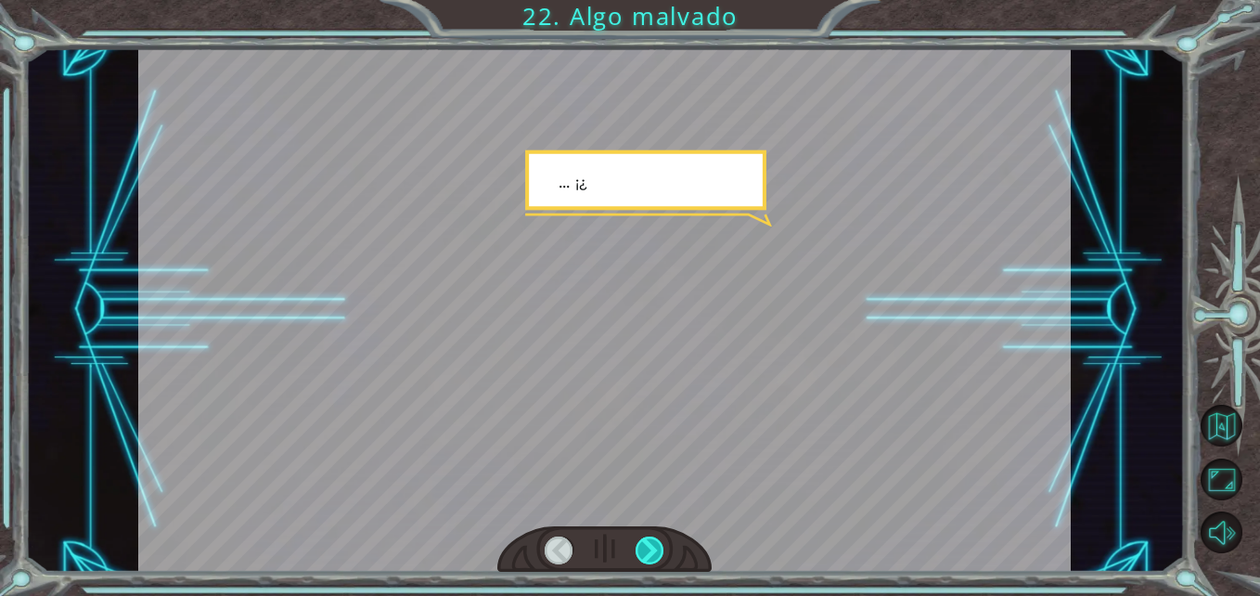
click at [649, 549] on div at bounding box center [650, 550] width 29 height 29
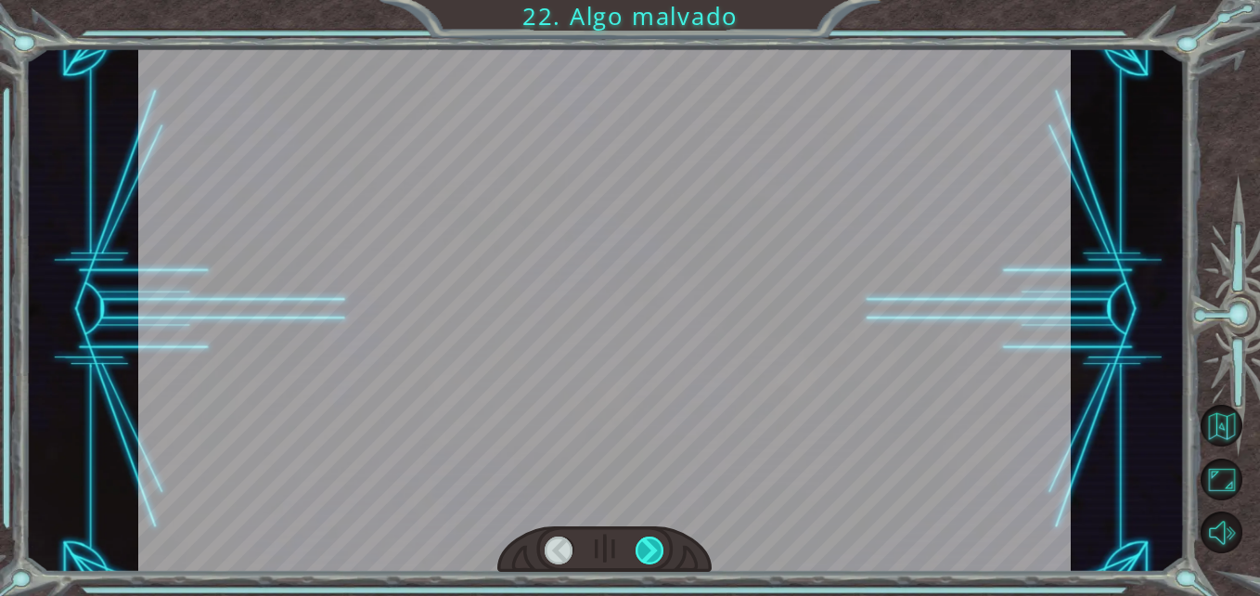
click at [649, 549] on div at bounding box center [650, 550] width 29 height 29
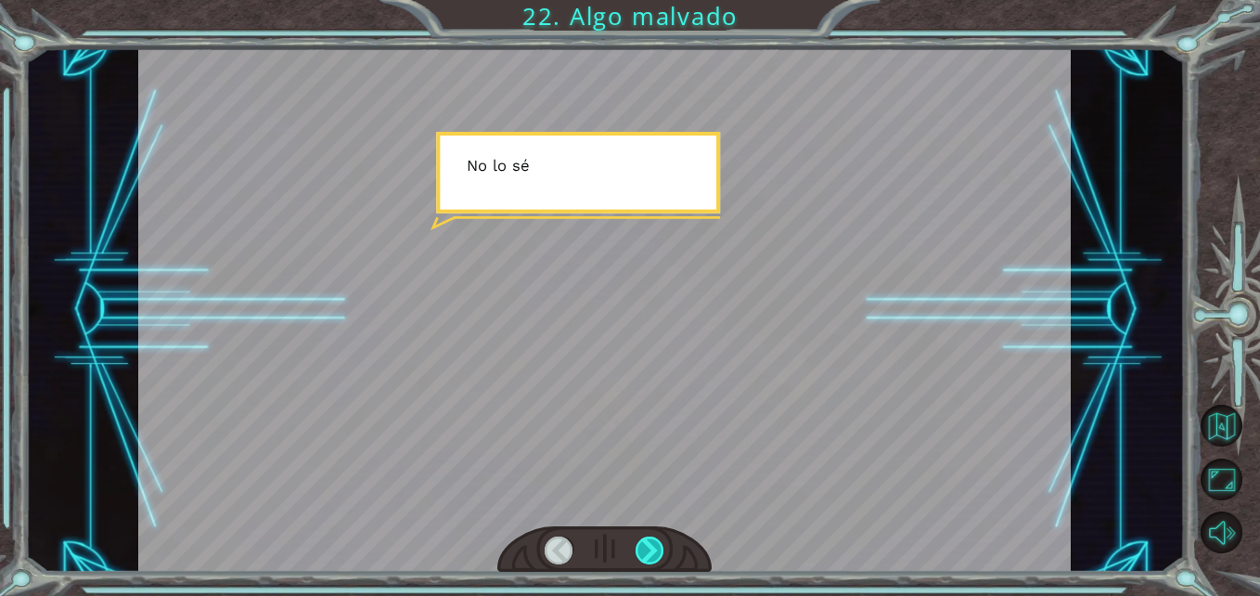
click at [649, 549] on div at bounding box center [650, 550] width 29 height 29
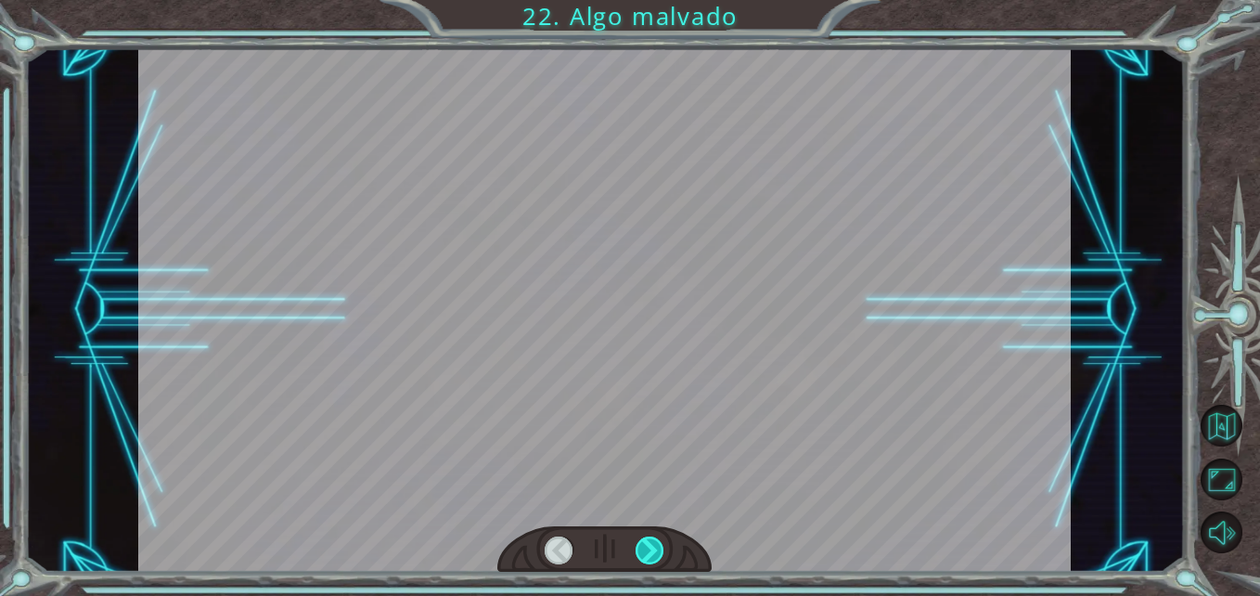
click at [649, 549] on div at bounding box center [650, 550] width 29 height 29
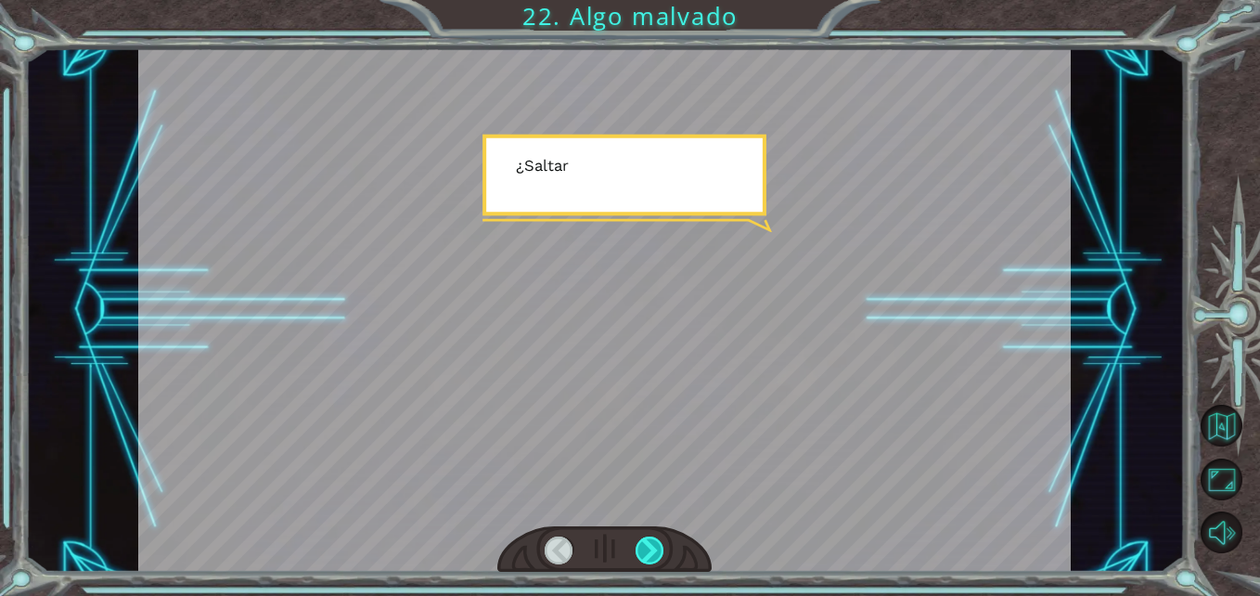
click at [649, 549] on div at bounding box center [650, 550] width 29 height 29
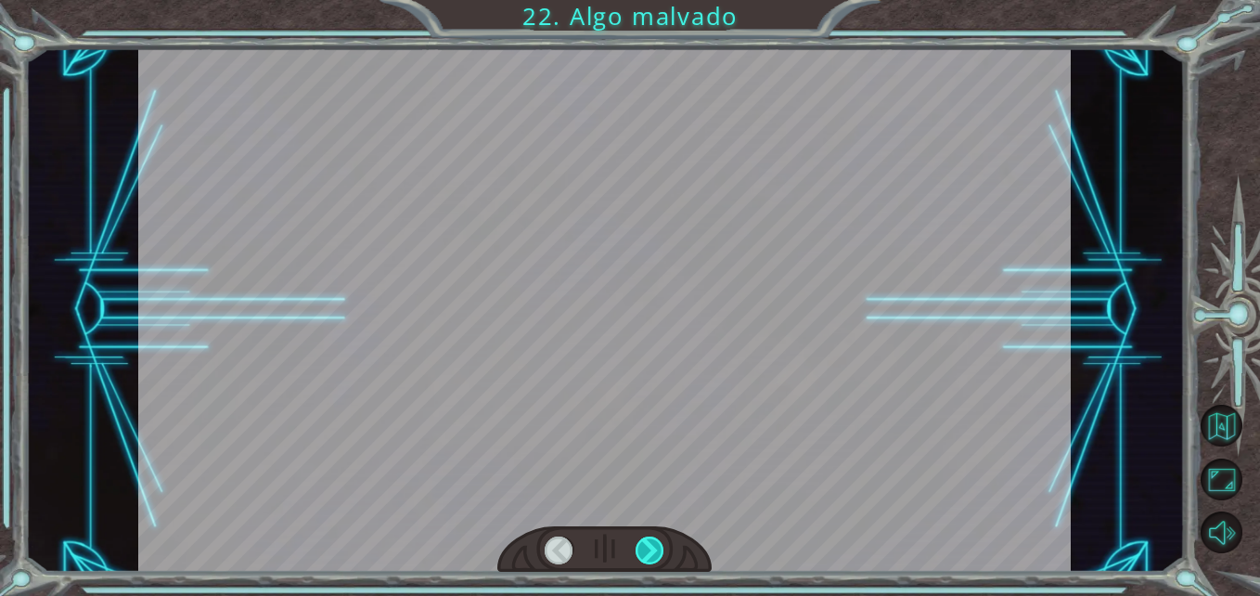
click at [649, 549] on div at bounding box center [650, 550] width 29 height 29
